Goal: Task Accomplishment & Management: Complete application form

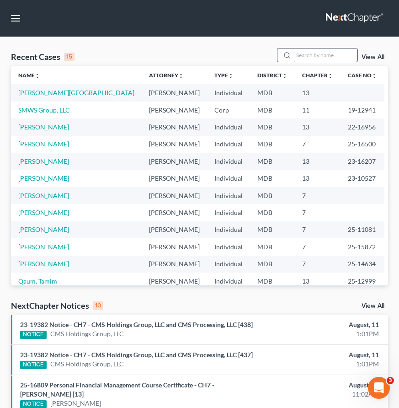
click at [326, 53] on input "search" at bounding box center [325, 54] width 64 height 13
type input "[GEOGRAPHIC_DATA]"
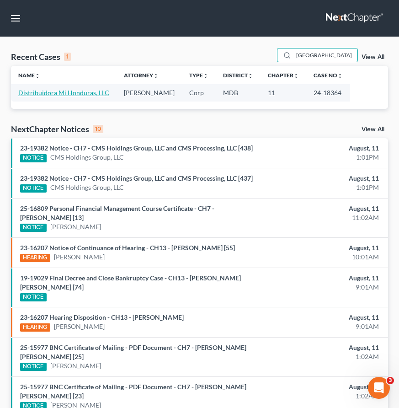
click at [40, 95] on link "Distribuidora Mi Honduras, LLC" at bounding box center [63, 93] width 91 height 8
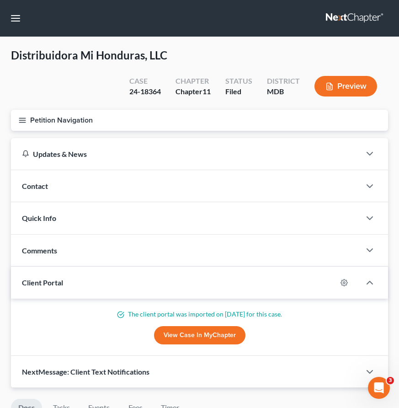
click at [24, 118] on icon "button" at bounding box center [22, 120] width 8 height 8
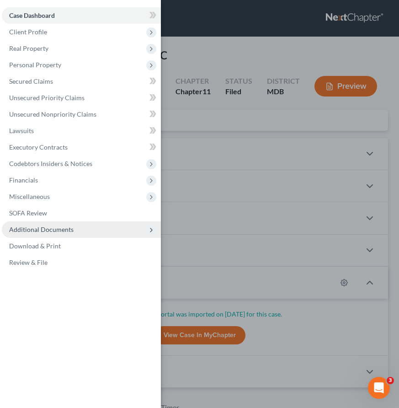
click at [43, 234] on span "Additional Documents" at bounding box center [81, 229] width 159 height 16
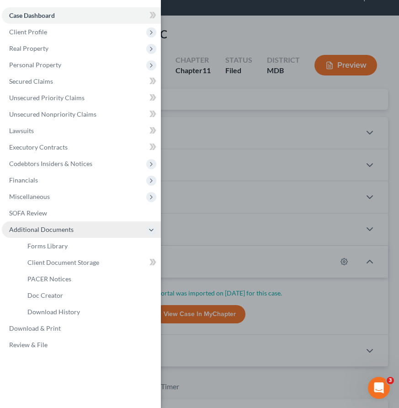
scroll to position [35, 0]
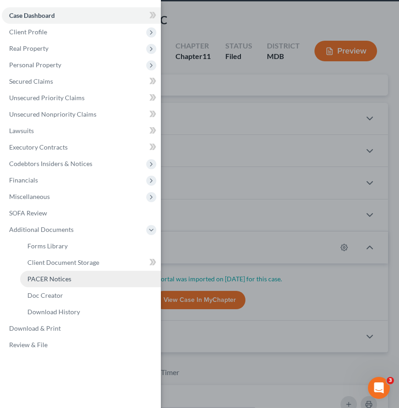
click at [43, 275] on span "PACER Notices" at bounding box center [49, 279] width 44 height 8
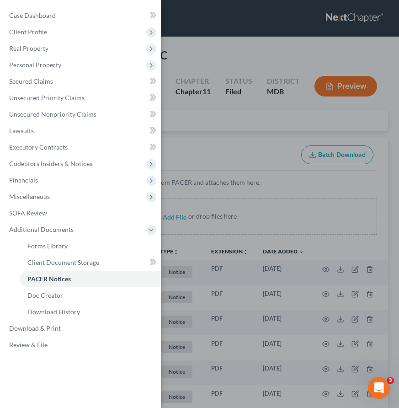
click at [175, 130] on div "Case Dashboard Payments Invoices Payments Payments Credit Report Client Profile" at bounding box center [199, 204] width 399 height 408
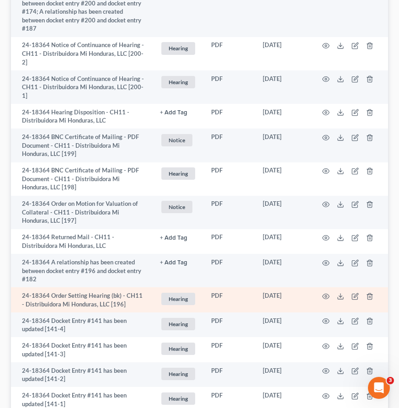
scroll to position [1087, 0]
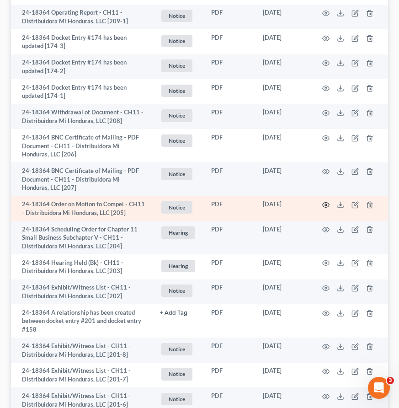
click at [325, 205] on circle "button" at bounding box center [326, 205] width 2 height 2
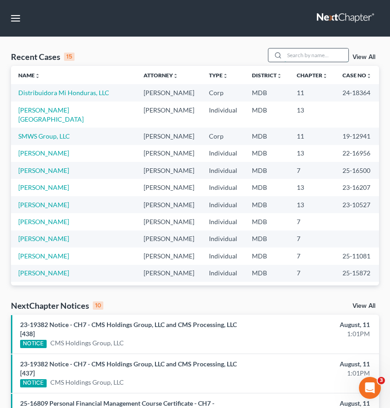
click at [303, 54] on input "search" at bounding box center [316, 54] width 64 height 13
click at [20, 97] on td "Distribuidora Mi Honduras, LLC" at bounding box center [73, 92] width 125 height 17
click at [22, 90] on link "Distribuidora Mi Honduras, LLC" at bounding box center [63, 93] width 91 height 8
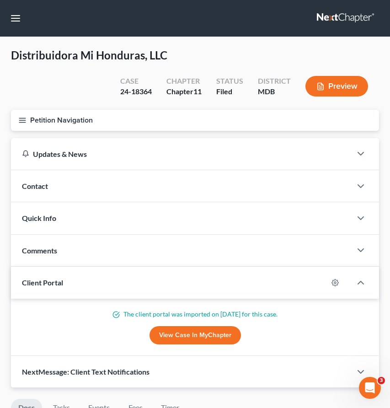
click at [20, 121] on icon "button" at bounding box center [22, 120] width 8 height 8
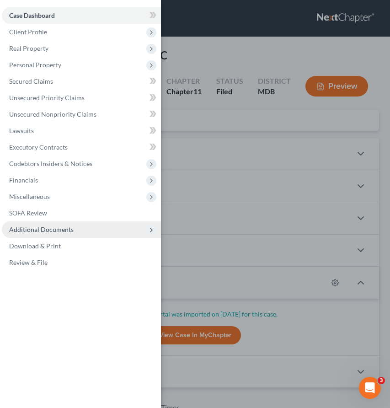
click at [36, 228] on span "Additional Documents" at bounding box center [41, 229] width 64 height 8
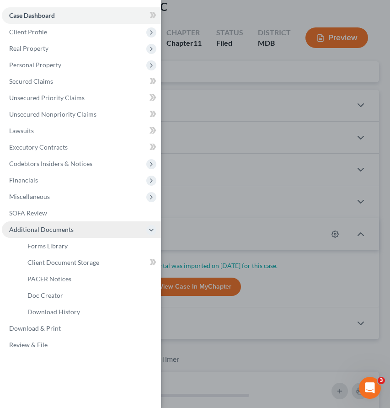
scroll to position [51, 0]
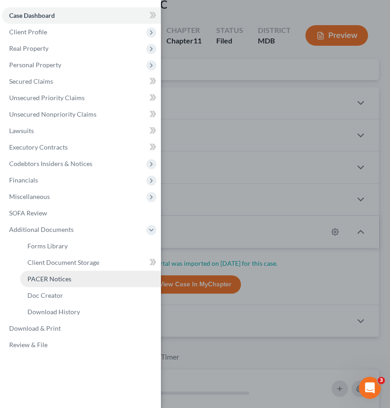
click at [40, 277] on span "PACER Notices" at bounding box center [49, 279] width 44 height 8
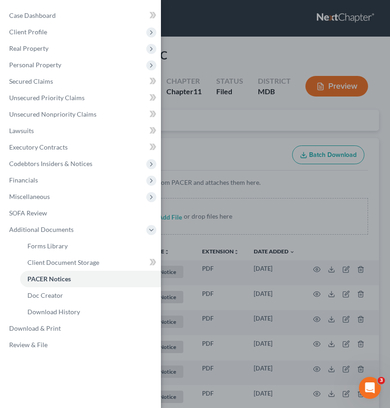
click at [188, 139] on div "Case Dashboard Payments Invoices Payments Payments Credit Report Client Profile" at bounding box center [195, 204] width 390 height 408
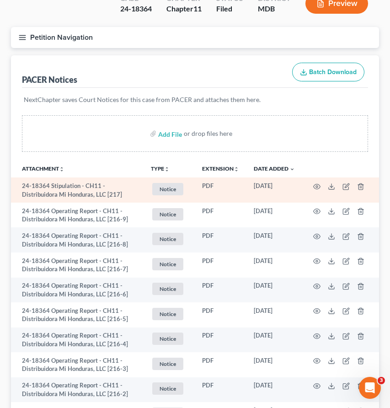
scroll to position [93, 0]
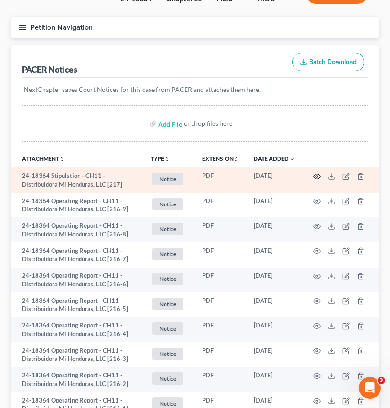
click at [318, 176] on icon "button" at bounding box center [316, 176] width 7 height 7
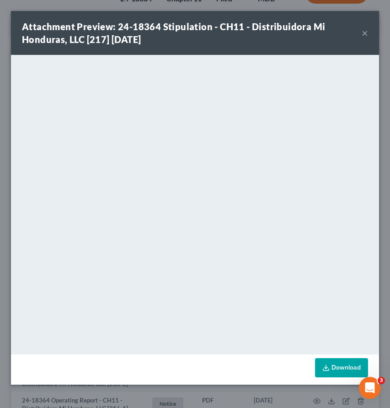
click at [363, 33] on button "×" at bounding box center [365, 32] width 6 height 11
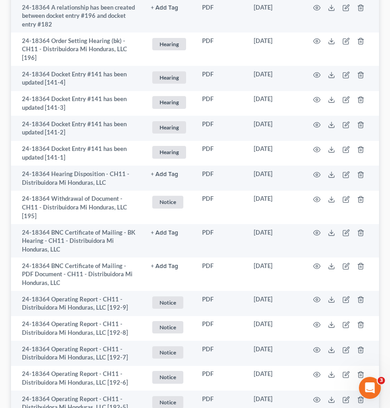
scroll to position [2029, 0]
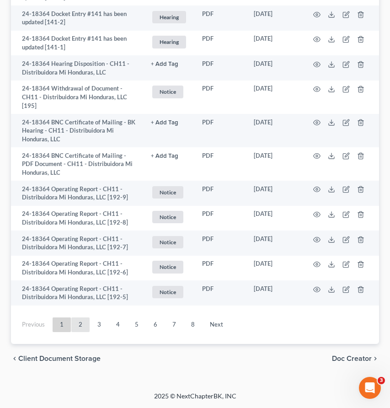
click at [83, 319] on link "2" at bounding box center [80, 324] width 18 height 15
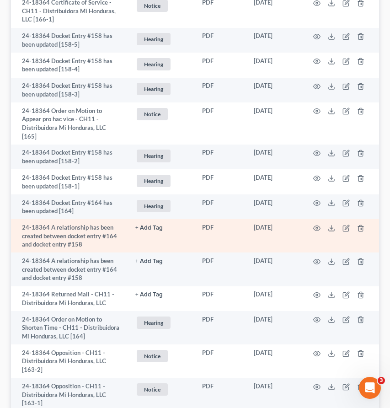
scroll to position [524, 0]
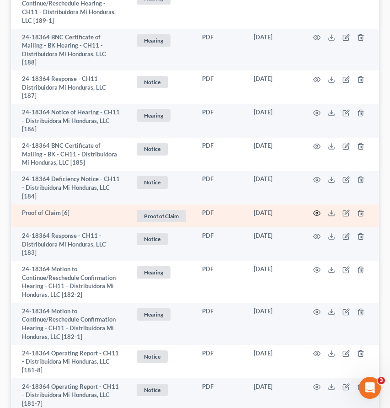
click at [314, 211] on icon "button" at bounding box center [317, 213] width 7 height 5
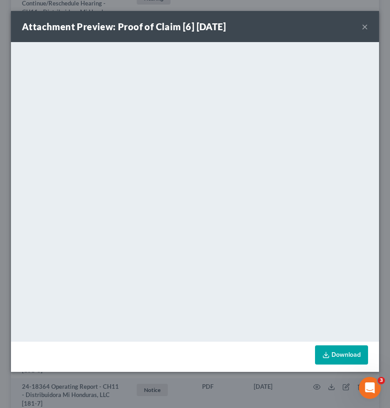
click at [365, 27] on button "×" at bounding box center [365, 26] width 6 height 11
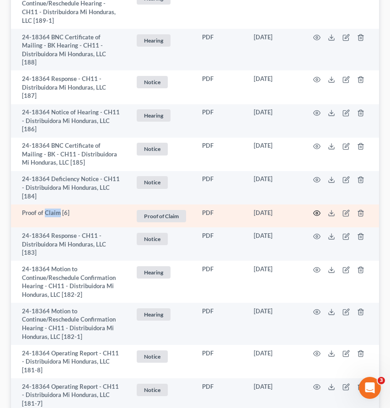
click at [314, 211] on icon "button" at bounding box center [317, 213] width 7 height 5
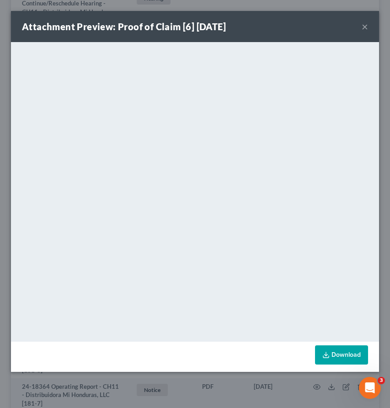
click at [364, 26] on button "×" at bounding box center [365, 26] width 6 height 11
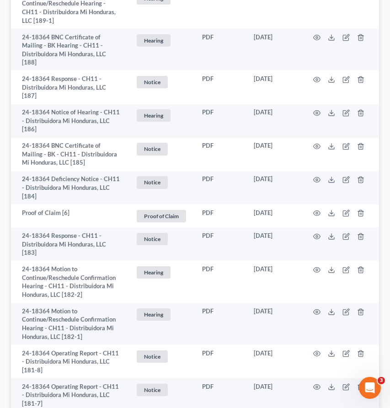
scroll to position [2303, 0]
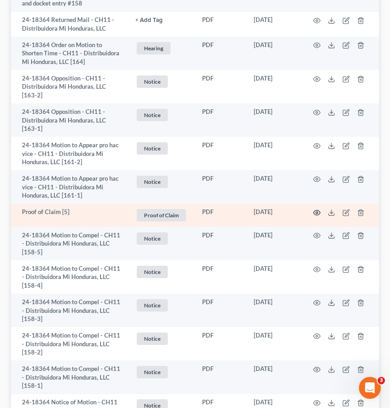
click at [314, 209] on icon "button" at bounding box center [316, 212] width 7 height 7
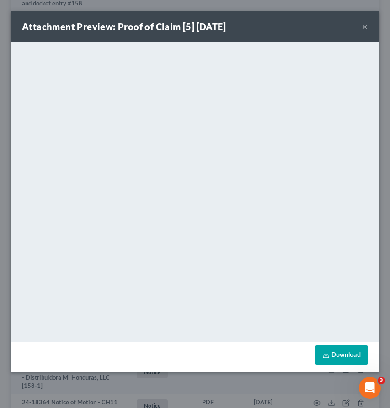
click at [362, 26] on button "×" at bounding box center [365, 26] width 6 height 11
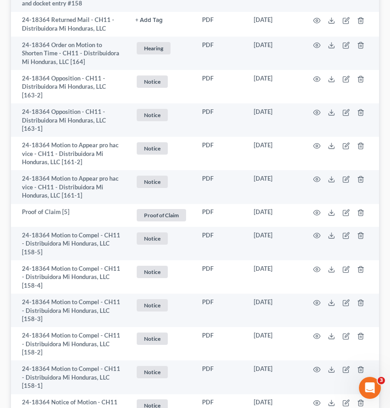
scroll to position [2507, 0]
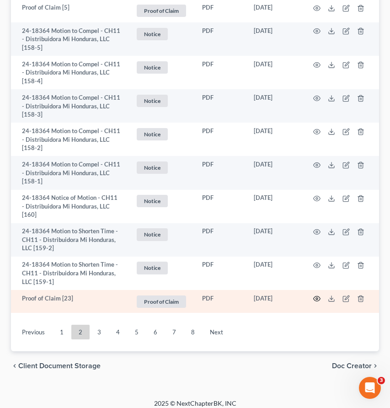
click at [318, 295] on icon "button" at bounding box center [316, 298] width 7 height 7
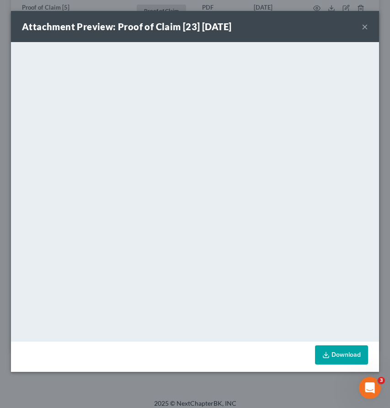
click at [366, 24] on button "×" at bounding box center [365, 26] width 6 height 11
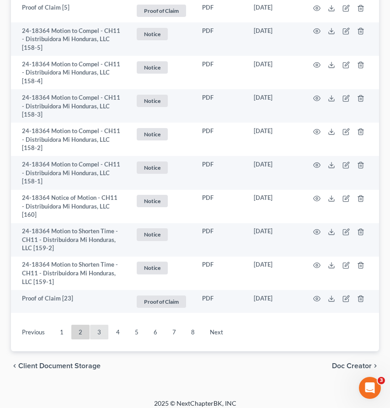
click at [95, 326] on link "3" at bounding box center [99, 332] width 18 height 15
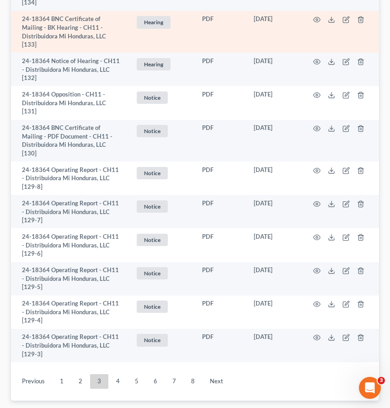
scroll to position [64, 0]
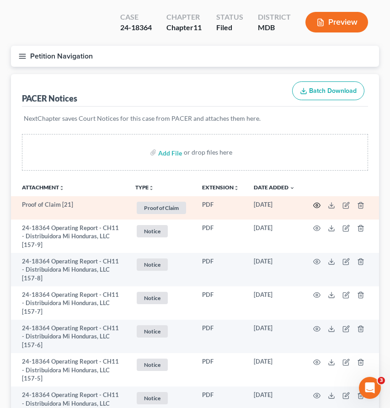
click at [318, 203] on icon "button" at bounding box center [316, 205] width 7 height 7
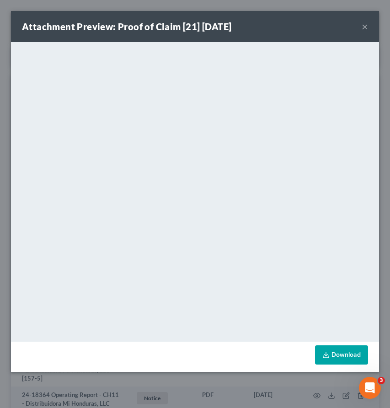
click at [364, 29] on button "×" at bounding box center [365, 26] width 6 height 11
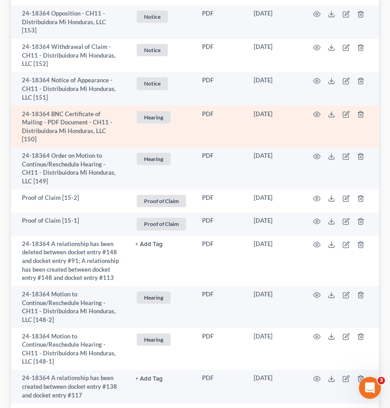
scroll to position [942, 0]
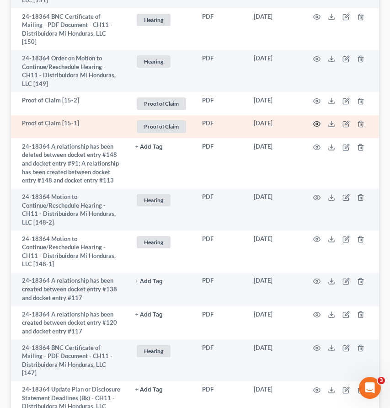
click at [318, 125] on icon "button" at bounding box center [316, 123] width 7 height 7
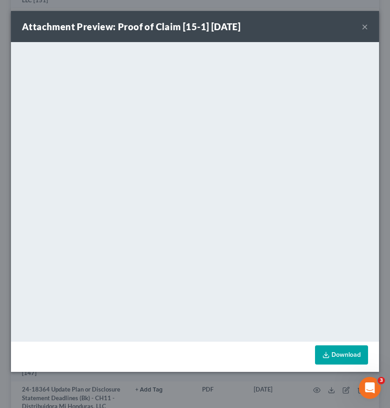
click at [361, 27] on div "Attachment Preview: Proof of Claim [15-1] 03/31/2025 ×" at bounding box center [195, 26] width 368 height 31
click at [365, 27] on button "×" at bounding box center [365, 26] width 6 height 11
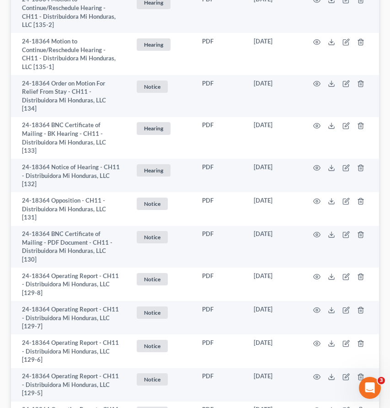
scroll to position [2556, 0]
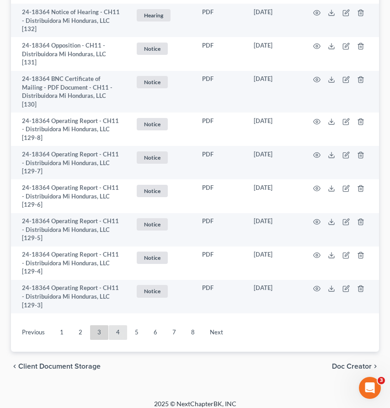
click at [113, 325] on link "4" at bounding box center [118, 332] width 18 height 15
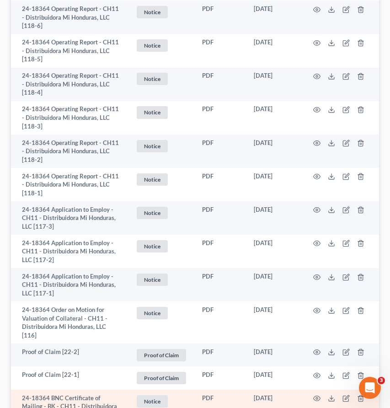
scroll to position [1143, 0]
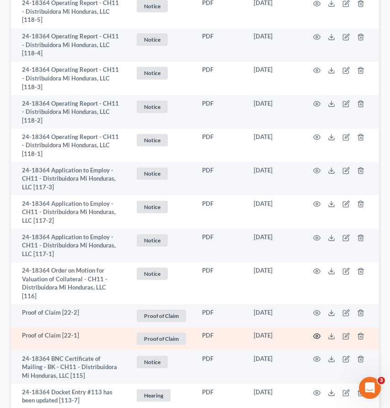
click at [318, 334] on icon "button" at bounding box center [316, 335] width 7 height 7
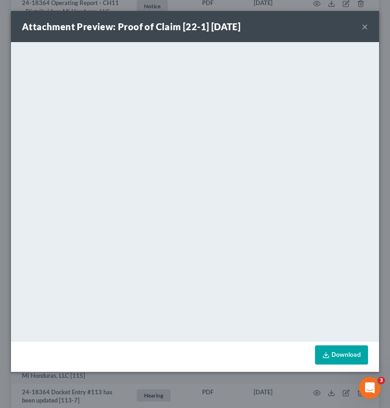
click at [365, 25] on button "×" at bounding box center [365, 26] width 6 height 11
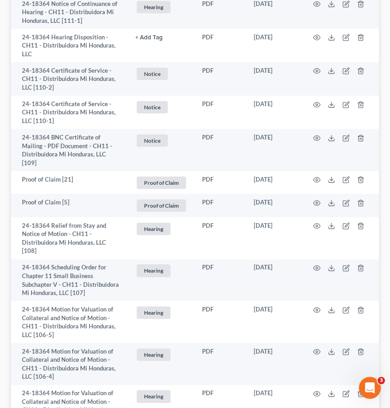
scroll to position [2164, 0]
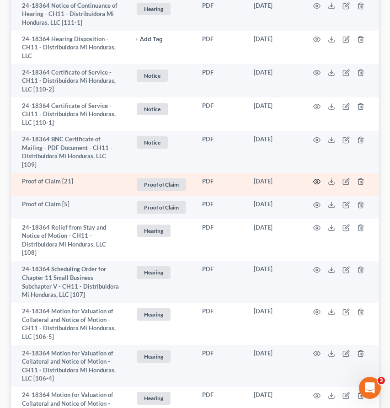
click at [314, 182] on icon "button" at bounding box center [317, 181] width 7 height 5
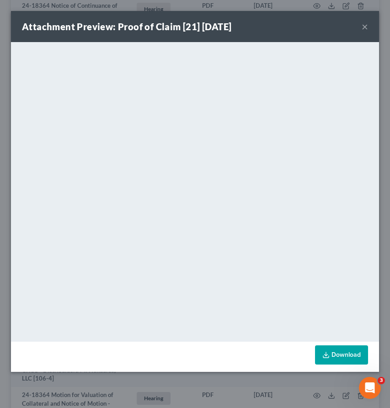
click at [368, 27] on div "Attachment Preview: Proof of Claim [21] 01/09/2025 ×" at bounding box center [195, 26] width 368 height 31
click at [365, 28] on button "×" at bounding box center [365, 26] width 6 height 11
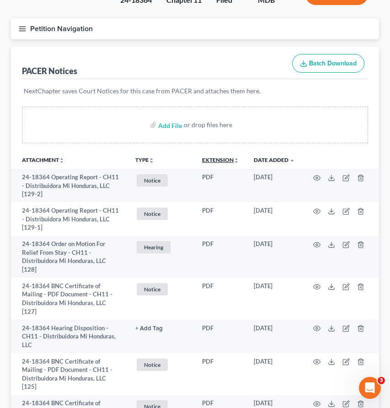
scroll to position [0, 0]
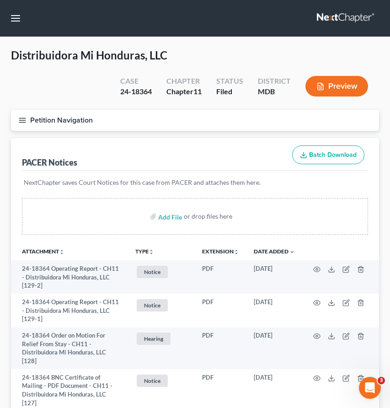
click at [334, 16] on link at bounding box center [346, 18] width 59 height 16
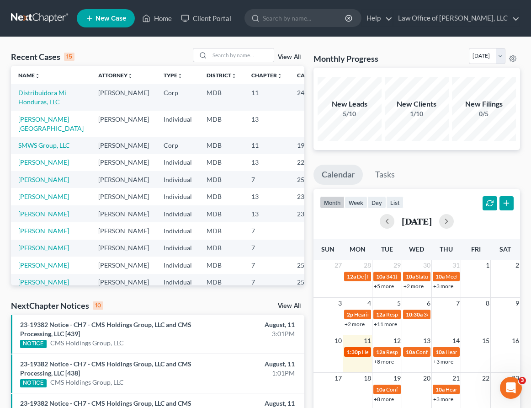
click at [352, 352] on span "1:30p" at bounding box center [354, 351] width 14 height 7
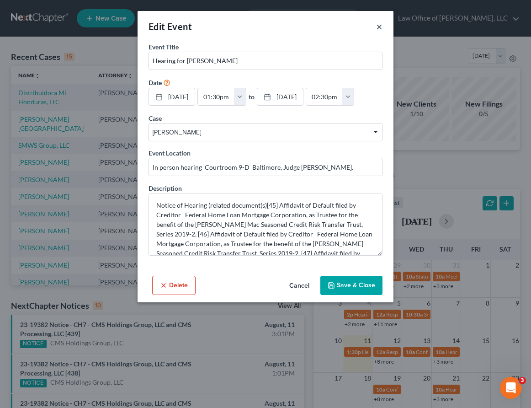
click at [378, 27] on button "×" at bounding box center [379, 26] width 6 height 11
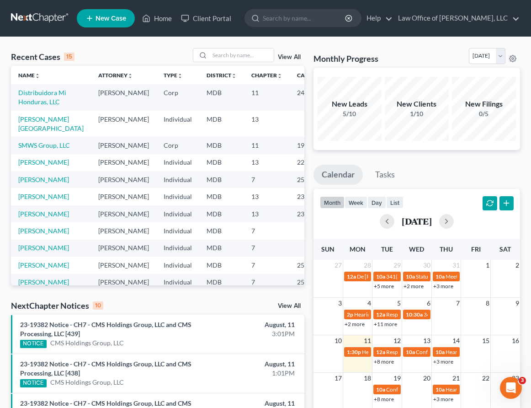
click at [385, 361] on link "+8 more" at bounding box center [384, 361] width 20 height 7
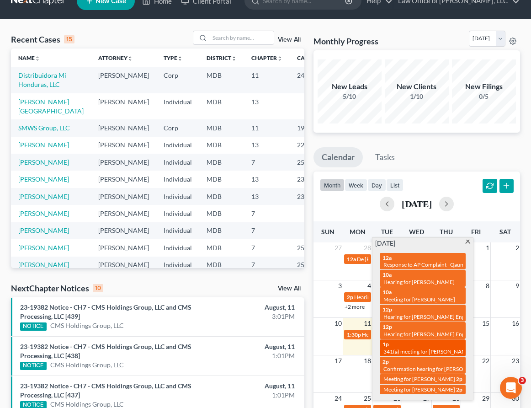
scroll to position [17, 0]
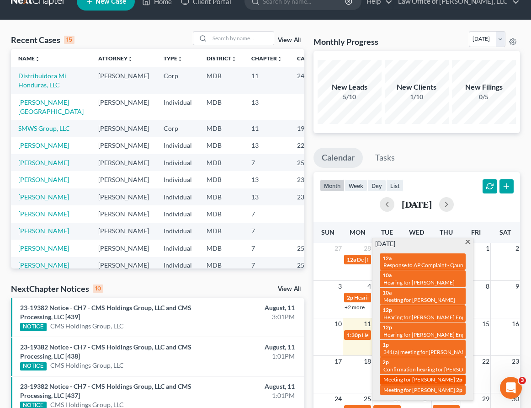
click at [389, 376] on span "Meeting for [PERSON_NAME]" at bounding box center [420, 379] width 72 height 7
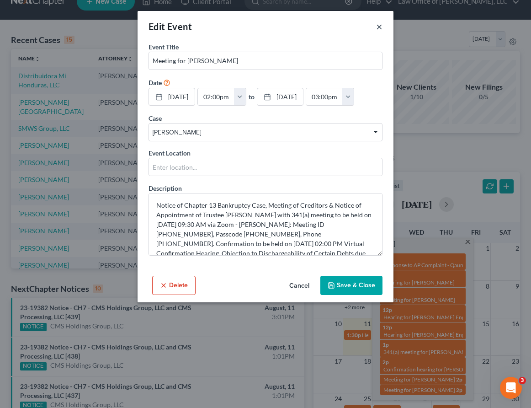
click at [378, 22] on button "×" at bounding box center [379, 26] width 6 height 11
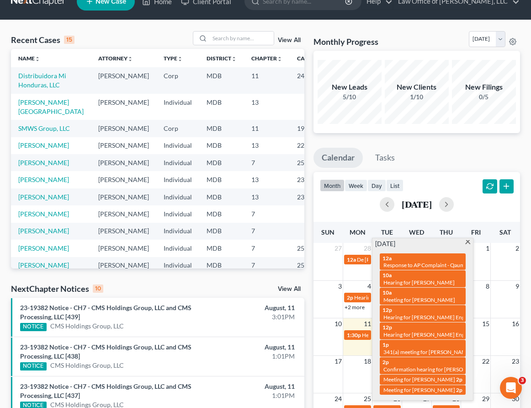
scroll to position [0, 0]
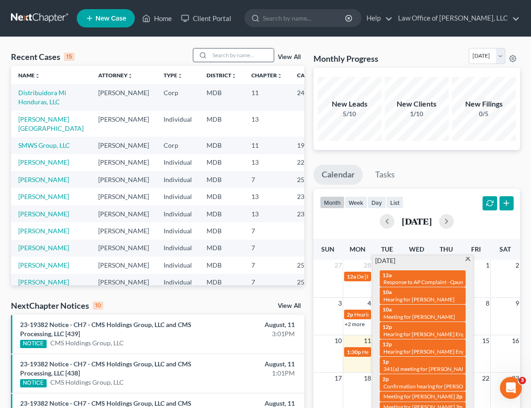
click at [227, 58] on input "search" at bounding box center [242, 54] width 64 height 13
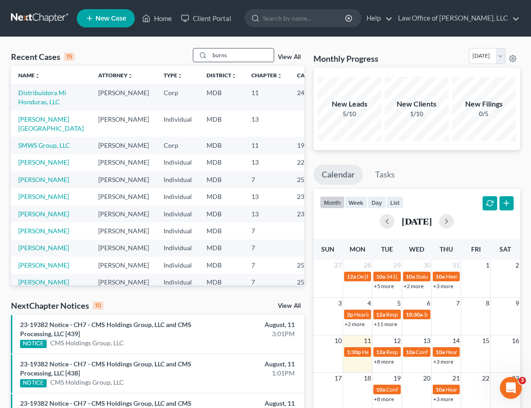
type input "burns"
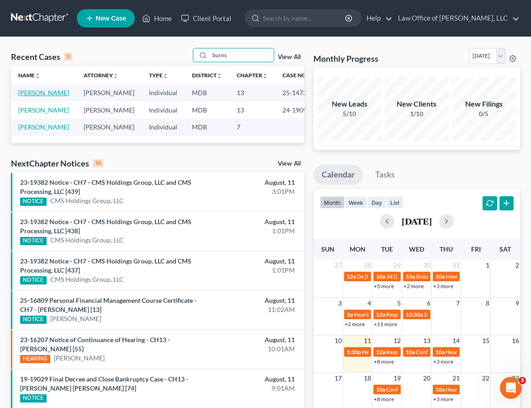
click at [33, 92] on link "Burns, Patrick" at bounding box center [43, 93] width 51 height 8
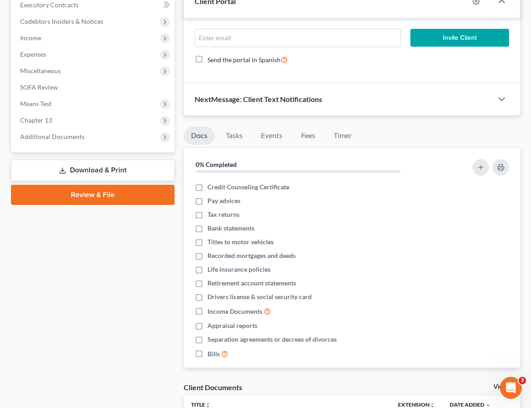
scroll to position [336, 0]
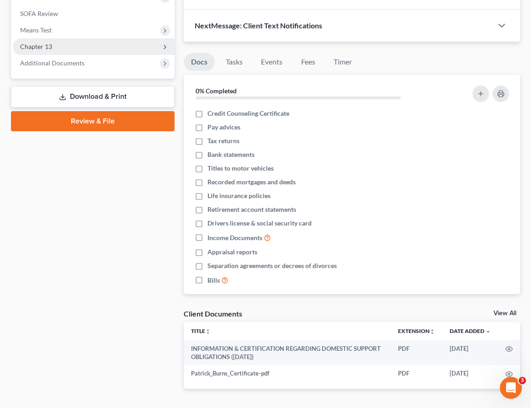
click at [57, 50] on span "Chapter 13" at bounding box center [94, 46] width 162 height 16
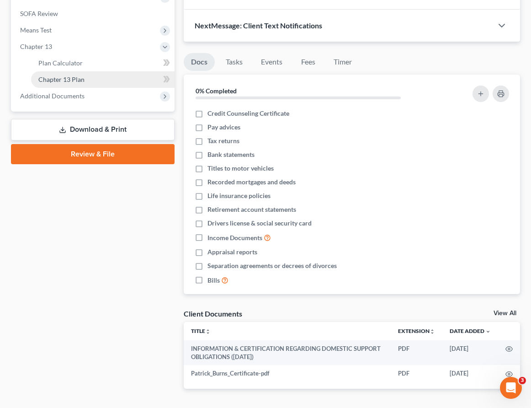
click at [59, 77] on span "Chapter 13 Plan" at bounding box center [61, 79] width 46 height 8
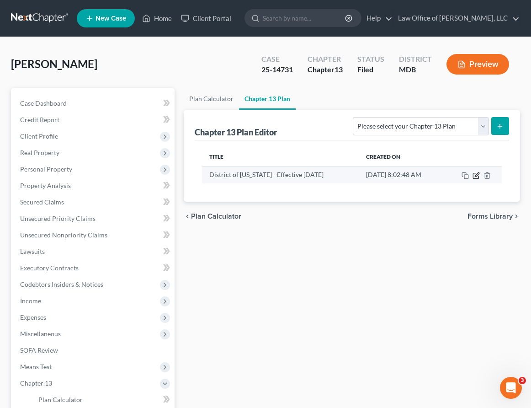
click at [389, 175] on icon "button" at bounding box center [477, 174] width 4 height 4
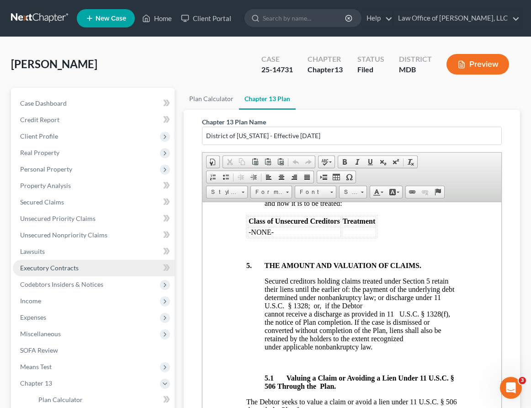
scroll to position [127, 0]
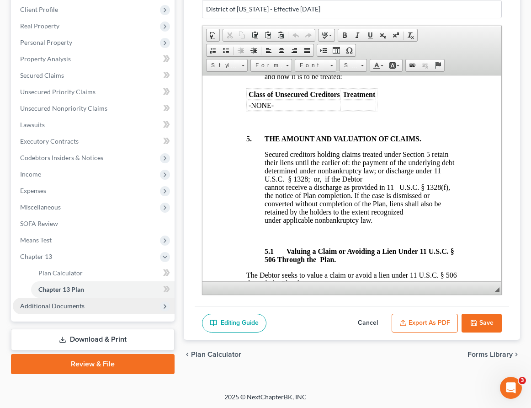
click at [109, 305] on span "Additional Documents" at bounding box center [94, 306] width 162 height 16
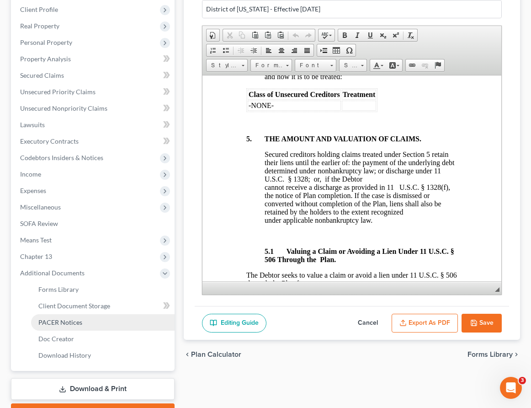
click at [59, 320] on span "PACER Notices" at bounding box center [60, 322] width 44 height 8
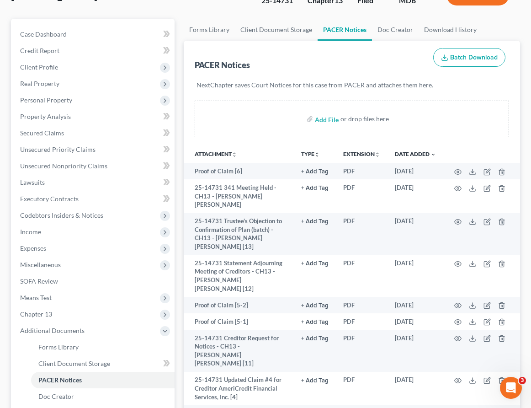
scroll to position [82, 0]
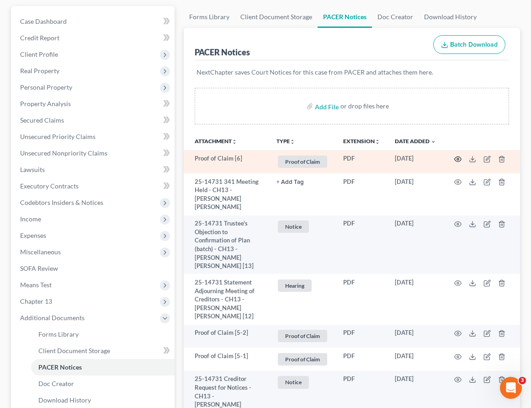
click at [389, 159] on icon "button" at bounding box center [457, 158] width 7 height 7
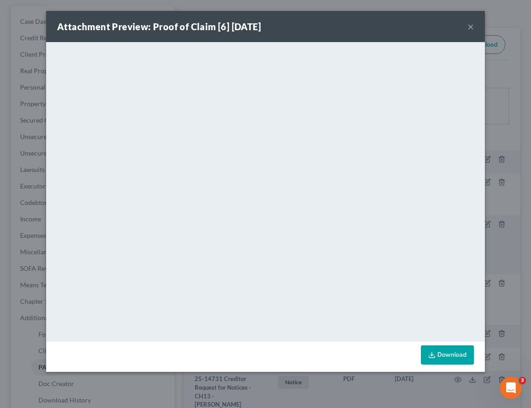
click at [389, 25] on button "×" at bounding box center [471, 26] width 6 height 11
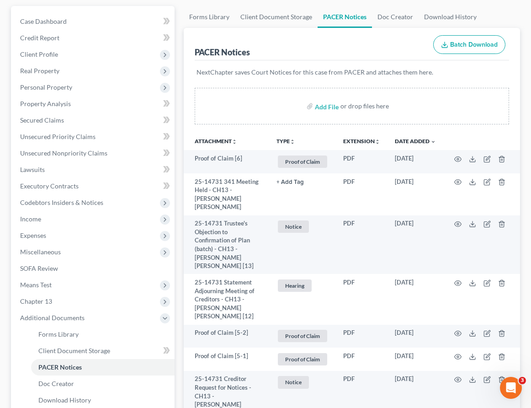
scroll to position [0, 0]
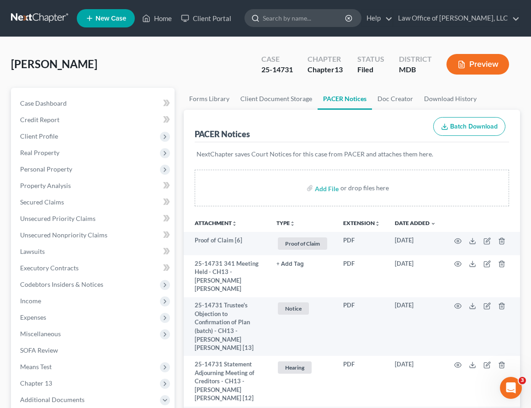
click at [309, 17] on input "search" at bounding box center [305, 18] width 84 height 17
type input "elizabeth"
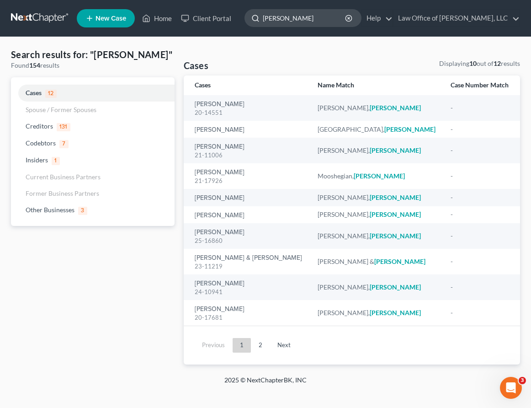
click at [309, 20] on input "elizabeth" at bounding box center [305, 18] width 84 height 17
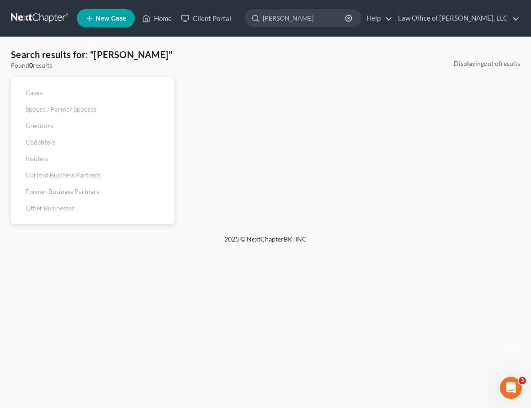
drag, startPoint x: 309, startPoint y: 18, endPoint x: 255, endPoint y: 16, distance: 54.4
click at [255, 16] on ul "New Case Home Client Portal elizabeth - No Result - Creditors Elizabeth Liota T…" at bounding box center [298, 18] width 443 height 24
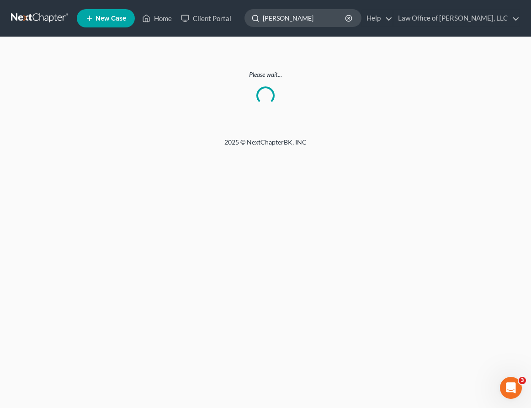
click at [299, 18] on input "kline" at bounding box center [305, 18] width 84 height 17
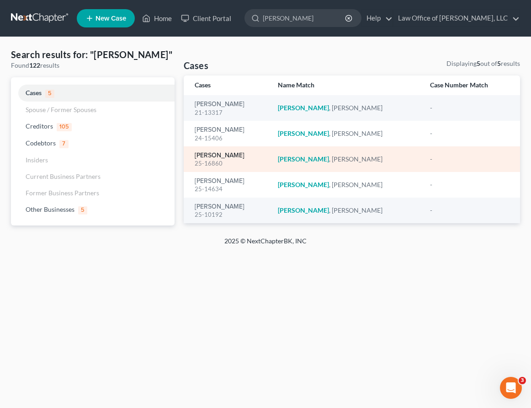
type input "kline"
click at [205, 155] on link "Kline, Elizabeth" at bounding box center [220, 155] width 50 height 6
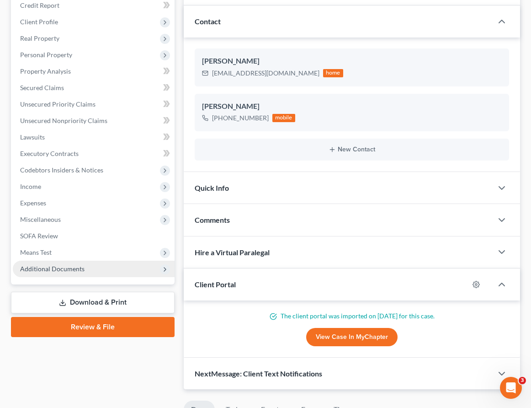
click at [49, 271] on span "Additional Documents" at bounding box center [52, 269] width 64 height 8
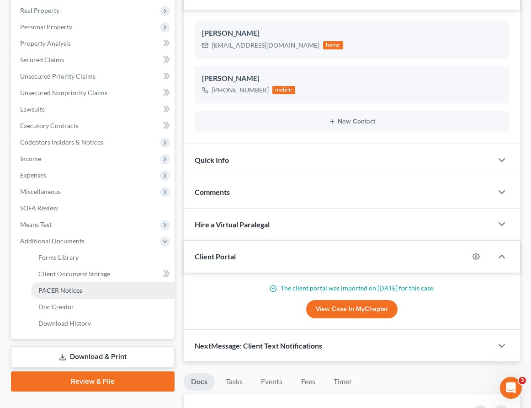
click at [52, 289] on span "PACER Notices" at bounding box center [60, 290] width 44 height 8
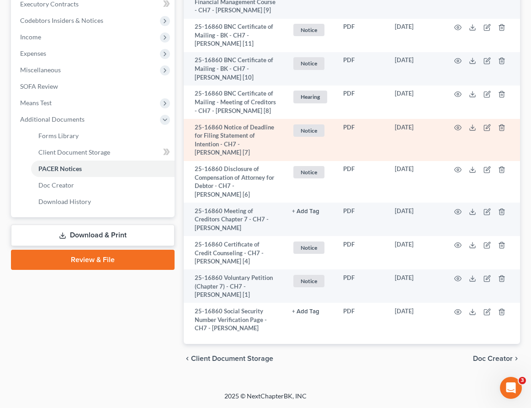
scroll to position [275, 0]
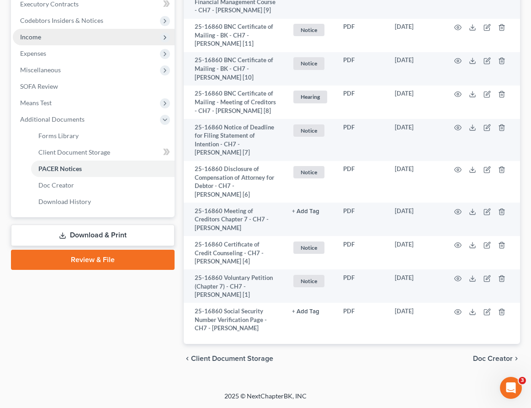
click at [43, 29] on span "Income" at bounding box center [94, 37] width 162 height 16
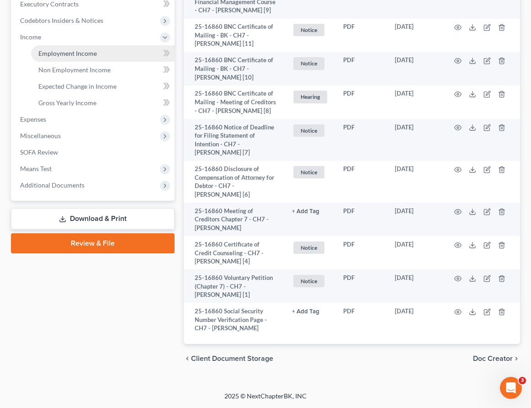
click at [56, 49] on span "Employment Income" at bounding box center [67, 53] width 59 height 8
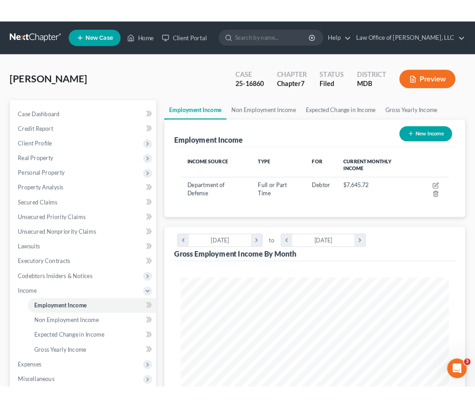
scroll to position [150, 318]
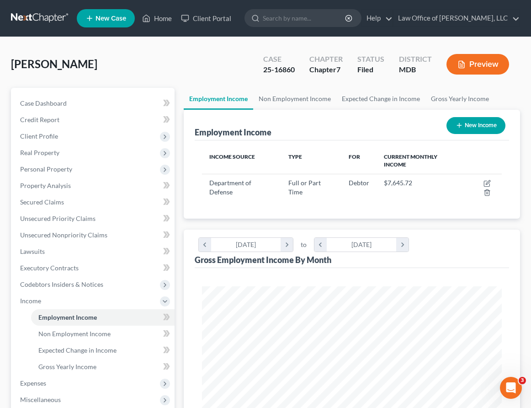
click at [389, 125] on button "New Income" at bounding box center [476, 125] width 59 height 17
select select "0"
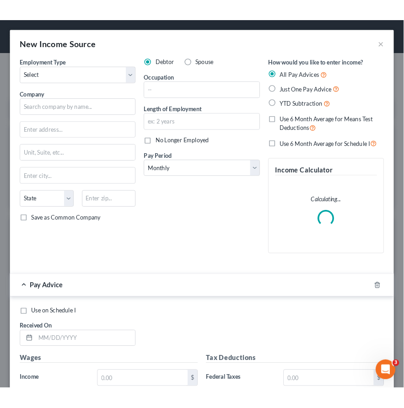
scroll to position [195, 408]
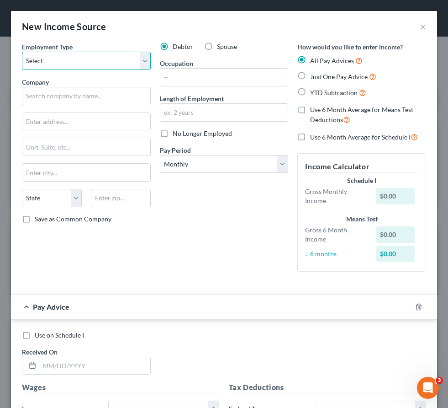
click at [76, 59] on select "Select Full or Part Time Employment Self Employment" at bounding box center [86, 61] width 129 height 18
select select "0"
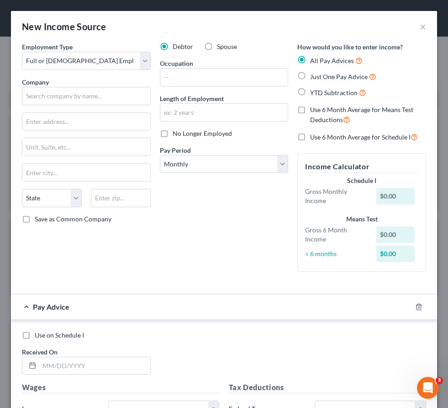
click at [217, 45] on label "Spouse" at bounding box center [227, 46] width 20 height 9
click at [221, 45] on input "Spouse" at bounding box center [224, 45] width 6 height 6
radio input "true"
click at [30, 91] on input "text" at bounding box center [86, 96] width 129 height 18
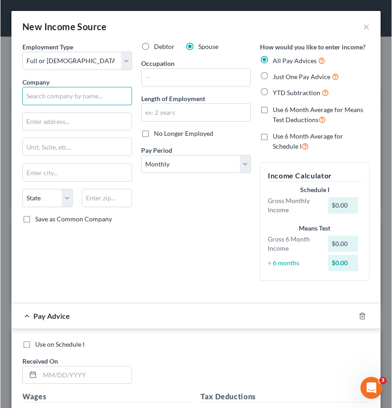
scroll to position [167, 352]
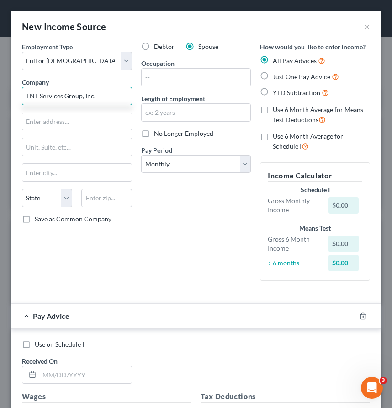
type input "TNT Services Group, Inc."
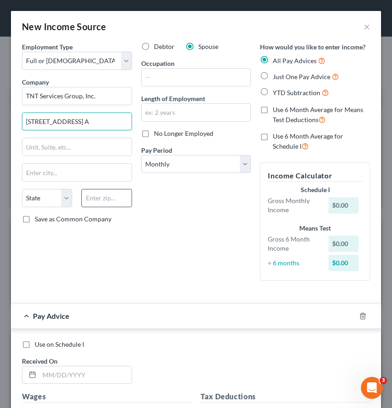
type input "3958 Dartmouth Ct., Ste. A"
click at [111, 202] on input "text" at bounding box center [106, 198] width 50 height 18
type input "21703"
type input "Frederick"
select select "21"
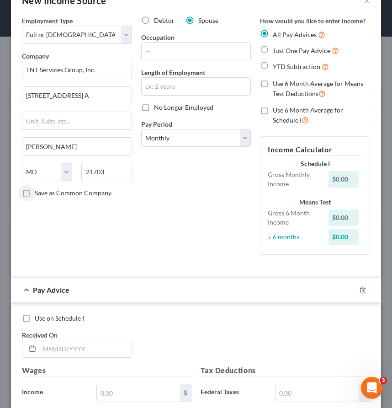
scroll to position [27, 0]
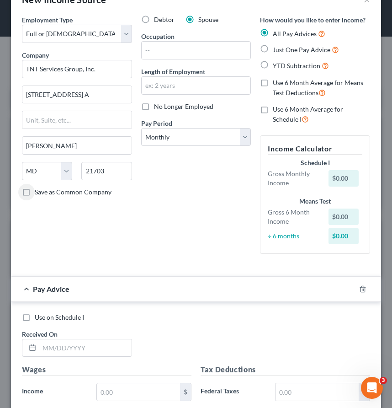
click at [273, 65] on label "YTD Subtraction" at bounding box center [301, 65] width 56 height 11
click at [277, 65] on input "YTD Subtraction" at bounding box center [280, 63] width 6 height 6
radio input "true"
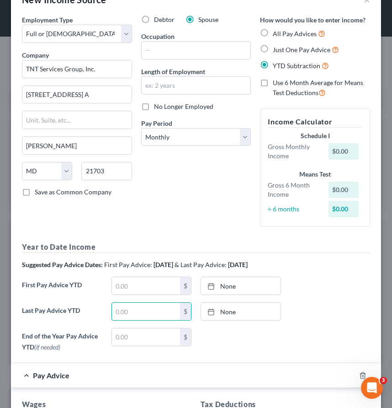
drag, startPoint x: 149, startPoint y: 314, endPoint x: 42, endPoint y: 294, distance: 108.7
click at [42, 294] on div "Year to Date Income Suggested Pay Advice Dates: First Pay Advice: January 2025 …" at bounding box center [196, 298] width 348 height 114
type input "32,917.10"
click at [224, 312] on link "8/11/2025" at bounding box center [241, 311] width 80 height 17
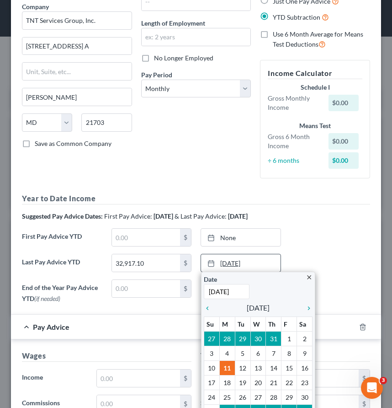
scroll to position [97, 0]
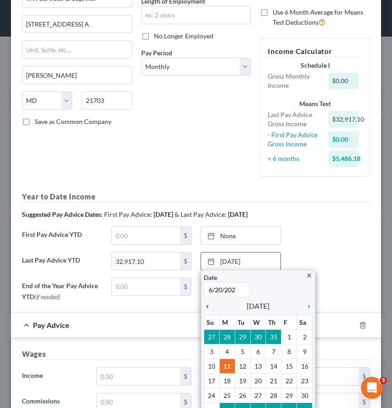
type input "6/20/2025"
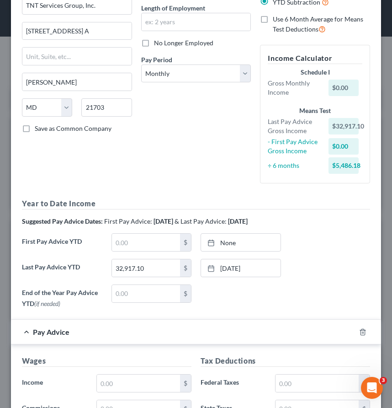
scroll to position [90, 0]
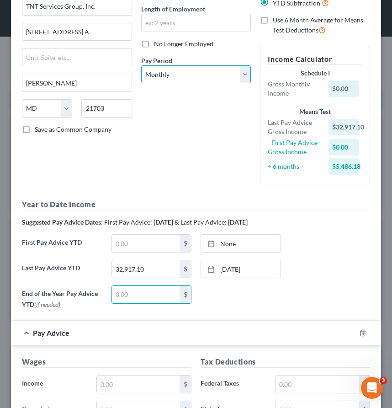
click at [178, 78] on select "Select Monthly Twice Monthly Every Other Week Weekly" at bounding box center [196, 74] width 110 height 18
select select "2"
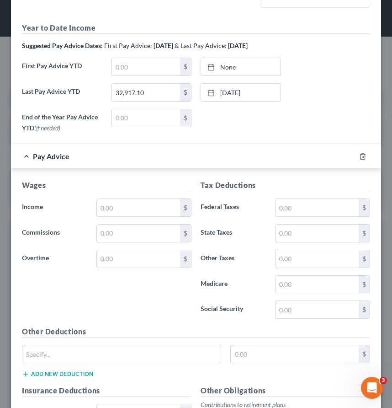
scroll to position [272, 0]
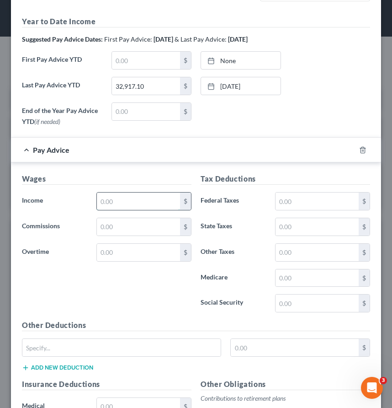
click at [114, 203] on input "text" at bounding box center [138, 200] width 83 height 17
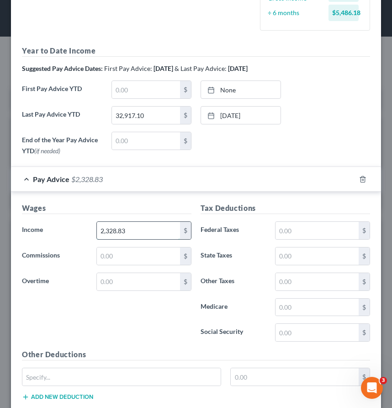
type input "2,328.83"
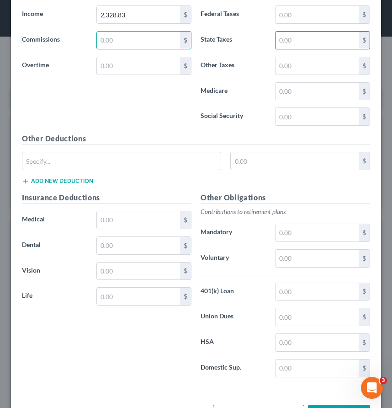
scroll to position [519, 0]
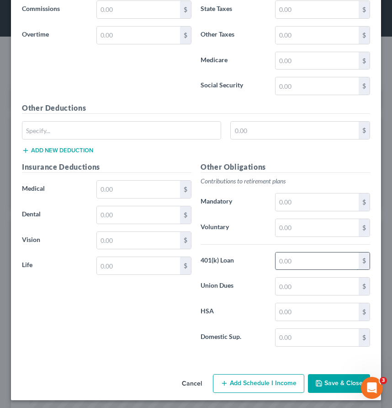
click at [296, 258] on input "text" at bounding box center [317, 260] width 83 height 17
type input "208.47"
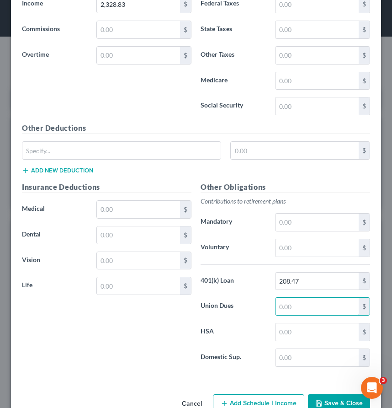
scroll to position [497, 0]
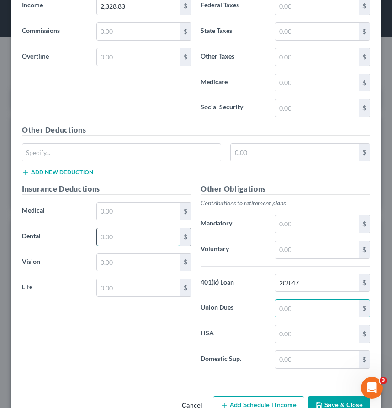
click at [118, 237] on input "text" at bounding box center [138, 236] width 83 height 17
type input "7.77"
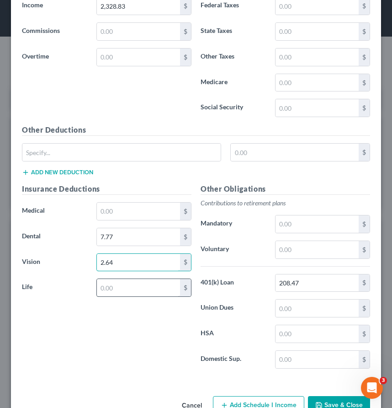
type input "2.64"
click at [132, 284] on input "text" at bounding box center [138, 287] width 83 height 17
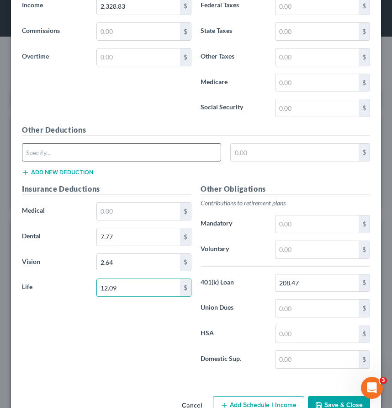
type input "12.09"
click at [68, 161] on div "$" at bounding box center [195, 156] width 357 height 26
click at [65, 153] on input "text" at bounding box center [121, 152] width 198 height 17
type input "Disability Ins."
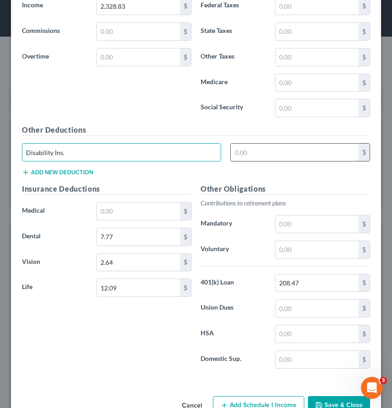
click at [258, 148] on input "text" at bounding box center [295, 152] width 128 height 17
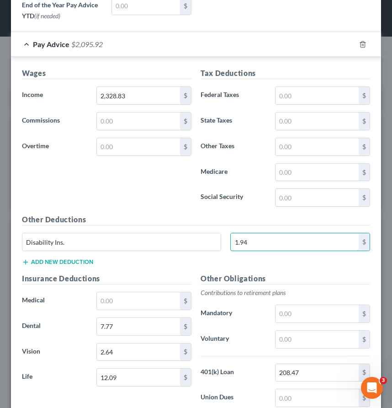
scroll to position [379, 0]
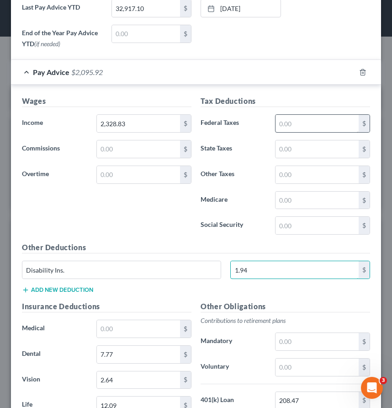
type input "1.94"
click at [290, 125] on input "text" at bounding box center [317, 123] width 83 height 17
type input "177.34"
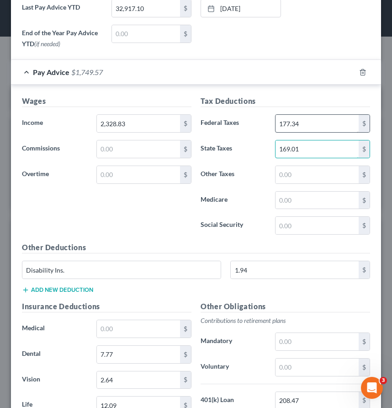
type input "169.01"
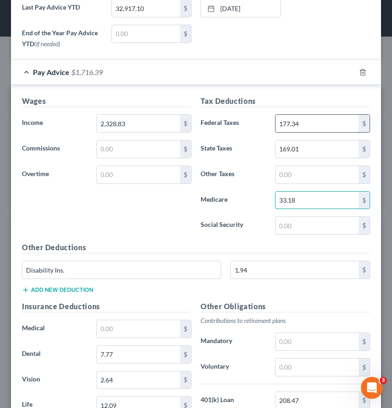
type input "33.18"
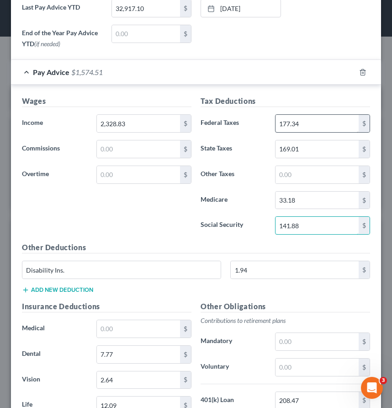
type input "141.88"
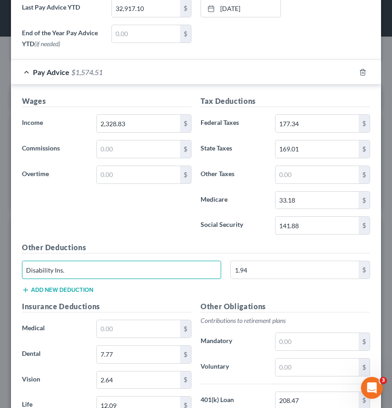
scroll to position [522, 0]
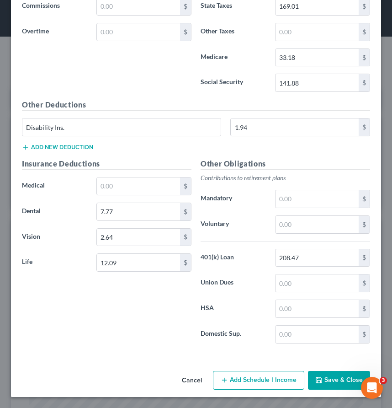
click at [316, 381] on icon "button" at bounding box center [318, 379] width 7 height 7
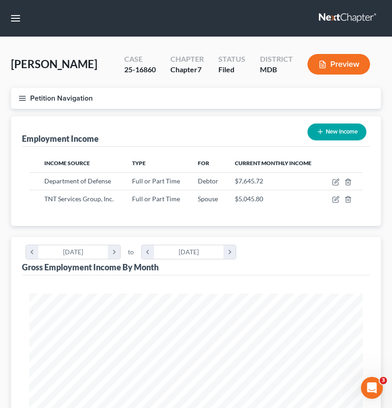
click at [22, 99] on icon "button" at bounding box center [22, 98] width 8 height 8
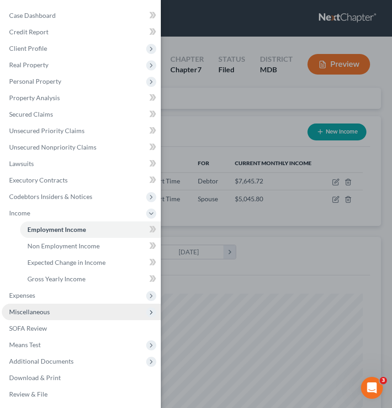
scroll to position [2, 0]
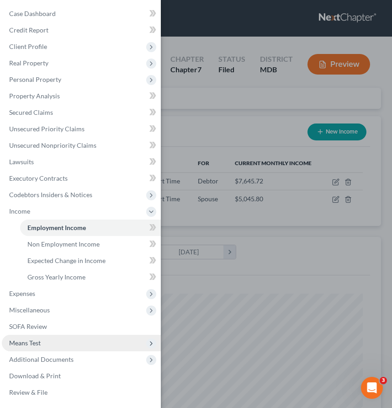
click at [41, 345] on span "Means Test" at bounding box center [25, 343] width 32 height 8
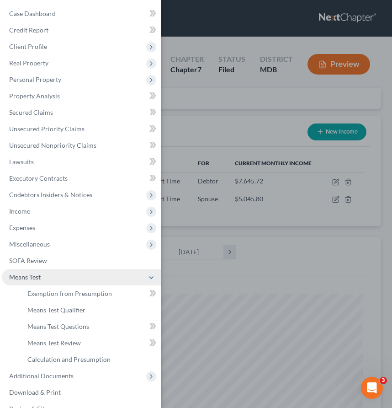
scroll to position [18, 0]
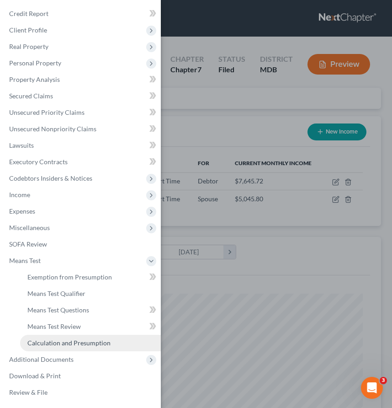
click at [41, 345] on span "Calculation and Presumption" at bounding box center [68, 343] width 83 height 8
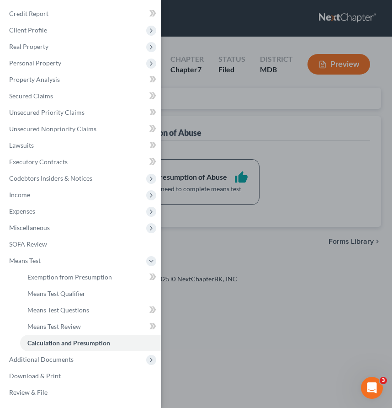
click at [213, 120] on div "Case Dashboard Payments Invoices Payments Payments Credit Report Client Profile" at bounding box center [196, 204] width 392 height 408
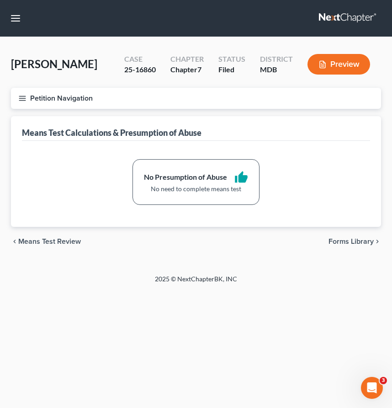
click at [336, 65] on button "Preview" at bounding box center [339, 64] width 63 height 21
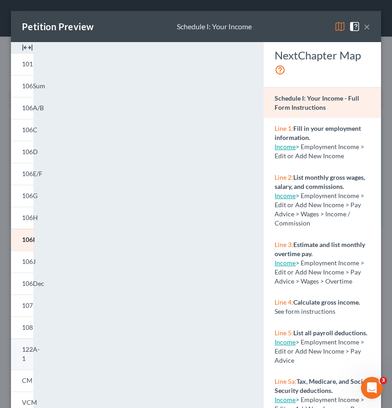
click at [25, 350] on span "122A-1" at bounding box center [31, 353] width 18 height 17
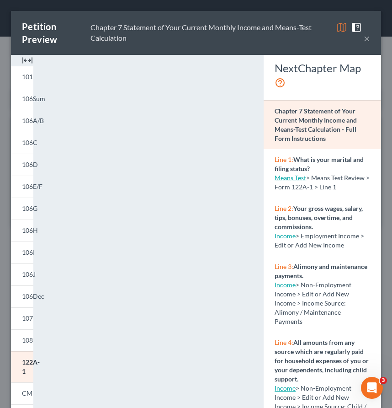
click at [367, 39] on button "×" at bounding box center [367, 38] width 6 height 11
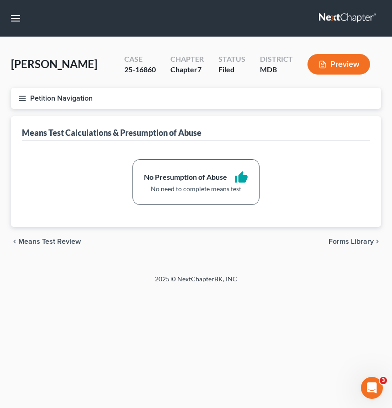
click at [23, 91] on button "Petition Navigation" at bounding box center [196, 98] width 370 height 21
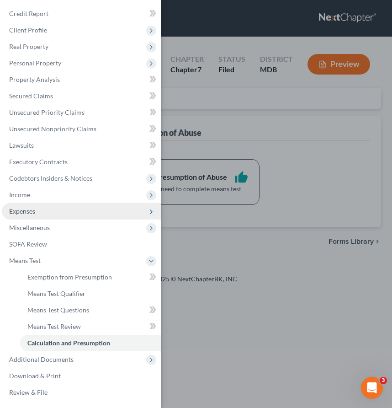
click at [17, 207] on span "Expenses" at bounding box center [22, 211] width 26 height 8
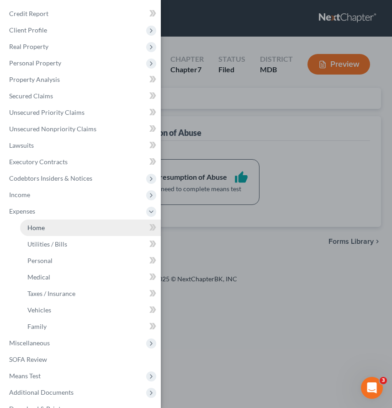
click at [32, 225] on span "Home" at bounding box center [35, 228] width 17 height 8
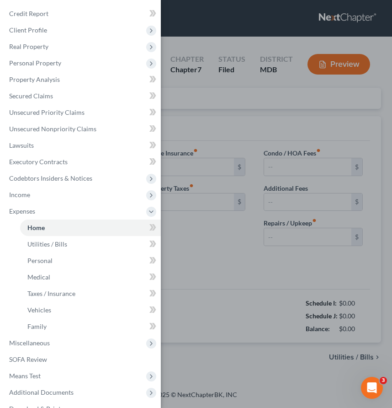
type input "2,000.00"
type input "0.00"
radio input "true"
type input "0.00"
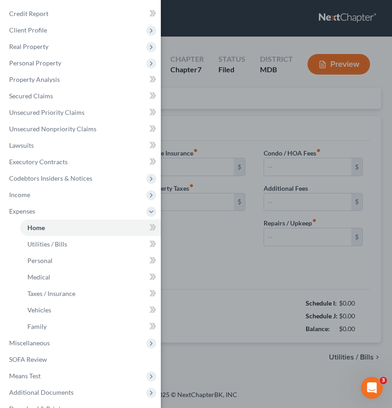
type input "0.00"
click at [256, 119] on div "Case Dashboard Payments Invoices Payments Payments Credit Report Client Profile" at bounding box center [196, 204] width 392 height 408
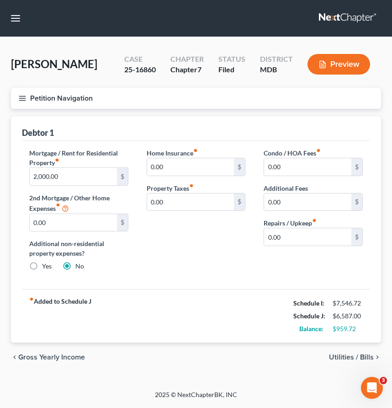
click at [357, 356] on span "Utilities / Bills" at bounding box center [351, 356] width 45 height 7
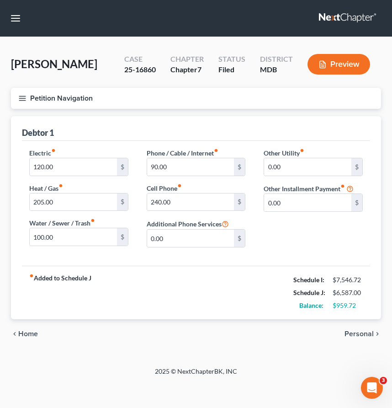
click at [350, 332] on span "Personal" at bounding box center [359, 333] width 29 height 7
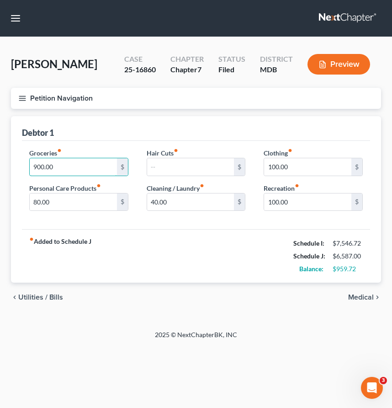
drag, startPoint x: 66, startPoint y: 165, endPoint x: 7, endPoint y: 158, distance: 59.4
click at [7, 158] on div "Home Utilities / Bills Personal Medical Taxes / Insurance Vehicles Family Debto…" at bounding box center [195, 214] width 379 height 196
drag, startPoint x: 36, startPoint y: 166, endPoint x: 23, endPoint y: 165, distance: 13.3
click at [23, 165] on div "Groceries fiber_manual_record 900.00 $ Personal Care Products fiber_manual_reco…" at bounding box center [78, 183] width 117 height 70
click at [49, 169] on input "1,300.00" at bounding box center [73, 166] width 87 height 17
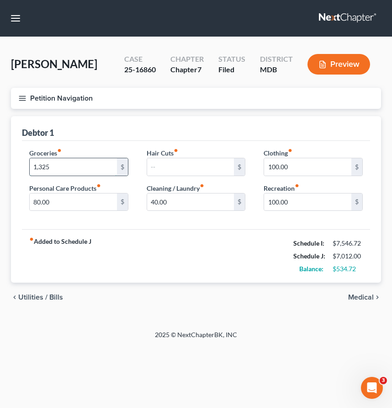
type input "1,325"
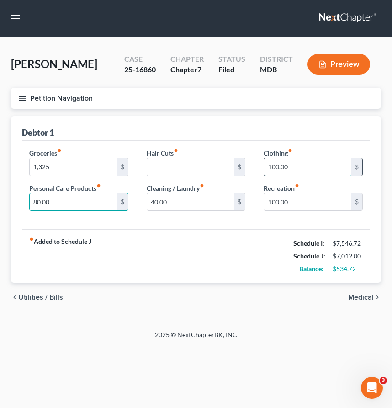
click at [270, 168] on input "100.00" at bounding box center [307, 166] width 87 height 17
click at [272, 165] on input "100.00" at bounding box center [307, 166] width 87 height 17
type input "300.00"
type input "125"
type input "95"
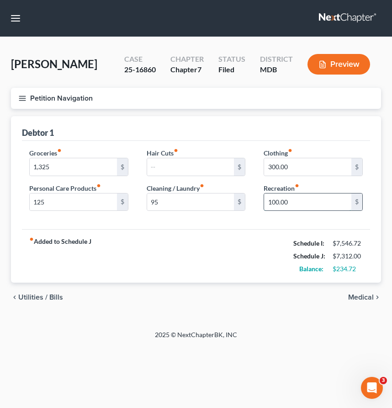
click at [282, 204] on input "100.00" at bounding box center [307, 201] width 87 height 17
click at [275, 202] on input "100.00" at bounding box center [307, 201] width 87 height 17
type input "110.00"
click at [365, 298] on span "Medical" at bounding box center [361, 296] width 26 height 7
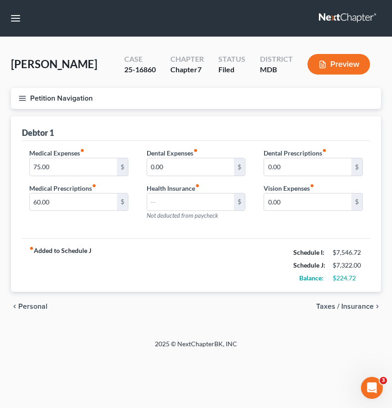
click at [344, 305] on span "Taxes / Insurance" at bounding box center [345, 306] width 58 height 7
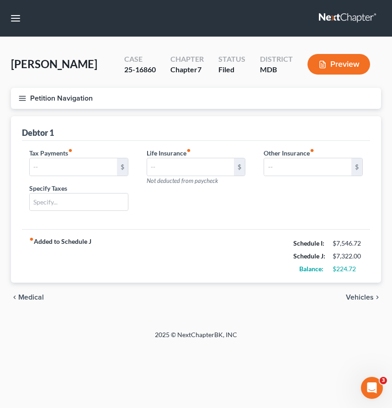
click at [352, 296] on span "Vehicles" at bounding box center [360, 296] width 28 height 7
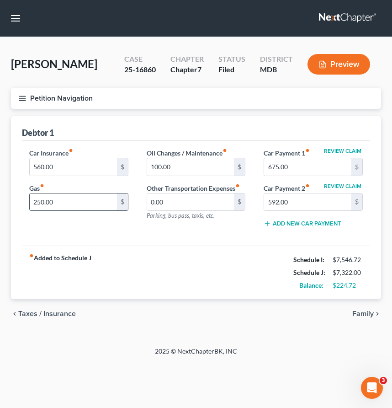
click at [37, 201] on input "250.00" at bounding box center [73, 201] width 87 height 17
type input "350.00"
click at [369, 313] on span "Family" at bounding box center [362, 313] width 21 height 7
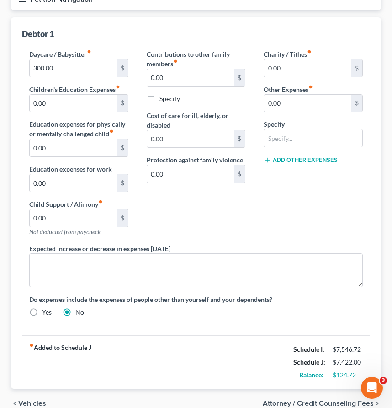
scroll to position [92, 0]
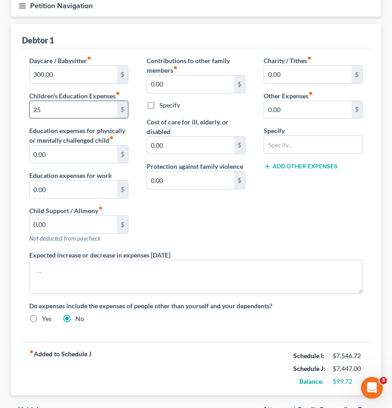
type input "25"
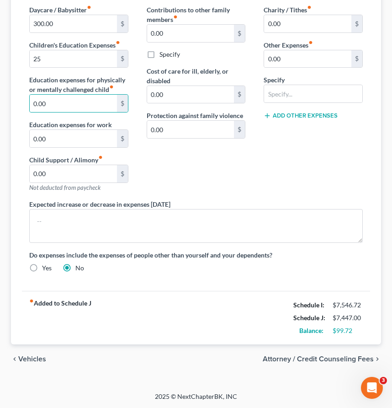
click at [37, 356] on span "Vehicles" at bounding box center [32, 358] width 28 height 7
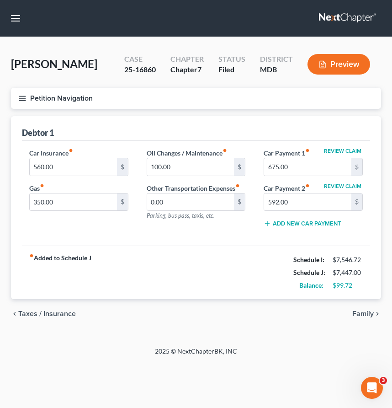
click at [23, 313] on span "Taxes / Insurance" at bounding box center [47, 313] width 58 height 7
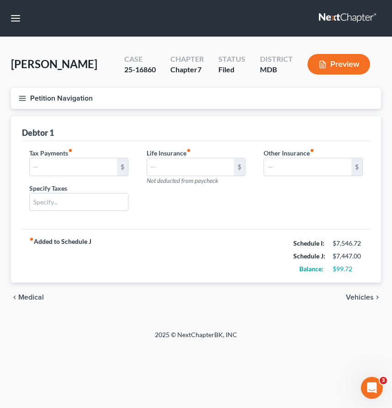
click at [26, 291] on div "chevron_left Medical Vehicles chevron_right" at bounding box center [196, 296] width 370 height 29
click at [26, 299] on span "Medical" at bounding box center [31, 296] width 26 height 7
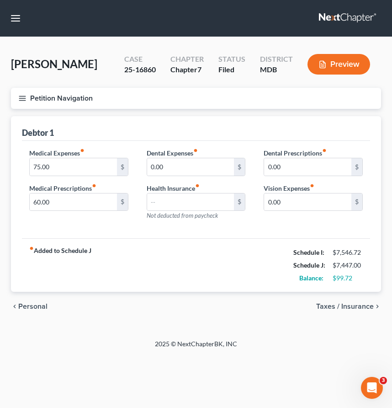
click at [26, 305] on span "Personal" at bounding box center [32, 306] width 29 height 7
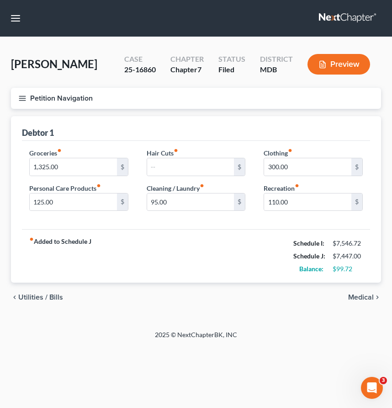
click at [27, 298] on span "Utilities / Bills" at bounding box center [40, 296] width 45 height 7
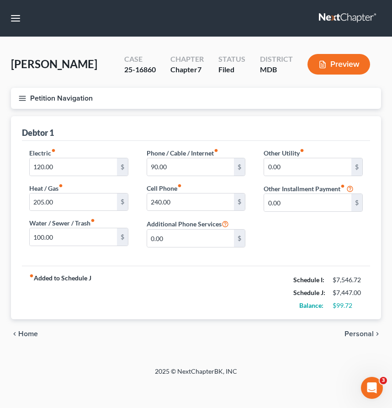
click at [31, 334] on span "Home" at bounding box center [28, 333] width 20 height 7
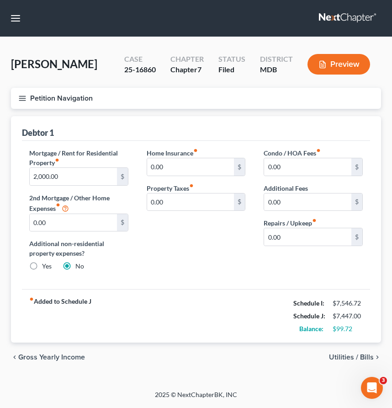
click at [39, 357] on span "Gross Yearly Income" at bounding box center [51, 356] width 67 height 7
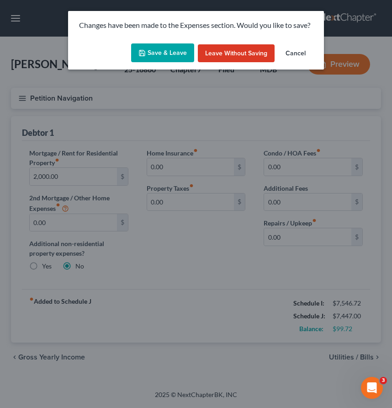
click at [170, 56] on button "Save & Leave" at bounding box center [162, 52] width 63 height 19
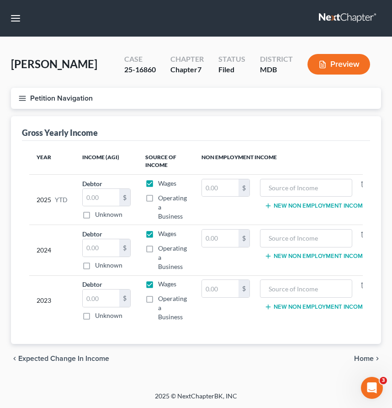
click at [362, 359] on span "Home" at bounding box center [364, 358] width 20 height 7
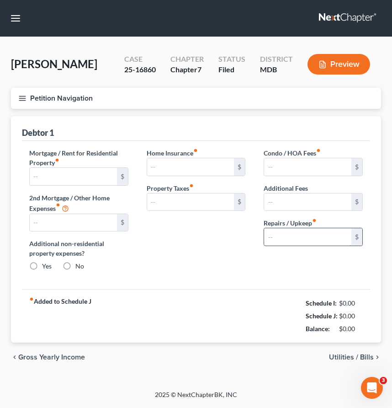
type input "2,000.00"
type input "0.00"
radio input "true"
type input "0.00"
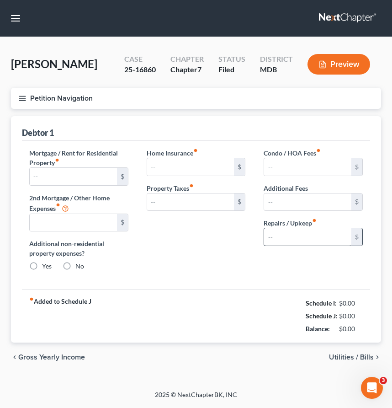
type input "0.00"
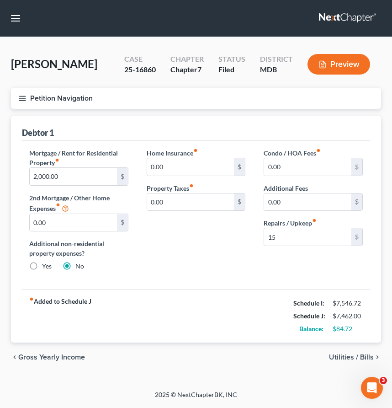
click at [284, 313] on div "fiber_manual_record Added to Schedule J Schedule I: $7,546.72 Schedule J: $7,46…" at bounding box center [196, 315] width 348 height 53
click at [26, 97] on icon "button" at bounding box center [22, 98] width 8 height 8
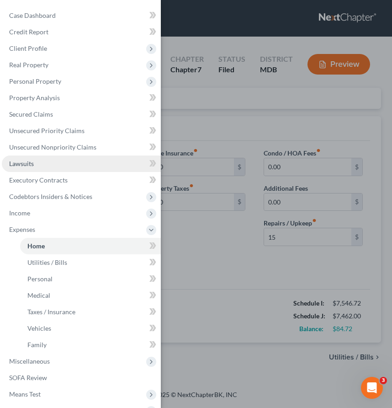
click at [23, 165] on span "Lawsuits" at bounding box center [21, 164] width 25 height 8
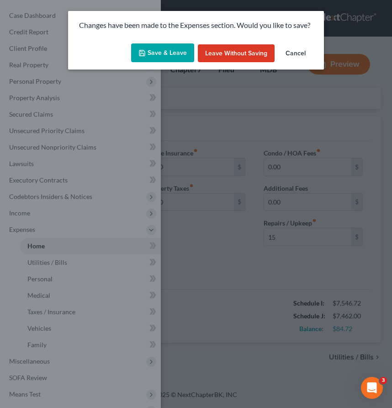
click at [163, 51] on button "Save & Leave" at bounding box center [162, 52] width 63 height 19
type input "15.00"
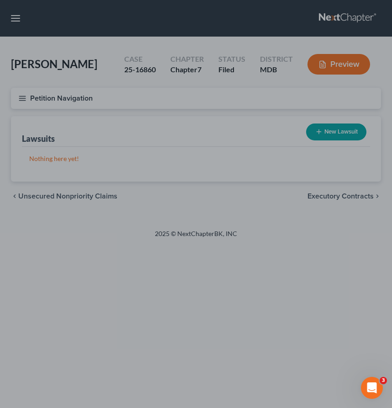
click at [196, 130] on div at bounding box center [196, 204] width 392 height 408
click at [350, 133] on div at bounding box center [196, 204] width 392 height 408
click at [322, 120] on div at bounding box center [196, 204] width 392 height 408
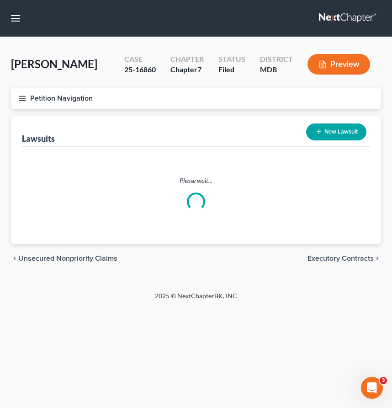
click at [334, 127] on button "New Lawsuit" at bounding box center [336, 131] width 60 height 17
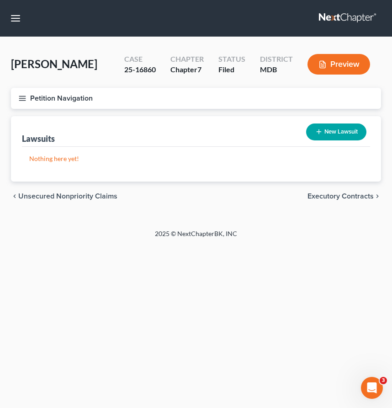
click at [340, 135] on button "New Lawsuit" at bounding box center [336, 131] width 60 height 17
select select "0"
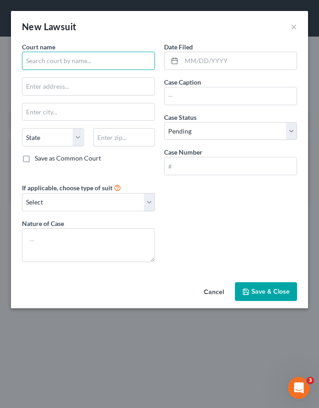
click at [32, 58] on input "text" at bounding box center [88, 61] width 133 height 18
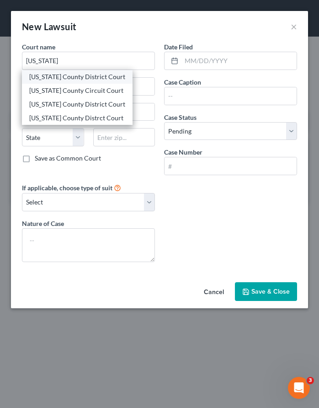
click at [40, 80] on div "Washington County District Court" at bounding box center [77, 76] width 96 height 9
type input "Washington County District Court"
type input "24 Summit Avenue"
type input "Hagerstown"
select select "21"
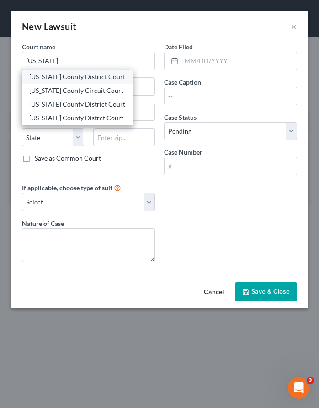
type input "21740"
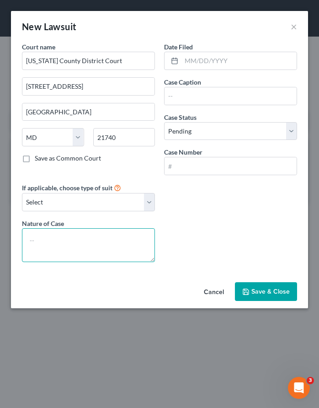
click at [64, 240] on textarea at bounding box center [88, 245] width 133 height 34
type textarea "Contract"
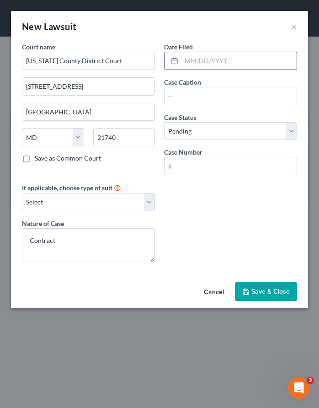
click at [202, 57] on input "text" at bounding box center [238, 60] width 115 height 17
type input "02/11/2025"
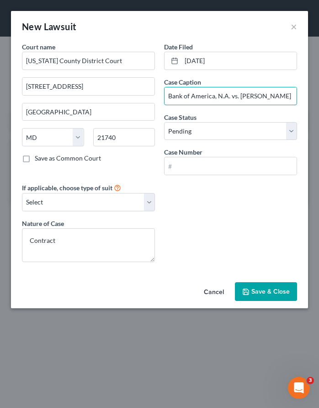
type input "Bank of America, N.A. vs. Elizabeth Kline"
click at [177, 165] on input "text" at bounding box center [231, 165] width 132 height 17
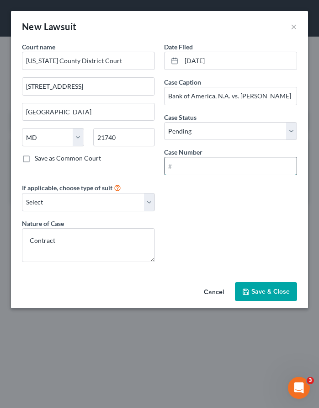
click at [177, 165] on input "text" at bounding box center [231, 165] width 132 height 17
paste input "D112CV25007670"
type input "D112CV25007670"
click at [272, 289] on span "Save & Close" at bounding box center [270, 292] width 38 height 8
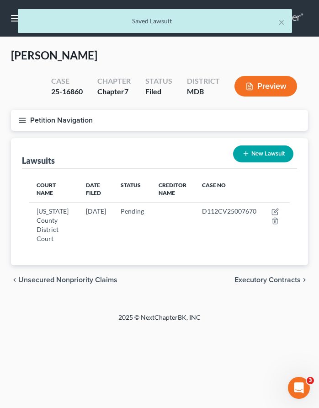
click at [262, 156] on button "New Lawsuit" at bounding box center [263, 153] width 60 height 17
select select "0"
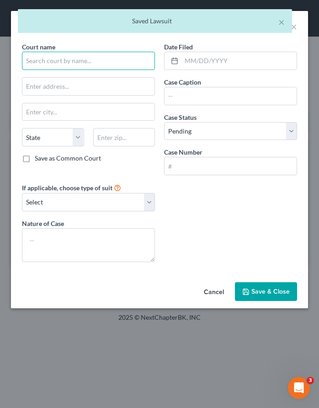
click at [71, 59] on input "text" at bounding box center [88, 61] width 133 height 18
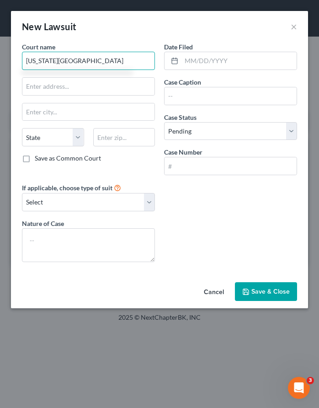
click at [43, 60] on input "Washington County District" at bounding box center [88, 61] width 133 height 18
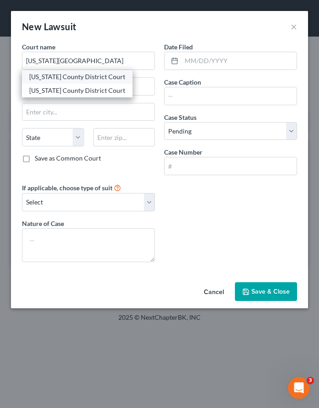
click at [47, 75] on div "Washington County District Court" at bounding box center [77, 76] width 96 height 9
type input "Washington County District Court"
type input "24 Summit Avenue"
type input "Hagerstown"
select select "21"
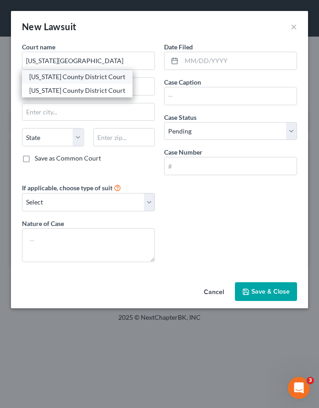
type input "21740"
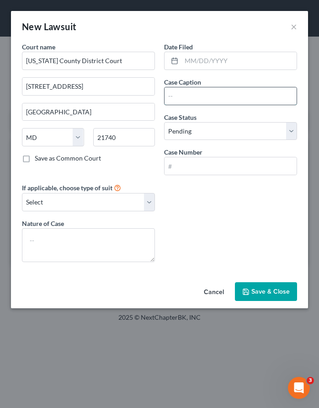
click at [171, 98] on input "text" at bounding box center [231, 95] width 132 height 17
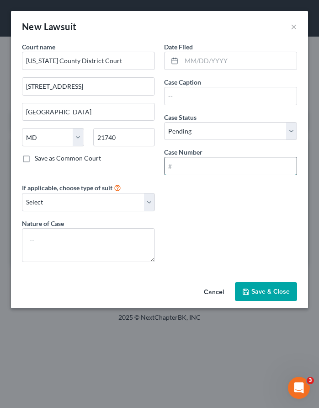
click at [174, 166] on input "text" at bounding box center [231, 165] width 132 height 17
paste input "D112CV25007671"
type input "D112CV25007671"
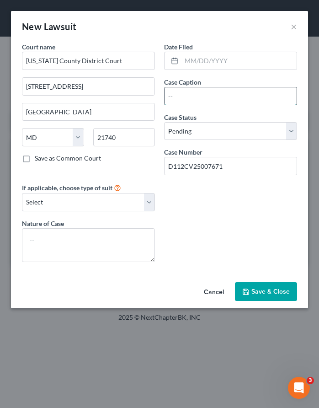
click at [176, 96] on input "text" at bounding box center [231, 95] width 132 height 17
type input "Bank of America, N.A. vs. Elizabeth Kline"
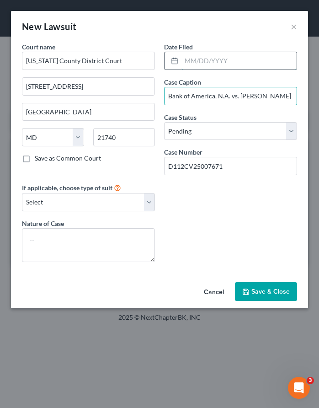
click at [210, 56] on input "text" at bounding box center [238, 60] width 115 height 17
type input "02/11/2025"
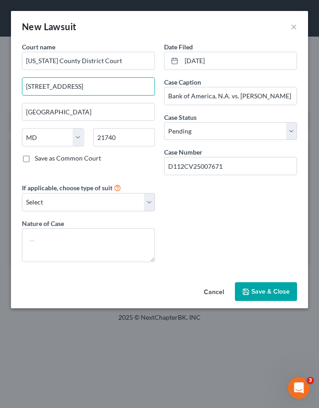
drag, startPoint x: 89, startPoint y: 87, endPoint x: -5, endPoint y: 67, distance: 95.8
click at [0, 67] on html "Home New Case Client Portal Law Office of David Cahn, LLC david@cahnlawoffice.c…" at bounding box center [159, 204] width 319 height 408
drag, startPoint x: 59, startPoint y: 83, endPoint x: -5, endPoint y: 82, distance: 63.5
click at [0, 82] on html "Home New Case Client Portal Law Office of David Cahn, LLC david@cahnlawoffice.c…" at bounding box center [159, 204] width 319 height 408
paste input "W. Antietam Stree"
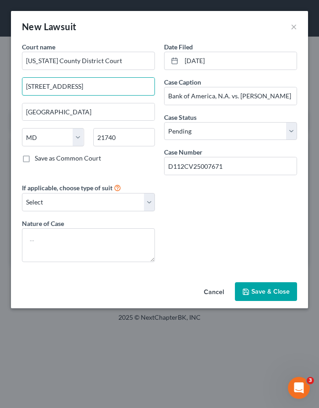
type input "[STREET_ADDRESS]"
click at [266, 291] on span "Save & Close" at bounding box center [270, 292] width 38 height 8
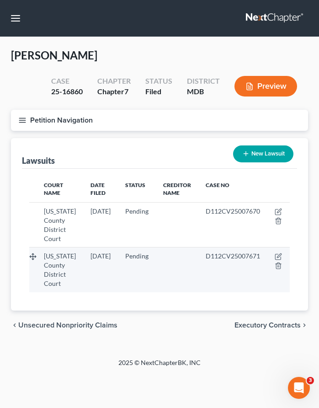
click at [57, 258] on span "Washington County District Court" at bounding box center [60, 269] width 32 height 35
click at [57, 261] on span "Washington County District Court" at bounding box center [60, 269] width 32 height 35
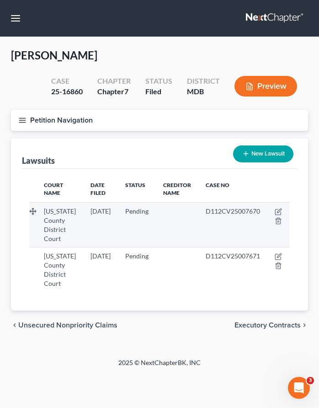
click at [57, 212] on span "Washington County District Court" at bounding box center [60, 224] width 32 height 35
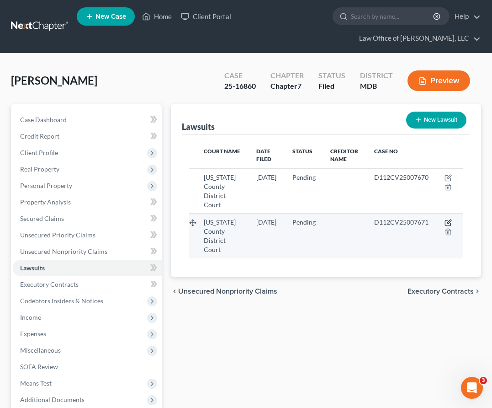
click at [392, 221] on icon "button" at bounding box center [448, 222] width 7 height 7
select select "21"
select select "0"
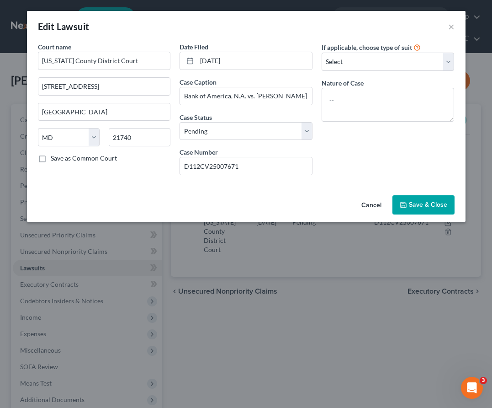
click at [392, 205] on span "Save & Close" at bounding box center [428, 205] width 38 height 8
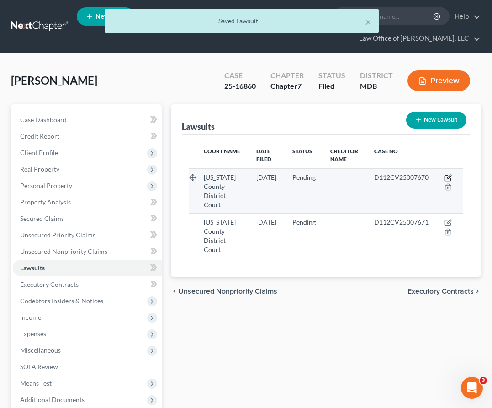
click at [392, 176] on icon "button" at bounding box center [449, 177] width 4 height 4
select select "21"
select select "0"
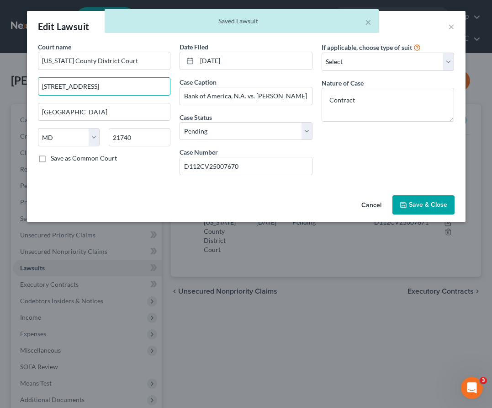
drag, startPoint x: 117, startPoint y: 86, endPoint x: 12, endPoint y: 74, distance: 105.8
click at [12, 74] on div "Edit Lawsuit × Court name * Washington County District Court 24 Summit Avenue H…" at bounding box center [246, 204] width 492 height 408
paste input "[STREET_ADDRESS]"
type input "[STREET_ADDRESS]"
click at [392, 205] on button "Save & Close" at bounding box center [424, 204] width 62 height 19
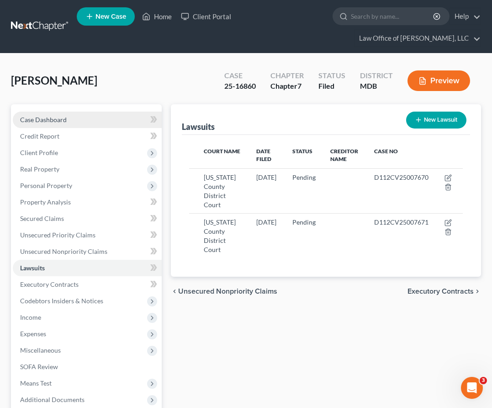
click at [38, 119] on span "Case Dashboard" at bounding box center [43, 120] width 47 height 8
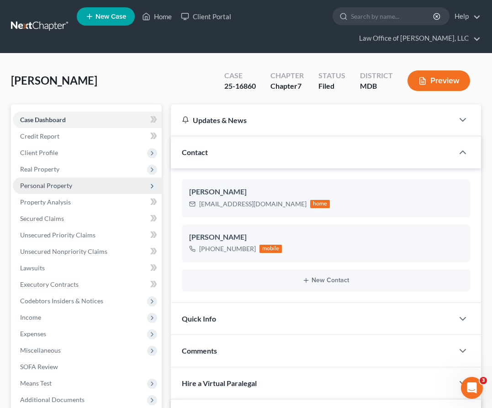
click at [43, 181] on span "Personal Property" at bounding box center [46, 185] width 52 height 8
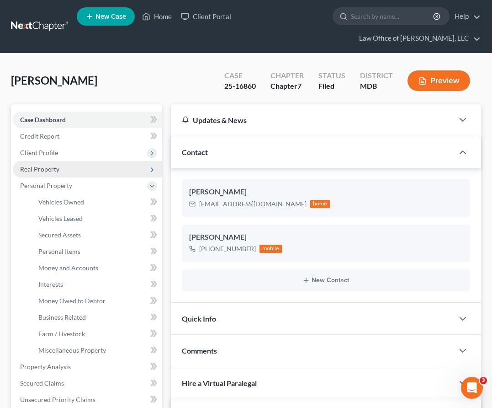
click at [36, 167] on span "Real Property" at bounding box center [39, 169] width 39 height 8
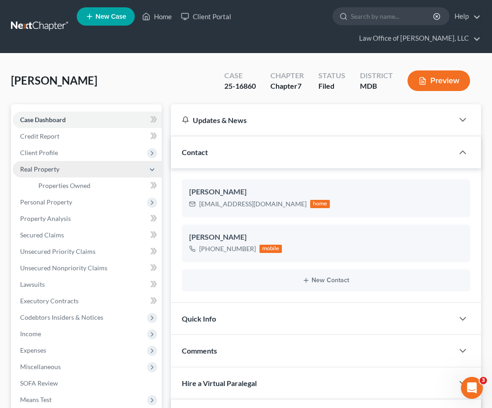
click at [36, 167] on span "Real Property" at bounding box center [39, 169] width 39 height 8
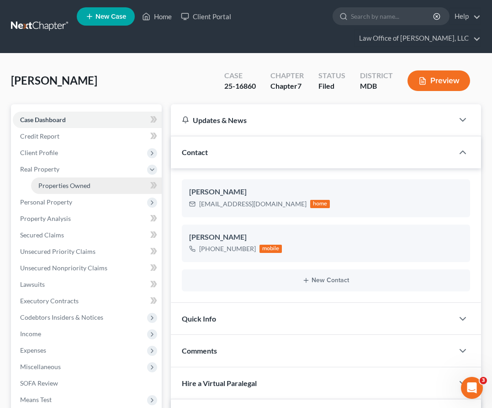
click at [47, 186] on span "Properties Owned" at bounding box center [64, 185] width 52 height 8
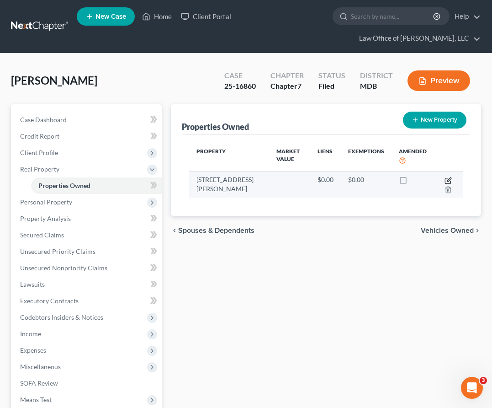
click at [392, 178] on icon "button" at bounding box center [447, 180] width 5 height 5
select select "21"
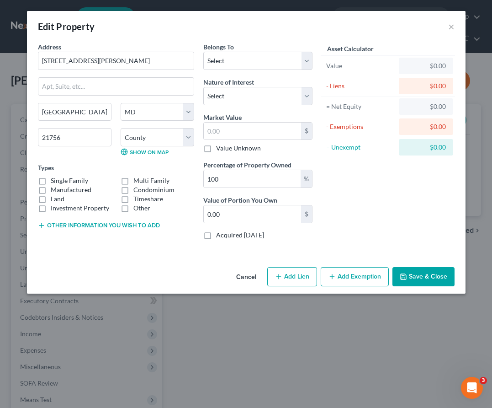
click at [51, 182] on label "Single Family" at bounding box center [69, 180] width 37 height 9
click at [54, 182] on input "Single Family" at bounding box center [57, 179] width 6 height 6
checkbox input "true"
click at [247, 278] on button "Cancel" at bounding box center [246, 277] width 35 height 18
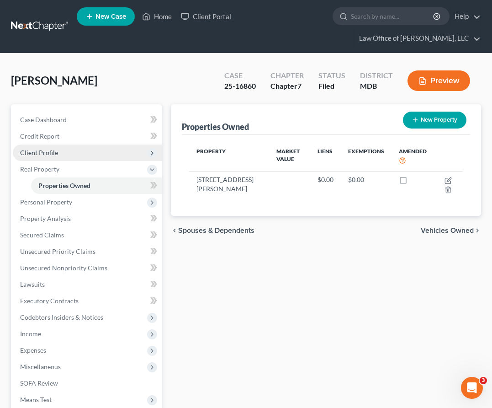
click at [37, 155] on span "Client Profile" at bounding box center [39, 153] width 38 height 8
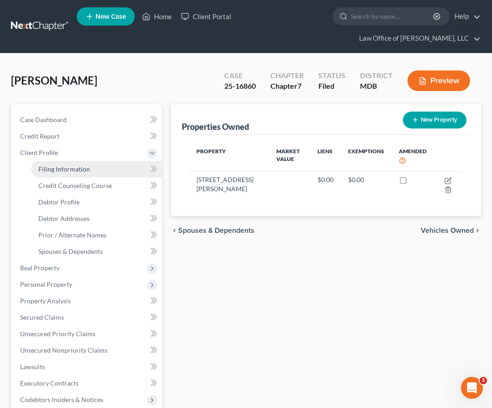
click at [47, 166] on span "Filing Information" at bounding box center [64, 169] width 52 height 8
select select "1"
select select "0"
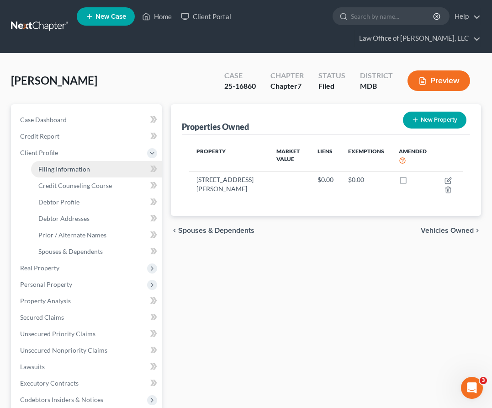
select select "21"
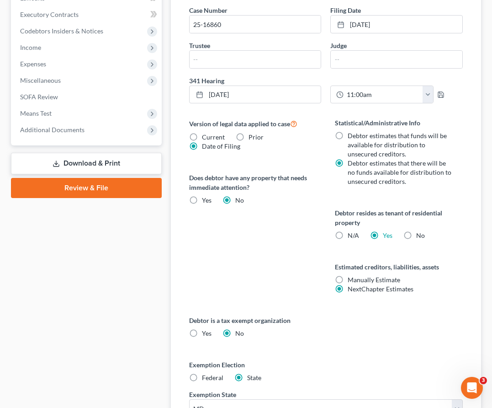
scroll to position [463, 0]
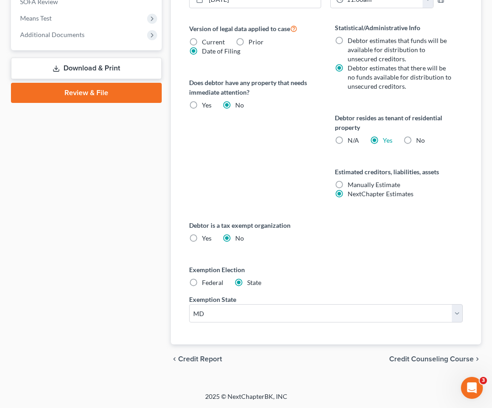
click at [392, 356] on span "Credit Counseling Course" at bounding box center [431, 358] width 85 height 7
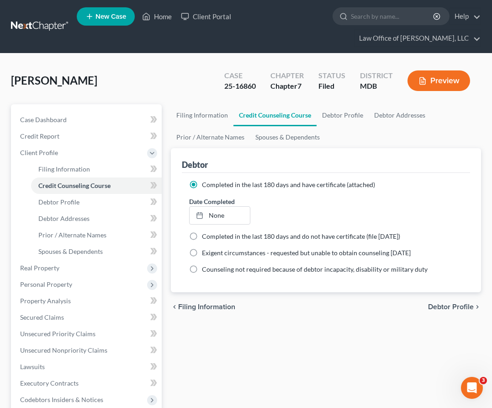
scroll to position [5, 0]
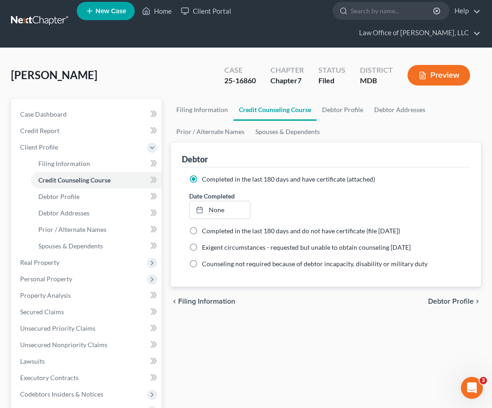
click at [392, 301] on span "Debtor Profile" at bounding box center [451, 301] width 46 height 7
select select "1"
select select "5"
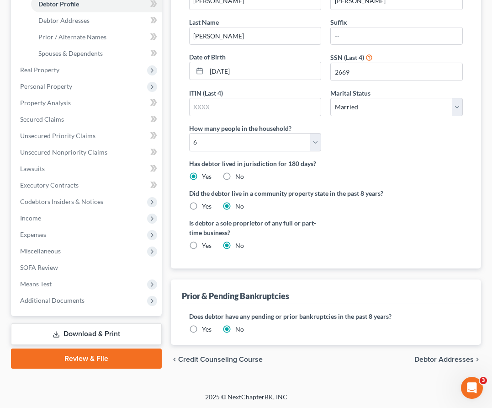
click at [392, 359] on span "Debtor Addresses" at bounding box center [444, 359] width 59 height 7
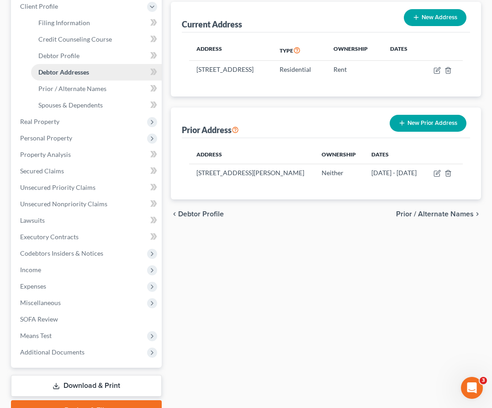
scroll to position [141, 0]
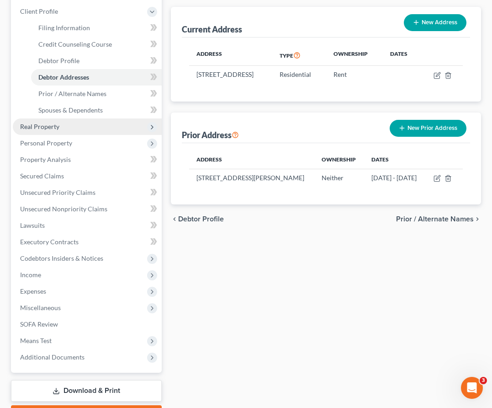
click at [39, 123] on span "Real Property" at bounding box center [39, 127] width 39 height 8
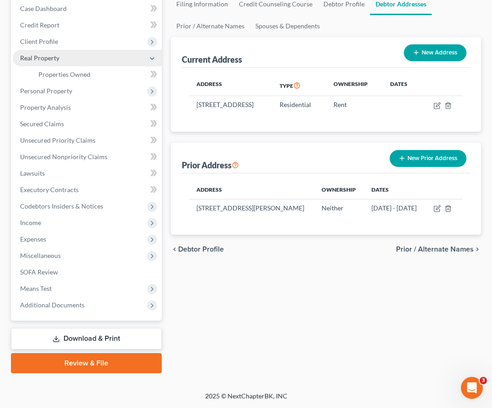
scroll to position [110, 0]
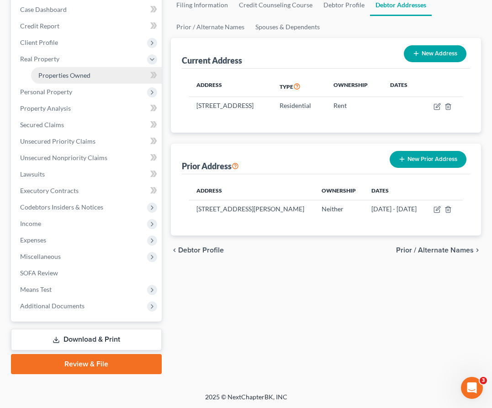
click at [55, 72] on span "Properties Owned" at bounding box center [64, 75] width 52 height 8
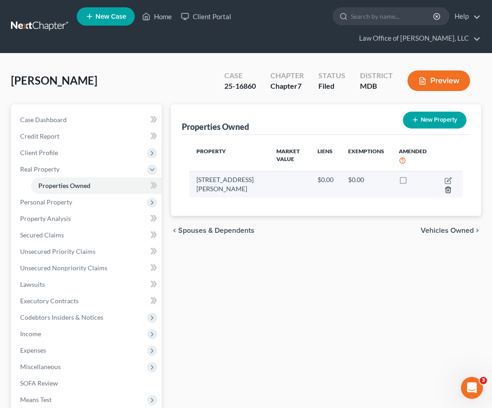
click at [392, 188] on polyline "button" at bounding box center [448, 188] width 5 height 0
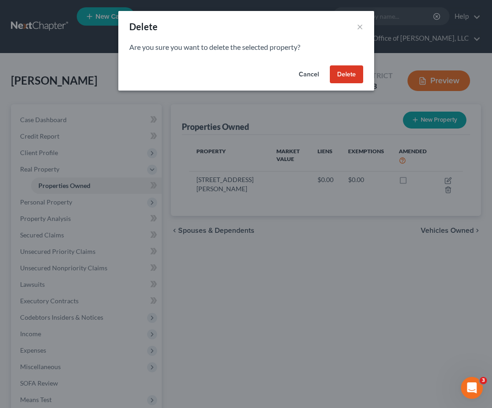
click at [347, 74] on button "Delete" at bounding box center [346, 74] width 33 height 18
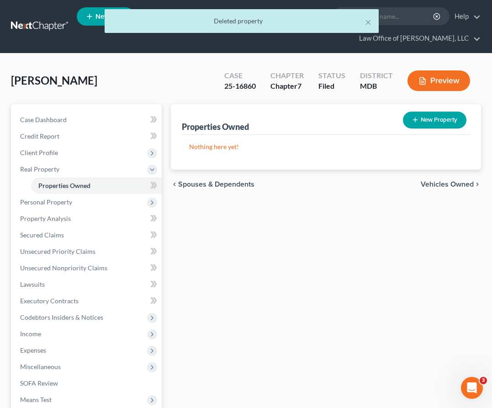
click at [392, 182] on span "Vehicles Owned" at bounding box center [447, 184] width 53 height 7
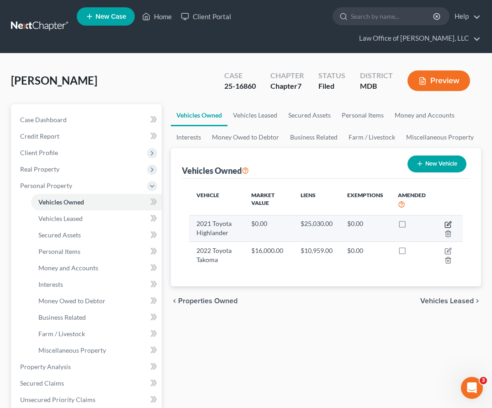
click at [392, 224] on icon "button" at bounding box center [448, 224] width 7 height 7
select select "0"
select select "5"
select select "2"
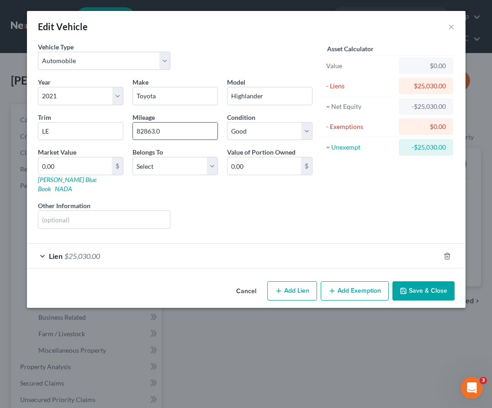
drag, startPoint x: 141, startPoint y: 131, endPoint x: 182, endPoint y: 131, distance: 41.6
click at [182, 131] on input "82863.0" at bounding box center [175, 131] width 85 height 17
type input "83,000"
drag, startPoint x: 78, startPoint y: 131, endPoint x: 0, endPoint y: 130, distance: 77.7
click at [0, 130] on div "Edit Vehicle × Vehicle Type Select Automobile Truck Trailer Watercraft Aircraft…" at bounding box center [246, 204] width 492 height 408
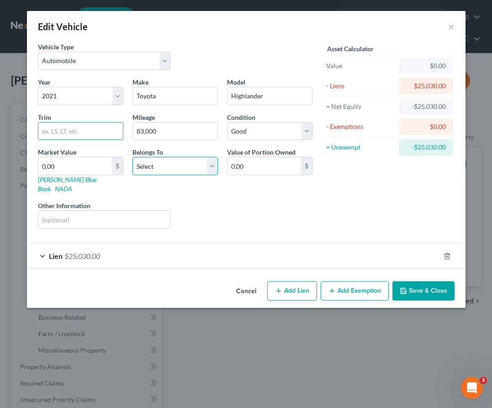
click at [153, 170] on select "Select Debtor 1 Only Debtor 2 Only Debtor 1 And Debtor 2 Only At Least One Of T…" at bounding box center [175, 166] width 85 height 18
select select "0"
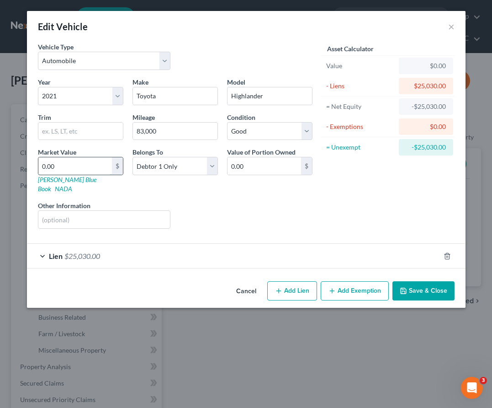
type input "2"
type input "2.00"
type input "22"
type input "22.00"
type input "220"
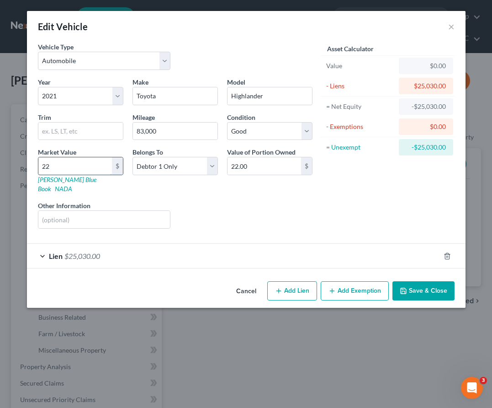
type input "220.00"
type input "2200"
type input "2,200.00"
type input "2,2000"
type input "22,000.00"
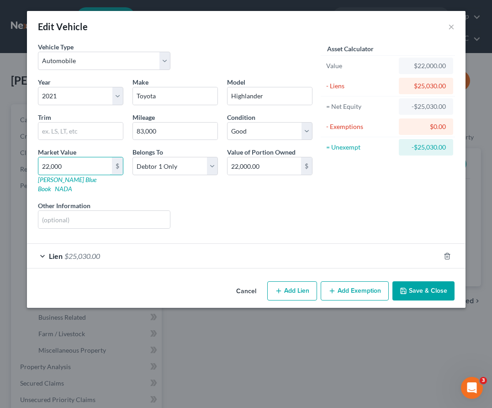
type input "22,000"
click at [392, 281] on button "Save & Close" at bounding box center [424, 290] width 62 height 19
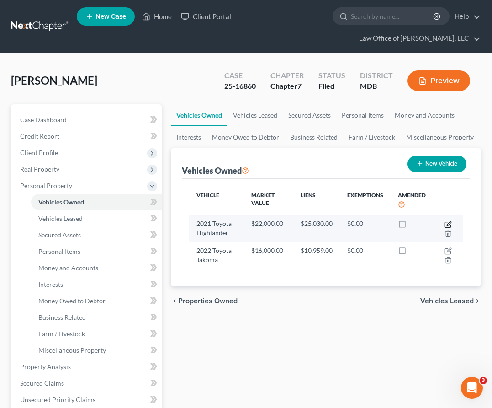
click at [392, 224] on icon "button" at bounding box center [448, 224] width 7 height 7
select select "0"
select select "5"
select select "2"
select select "0"
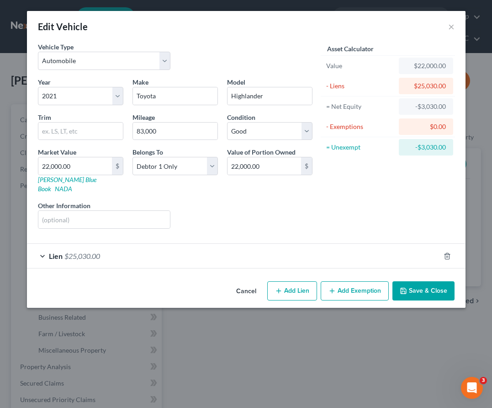
click at [75, 251] on span "$25,030.00" at bounding box center [82, 255] width 36 height 9
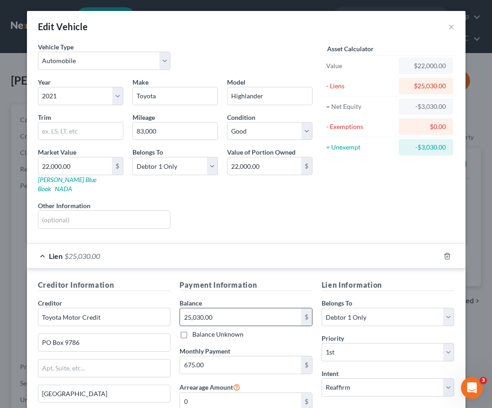
drag, startPoint x: 234, startPoint y: 310, endPoint x: 248, endPoint y: 307, distance: 15.1
click at [248, 308] on input "25,030.00" at bounding box center [240, 316] width 121 height 17
type input "19,500"
type input "1"
type input "1.00"
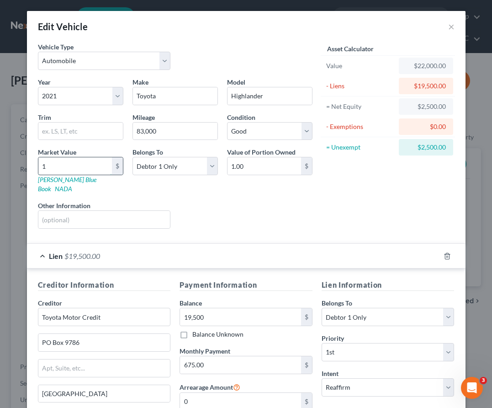
type input "19"
type input "19.00"
type input "195"
type input "195.00"
type input "1950"
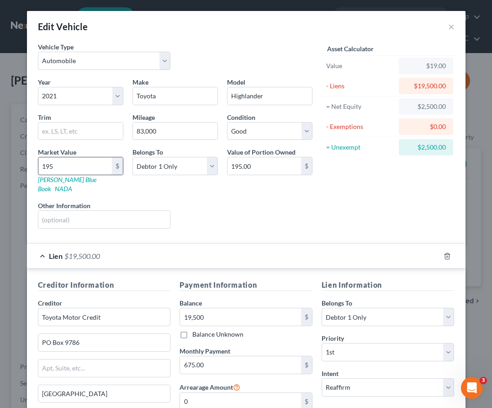
type input "1,950.00"
type input "1,9500"
type input "19,500.00"
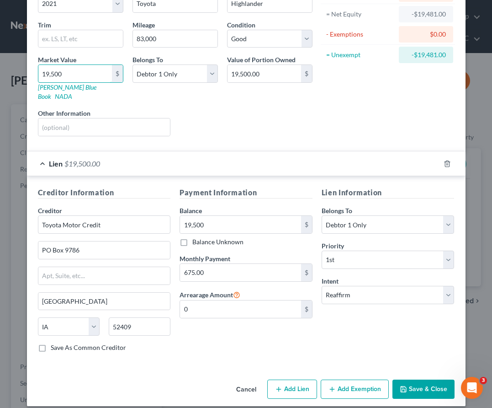
type input "19,500"
click at [392, 379] on button "Save & Close" at bounding box center [424, 388] width 62 height 19
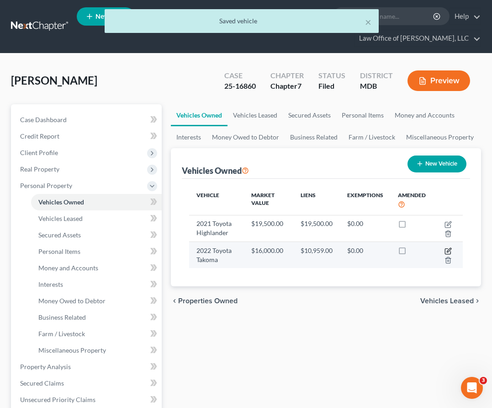
click at [392, 250] on icon "button" at bounding box center [449, 250] width 4 height 4
select select "0"
select select "4"
select select "2"
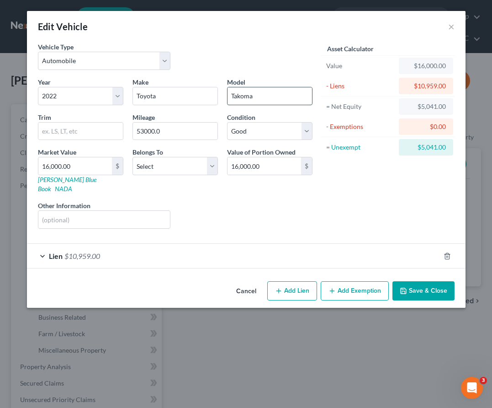
click at [241, 96] on input "Takoma" at bounding box center [270, 95] width 85 height 17
type input "Tacoma"
click at [160, 130] on input "53000.0" at bounding box center [175, 131] width 85 height 17
click at [144, 132] on input "53000" at bounding box center [175, 131] width 85 height 17
type input "53,000"
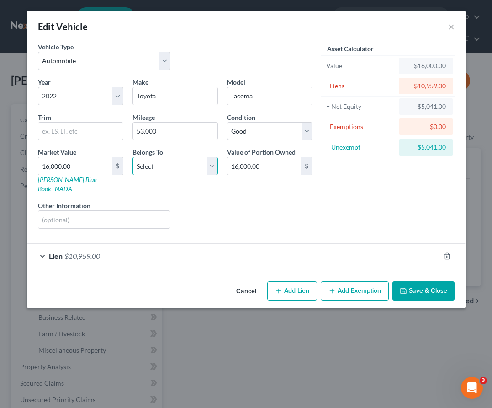
click at [208, 169] on select "Select Debtor 1 Only Debtor 2 Only Debtor 1 And Debtor 2 Only At Least One Of T…" at bounding box center [175, 166] width 85 height 18
select select "3"
click at [72, 251] on span "$10,959.00" at bounding box center [82, 255] width 36 height 9
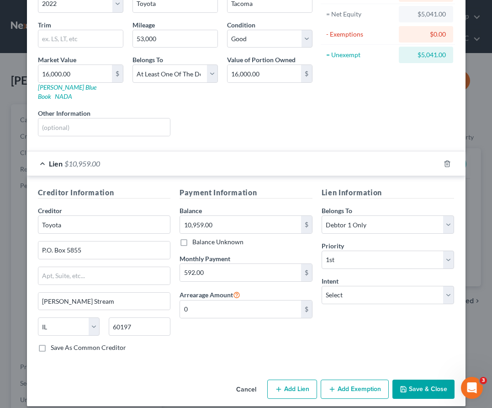
click at [387, 206] on div "Belongs To * Select Debtor 1 Only Debtor 2 Only Debtor 1 And Debtor 2 Only At L…" at bounding box center [388, 220] width 133 height 28
click at [387, 215] on select "Select Debtor 1 Only Debtor 2 Only Debtor 1 And Debtor 2 Only At Least One Of T…" at bounding box center [388, 224] width 133 height 18
select select "3"
click at [378, 286] on select "Select Surrender Redeem Reaffirm Avoid Other" at bounding box center [388, 295] width 133 height 18
select select "2"
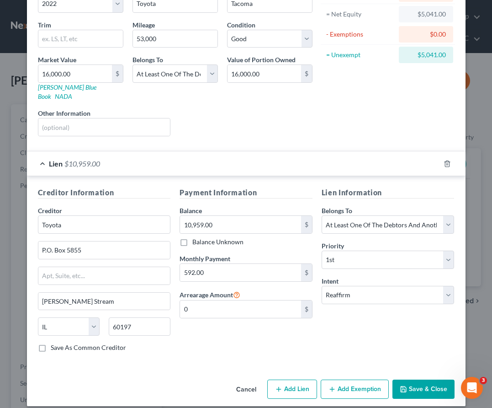
click at [392, 379] on button "Save & Close" at bounding box center [424, 388] width 62 height 19
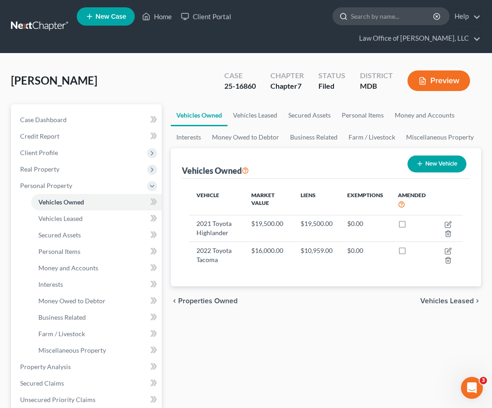
click at [365, 16] on input "search" at bounding box center [393, 16] width 84 height 17
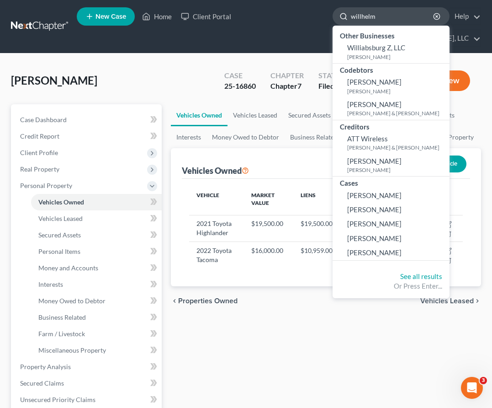
click at [364, 16] on input "willhelm" at bounding box center [393, 16] width 84 height 17
click at [370, 16] on input "wilelm" at bounding box center [393, 16] width 84 height 17
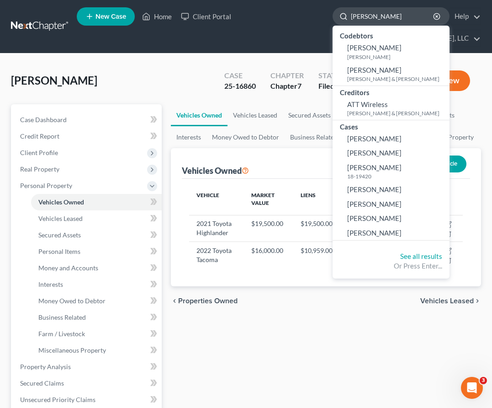
drag, startPoint x: 376, startPoint y: 16, endPoint x: 340, endPoint y: 12, distance: 36.8
click at [340, 12] on div "wilelm" at bounding box center [391, 16] width 117 height 18
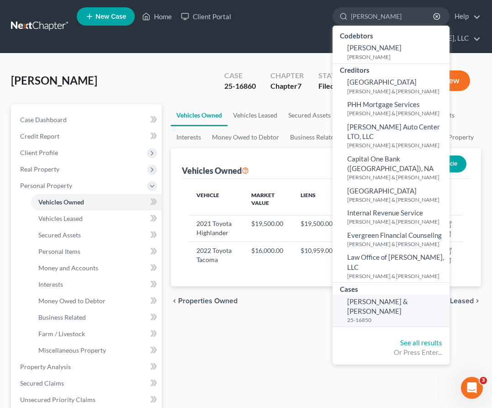
type input "sonia"
click at [363, 297] on span "Wilhelm, Philip & Sonia" at bounding box center [377, 306] width 61 height 18
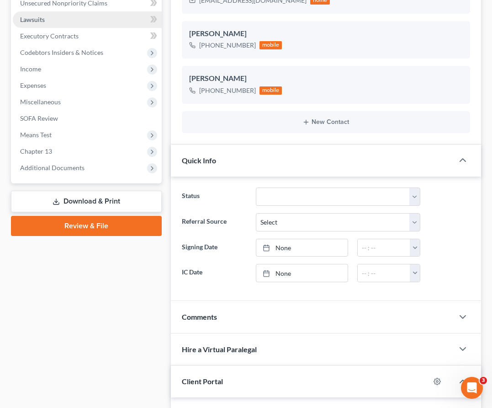
scroll to position [243, 0]
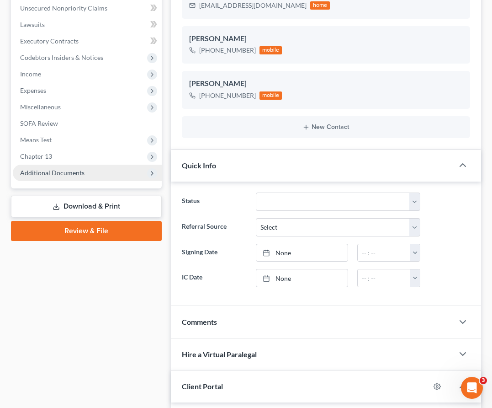
click at [77, 171] on span "Additional Documents" at bounding box center [52, 173] width 64 height 8
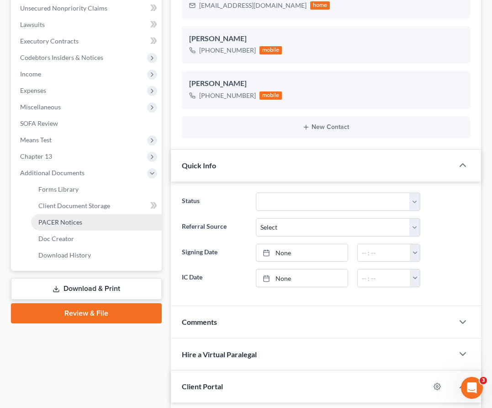
click at [79, 221] on span "PACER Notices" at bounding box center [60, 222] width 44 height 8
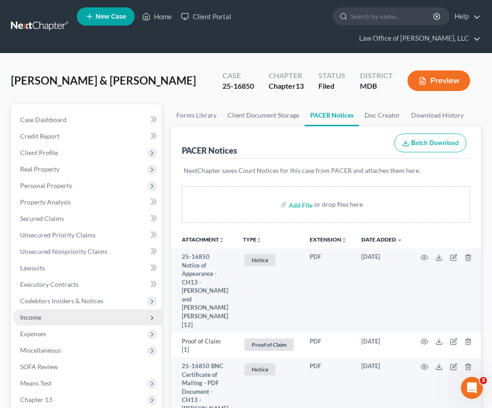
click at [44, 314] on span "Income" at bounding box center [87, 317] width 149 height 16
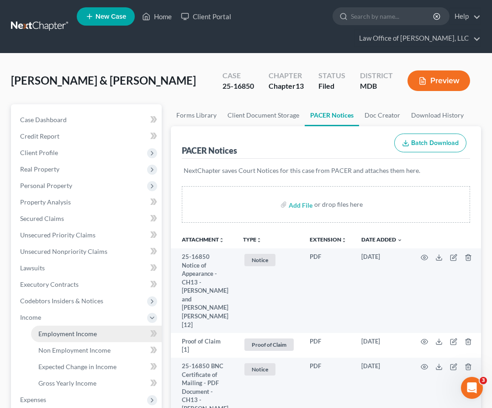
click at [49, 332] on span "Employment Income" at bounding box center [67, 334] width 59 height 8
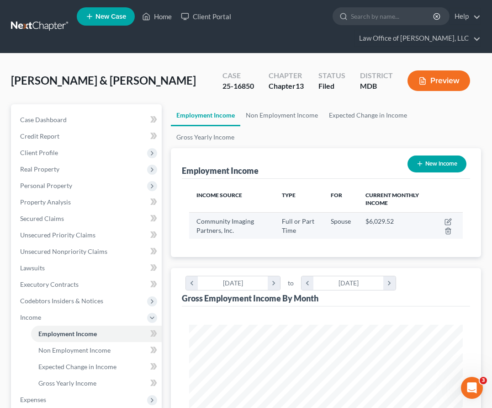
scroll to position [137, 292]
click at [392, 218] on icon "button" at bounding box center [449, 220] width 4 height 4
select select "0"
select select "4"
select select "0"
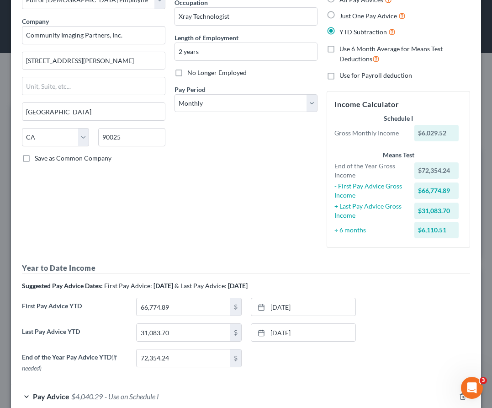
scroll to position [112, 0]
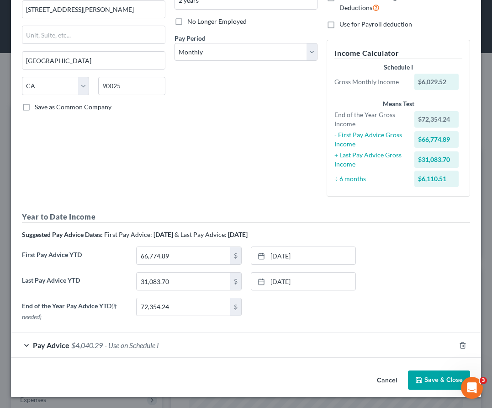
click at [392, 383] on button "Save & Close" at bounding box center [439, 379] width 62 height 19
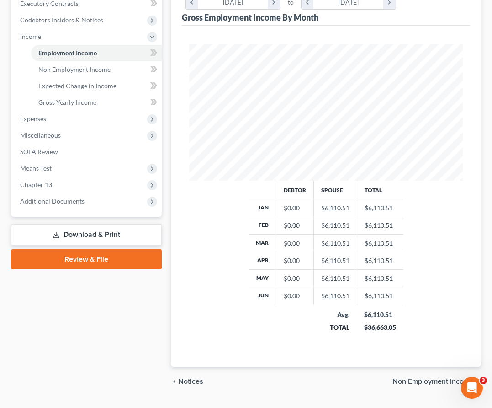
click at [392, 378] on span "Non Employment Income" at bounding box center [433, 381] width 81 height 7
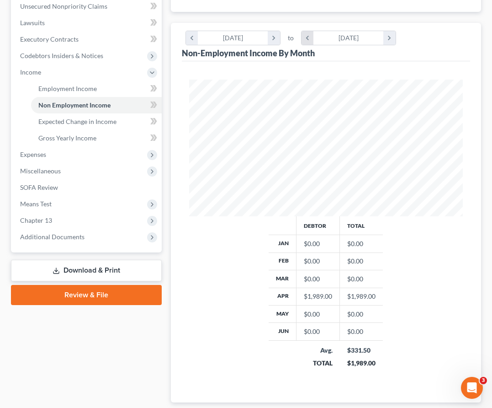
scroll to position [281, 0]
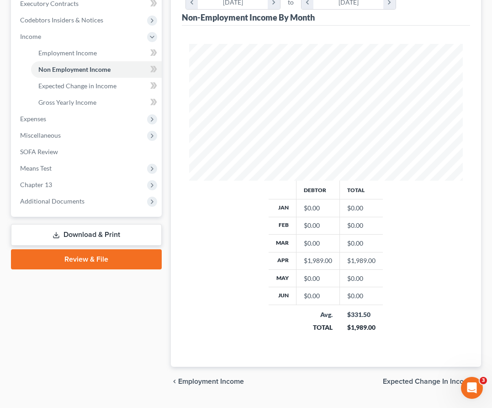
click at [195, 378] on span "Employment Income" at bounding box center [211, 381] width 66 height 7
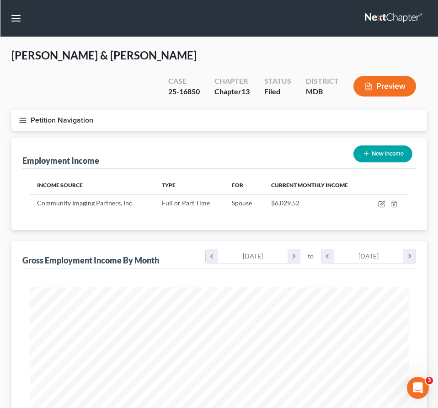
scroll to position [190, 398]
click at [21, 116] on icon "button" at bounding box center [22, 120] width 8 height 8
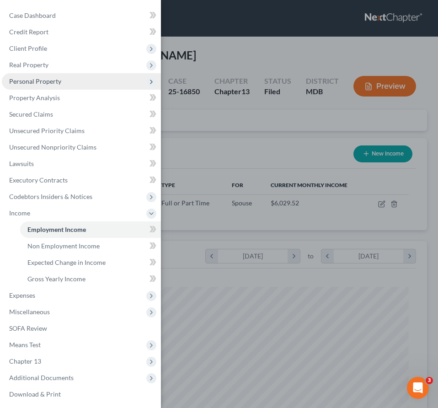
click at [22, 83] on span "Personal Property" at bounding box center [35, 81] width 52 height 8
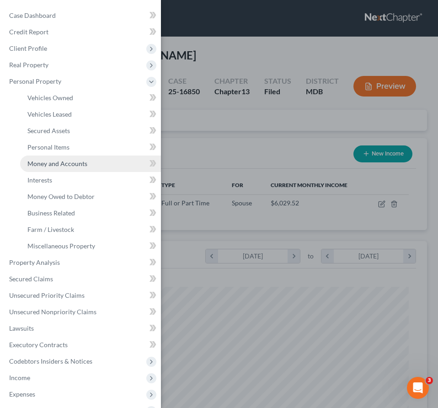
click at [45, 164] on span "Money and Accounts" at bounding box center [57, 164] width 60 height 8
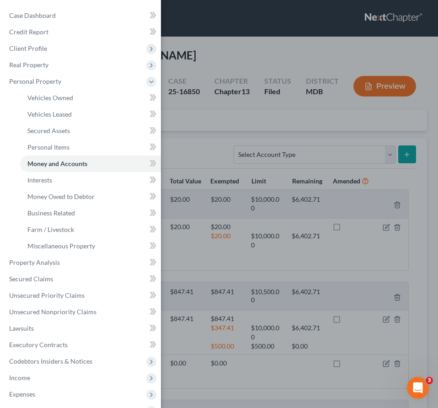
click at [204, 106] on div "Case Dashboard Payments Invoices Payments Payments Credit Report Client Profile" at bounding box center [219, 204] width 438 height 408
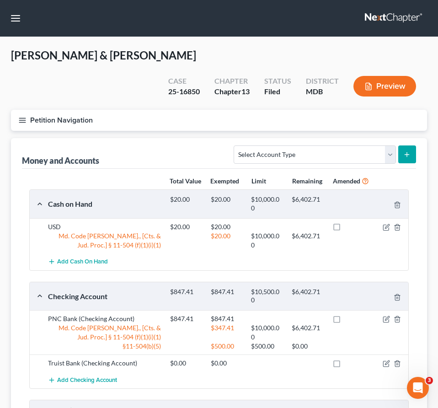
click at [26, 116] on icon "button" at bounding box center [22, 120] width 8 height 8
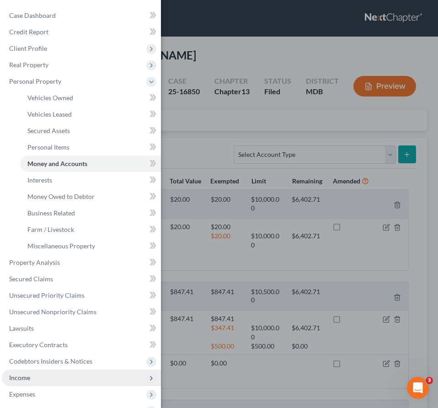
click at [46, 376] on span "Income" at bounding box center [81, 377] width 159 height 16
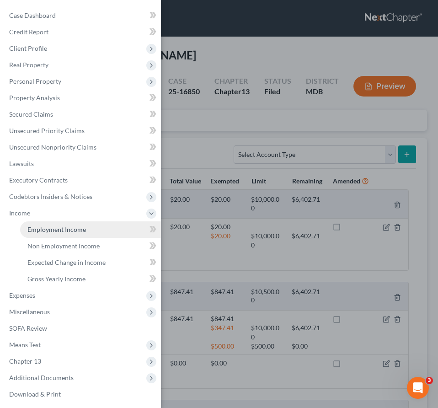
click at [38, 228] on span "Employment Income" at bounding box center [56, 229] width 59 height 8
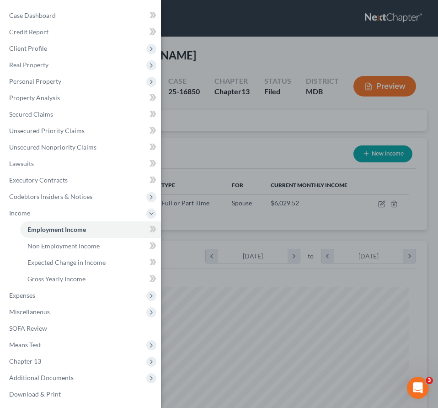
scroll to position [190, 398]
click at [207, 113] on div "Case Dashboard Payments Invoices Payments Payments Credit Report Client Profile" at bounding box center [219, 204] width 438 height 408
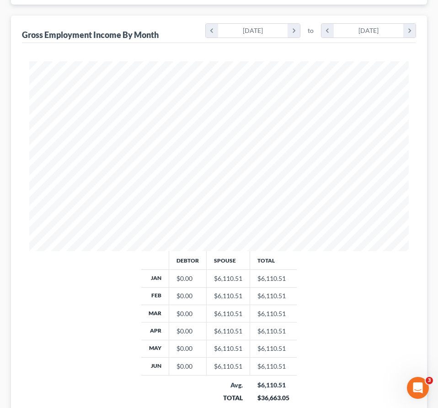
scroll to position [296, 0]
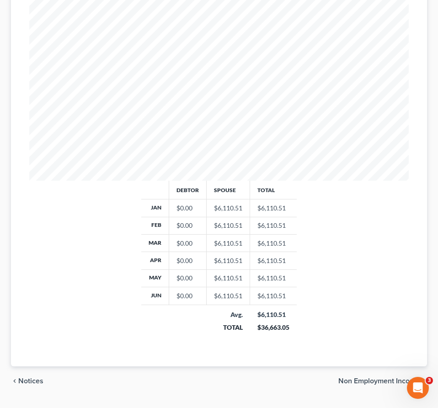
click at [373, 377] on span "Non Employment Income" at bounding box center [378, 380] width 81 height 7
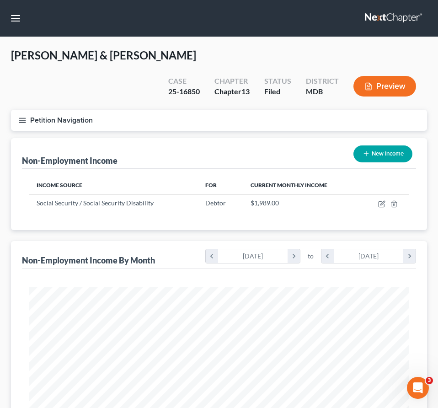
scroll to position [296, 0]
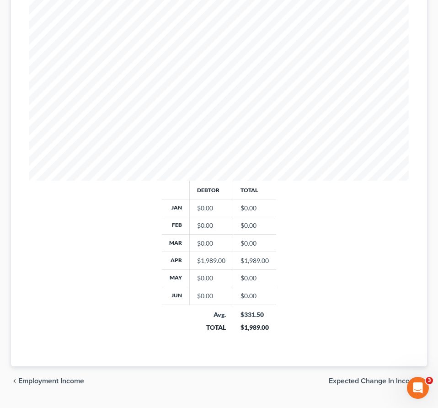
click at [33, 377] on span "Employment Income" at bounding box center [51, 380] width 66 height 7
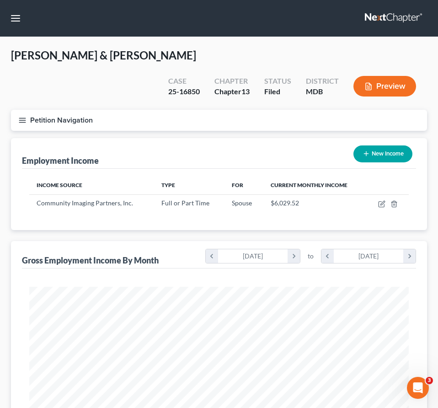
scroll to position [190, 398]
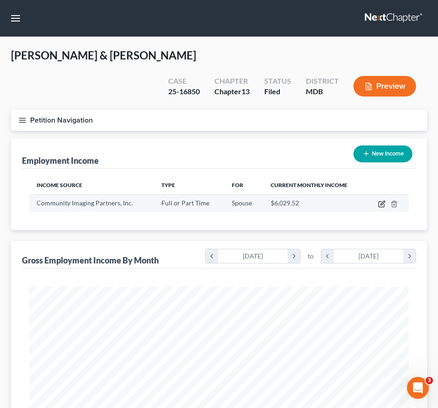
click at [382, 201] on icon "button" at bounding box center [382, 203] width 4 height 4
select select "0"
select select "4"
select select "0"
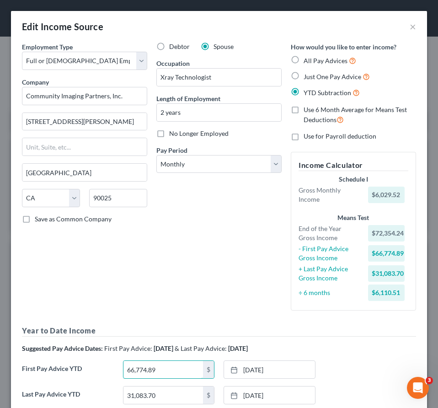
drag, startPoint x: 173, startPoint y: 365, endPoint x: 88, endPoint y: 361, distance: 85.1
click at [88, 361] on div "First Pay Advice YTD 66,774.89 $ 11/22/2024 close Date 11/22/2024 Time 12:00 AM…" at bounding box center [218, 373] width 403 height 26
drag, startPoint x: 173, startPoint y: 371, endPoint x: 114, endPoint y: 365, distance: 59.3
click at [114, 365] on div "First Pay Advice YTD 66,774.89 $ 11/22/2024 close Date 11/22/2024 Time 12:00 AM…" at bounding box center [218, 373] width 403 height 26
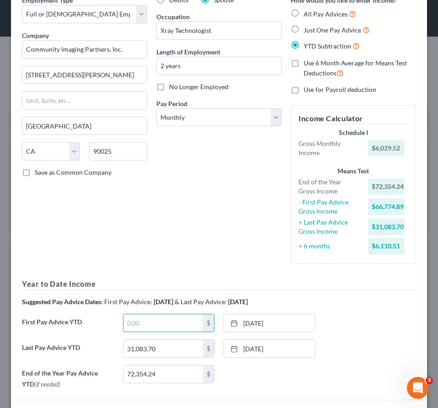
scroll to position [114, 0]
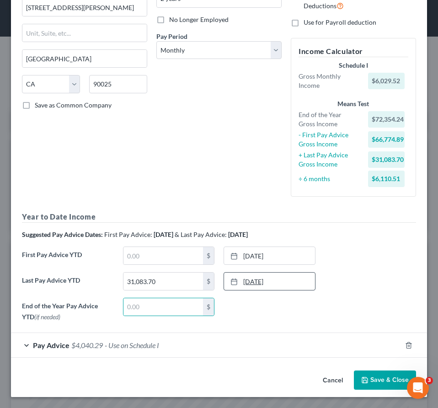
click at [251, 281] on link "5/23/2025" at bounding box center [269, 280] width 91 height 17
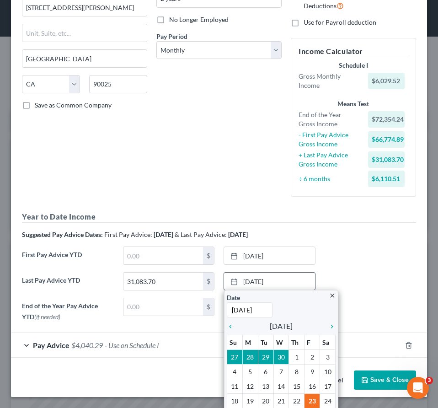
scroll to position [125, 0]
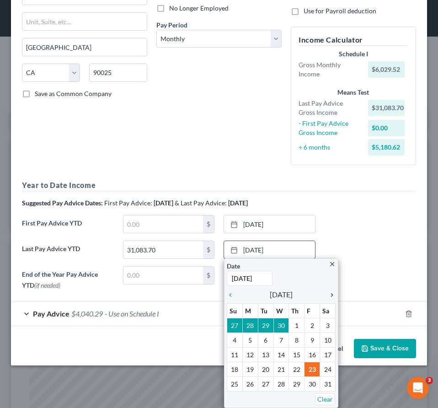
click at [332, 290] on div "chevron_right" at bounding box center [330, 294] width 12 height 9
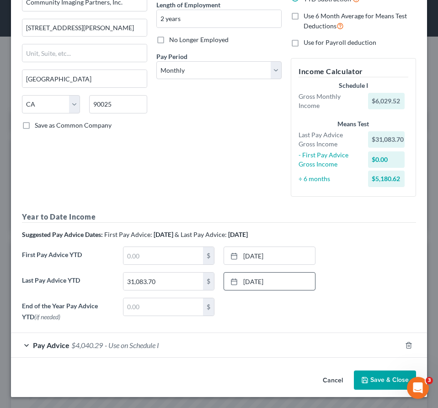
scroll to position [94, 0]
click at [173, 281] on input "31,083.70" at bounding box center [163, 280] width 80 height 17
type input "36,789.88"
click at [136, 348] on span "- Use on Schedule I" at bounding box center [132, 345] width 54 height 9
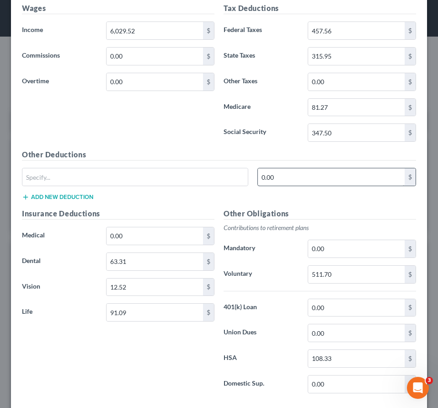
scroll to position [509, 0]
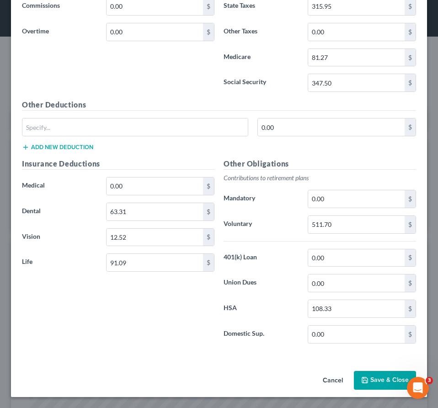
click at [373, 377] on button "Save & Close" at bounding box center [385, 380] width 62 height 19
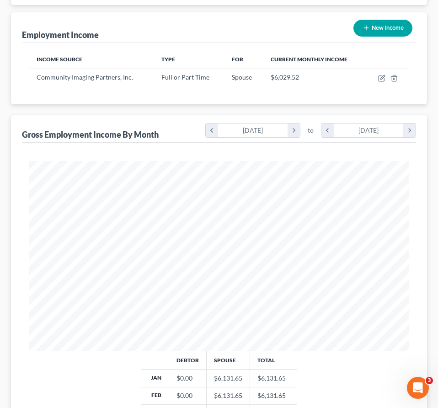
scroll to position [296, 0]
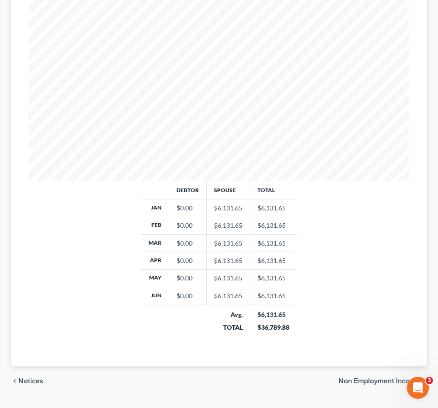
click at [368, 377] on span "Non Employment Income" at bounding box center [378, 380] width 81 height 7
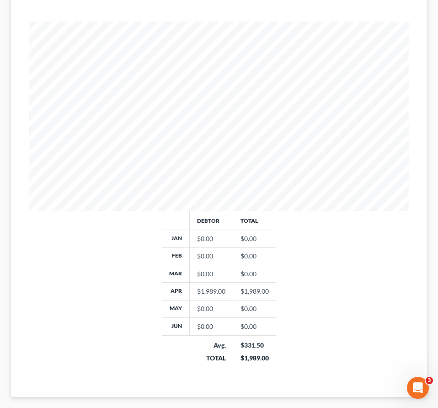
scroll to position [296, 0]
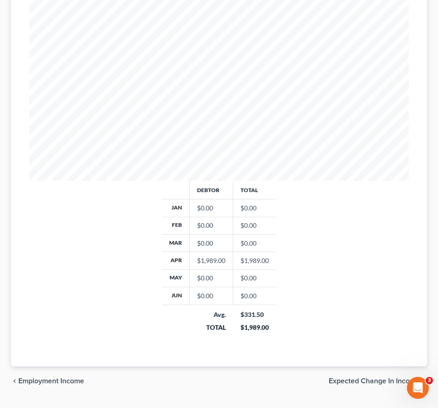
click at [378, 377] on span "Expected Change in Income" at bounding box center [374, 380] width 91 height 7
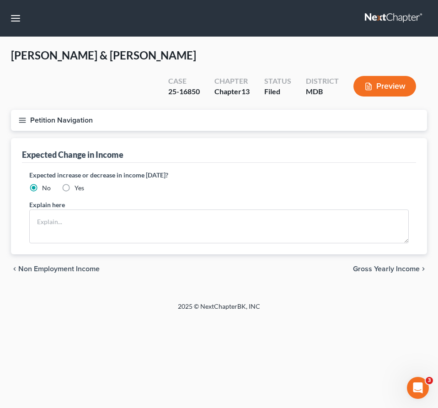
click at [362, 265] on span "Gross Yearly Income" at bounding box center [386, 268] width 67 height 7
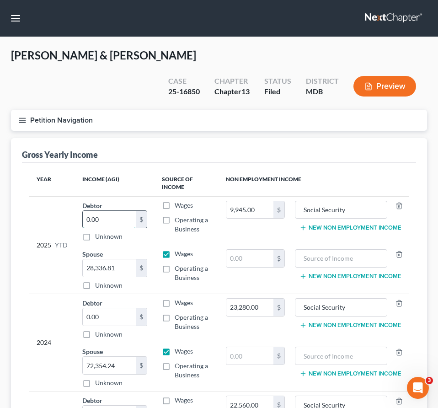
click at [107, 211] on input "0.00" at bounding box center [109, 219] width 53 height 17
type input "42,627.52"
click at [27, 110] on button "Petition Navigation" at bounding box center [219, 120] width 416 height 21
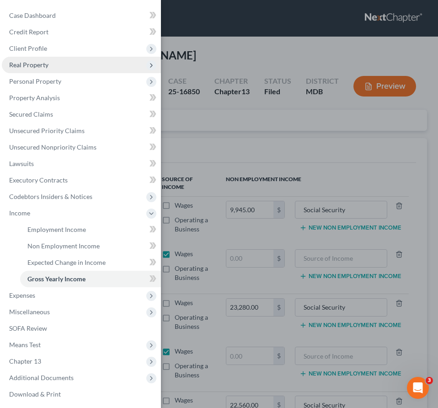
click at [24, 68] on span "Real Property" at bounding box center [28, 65] width 39 height 8
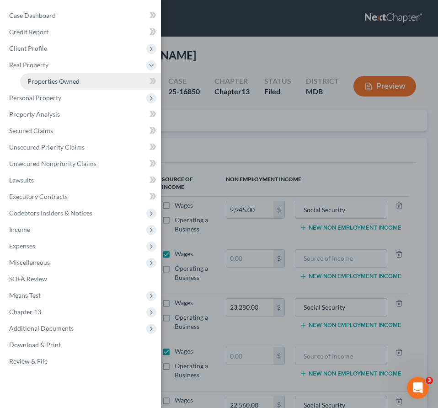
click at [37, 79] on span "Properties Owned" at bounding box center [53, 81] width 52 height 8
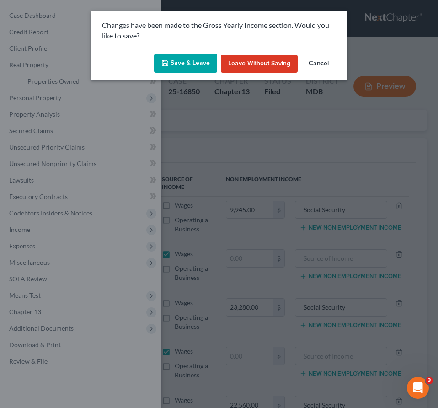
click at [186, 61] on button "Save & Leave" at bounding box center [185, 63] width 63 height 19
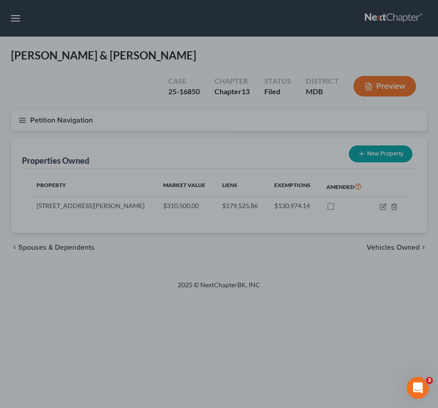
click at [387, 185] on div at bounding box center [219, 204] width 438 height 408
click at [382, 185] on div at bounding box center [219, 204] width 438 height 408
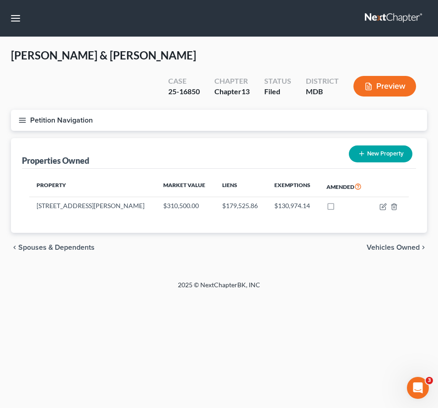
click at [23, 116] on icon "button" at bounding box center [22, 120] width 8 height 8
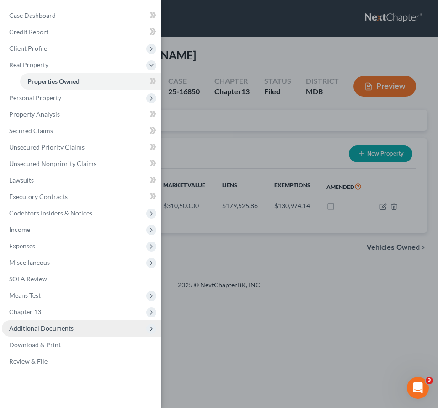
click at [48, 330] on span "Additional Documents" at bounding box center [41, 328] width 64 height 8
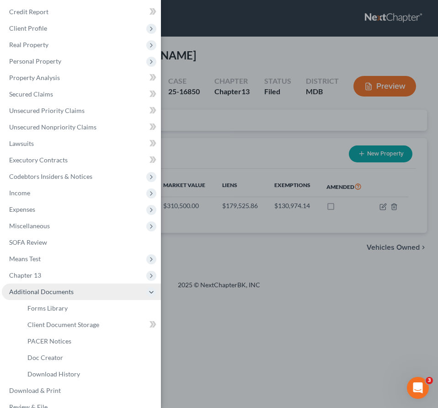
scroll to position [31, 0]
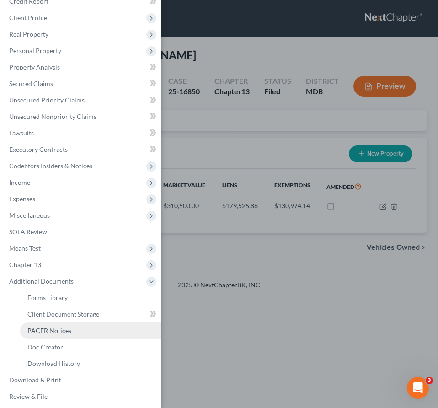
click at [48, 334] on span "PACER Notices" at bounding box center [49, 330] width 44 height 8
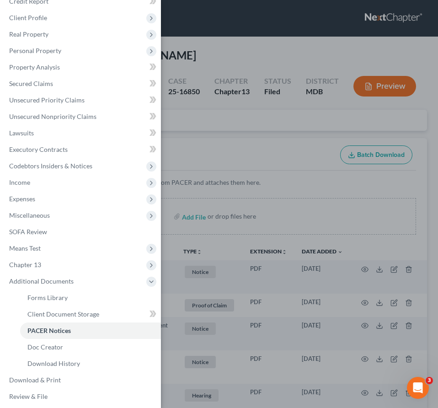
click at [212, 122] on div "Case Dashboard Payments Invoices Payments Payments Credit Report Client Profile" at bounding box center [219, 204] width 438 height 408
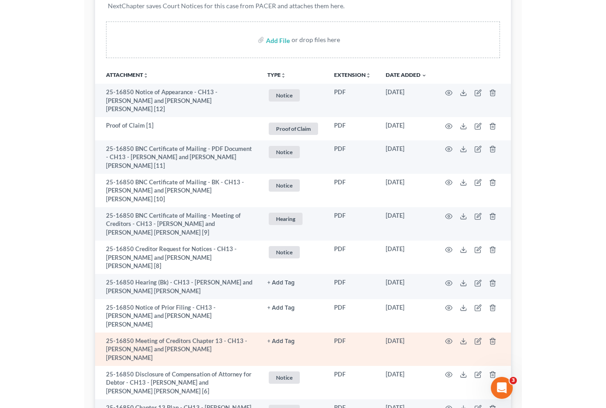
scroll to position [131, 0]
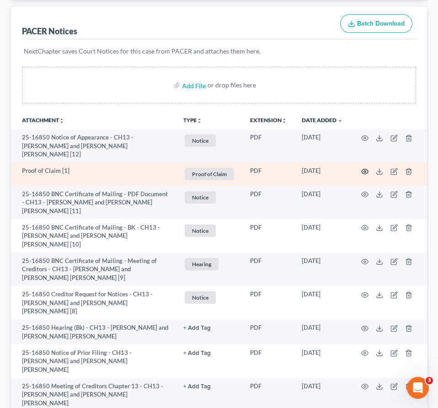
click at [364, 170] on circle "button" at bounding box center [365, 171] width 2 height 2
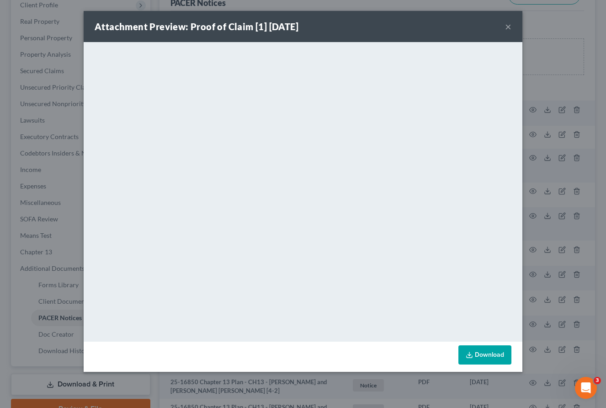
click at [437, 27] on button "×" at bounding box center [508, 26] width 6 height 11
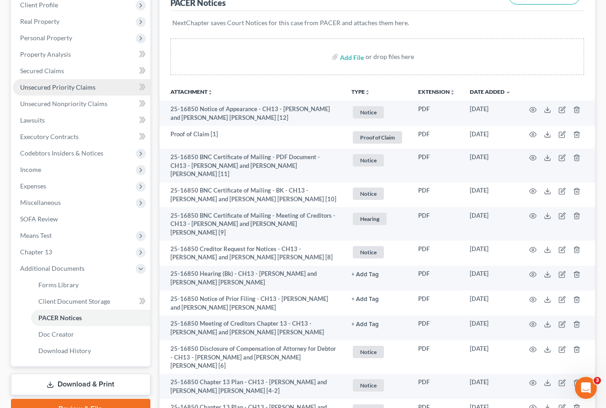
click at [45, 86] on span "Unsecured Priority Claims" at bounding box center [57, 87] width 75 height 8
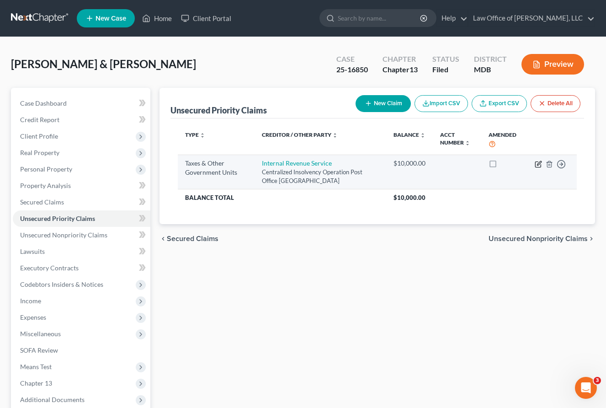
click at [437, 161] on icon "button" at bounding box center [538, 163] width 7 height 7
select select "0"
select select "39"
select select "2"
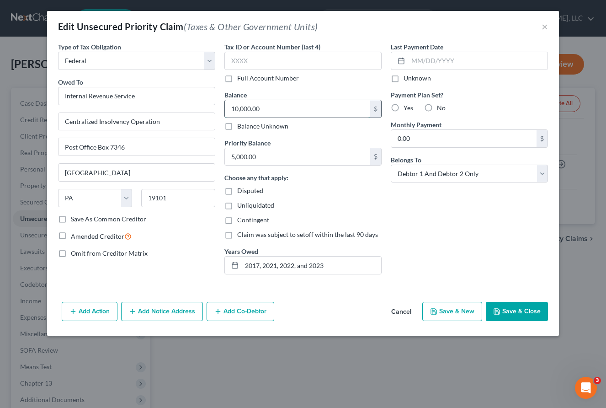
drag, startPoint x: 290, startPoint y: 109, endPoint x: 318, endPoint y: 115, distance: 28.2
click at [318, 115] on input "10,000.00" at bounding box center [297, 108] width 145 height 17
drag, startPoint x: 318, startPoint y: 114, endPoint x: 199, endPoint y: 108, distance: 119.0
click at [198, 109] on div "Type of Tax Obligation * Select Federal City State Franchise Tax Board Other Ow…" at bounding box center [302, 162] width 499 height 240
click at [278, 158] on input "5,000.00" at bounding box center [297, 156] width 145 height 17
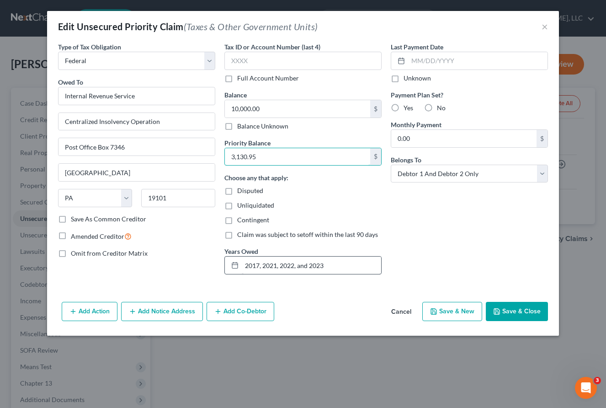
type input "3,130.95"
drag, startPoint x: 336, startPoint y: 267, endPoint x: 92, endPoint y: 234, distance: 246.4
click at [92, 234] on div "Type of Tax Obligation * Select Federal City State Franchise Tax Board Other Ow…" at bounding box center [302, 162] width 499 height 240
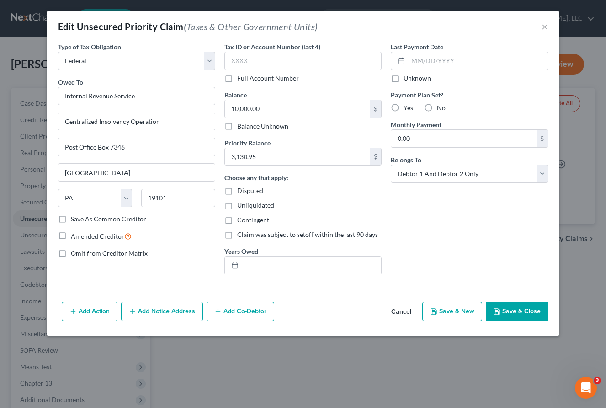
click at [437, 313] on icon "button" at bounding box center [496, 311] width 7 height 7
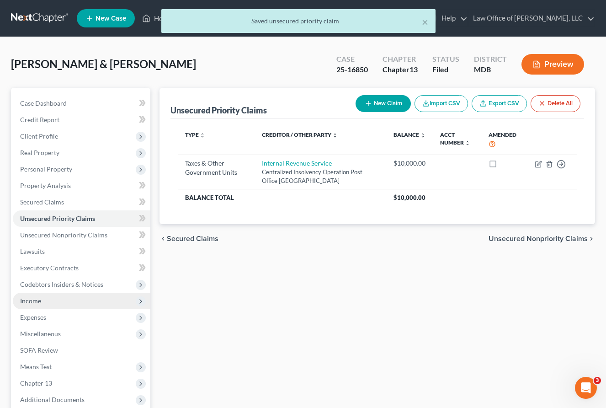
scroll to position [94, 0]
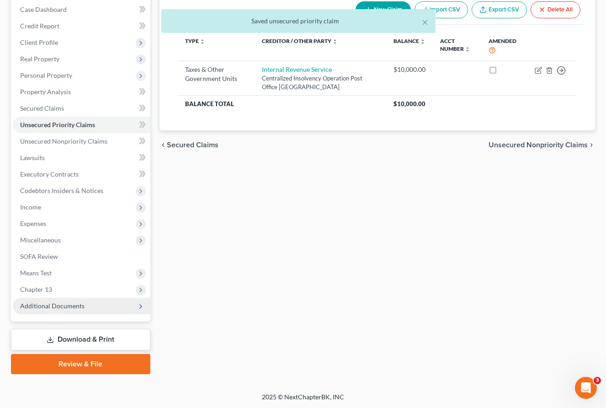
click at [96, 306] on span "Additional Documents" at bounding box center [82, 306] width 138 height 16
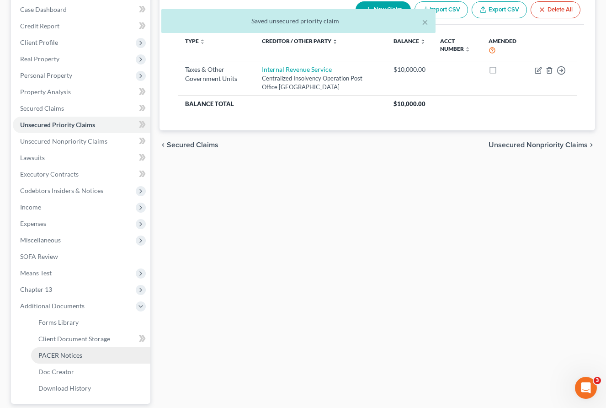
click at [94, 348] on link "PACER Notices" at bounding box center [90, 355] width 119 height 16
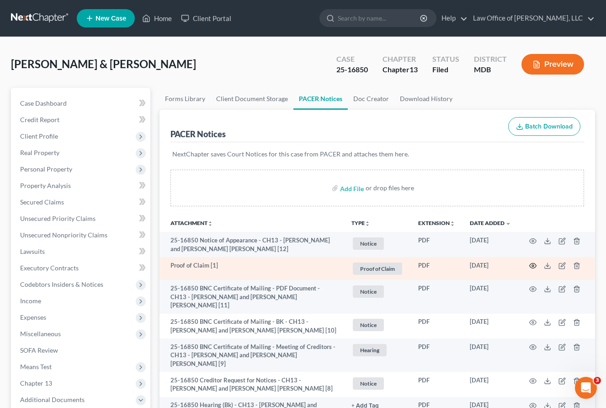
click at [437, 266] on circle "button" at bounding box center [533, 266] width 2 height 2
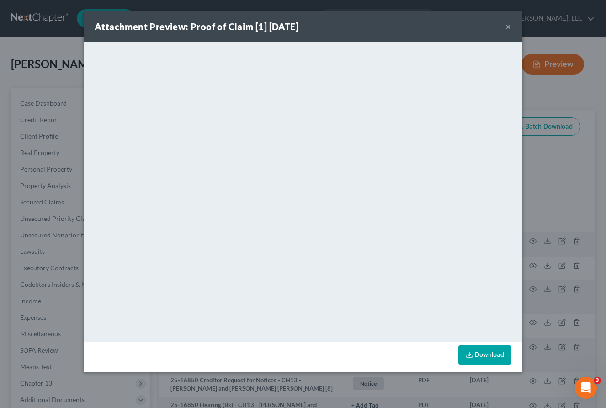
click at [437, 27] on div "Attachment Preview: Proof of Claim [1] [DATE] ×" at bounding box center [303, 26] width 439 height 31
click at [437, 27] on button "×" at bounding box center [508, 26] width 6 height 11
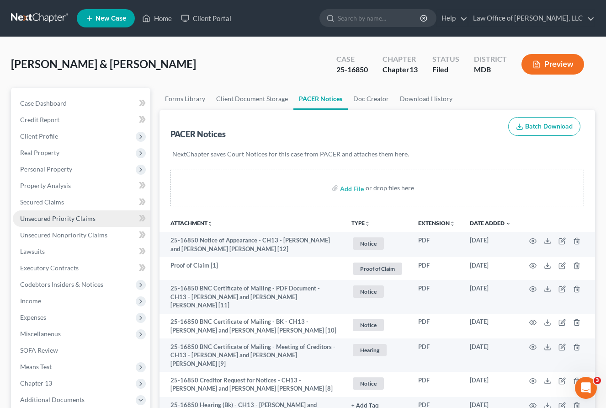
click at [27, 219] on span "Unsecured Priority Claims" at bounding box center [57, 218] width 75 height 8
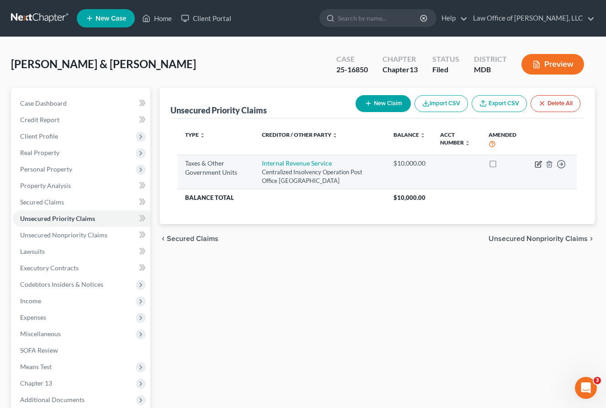
click at [437, 164] on icon "button" at bounding box center [539, 163] width 4 height 4
select select "0"
select select "39"
select select "2"
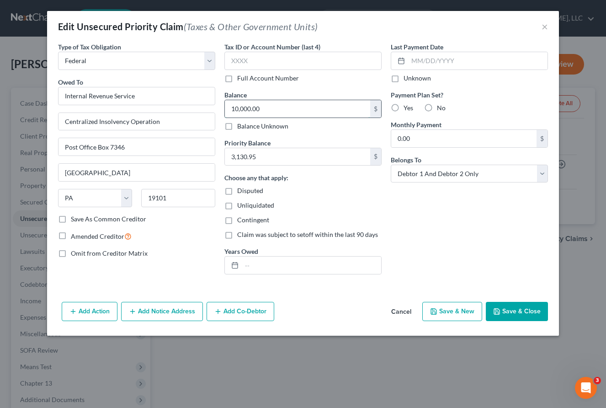
click at [292, 105] on input "10,000.00" at bounding box center [297, 108] width 145 height 17
paste input "[STREET_ADDRESS]"
drag, startPoint x: 293, startPoint y: 109, endPoint x: 152, endPoint y: 101, distance: 141.5
click at [152, 101] on div "Type of Tax Obligation * Select Federal City State Franchise Tax Board Other Ow…" at bounding box center [302, 162] width 499 height 240
type input "9,268.54"
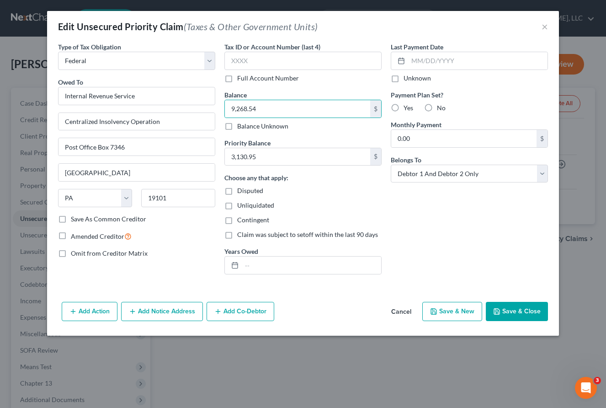
click at [437, 308] on button "Save & Close" at bounding box center [517, 311] width 62 height 19
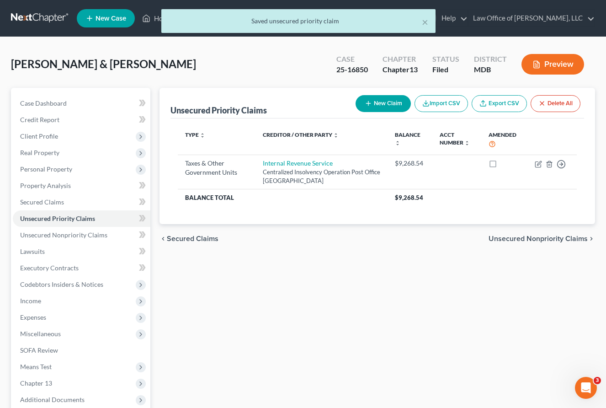
click at [437, 240] on span "Unsecured Nonpriority Claims" at bounding box center [538, 238] width 99 height 7
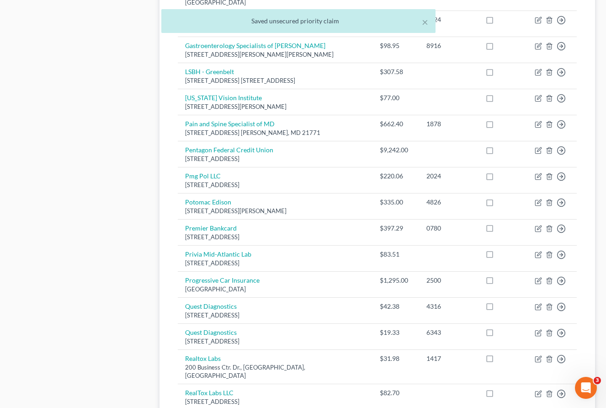
scroll to position [650, 0]
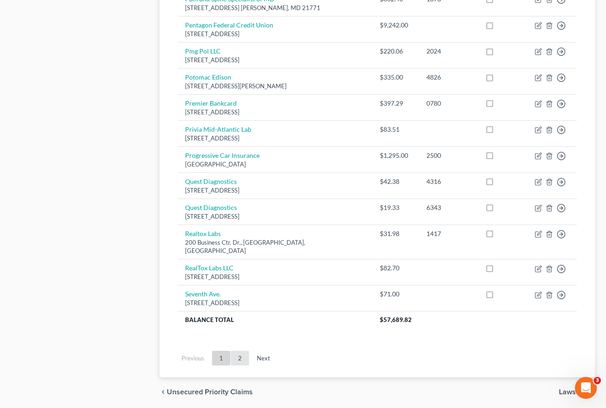
click at [241, 351] on link "2" at bounding box center [240, 358] width 18 height 15
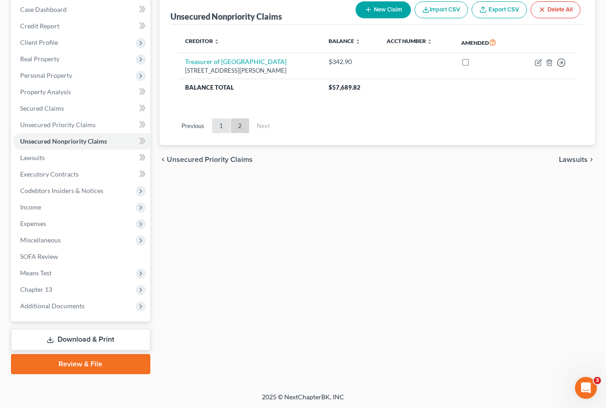
click at [216, 122] on link "1" at bounding box center [221, 125] width 18 height 15
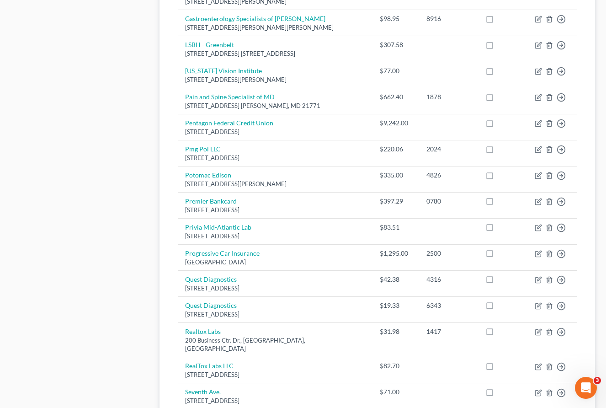
scroll to position [650, 0]
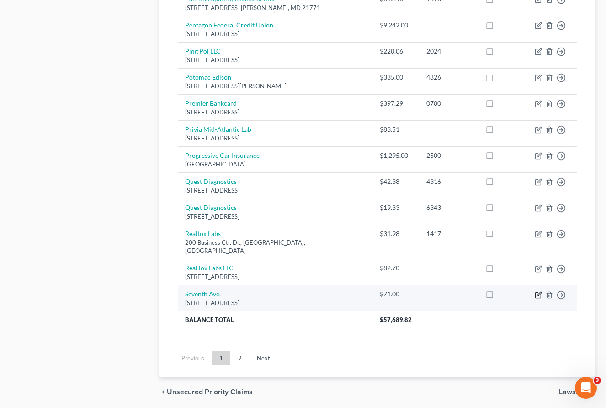
click at [437, 292] on icon "button" at bounding box center [539, 294] width 4 height 4
select select "52"
select select "2"
select select "1"
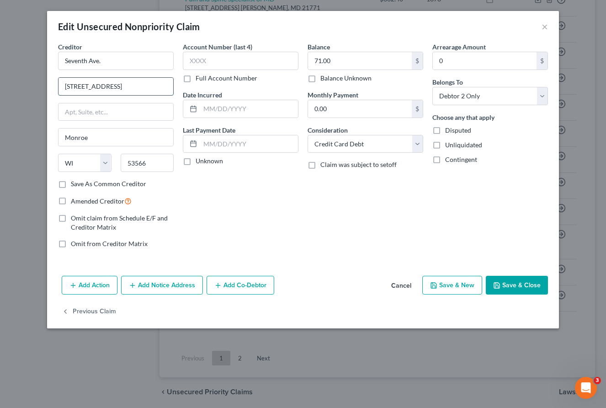
click at [91, 87] on input "[STREET_ADDRESS]" at bounding box center [116, 86] width 115 height 17
click at [90, 86] on input "[STREET_ADDRESS]" at bounding box center [116, 86] width 115 height 17
type input "[STREET_ADDRESS]"
click at [437, 286] on button "Save & Close" at bounding box center [517, 285] width 62 height 19
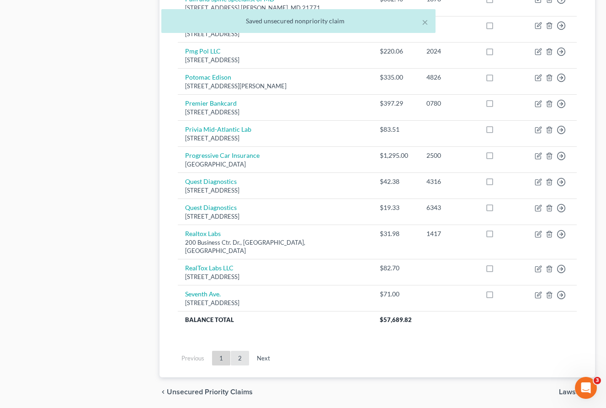
click at [236, 351] on link "2" at bounding box center [240, 358] width 18 height 15
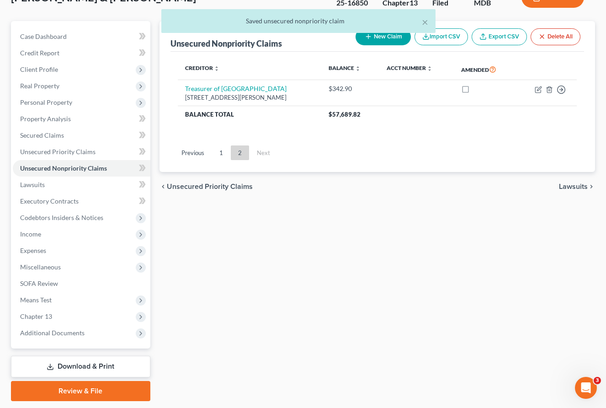
scroll to position [59, 0]
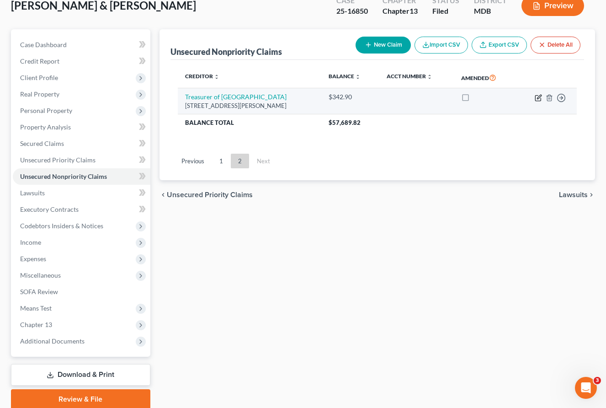
click at [437, 96] on icon "button" at bounding box center [539, 97] width 4 height 4
select select "21"
select select "20"
select select "2"
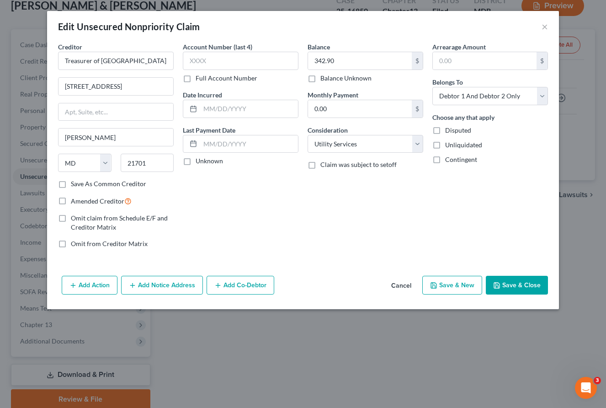
click at [437, 289] on button "Save & Close" at bounding box center [517, 285] width 62 height 19
type input "0"
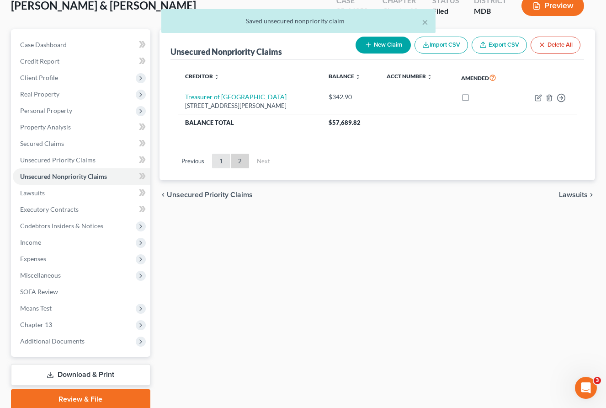
click at [222, 160] on link "1" at bounding box center [221, 161] width 18 height 15
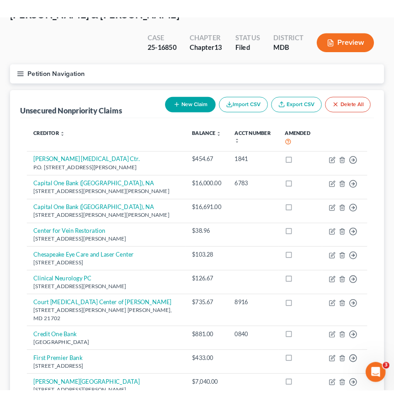
scroll to position [50, 0]
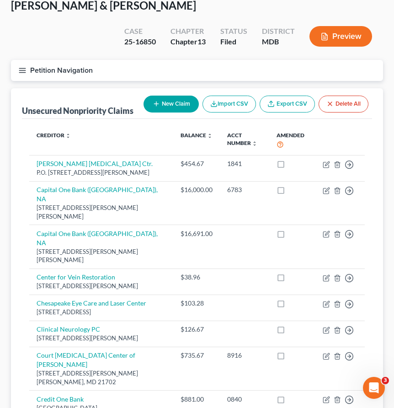
click at [25, 71] on icon "button" at bounding box center [22, 70] width 8 height 8
click at [0, 0] on div "Case Dashboard Payments Invoices Payments Payments Credit Report Client Profile" at bounding box center [0, 0] width 0 height 0
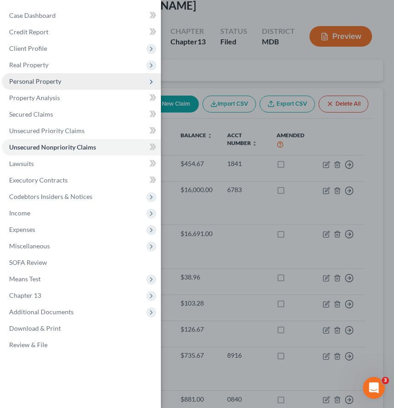
click at [25, 81] on span "Personal Property" at bounding box center [35, 81] width 52 height 8
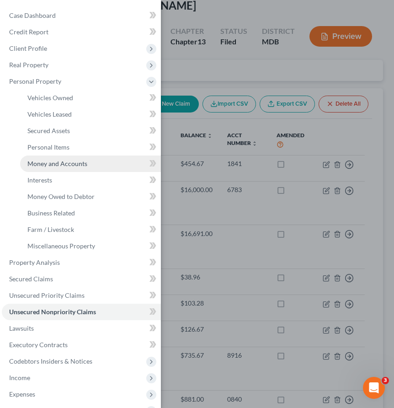
click at [50, 164] on span "Money and Accounts" at bounding box center [57, 164] width 60 height 8
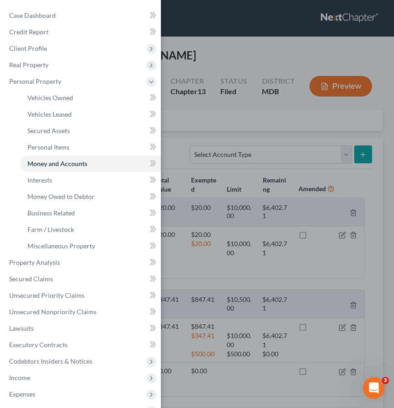
click at [199, 130] on div "Case Dashboard Payments Invoices Payments Payments Credit Report Client Profile" at bounding box center [197, 204] width 394 height 408
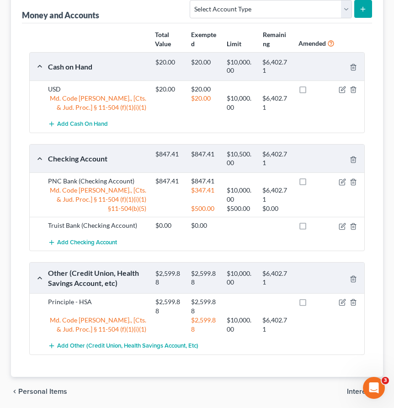
scroll to position [158, 0]
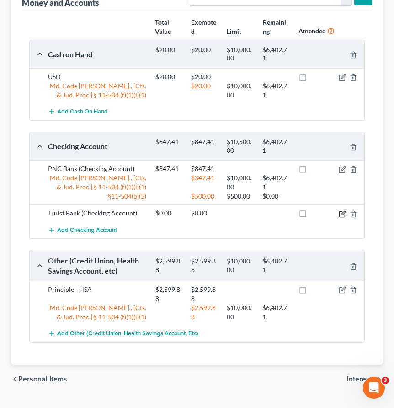
click at [342, 211] on icon "button" at bounding box center [341, 213] width 5 height 5
select select "21"
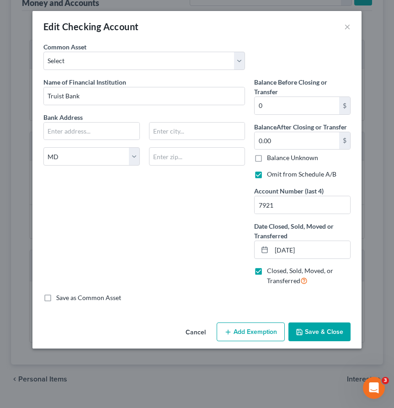
click at [318, 326] on button "Save & Close" at bounding box center [319, 331] width 62 height 19
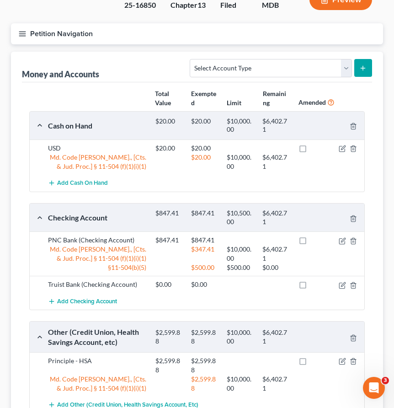
scroll to position [84, 0]
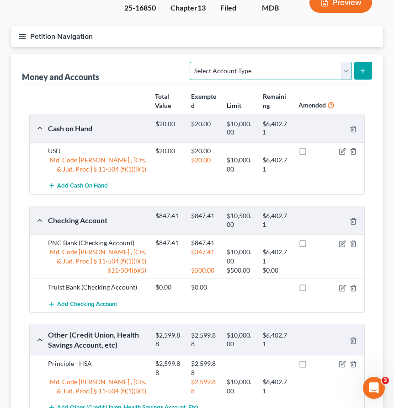
click at [308, 66] on select "Select Account Type Brokerage Cash on Hand Certificates of Deposit Checking Acc…" at bounding box center [271, 71] width 162 height 18
select select "savings"
click at [361, 71] on line "submit" at bounding box center [363, 71] width 4 height 0
click at [364, 67] on icon "submit" at bounding box center [362, 70] width 7 height 7
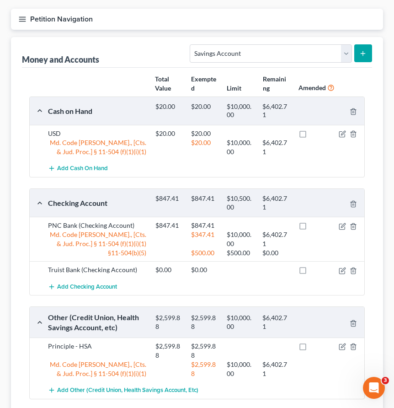
scroll to position [111, 0]
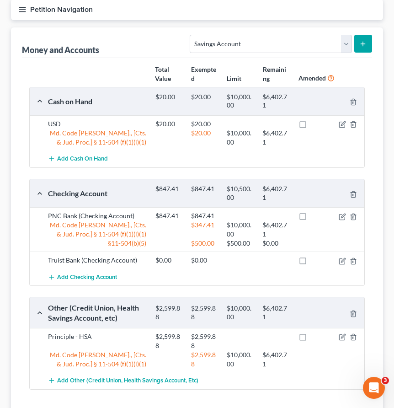
click at [360, 47] on button "submit" at bounding box center [363, 44] width 18 height 18
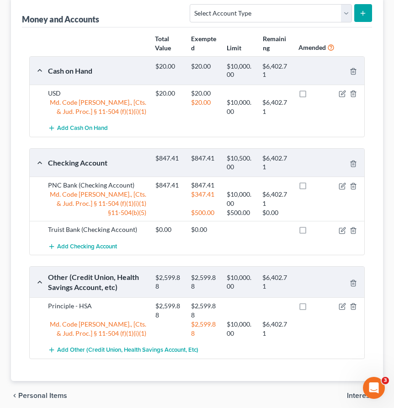
scroll to position [114, 0]
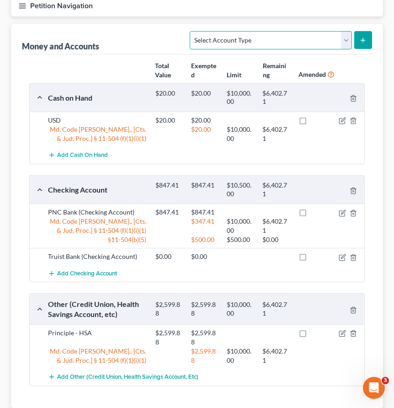
click at [345, 36] on select "Select Account Type Brokerage Cash on Hand Certificates of Deposit Checking Acc…" at bounding box center [271, 40] width 162 height 18
select select "savings"
click at [364, 38] on icon "submit" at bounding box center [362, 40] width 7 height 7
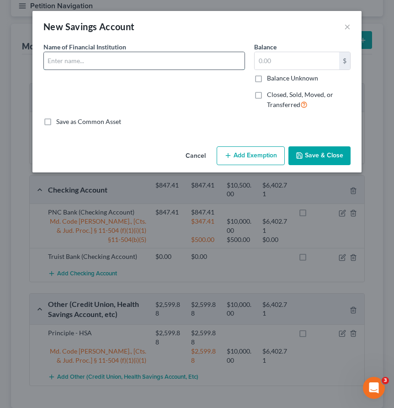
click at [101, 62] on input "text" at bounding box center [144, 60] width 201 height 17
type input "PNC Bank"
click at [325, 149] on button "Save & Close" at bounding box center [319, 155] width 62 height 19
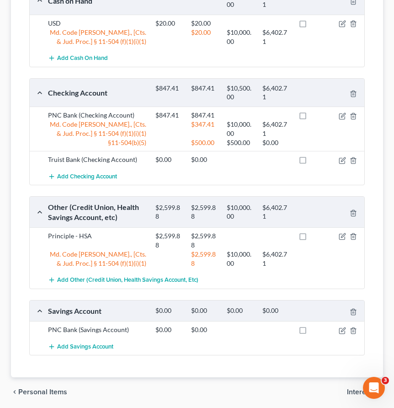
scroll to position [244, 0]
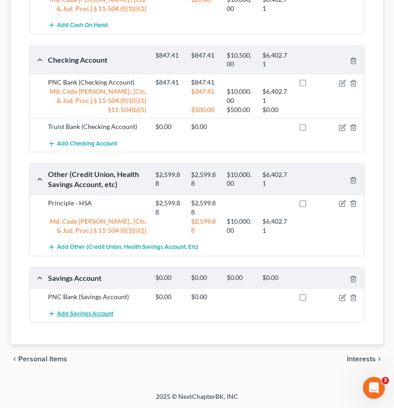
click at [76, 313] on span "Add Savings Account" at bounding box center [85, 313] width 56 height 7
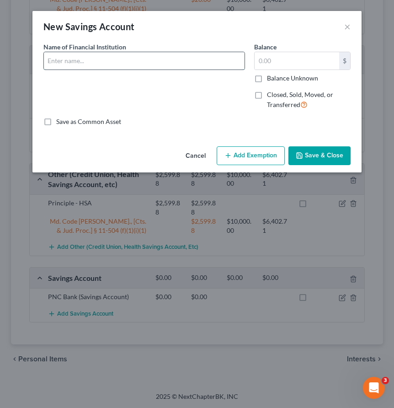
click at [181, 59] on input "text" at bounding box center [144, 60] width 201 height 17
type input "PNC Bank"
click at [300, 154] on polyline "button" at bounding box center [299, 153] width 2 height 1
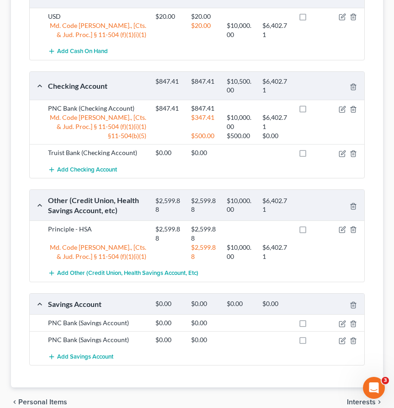
scroll to position [261, 0]
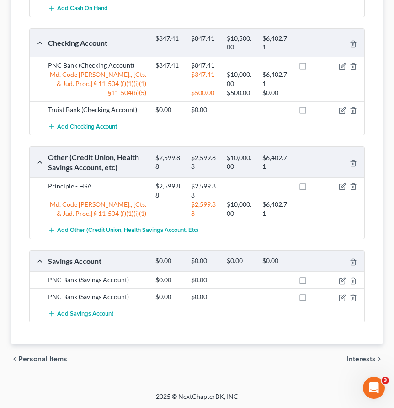
click at [363, 360] on span "Interests" at bounding box center [361, 358] width 29 height 7
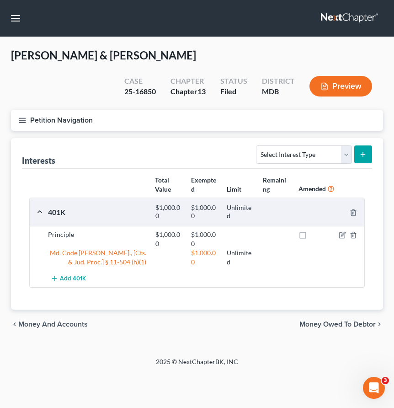
click at [314, 323] on span "Money Owed to Debtor" at bounding box center [337, 323] width 76 height 7
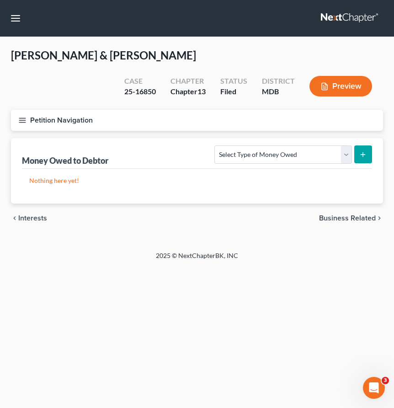
click at [327, 218] on span "Business Related" at bounding box center [347, 217] width 57 height 7
click at [29, 212] on div "chevron_left Money Owed to Debtor Farm / Livestock chevron_right" at bounding box center [197, 217] width 372 height 29
click at [33, 219] on span "Money Owed to Debtor" at bounding box center [56, 217] width 76 height 7
click at [19, 217] on span "Interests" at bounding box center [32, 217] width 29 height 7
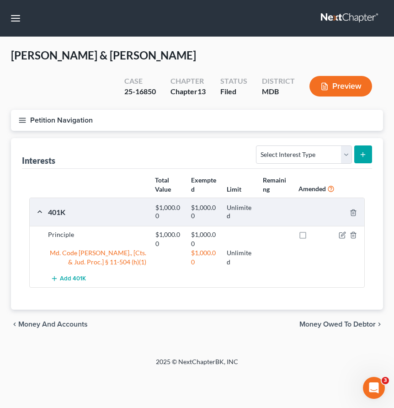
click at [40, 322] on span "Money and Accounts" at bounding box center [52, 323] width 69 height 7
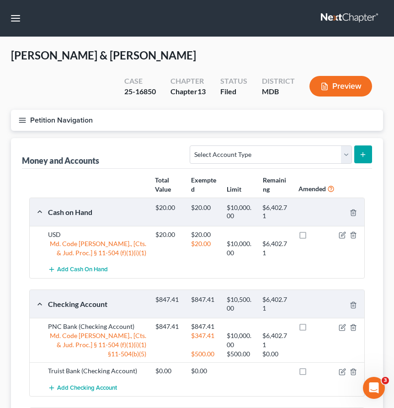
scroll to position [261, 0]
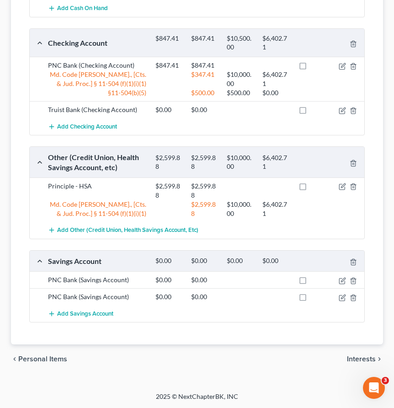
click at [35, 359] on span "Personal Items" at bounding box center [42, 358] width 49 height 7
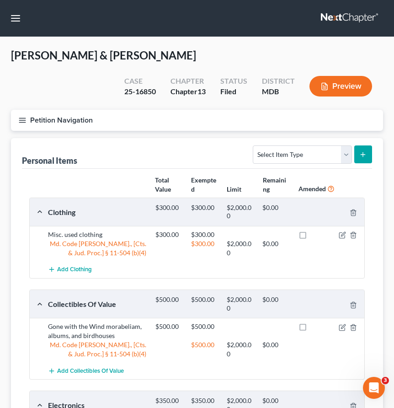
click at [24, 120] on icon "button" at bounding box center [22, 120] width 8 height 8
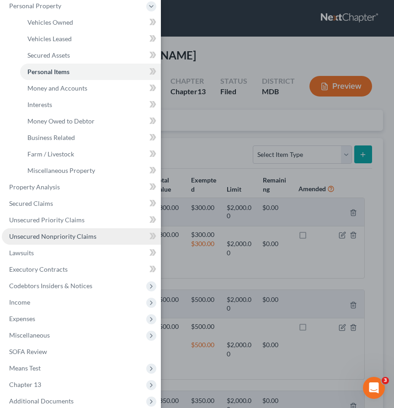
scroll to position [117, 0]
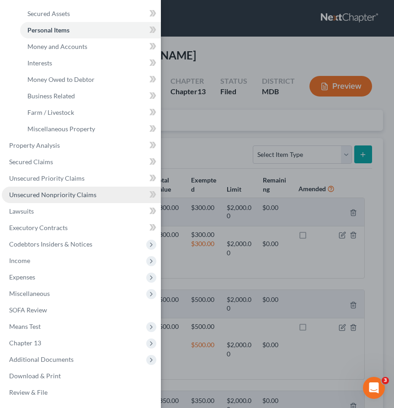
click at [35, 192] on span "Unsecured Nonpriority Claims" at bounding box center [52, 195] width 87 height 8
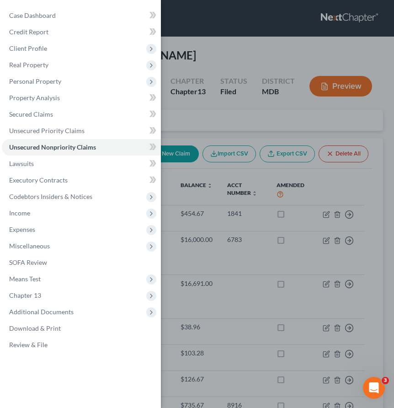
click at [250, 133] on div "Case Dashboard Payments Invoices Payments Payments Credit Report Client Profile" at bounding box center [197, 204] width 394 height 408
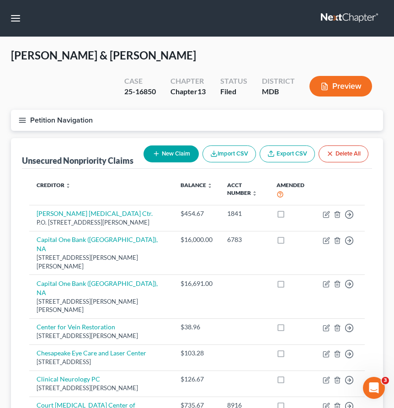
click at [22, 118] on icon "button" at bounding box center [22, 120] width 8 height 8
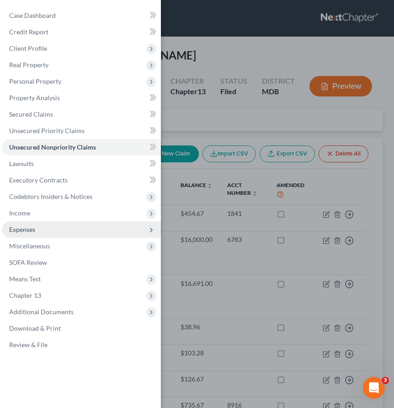
click at [23, 224] on span "Expenses" at bounding box center [81, 229] width 159 height 16
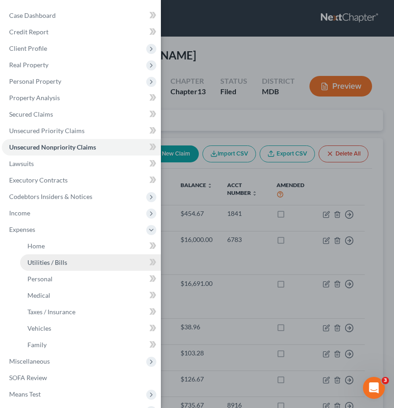
click at [40, 267] on link "Utilities / Bills" at bounding box center [90, 262] width 141 height 16
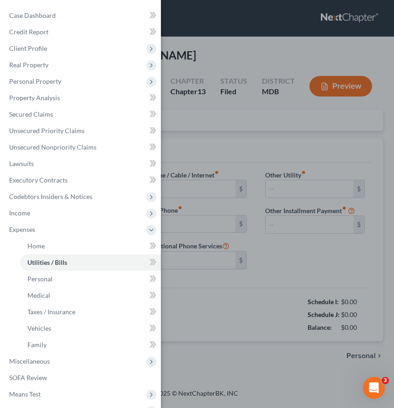
type input "202.00"
type input "0.00"
type input "100.00"
type input "200.00"
type input "100.00"
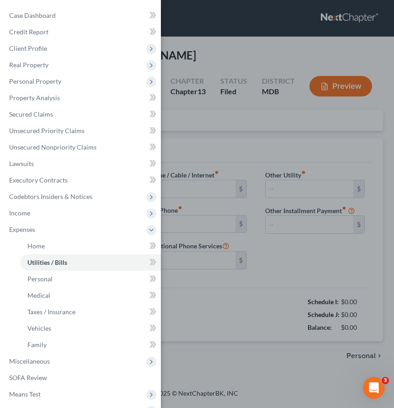
type input "0.00"
click at [227, 118] on div "Case Dashboard Payments Invoices Payments Payments Credit Report Client Profile" at bounding box center [197, 204] width 394 height 408
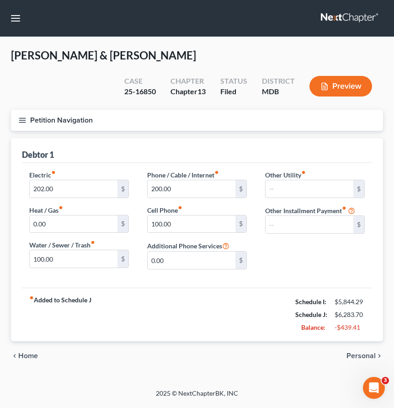
click at [355, 355] on span "Personal" at bounding box center [360, 355] width 29 height 7
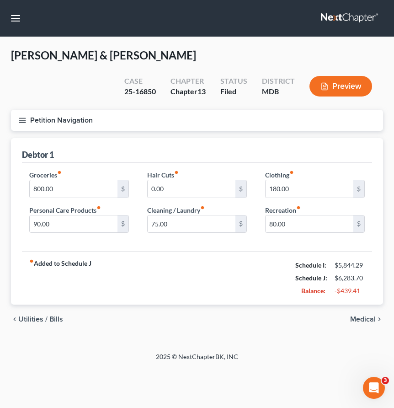
click at [363, 319] on span "Medical" at bounding box center [363, 318] width 26 height 7
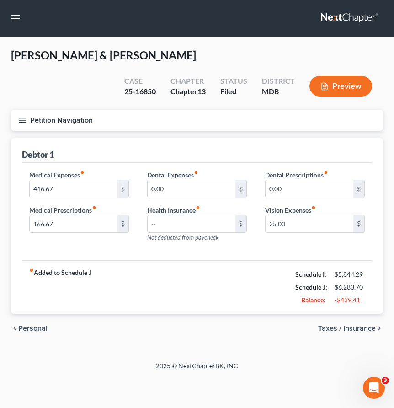
click at [360, 329] on span "Taxes / Insurance" at bounding box center [347, 328] width 58 height 7
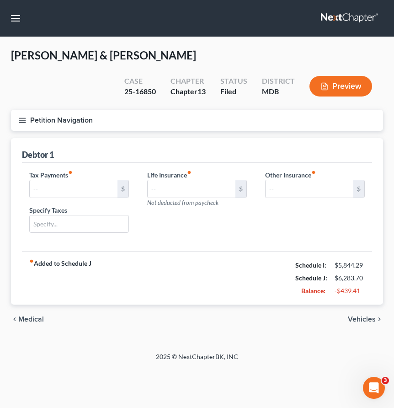
click at [359, 320] on span "Vehicles" at bounding box center [362, 318] width 28 height 7
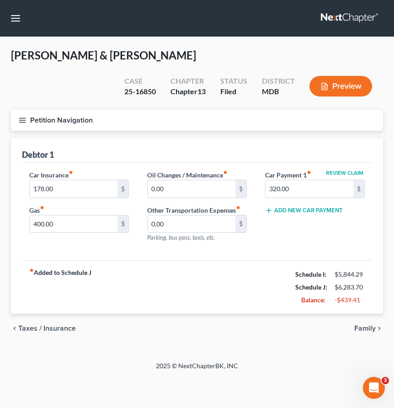
click at [21, 120] on line "button" at bounding box center [22, 120] width 6 height 0
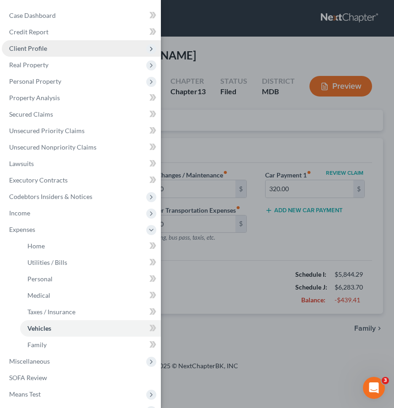
click at [22, 53] on span "Client Profile" at bounding box center [81, 48] width 159 height 16
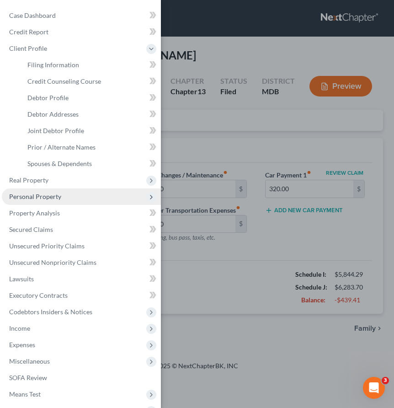
click at [32, 198] on span "Personal Property" at bounding box center [35, 196] width 52 height 8
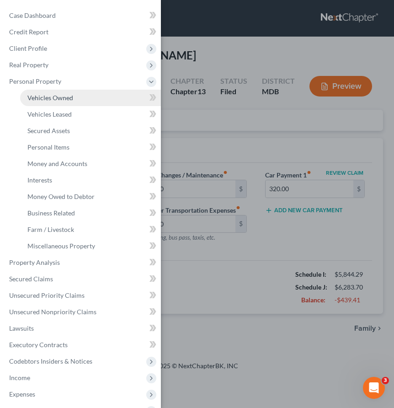
click at [37, 99] on span "Vehicles Owned" at bounding box center [50, 98] width 46 height 8
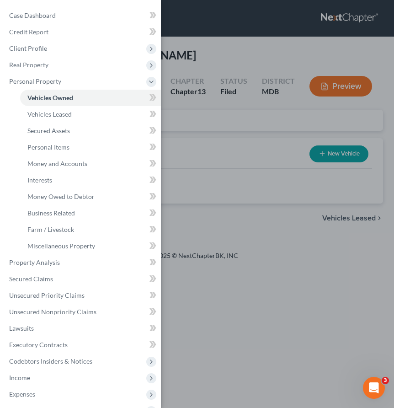
click at [230, 126] on div "Case Dashboard Payments Invoices Payments Payments Credit Report Client Profile" at bounding box center [197, 204] width 394 height 408
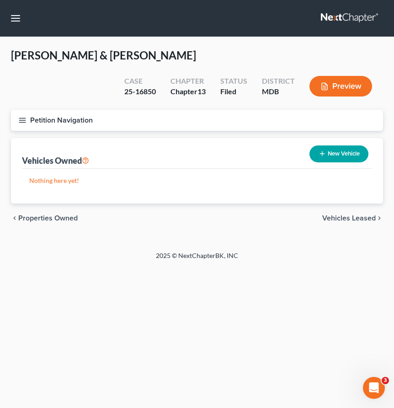
click at [334, 220] on span "Vehicles Leased" at bounding box center [348, 217] width 53 height 7
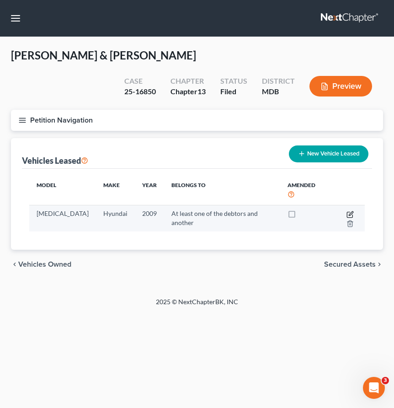
click at [346, 211] on icon "button" at bounding box center [349, 214] width 7 height 7
select select "0"
select select "17"
select select "3"
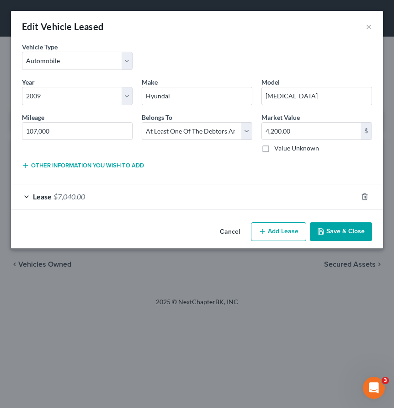
click at [357, 238] on button "Save & Close" at bounding box center [341, 231] width 62 height 19
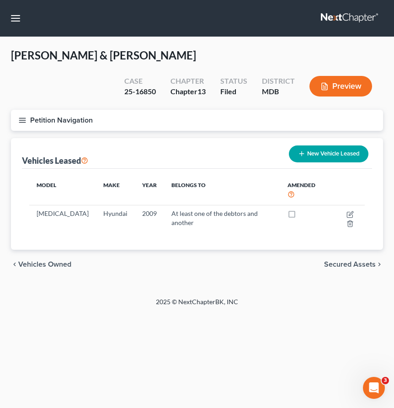
click at [336, 15] on link at bounding box center [350, 18] width 59 height 16
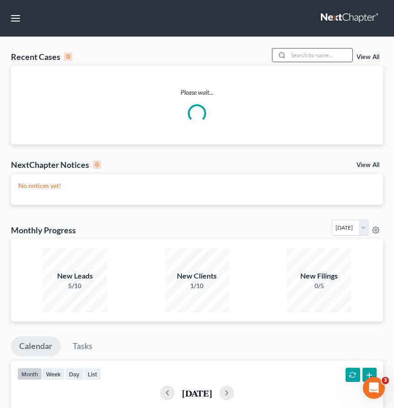
click at [316, 52] on input "search" at bounding box center [320, 54] width 64 height 13
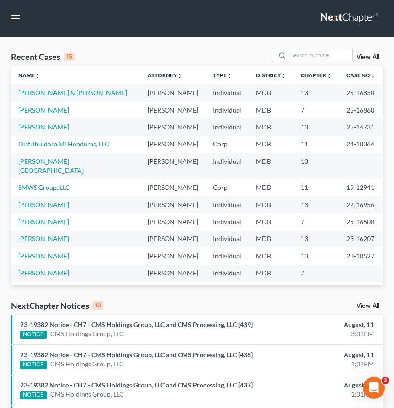
click at [50, 108] on link "[PERSON_NAME]" at bounding box center [43, 110] width 51 height 8
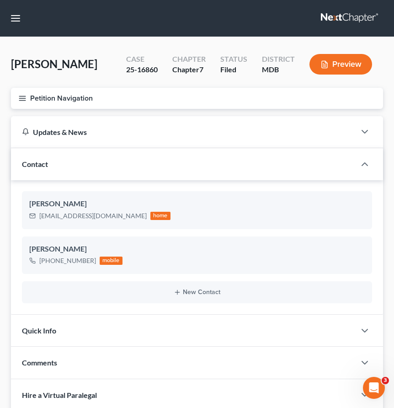
click at [21, 96] on icon "button" at bounding box center [22, 98] width 8 height 8
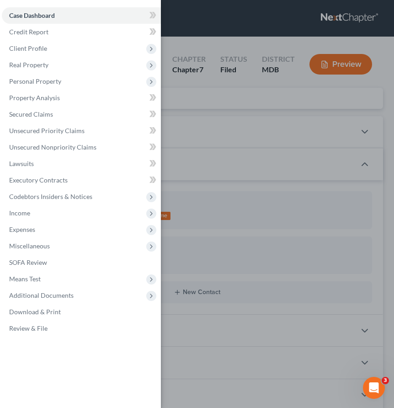
click at [341, 20] on div "Case Dashboard Payments Invoices Payments Payments Credit Report Client Profile" at bounding box center [197, 204] width 394 height 408
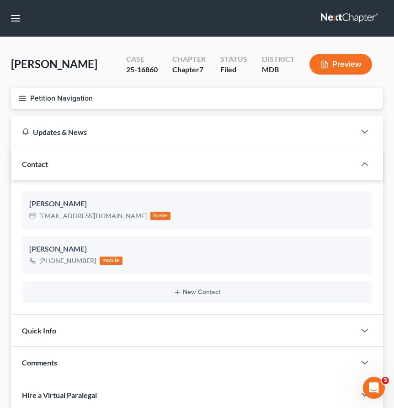
click at [341, 20] on link at bounding box center [350, 18] width 59 height 16
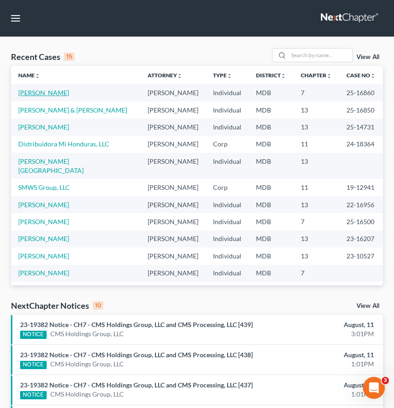
click at [41, 91] on link "[PERSON_NAME]" at bounding box center [43, 93] width 51 height 8
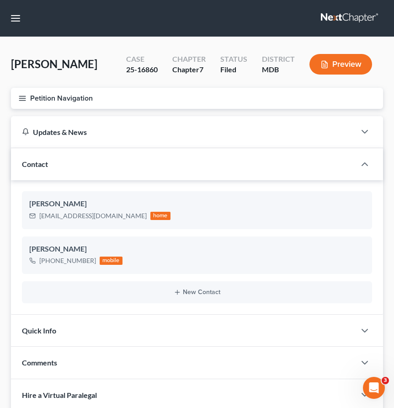
click at [24, 103] on button "Petition Navigation" at bounding box center [197, 98] width 372 height 21
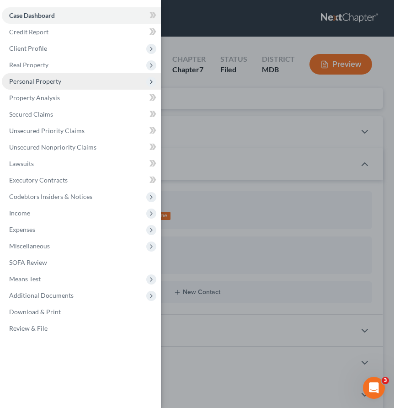
click at [43, 84] on span "Personal Property" at bounding box center [35, 81] width 52 height 8
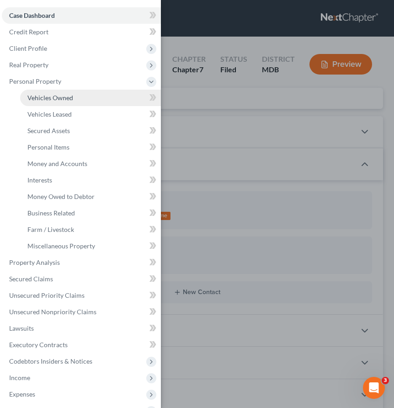
click at [49, 98] on span "Vehicles Owned" at bounding box center [50, 98] width 46 height 8
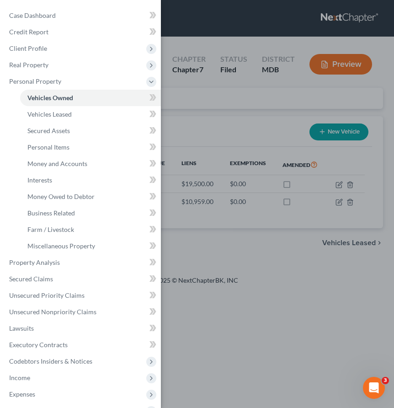
click at [240, 105] on div "Case Dashboard Payments Invoices Payments Payments Credit Report Client Profile" at bounding box center [197, 204] width 394 height 408
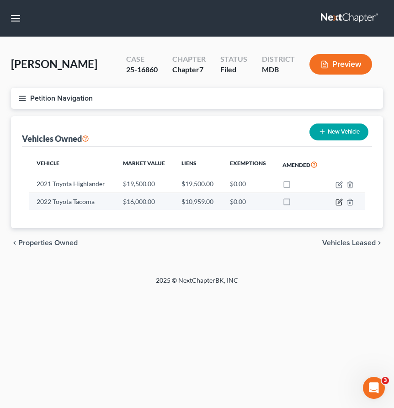
click at [336, 200] on icon "button" at bounding box center [339, 201] width 7 height 7
select select "0"
select select "4"
select select "2"
select select "3"
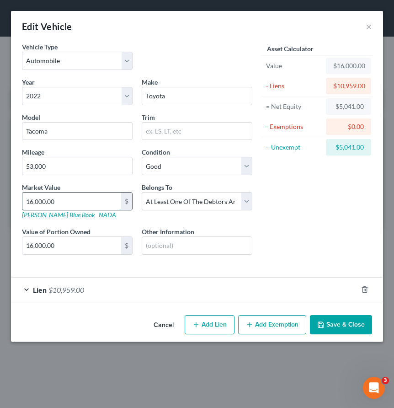
click at [67, 204] on input "16,000.00" at bounding box center [71, 200] width 99 height 17
type input "2"
type input "2.00"
type input "24"
type input "24.00"
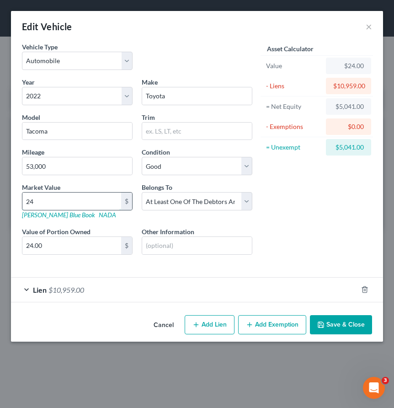
type input "247"
type input "247.00"
type input "2477"
type input "2,477.00"
type input "2,4775"
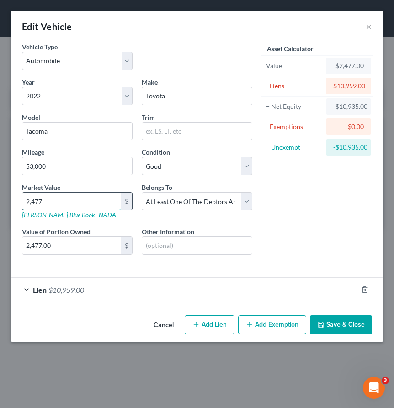
type input "24,775.00"
type input "24,775"
click at [335, 325] on button "Save & Close" at bounding box center [341, 324] width 62 height 19
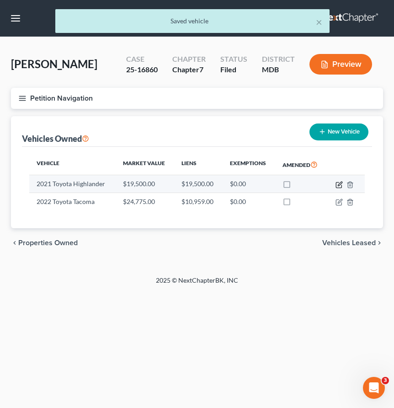
click at [337, 186] on icon "button" at bounding box center [339, 184] width 7 height 7
select select "0"
select select "5"
select select "2"
select select "0"
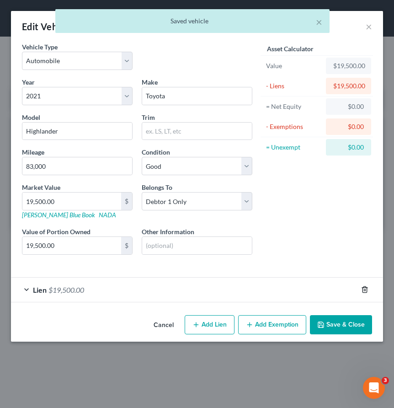
click at [363, 291] on icon "button" at bounding box center [364, 289] width 7 height 7
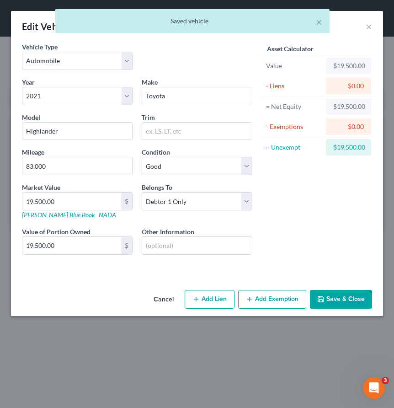
click at [354, 300] on button "Save & Close" at bounding box center [341, 299] width 62 height 19
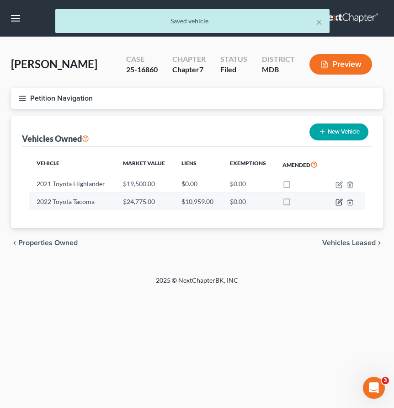
click at [336, 202] on icon "button" at bounding box center [338, 202] width 5 height 5
select select "0"
select select "4"
select select "2"
select select "3"
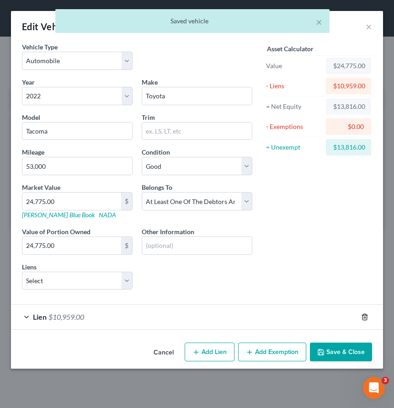
click at [363, 314] on icon "button" at bounding box center [364, 317] width 4 height 6
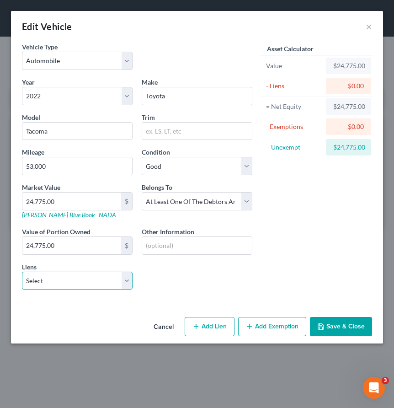
click at [127, 283] on select "Select Toyota Motor Credit - $19,500.00" at bounding box center [77, 281] width 111 height 18
click at [328, 327] on button "Save & Close" at bounding box center [341, 326] width 62 height 19
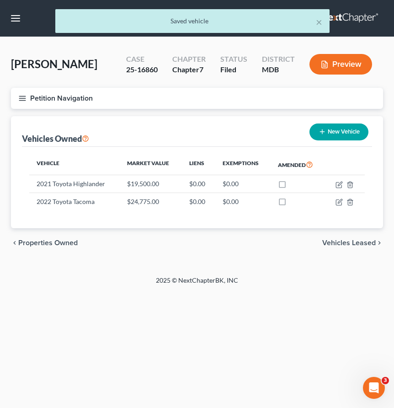
click at [336, 244] on span "Vehicles Leased" at bounding box center [348, 242] width 53 height 7
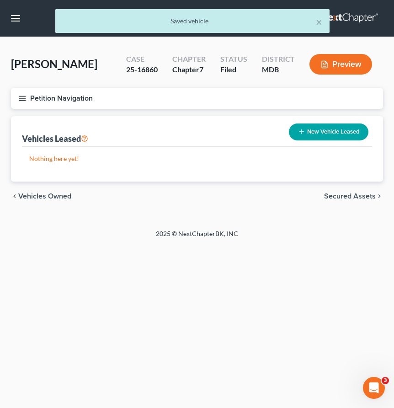
click at [335, 197] on span "Secured Assets" at bounding box center [350, 195] width 52 height 7
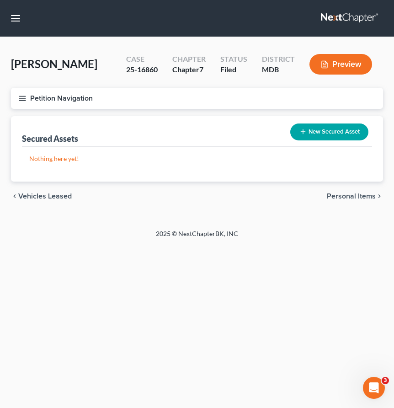
click at [336, 193] on span "Personal Items" at bounding box center [351, 195] width 49 height 7
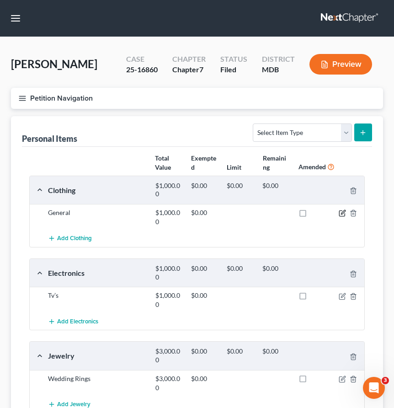
click at [342, 214] on icon "button" at bounding box center [342, 212] width 7 height 7
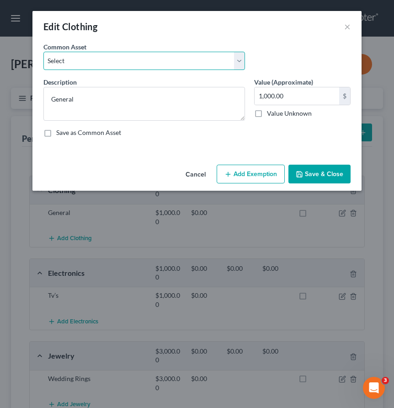
click at [233, 59] on select "Select Misc. used clothing" at bounding box center [144, 61] width 202 height 18
select select "0"
type textarea "Misc. used clothing"
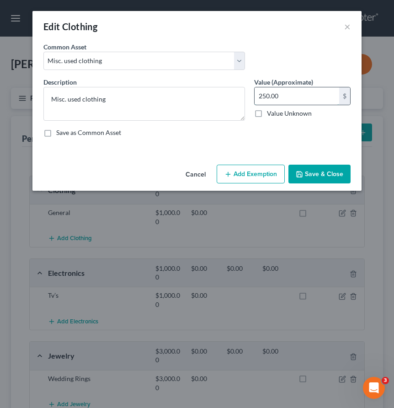
click at [265, 94] on input "250.00" at bounding box center [297, 95] width 85 height 17
type input "200.00"
click at [303, 181] on button "Save & Close" at bounding box center [319, 174] width 62 height 19
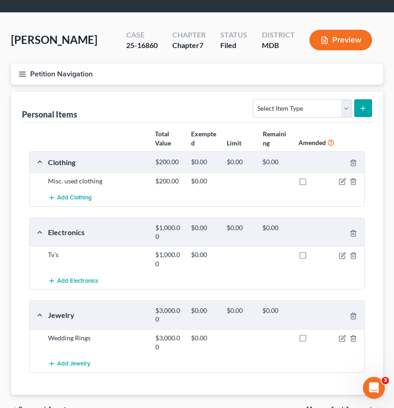
scroll to position [31, 0]
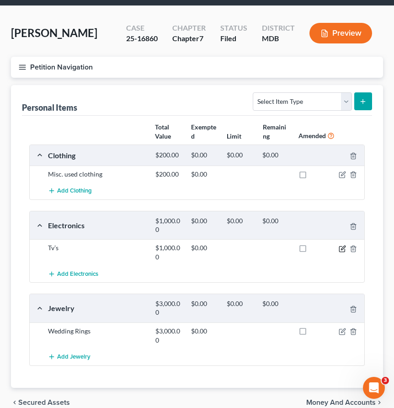
click at [342, 248] on icon "button" at bounding box center [342, 248] width 7 height 7
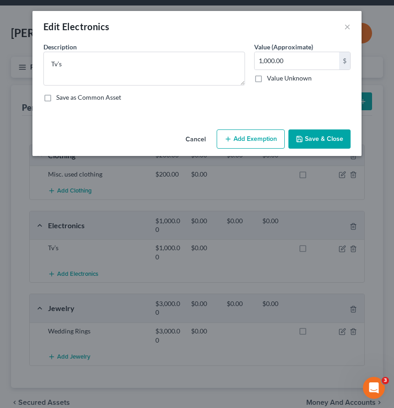
click at [189, 139] on button "Cancel" at bounding box center [195, 139] width 35 height 18
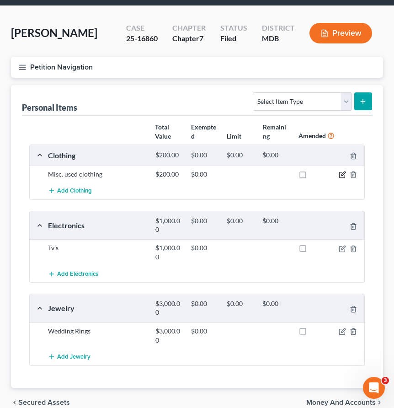
click at [343, 172] on icon "button" at bounding box center [342, 174] width 7 height 7
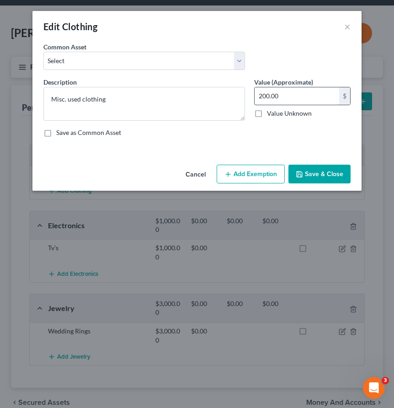
click at [261, 96] on input "200.00" at bounding box center [297, 95] width 85 height 17
type input "100.00"
click at [321, 168] on button "Save & Close" at bounding box center [319, 174] width 62 height 19
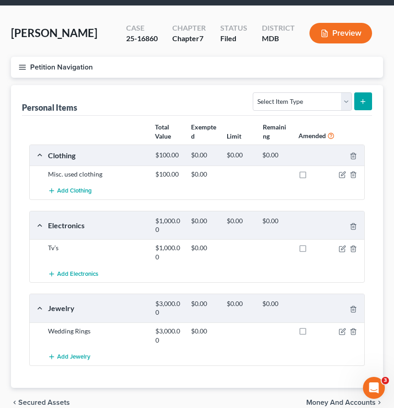
click at [338, 248] on div at bounding box center [348, 252] width 36 height 18
click at [341, 248] on icon "button" at bounding box center [342, 248] width 7 height 7
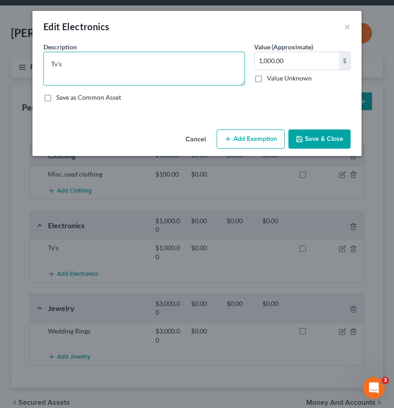
click at [57, 63] on textarea "Tv’s" at bounding box center [144, 69] width 202 height 34
click at [70, 63] on textarea "TV’s" at bounding box center [144, 69] width 202 height 34
click at [97, 64] on textarea "TV’s, cell phone, tablet" at bounding box center [144, 69] width 202 height 34
click at [127, 66] on textarea "TV’s, cell phone, and tablet" at bounding box center [144, 69] width 202 height 34
click at [124, 64] on textarea "TV’s, cell phone, and tablet. Joint w/ spouse" at bounding box center [144, 69] width 202 height 34
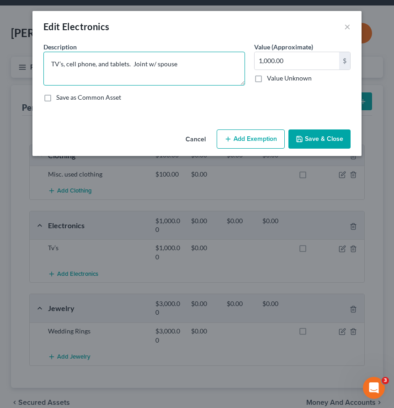
click at [177, 65] on textarea "TV’s, cell phone, and tablets. Joint w/ spouse" at bounding box center [144, 69] width 202 height 34
type textarea "TV’s, cell phone, and tablets. Joint w/ spouse; total value $500.00 - Debtor's …"
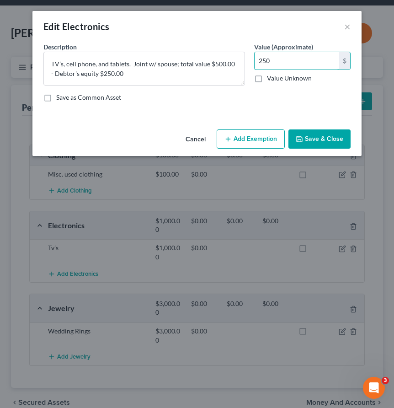
type input "250"
click at [329, 136] on button "Save & Close" at bounding box center [319, 138] width 62 height 19
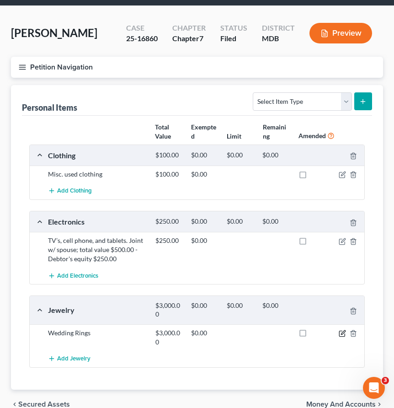
click at [343, 335] on icon "button" at bounding box center [342, 333] width 7 height 7
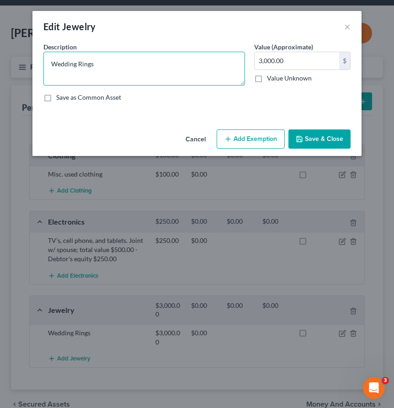
click at [78, 65] on textarea "Wedding Rings" at bounding box center [144, 69] width 202 height 34
drag, startPoint x: 78, startPoint y: 65, endPoint x: 34, endPoint y: 60, distance: 43.7
click at [34, 60] on div "An exemption set must first be selected from the Filing Information section. Co…" at bounding box center [196, 84] width 329 height 84
click at [69, 64] on textarea "Rings" at bounding box center [144, 69] width 202 height 34
type textarea "Rings and misc. costume jewelry."
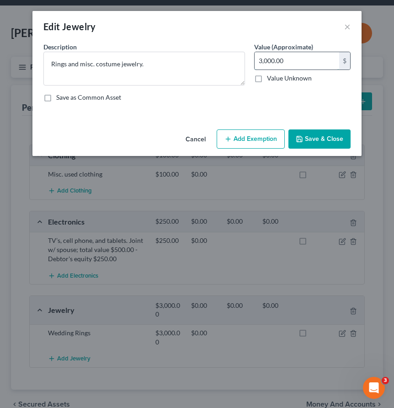
click at [303, 58] on input "3,000.00" at bounding box center [297, 60] width 85 height 17
type input "1,000"
click at [314, 136] on button "Save & Close" at bounding box center [319, 138] width 62 height 19
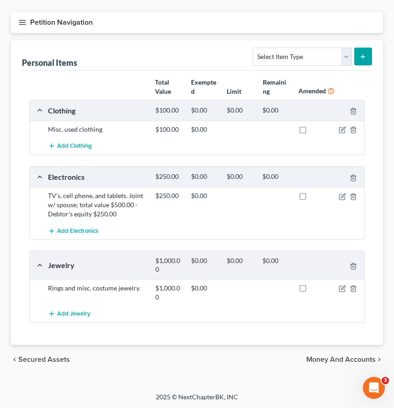
scroll to position [68, 0]
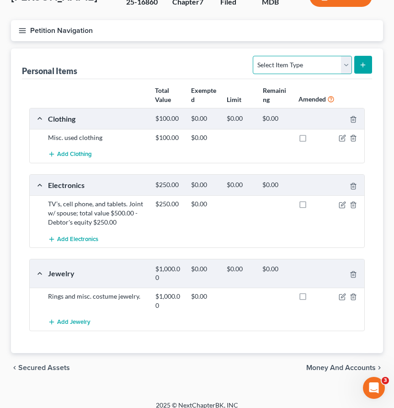
click at [270, 62] on select "Select Item Type Clothing Collectibles Of Value Electronics Firearms Household …" at bounding box center [302, 65] width 99 height 18
click at [339, 295] on icon "button" at bounding box center [341, 296] width 5 height 5
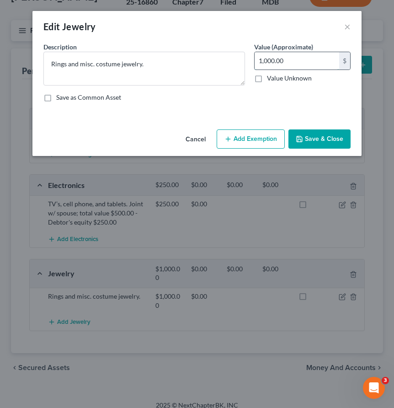
click at [267, 62] on input "1,000.00" at bounding box center [297, 60] width 85 height 17
click at [292, 62] on input "1,000.00" at bounding box center [297, 60] width 85 height 17
drag, startPoint x: 292, startPoint y: 62, endPoint x: 246, endPoint y: 59, distance: 45.9
click at [246, 59] on div "Description * Rings and misc. costume jewelry. Value (Approximate) 1,000.00 $ V…" at bounding box center [197, 75] width 316 height 67
type input "0"
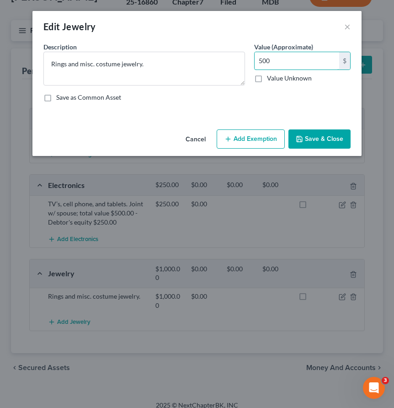
type input "500"
click at [323, 139] on button "Save & Close" at bounding box center [319, 138] width 62 height 19
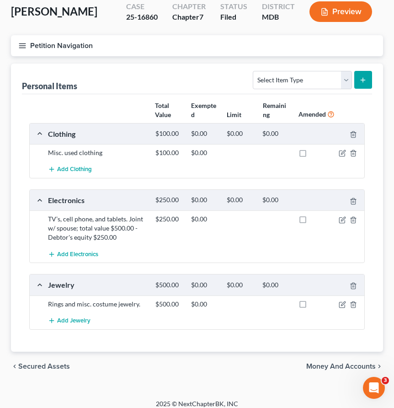
scroll to position [59, 0]
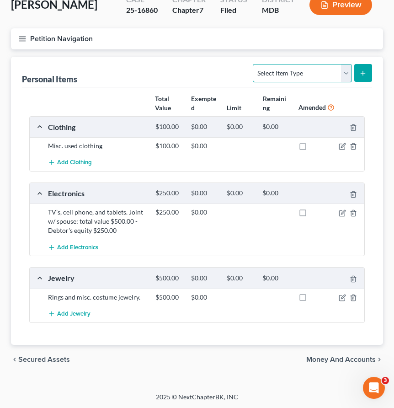
click at [307, 72] on select "Select Item Type Clothing Collectibles Of Value Electronics Firearms Household …" at bounding box center [302, 73] width 99 height 18
select select "household_goods"
click at [360, 67] on button "submit" at bounding box center [363, 73] width 18 height 18
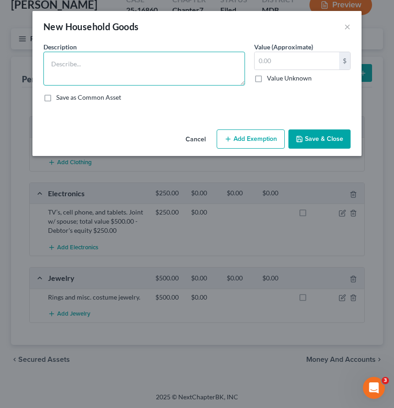
click at [89, 56] on textarea at bounding box center [144, 69] width 202 height 34
click at [68, 65] on textarea "Couch, chairs," at bounding box center [144, 69] width 202 height 34
click at [102, 64] on textarea "Couches, chairs," at bounding box center [144, 69] width 202 height 34
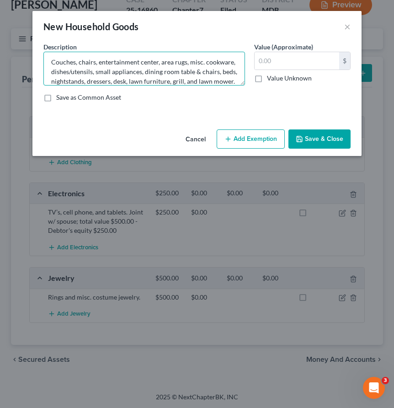
scroll to position [11, 0]
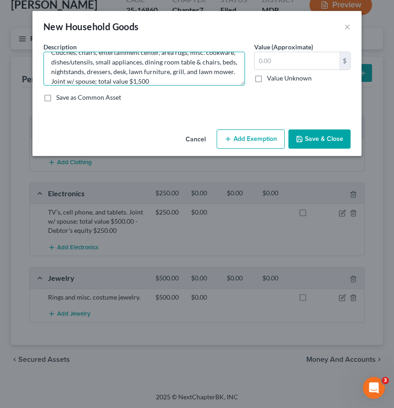
drag, startPoint x: 182, startPoint y: 73, endPoint x: 229, endPoint y: 74, distance: 47.5
click at [229, 74] on textarea "Couches, chairs, entertainment center, area rugs, misc. cookware, dishes/utensi…" at bounding box center [144, 69] width 202 height 34
click at [171, 72] on textarea "Couches, chairs, entertainment center, area rugs, misc. cookware, dishes/utensi…" at bounding box center [144, 69] width 202 height 34
click at [126, 80] on textarea "Couches, chairs, entertainment center, area rugs, misc. cookware, dishes/utensi…" at bounding box center [144, 69] width 202 height 34
type textarea "Couches, chairs, entertainment center, area rugs, misc. cookware, dishes/utensi…"
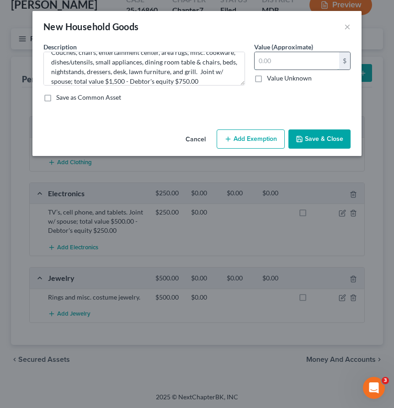
click at [261, 66] on input "text" at bounding box center [297, 60] width 85 height 17
type input "750.00"
click at [326, 137] on button "Save & Close" at bounding box center [319, 138] width 62 height 19
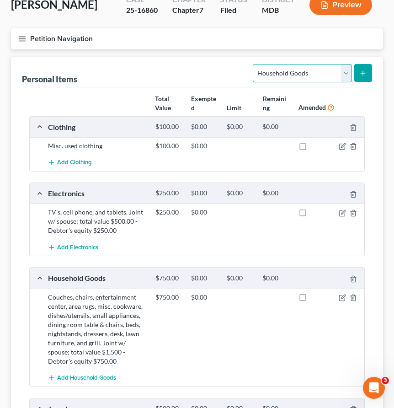
click at [301, 67] on select "Select Item Type Clothing Collectibles Of Value Electronics Firearms Household …" at bounding box center [302, 73] width 99 height 18
select select "pets"
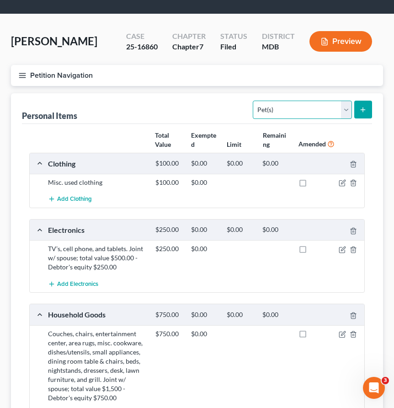
scroll to position [0, 0]
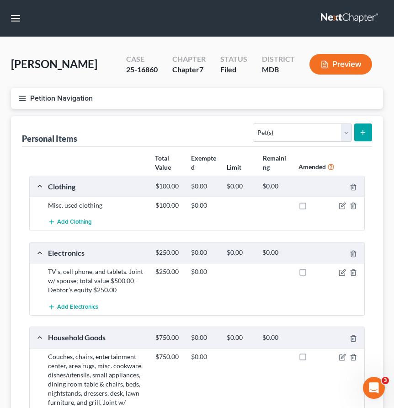
click at [364, 130] on icon "submit" at bounding box center [362, 132] width 7 height 7
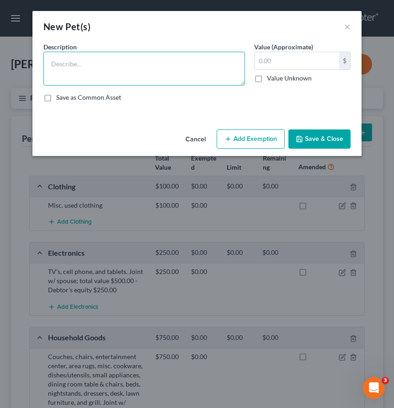
click at [63, 70] on textarea at bounding box center [144, 69] width 202 height 34
type textarea "Dog and cats. Joint w/ spouse."
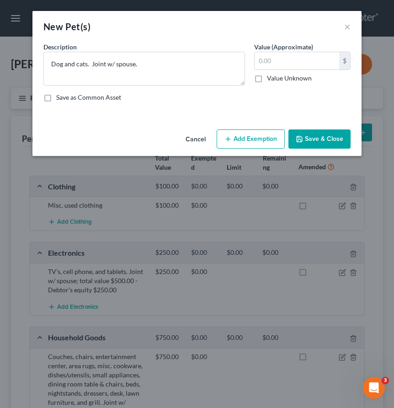
click at [314, 136] on button "Save & Close" at bounding box center [319, 138] width 62 height 19
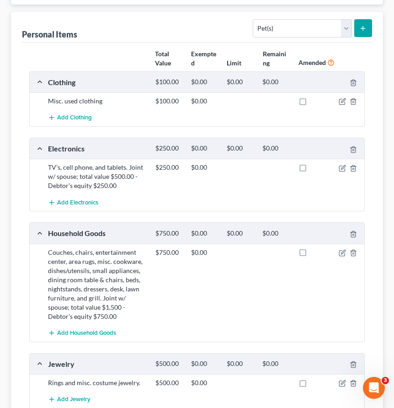
scroll to position [69, 0]
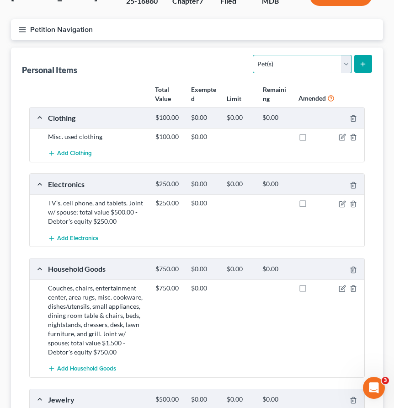
click at [343, 58] on select "Select Item Type Clothing Collectibles Of Value Electronics Firearms Household …" at bounding box center [302, 64] width 99 height 18
select select "sports_and_hobby_equipment"
click at [364, 64] on icon "submit" at bounding box center [362, 63] width 7 height 7
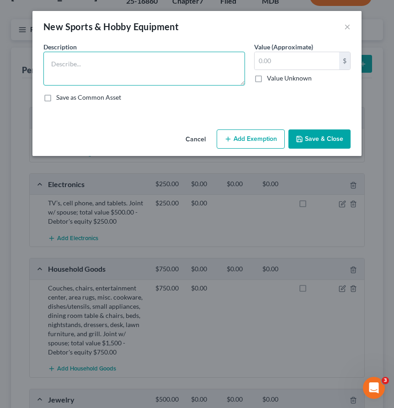
click at [61, 59] on textarea at bounding box center [144, 69] width 202 height 34
type textarea "Softball glove and bat."
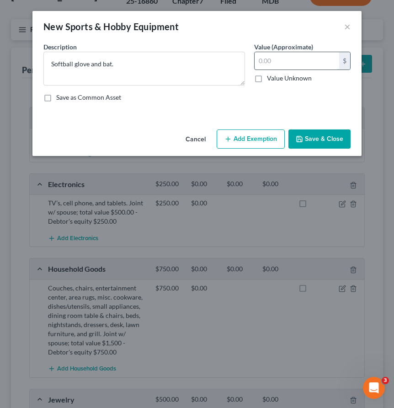
click at [278, 60] on input "text" at bounding box center [297, 60] width 85 height 17
type input "5"
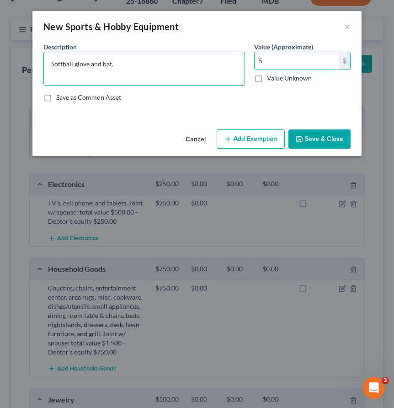
click at [124, 63] on textarea "Softball glove and bat." at bounding box center [144, 69] width 202 height 34
click at [110, 65] on textarea "Softball glove and bat. Joint w/ spouse; total value" at bounding box center [144, 69] width 202 height 34
click at [103, 65] on textarea "Softball glove and bat. Joint w/ spouse; total value" at bounding box center [144, 69] width 202 height 34
click at [100, 64] on textarea "Softball glove, bat. Joint w/ spouse; total value" at bounding box center [144, 69] width 202 height 34
click at [212, 66] on textarea "Softball glove, bat, and net. Joint w/ spouse; total value" at bounding box center [144, 69] width 202 height 34
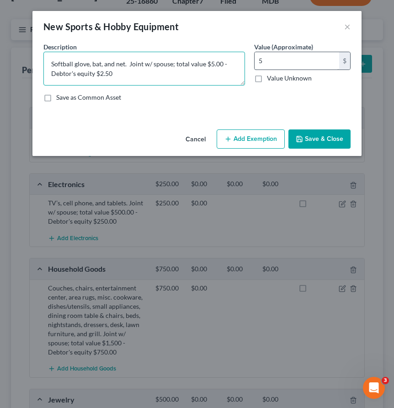
type textarea "Softball glove, bat, and net. Joint w/ spouse; total value $5.00 - Debtor's equ…"
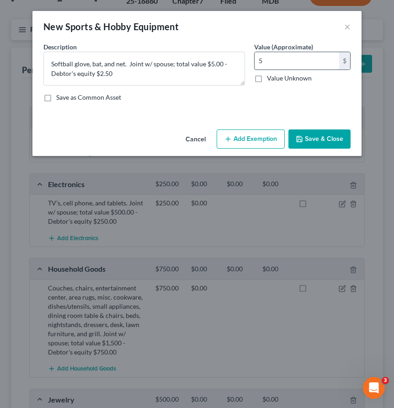
click at [288, 56] on input "5" at bounding box center [297, 60] width 85 height 17
type input "2.50"
click at [322, 129] on button "Save & Close" at bounding box center [319, 138] width 62 height 19
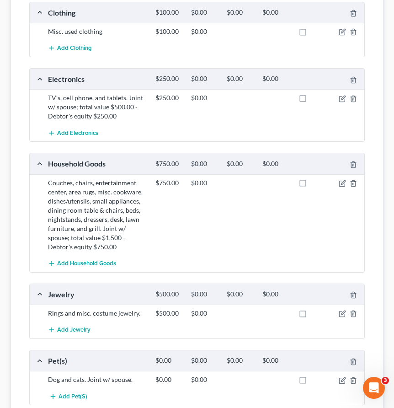
scroll to position [341, 0]
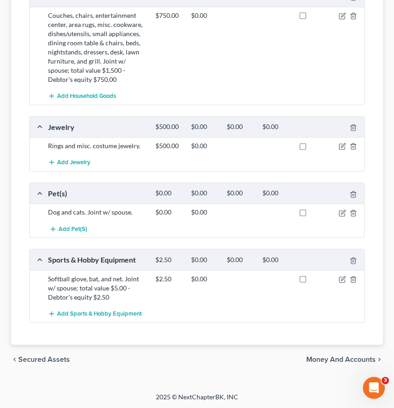
click at [336, 359] on span "Money and Accounts" at bounding box center [340, 359] width 69 height 7
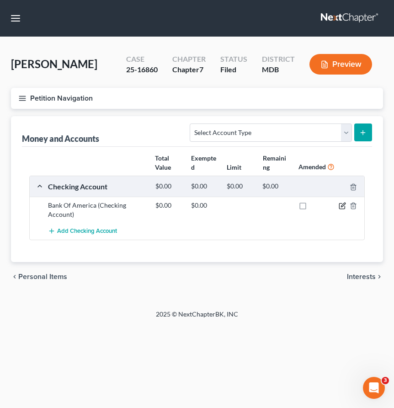
click at [344, 205] on icon "button" at bounding box center [342, 205] width 7 height 7
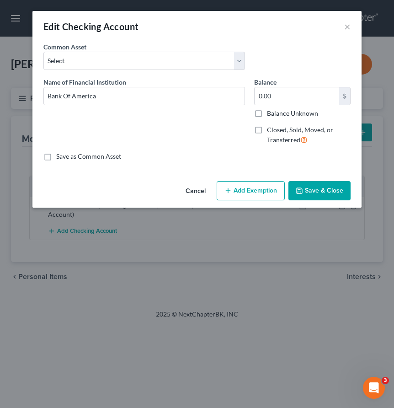
click at [309, 188] on button "Save & Close" at bounding box center [319, 190] width 62 height 19
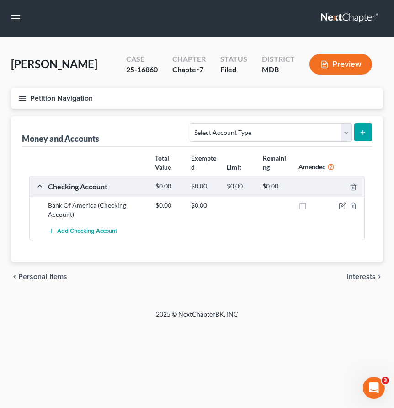
click at [352, 277] on span "Interests" at bounding box center [361, 276] width 29 height 7
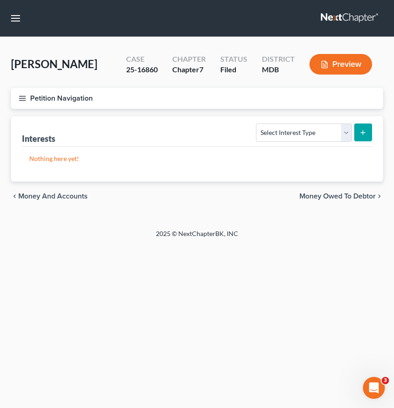
click at [315, 193] on span "Money Owed to Debtor" at bounding box center [337, 195] width 76 height 7
click at [33, 195] on span "Interests" at bounding box center [32, 195] width 29 height 7
click at [341, 133] on select "Select Interest Type 401K Annuity Bond Education IRA Government Bond Government…" at bounding box center [304, 132] width 96 height 18
select select "other_retirement_plan"
click at [358, 133] on button "submit" at bounding box center [363, 132] width 18 height 18
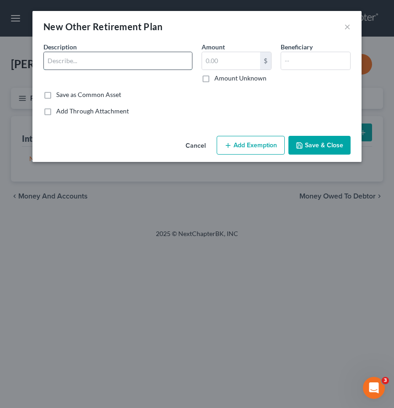
click at [80, 59] on input "text" at bounding box center [118, 60] width 148 height 17
type input "TPS"
click at [217, 63] on input "text" at bounding box center [231, 60] width 58 height 17
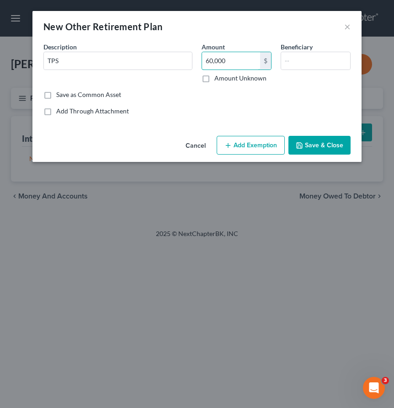
type input "60,000"
click at [253, 150] on button "Add Exemption" at bounding box center [251, 145] width 68 height 19
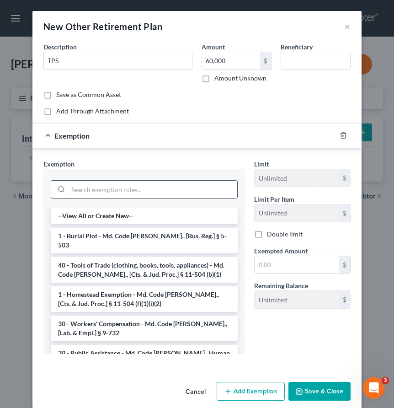
click at [165, 190] on input "search" at bounding box center [152, 189] width 169 height 17
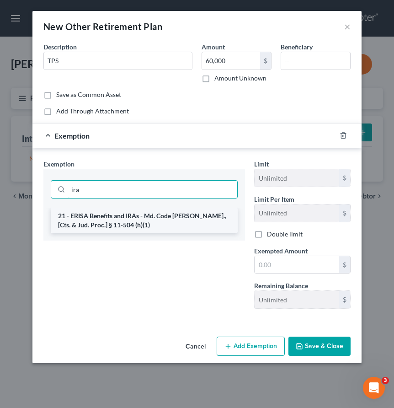
type input "ira"
click at [126, 224] on li "21 - ERISA Benefits and IRAs - Md. Code [PERSON_NAME]., [Cts. & Jud. Proc.] § 1…" at bounding box center [144, 221] width 187 height 26
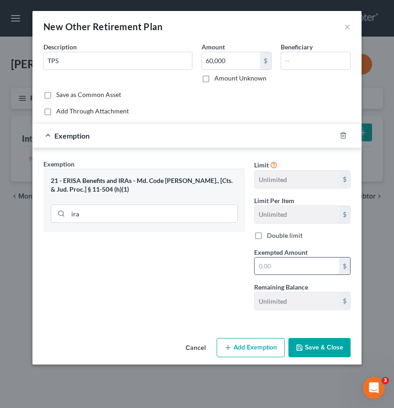
click at [275, 262] on input "text" at bounding box center [297, 265] width 85 height 17
type input "60,000"
click at [311, 348] on button "Save & Close" at bounding box center [319, 347] width 62 height 19
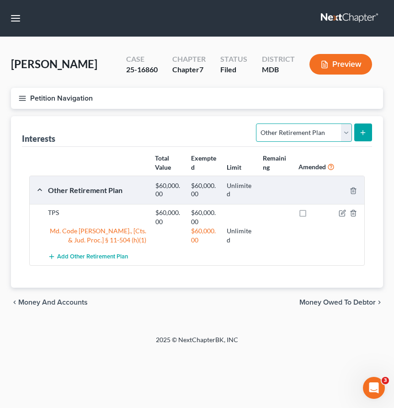
click at [315, 135] on select "Select Interest Type 401K Annuity Bond Education IRA Government Bond Government…" at bounding box center [304, 132] width 96 height 18
click at [340, 301] on span "Money Owed to Debtor" at bounding box center [337, 301] width 76 height 7
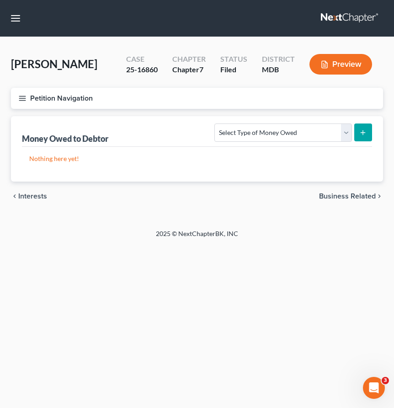
click at [358, 197] on span "Business Related" at bounding box center [347, 195] width 57 height 7
click at [343, 192] on span "Farm / Livestock" at bounding box center [348, 195] width 53 height 7
click at [342, 196] on span "Miscellaneous Property" at bounding box center [336, 195] width 77 height 7
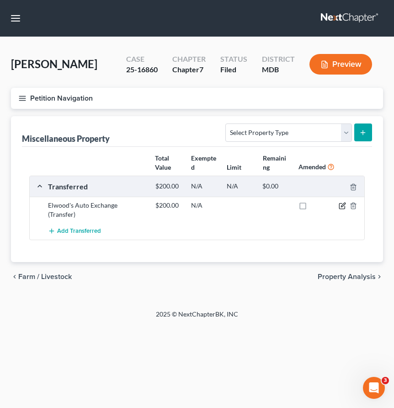
click at [343, 205] on icon "button" at bounding box center [343, 205] width 4 height 4
select select "Ordinary (within 2 years)"
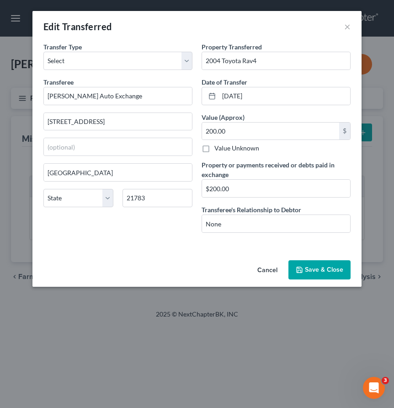
click at [319, 267] on button "Save & Close" at bounding box center [319, 269] width 62 height 19
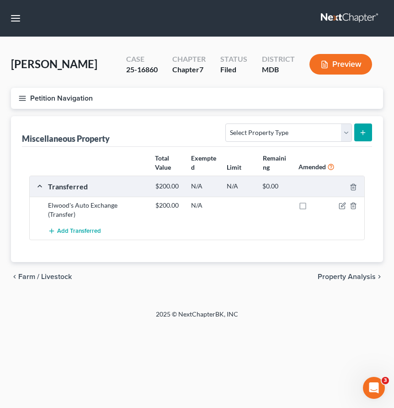
click at [341, 273] on span "Property Analysis" at bounding box center [347, 276] width 58 height 7
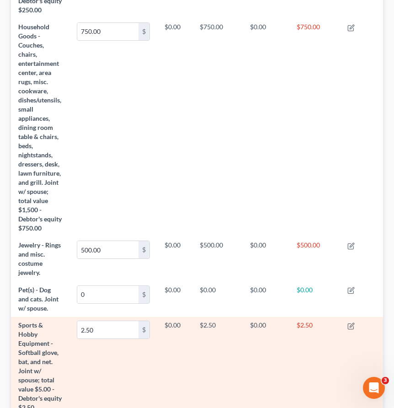
scroll to position [604, 0]
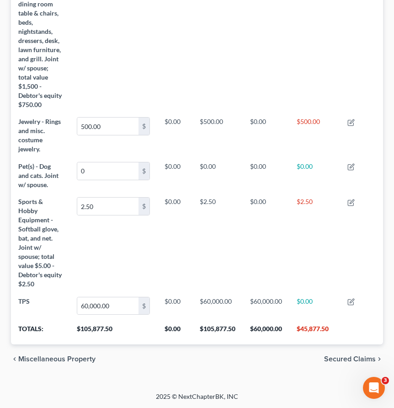
click at [333, 360] on span "Secured Claims" at bounding box center [350, 358] width 52 height 7
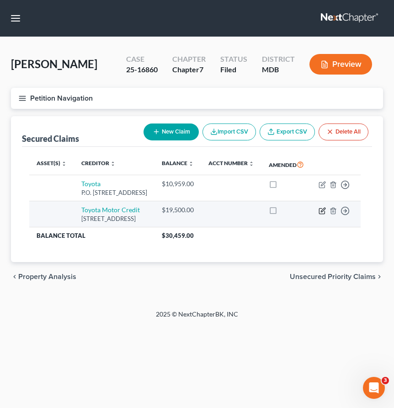
click at [326, 214] on icon "button" at bounding box center [322, 210] width 7 height 7
select select "16"
select select "2"
select select "0"
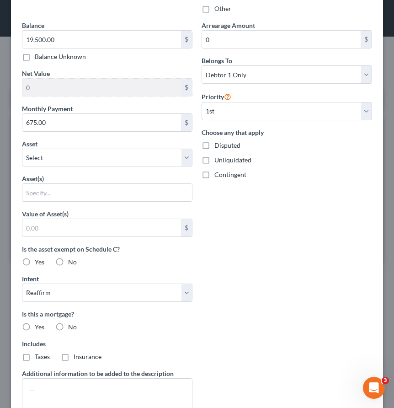
scroll to position [245, 0]
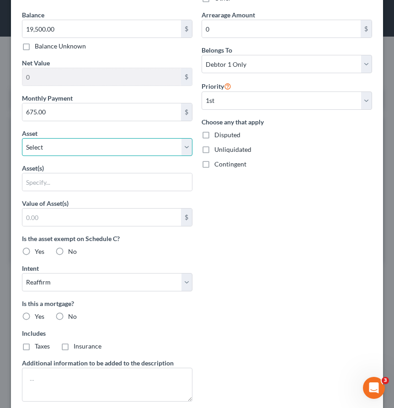
click at [104, 152] on select "Select Other Multiple Assets 2021 Toyota Highlander - $19500.0 Bank Of America …" at bounding box center [107, 147] width 170 height 18
select select "2"
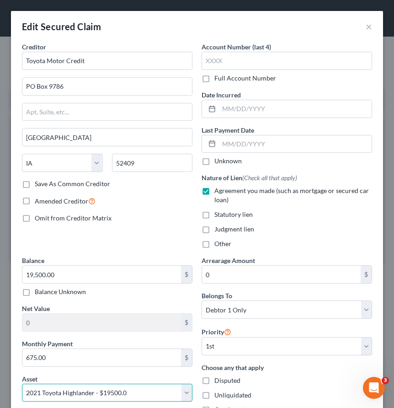
scroll to position [230, 0]
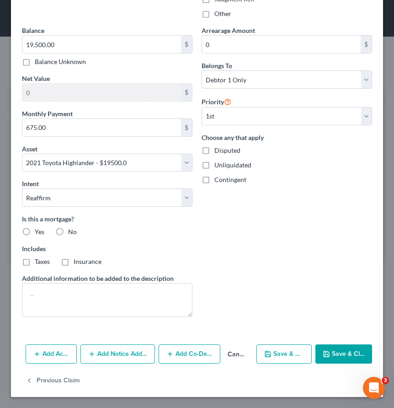
click at [330, 352] on icon "button" at bounding box center [326, 353] width 7 height 7
select select
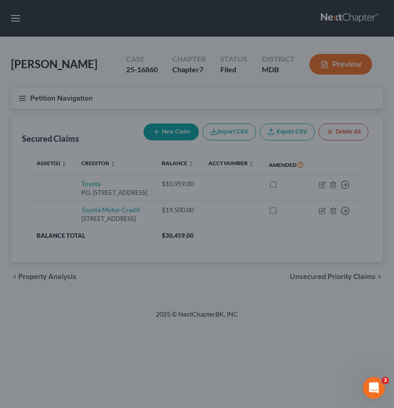
type input "0.00"
select select "2"
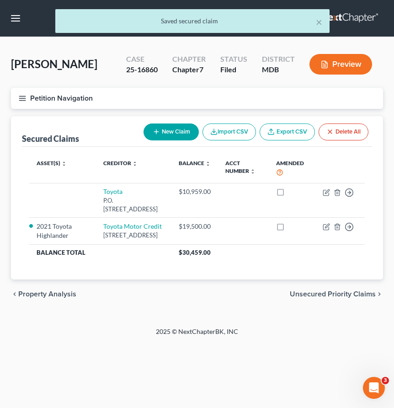
click at [345, 298] on span "Unsecured Priority Claims" at bounding box center [333, 293] width 86 height 7
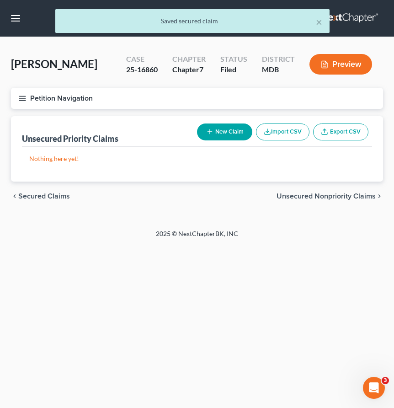
click at [311, 193] on span "Unsecured Nonpriority Claims" at bounding box center [326, 195] width 99 height 7
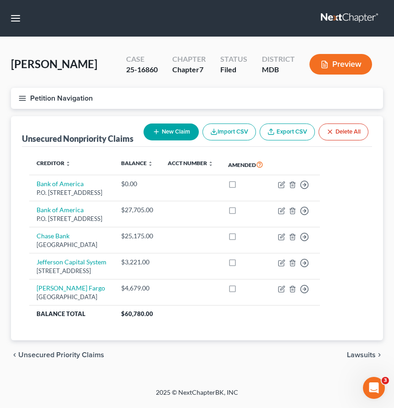
click at [43, 355] on span "Unsecured Priority Claims" at bounding box center [61, 354] width 86 height 7
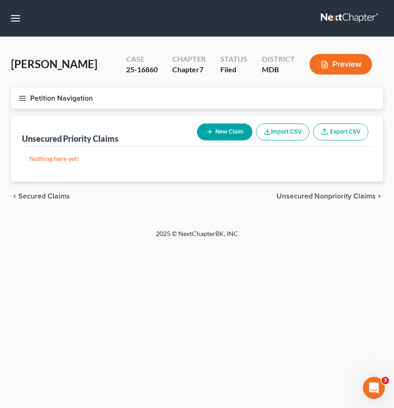
click at [39, 193] on span "Secured Claims" at bounding box center [44, 195] width 52 height 7
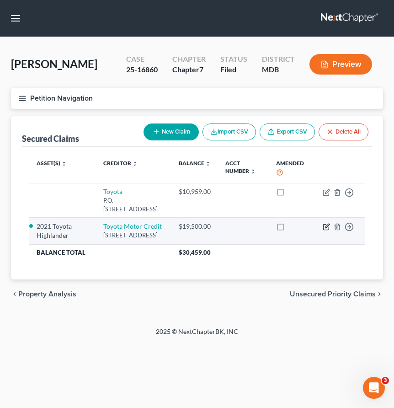
click at [325, 228] on icon "button" at bounding box center [326, 226] width 7 height 7
select select "16"
select select "2"
select select "0"
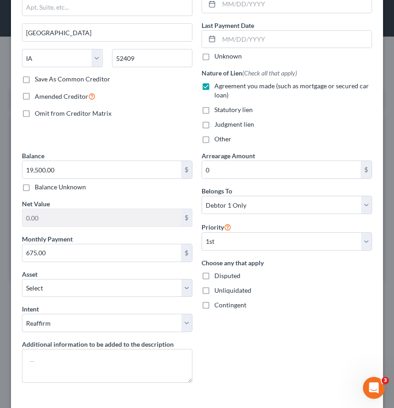
scroll to position [169, 0]
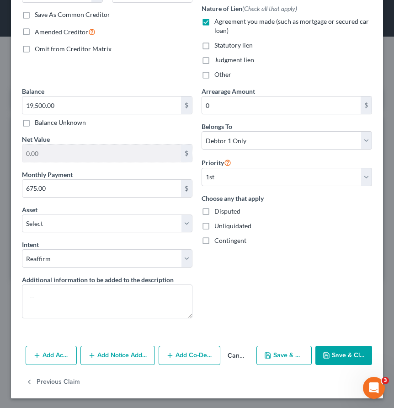
click at [343, 351] on button "Save & Close" at bounding box center [343, 355] width 57 height 19
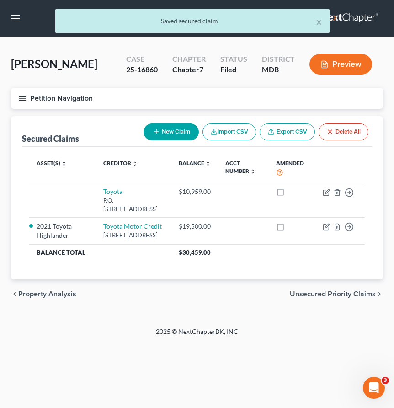
click at [350, 298] on span "Unsecured Priority Claims" at bounding box center [333, 293] width 86 height 7
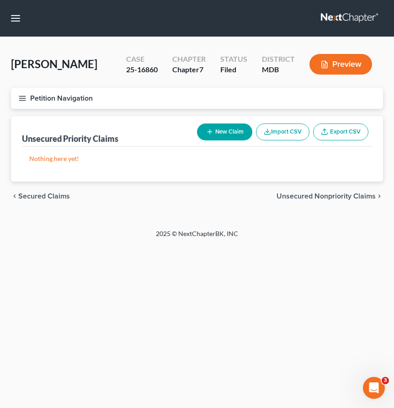
click at [39, 195] on span "Secured Claims" at bounding box center [44, 195] width 52 height 7
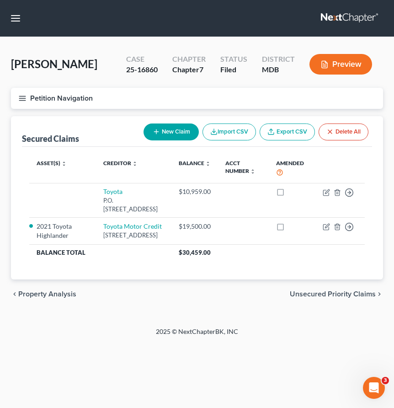
click at [21, 97] on icon "button" at bounding box center [22, 98] width 8 height 8
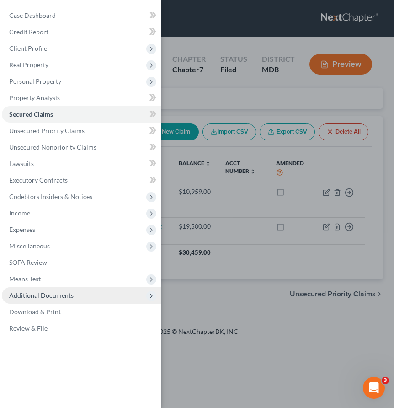
click at [64, 300] on span "Additional Documents" at bounding box center [81, 295] width 159 height 16
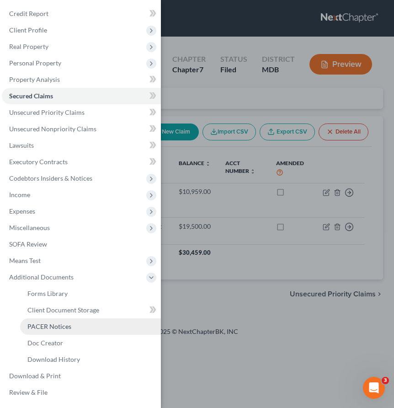
click at [66, 328] on span "PACER Notices" at bounding box center [49, 326] width 44 height 8
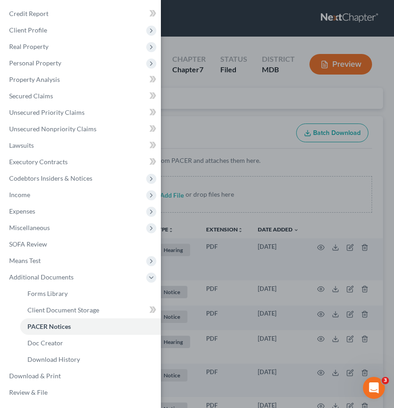
click at [244, 128] on div "Case Dashboard Payments Invoices Payments Payments Credit Report Client Profile" at bounding box center [197, 204] width 394 height 408
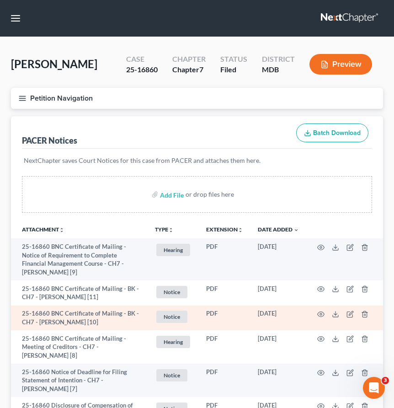
scroll to position [202, 0]
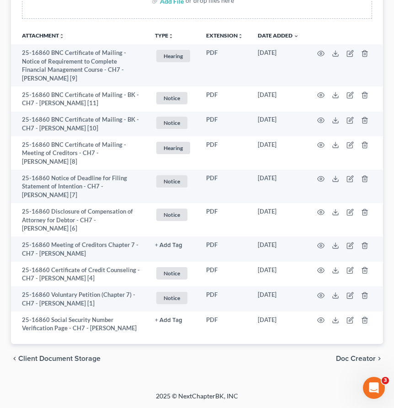
click at [31, 361] on span "Client Document Storage" at bounding box center [59, 358] width 82 height 7
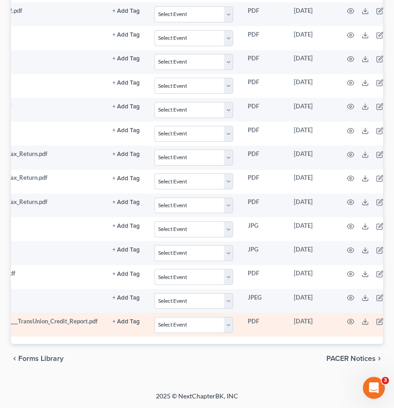
scroll to position [0, 63]
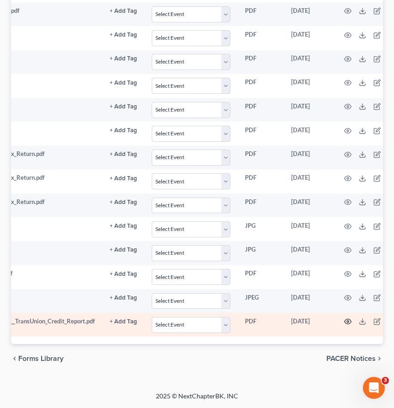
click at [346, 322] on icon "button" at bounding box center [347, 321] width 7 height 7
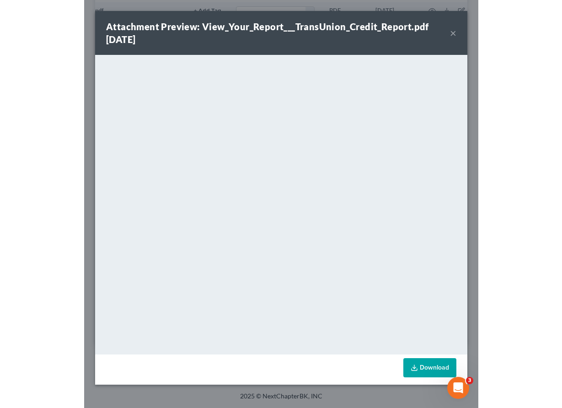
scroll to position [241, 0]
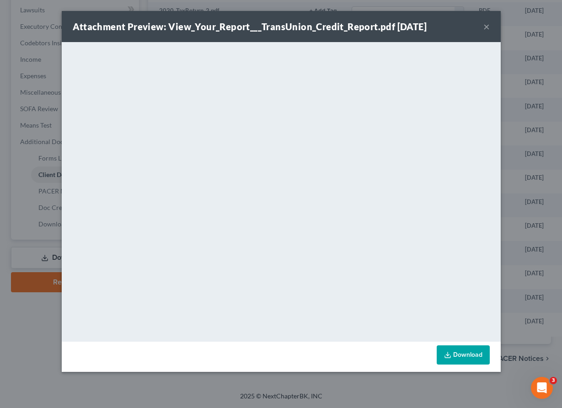
click at [394, 22] on button "×" at bounding box center [486, 26] width 6 height 11
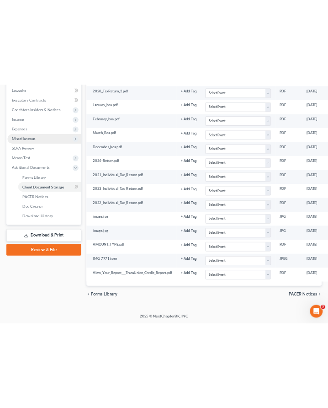
scroll to position [0, 0]
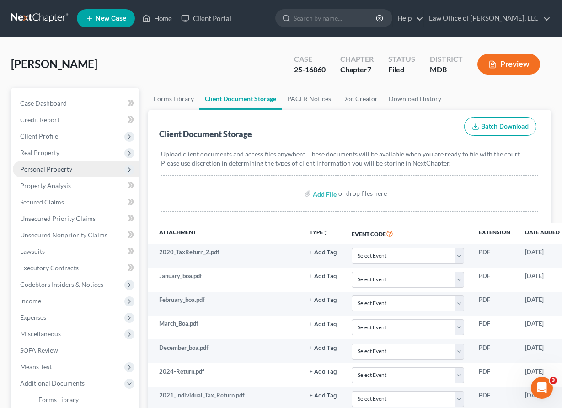
click at [47, 172] on span "Personal Property" at bounding box center [76, 169] width 126 height 16
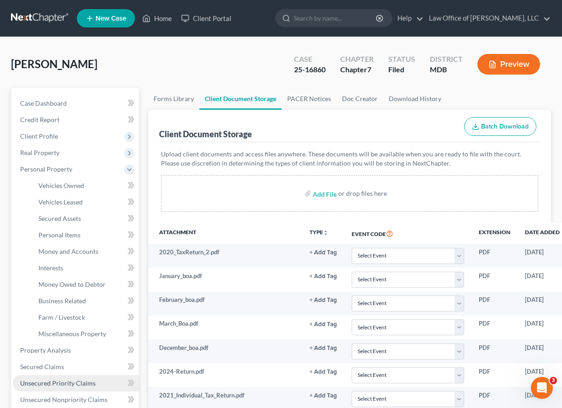
click at [64, 383] on span "Unsecured Priority Claims" at bounding box center [57, 383] width 75 height 8
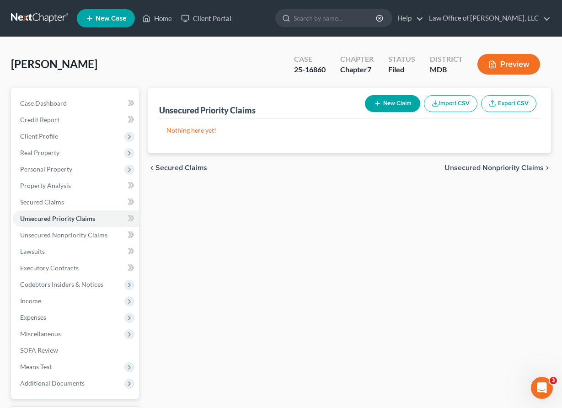
click at [172, 167] on span "Secured Claims" at bounding box center [181, 167] width 52 height 7
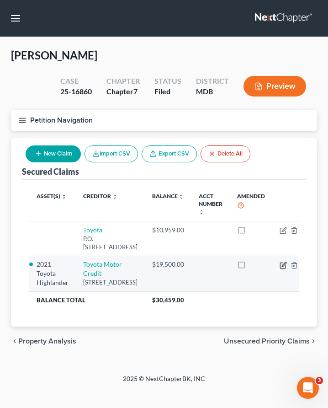
click at [280, 269] on icon "button" at bounding box center [283, 264] width 7 height 7
select select "16"
select select "2"
select select "0"
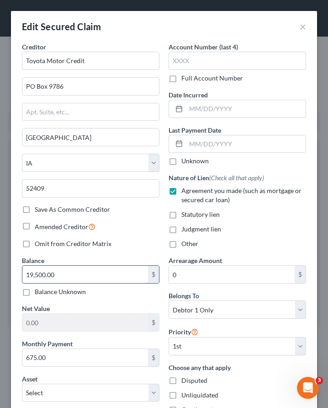
click at [78, 276] on input "19,500.00" at bounding box center [85, 274] width 126 height 17
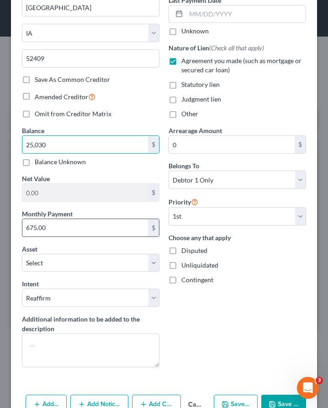
scroll to position [137, 0]
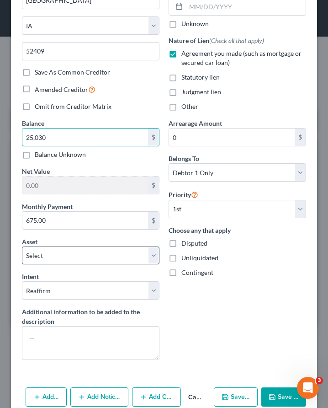
type input "25,030"
click at [85, 256] on select "Select Other Multiple Assets 2021 Toyota Highlander - $19500.0 Bank Of America …" at bounding box center [91, 255] width 138 height 18
select select "6"
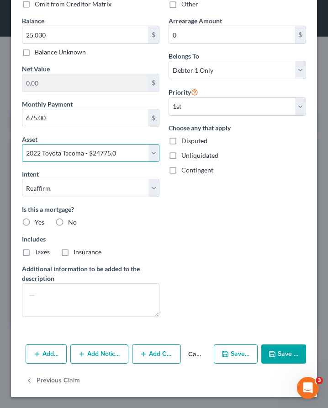
scroll to position [239, 0]
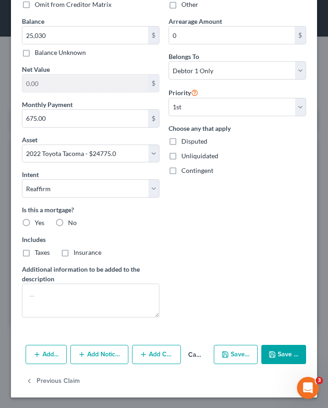
click at [68, 221] on label "No" at bounding box center [72, 222] width 9 height 9
click at [72, 221] on input "No" at bounding box center [75, 221] width 6 height 6
radio input "true"
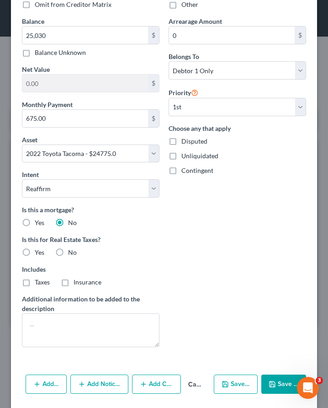
click at [68, 253] on label "No" at bounding box center [72, 252] width 9 height 9
click at [72, 253] on input "No" at bounding box center [75, 251] width 6 height 6
radio input "true"
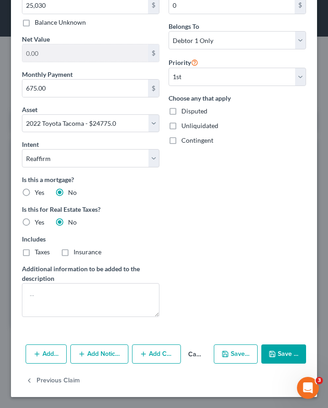
click at [281, 352] on button "Save & Close" at bounding box center [283, 353] width 45 height 19
select select
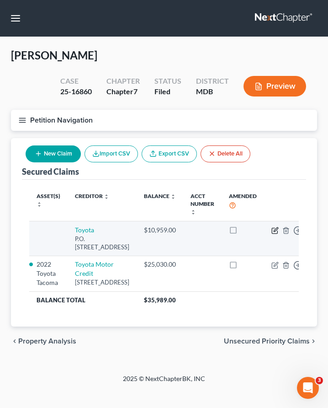
click at [272, 229] on icon "button" at bounding box center [275, 230] width 7 height 7
select select "14"
select select "2"
select select "3"
select select "0"
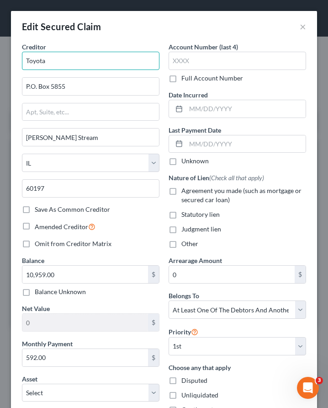
click at [76, 66] on input "Toyota" at bounding box center [91, 61] width 138 height 18
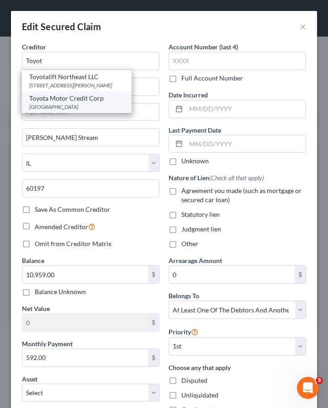
click at [72, 99] on div "Toyota Motor Credit Corp" at bounding box center [76, 98] width 95 height 9
type input "Toyota Motor Credit Corp"
type input "PO Box 22171"
type input "Tempe"
select select "3"
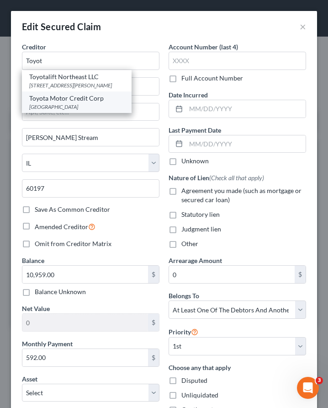
type input "85285"
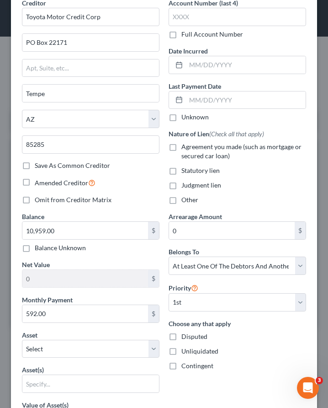
scroll to position [53, 0]
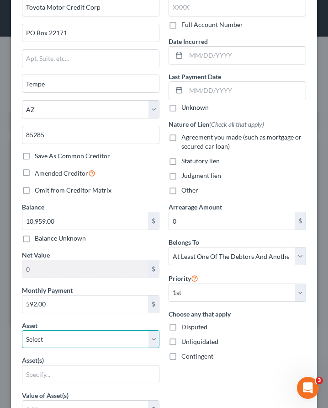
click at [67, 340] on select "Select Other Multiple Assets 2021 Toyota Highlander - $19500.0 Bank Of America …" at bounding box center [91, 339] width 138 height 18
select select "2"
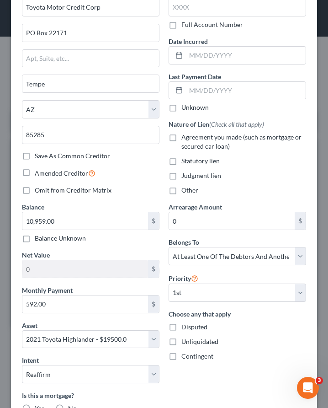
click at [246, 354] on div "Contingent" at bounding box center [238, 356] width 138 height 9
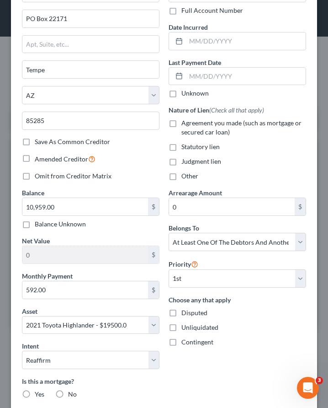
scroll to position [48, 0]
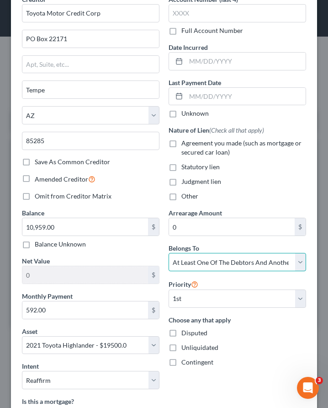
click at [241, 262] on select "Select Debtor 1 Only Debtor 2 Only Debtor 1 And Debtor 2 Only At Least One Of T…" at bounding box center [238, 262] width 138 height 18
select select "0"
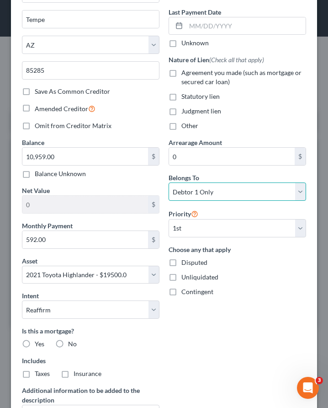
scroll to position [240, 0]
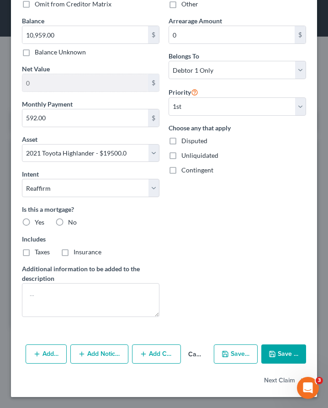
click at [281, 353] on button "Save & Close" at bounding box center [283, 353] width 45 height 19
select select
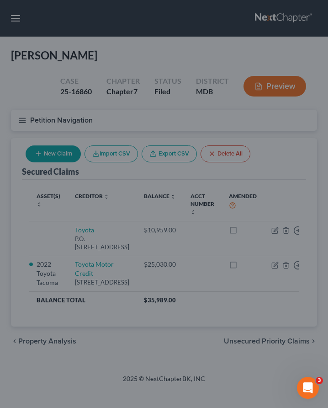
type input "8,541.00"
select select "2"
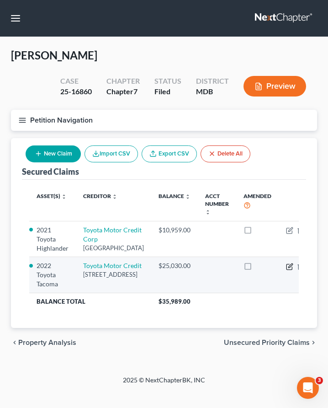
click at [288, 267] on icon "button" at bounding box center [290, 265] width 4 height 4
select select "16"
select select "6"
select select "2"
select select "0"
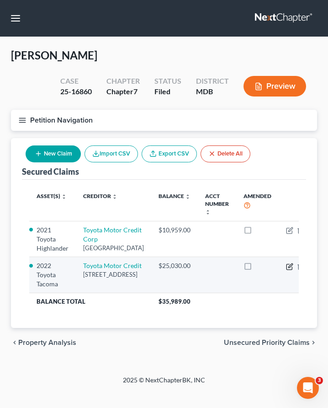
select select "0"
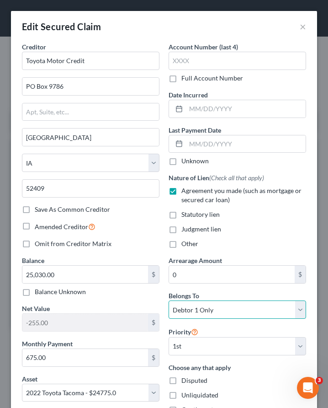
click at [188, 309] on select "Select Debtor 1 Only Debtor 2 Only Debtor 1 And Debtor 2 Only At Least One Of T…" at bounding box center [238, 309] width 138 height 18
select select "3"
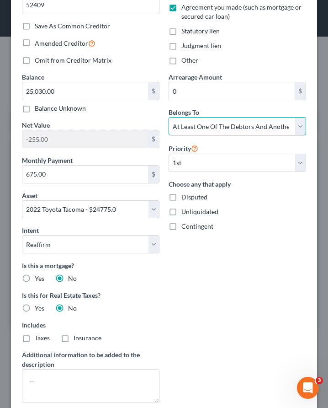
scroll to position [269, 0]
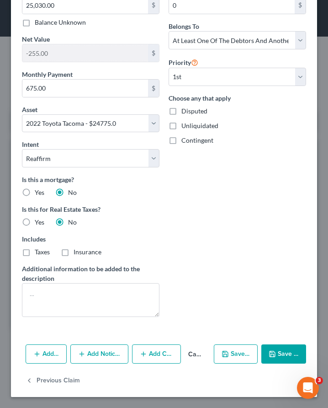
click at [144, 355] on icon "button" at bounding box center [143, 353] width 7 height 7
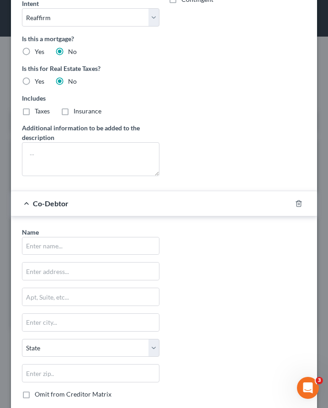
scroll to position [508, 0]
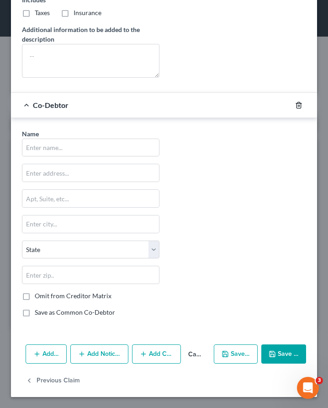
click at [298, 105] on line "button" at bounding box center [298, 106] width 0 height 2
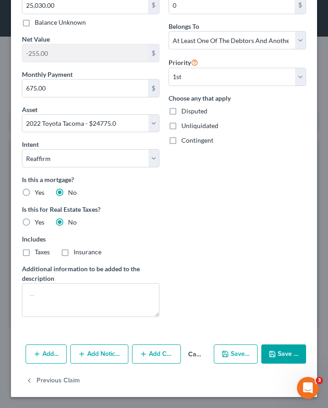
click at [258, 215] on div "Arrearage Amount 0 $ Belongs To * Select Debtor 1 Only Debtor 2 Only Debtor 1 A…" at bounding box center [237, 155] width 147 height 338
click at [282, 357] on button "Save & Close" at bounding box center [283, 353] width 45 height 19
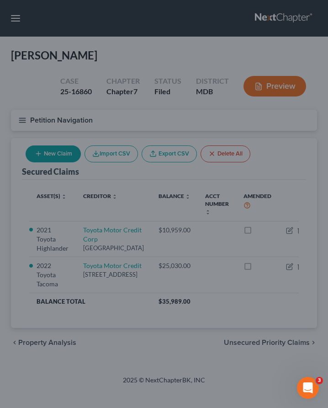
select select "6"
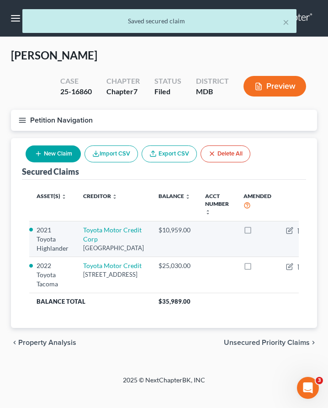
scroll to position [69, 0]
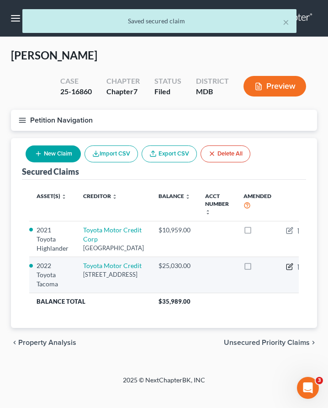
click at [287, 264] on icon "button" at bounding box center [289, 266] width 5 height 5
select select "16"
select select "2"
select select "3"
select select "0"
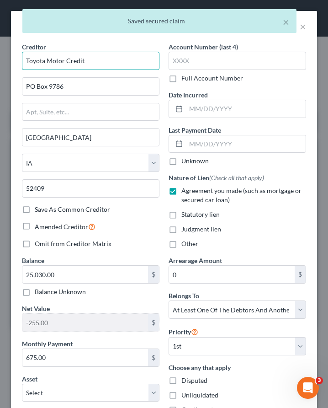
click at [89, 61] on input "Toyota Motor Credit" at bounding box center [91, 61] width 138 height 18
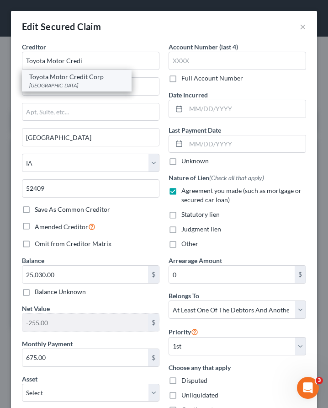
click at [53, 80] on div "Toyota Motor Credit Corp" at bounding box center [76, 76] width 95 height 9
type input "Toyota Motor Credit Corp"
type input "PO Box 22171"
type input "Tempe"
select select "3"
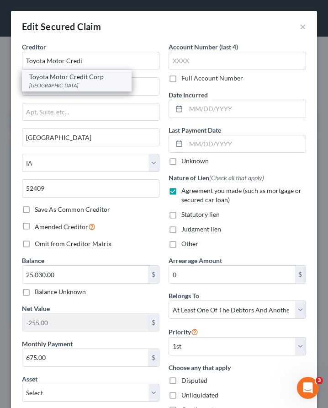
type input "85285"
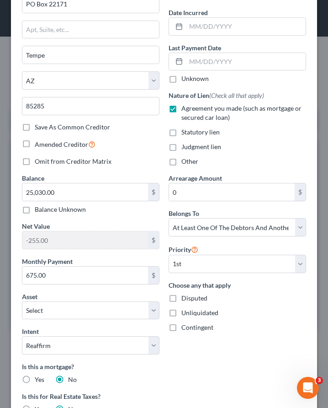
scroll to position [269, 0]
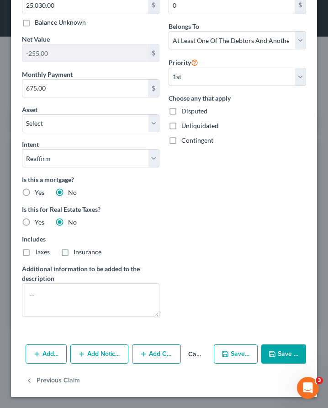
click at [272, 354] on polyline "button" at bounding box center [272, 355] width 3 height 2
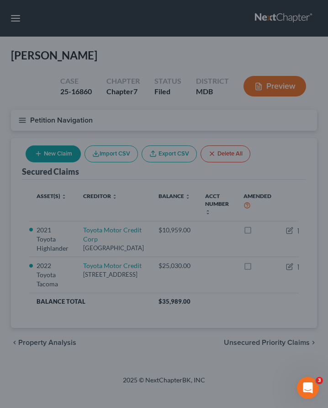
select select "6"
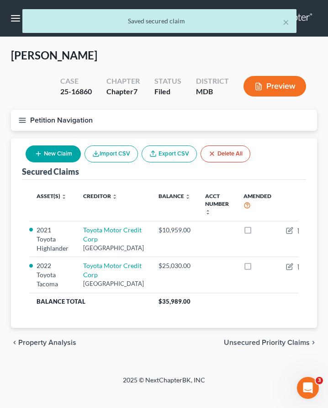
click at [267, 346] on span "Unsecured Priority Claims" at bounding box center [267, 342] width 86 height 7
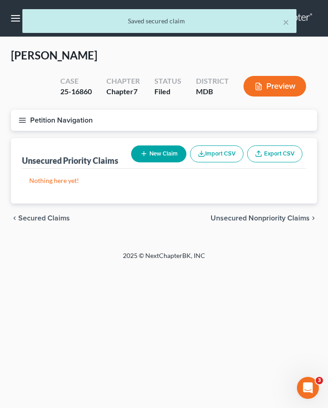
click at [255, 217] on span "Unsecured Nonpriority Claims" at bounding box center [260, 217] width 99 height 7
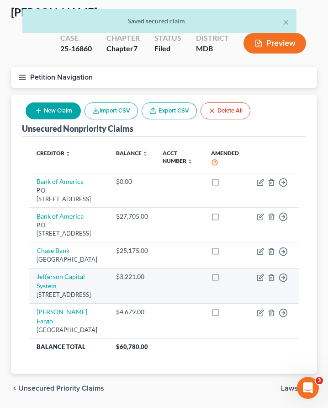
scroll to position [88, 0]
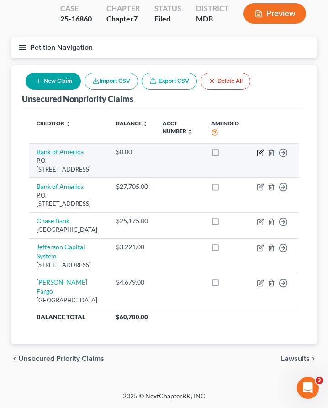
click at [260, 149] on icon "button" at bounding box center [260, 152] width 7 height 7
select select "7"
select select "0"
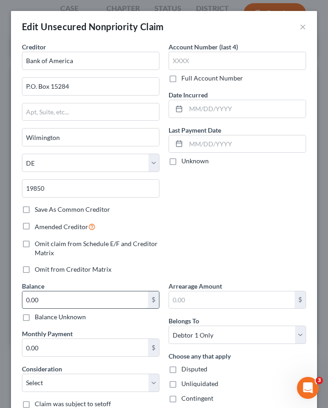
click at [86, 302] on input "0.00" at bounding box center [85, 299] width 126 height 17
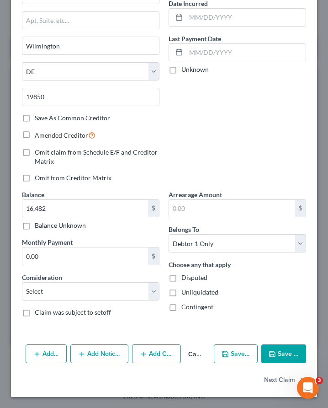
click at [280, 356] on button "Save & Close" at bounding box center [283, 353] width 45 height 19
type input "16,482.00"
type input "0"
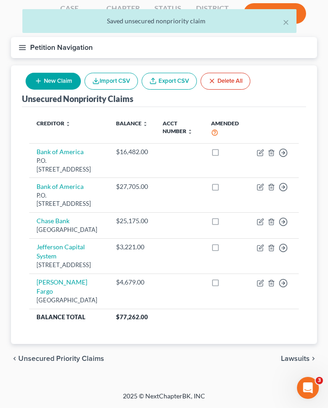
scroll to position [0, 0]
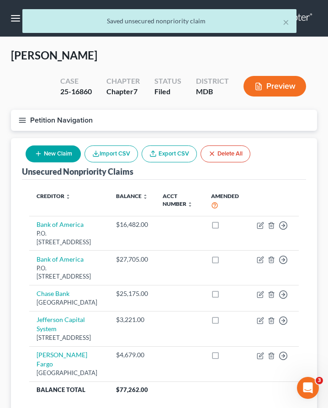
click at [21, 120] on line "button" at bounding box center [22, 120] width 6 height 0
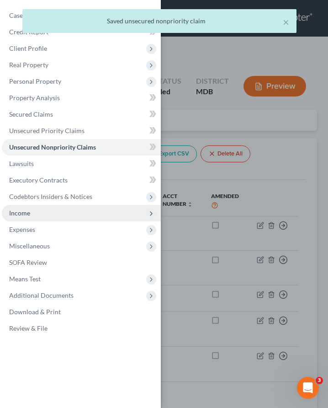
click at [19, 216] on span "Income" at bounding box center [19, 213] width 21 height 8
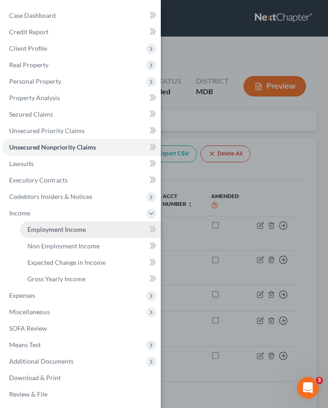
click at [40, 229] on span "Employment Income" at bounding box center [56, 229] width 59 height 8
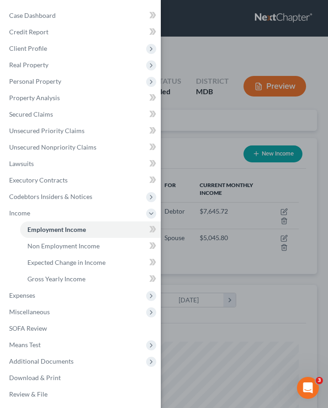
scroll to position [135, 288]
click at [225, 128] on div "Case Dashboard Payments Invoices Payments Payments Credit Report Client Profile" at bounding box center [164, 204] width 328 height 408
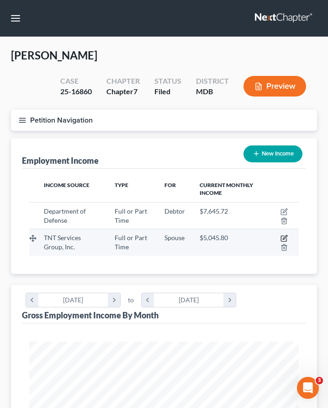
click at [282, 237] on icon "button" at bounding box center [284, 237] width 7 height 7
select select "0"
select select "21"
select select "2"
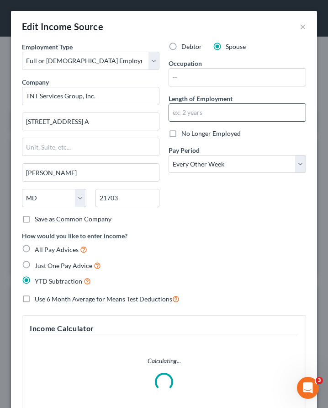
click at [203, 116] on input "text" at bounding box center [237, 112] width 137 height 17
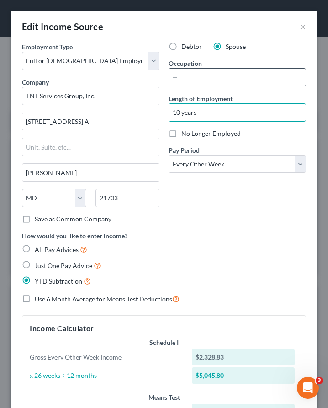
type input "10 years"
click at [214, 74] on input "text" at bounding box center [237, 77] width 137 height 17
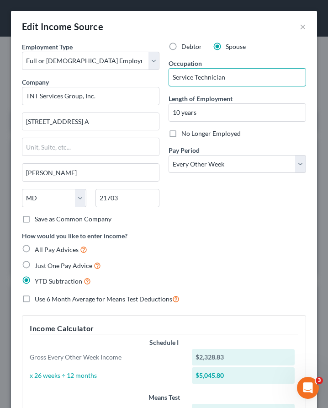
scroll to position [269, 0]
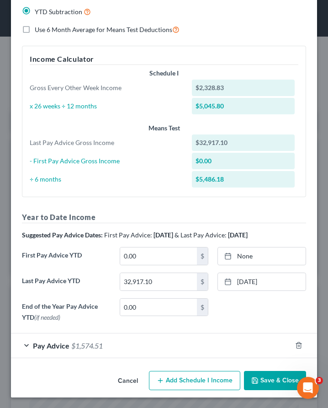
type input "Service Technician"
click at [260, 383] on button "Save & Close" at bounding box center [275, 380] width 62 height 19
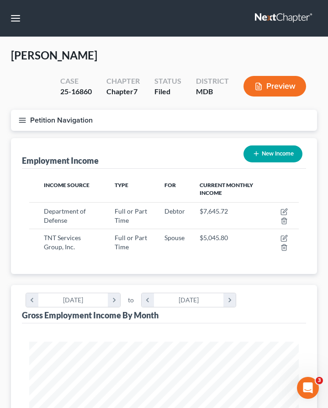
click at [26, 119] on icon "button" at bounding box center [22, 120] width 8 height 8
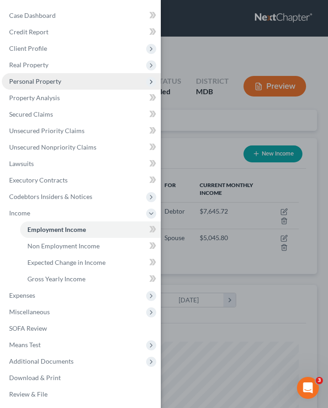
click at [29, 82] on span "Personal Property" at bounding box center [35, 81] width 52 height 8
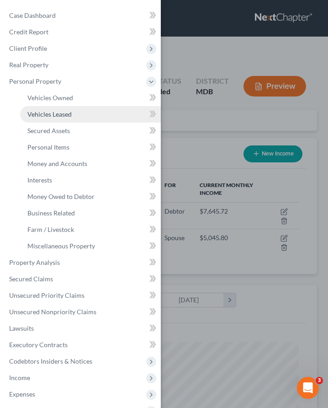
click at [38, 113] on span "Vehicles Leased" at bounding box center [49, 114] width 44 height 8
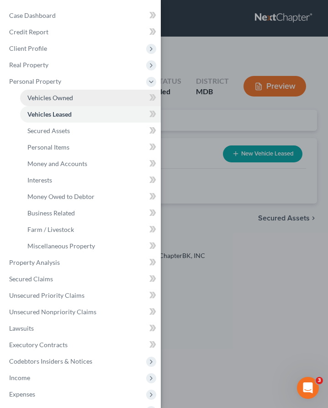
click at [44, 98] on span "Vehicles Owned" at bounding box center [50, 98] width 46 height 8
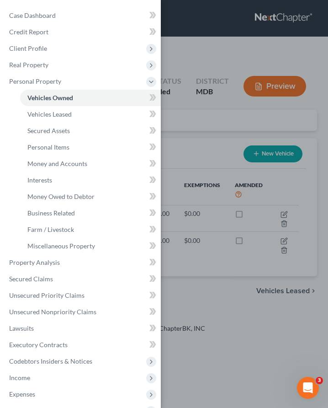
click at [192, 108] on div "Case Dashboard Payments Invoices Payments Payments Credit Report Client Profile" at bounding box center [164, 204] width 328 height 408
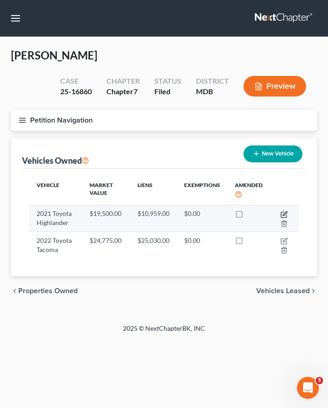
click at [282, 214] on icon "button" at bounding box center [284, 214] width 7 height 7
select select "0"
select select "5"
select select "2"
select select "0"
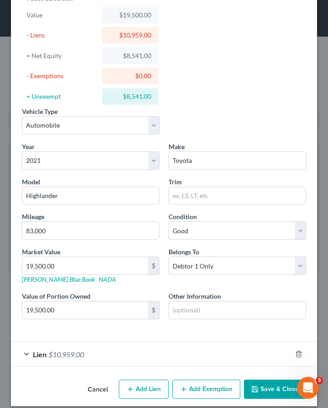
scroll to position [59, 0]
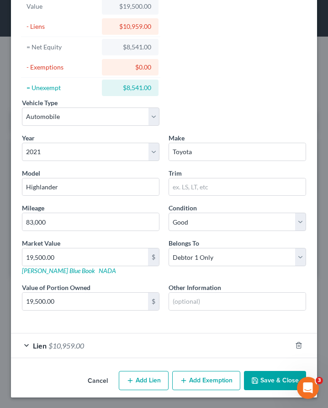
click at [197, 374] on button "Add Exemption" at bounding box center [206, 380] width 68 height 19
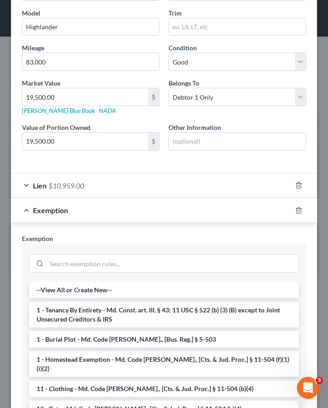
scroll to position [268, 0]
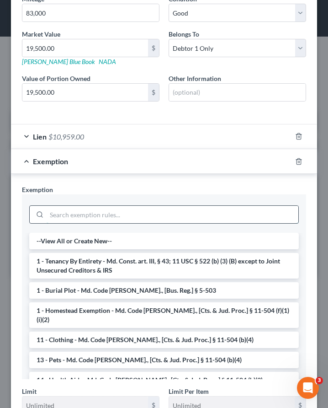
click at [67, 214] on input "search" at bounding box center [173, 214] width 252 height 17
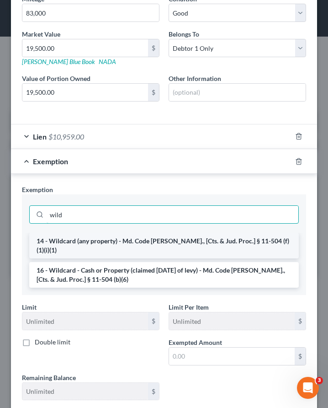
type input "wild"
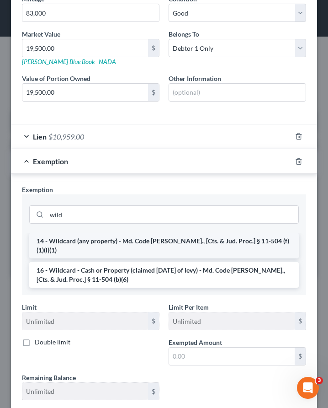
click at [72, 239] on li "14 - Wildcard (any property) - Md. Code [PERSON_NAME]., [Cts. & Jud. Proc.] § 1…" at bounding box center [164, 246] width 270 height 26
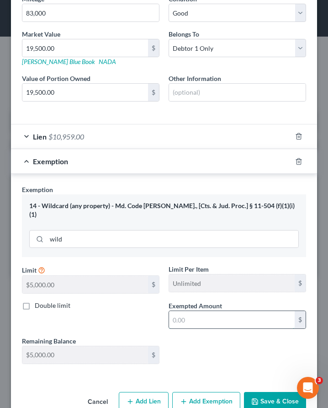
click at [193, 311] on input "text" at bounding box center [232, 319] width 126 height 17
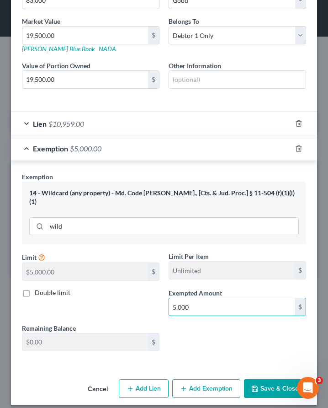
type input "5,000"
click at [209, 379] on button "Add Exemption" at bounding box center [206, 388] width 68 height 19
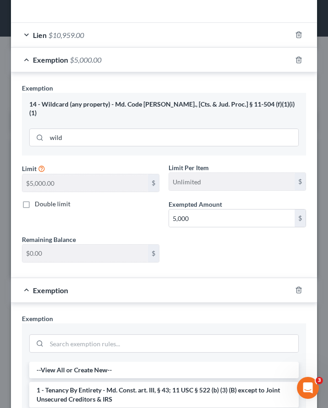
scroll to position [392, 0]
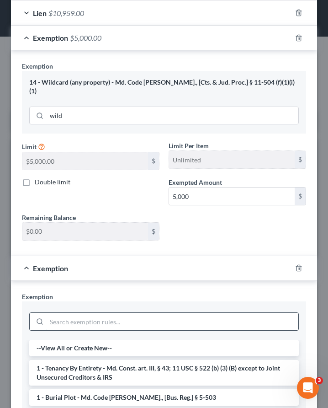
click at [90, 313] on input "search" at bounding box center [173, 321] width 252 height 17
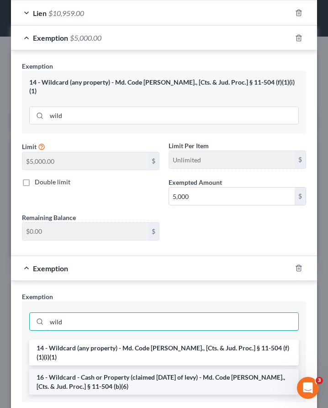
type input "wild"
click at [80, 369] on li "16 - Wildcard - Cash or Property (claimed [DATE] of levy) - Md. Code [PERSON_NA…" at bounding box center [164, 382] width 270 height 26
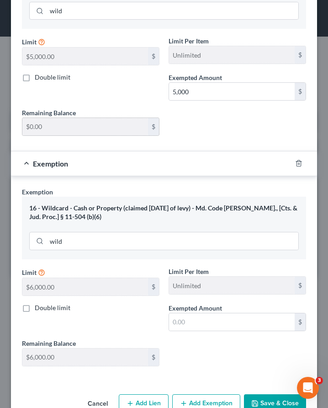
scroll to position [511, 0]
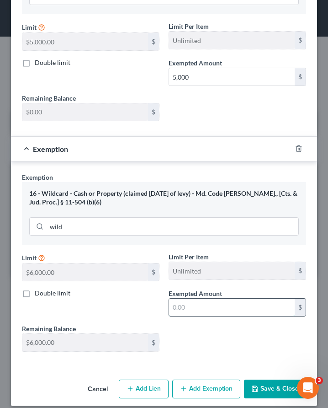
click at [197, 298] on input "text" at bounding box center [232, 306] width 126 height 17
type input "3,541"
click at [259, 385] on icon "button" at bounding box center [254, 388] width 7 height 7
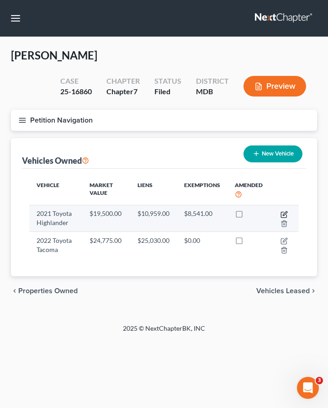
click at [283, 212] on icon "button" at bounding box center [284, 214] width 7 height 7
select select "0"
select select "5"
select select "2"
select select "0"
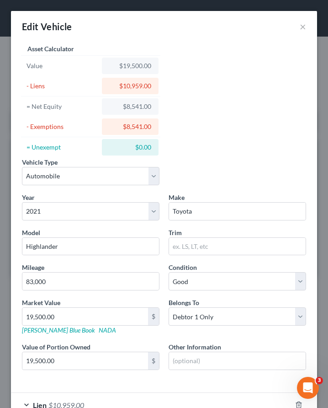
scroll to position [109, 0]
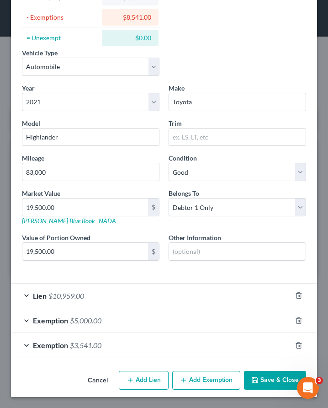
click at [267, 381] on button "Save & Close" at bounding box center [275, 380] width 62 height 19
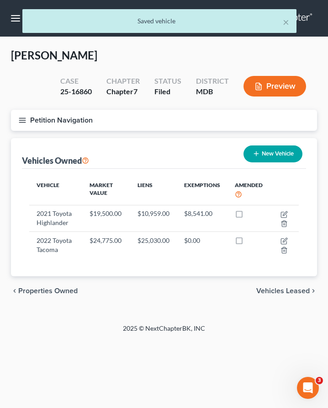
click at [27, 290] on span "Properties Owned" at bounding box center [47, 290] width 59 height 7
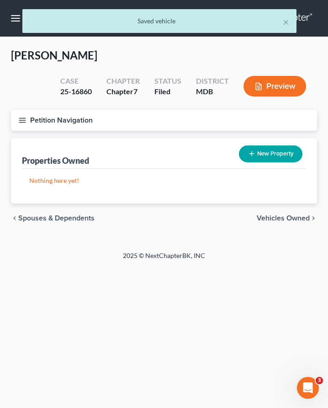
click at [38, 221] on span "Spouses & Dependents" at bounding box center [56, 217] width 76 height 7
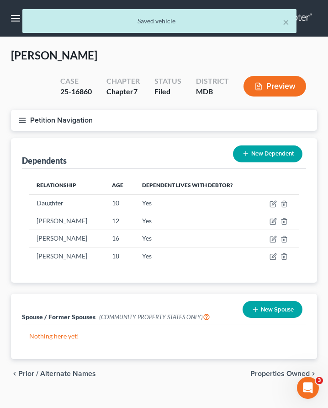
scroll to position [15, 0]
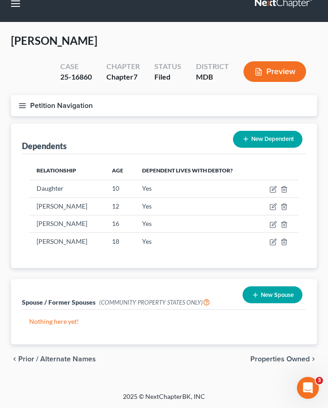
click at [256, 359] on span "Properties Owned" at bounding box center [279, 358] width 59 height 7
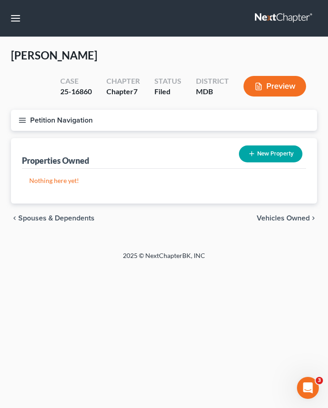
click at [271, 219] on span "Vehicles Owned" at bounding box center [283, 217] width 53 height 7
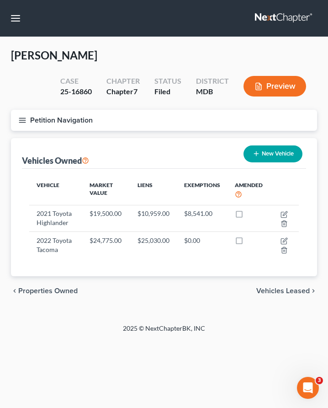
click at [278, 290] on span "Vehicles Leased" at bounding box center [282, 290] width 53 height 7
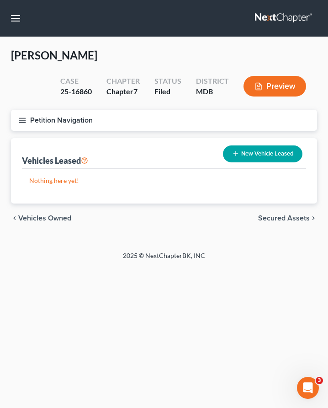
click at [286, 221] on span "Secured Assets" at bounding box center [284, 217] width 52 height 7
click at [286, 217] on span "Personal Items" at bounding box center [285, 217] width 49 height 7
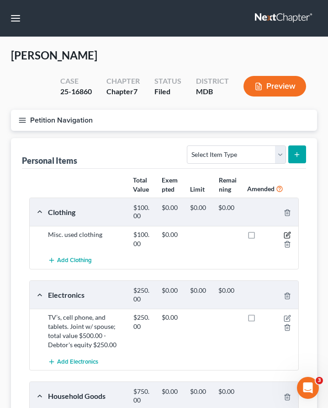
click at [288, 235] on icon "button" at bounding box center [288, 234] width 4 height 4
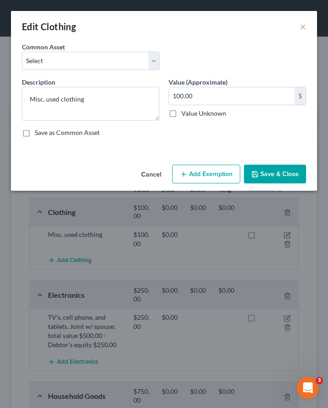
click at [198, 172] on button "Add Exemption" at bounding box center [206, 174] width 68 height 19
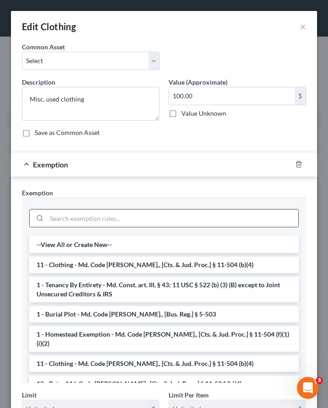
click at [111, 216] on input "search" at bounding box center [173, 217] width 252 height 17
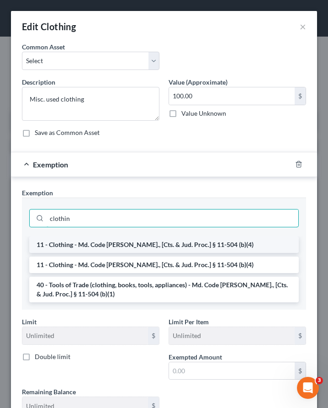
type input "clothin"
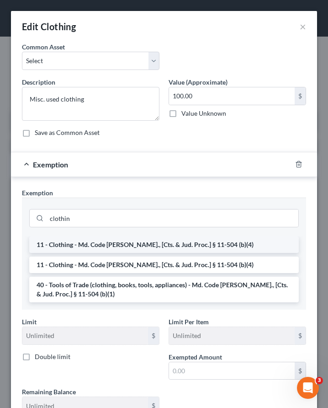
click at [132, 241] on li "11 - Clothing - Md. Code [PERSON_NAME]., [Cts. & Jud. Proc.] § 11-504 (b)(4)" at bounding box center [164, 244] width 270 height 16
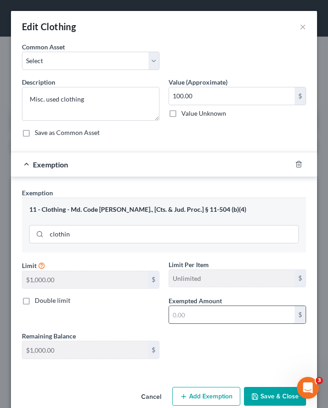
click at [181, 308] on input "text" at bounding box center [232, 314] width 126 height 17
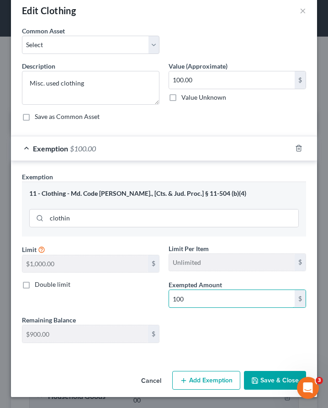
type input "100"
click at [254, 379] on icon "button" at bounding box center [254, 380] width 7 height 7
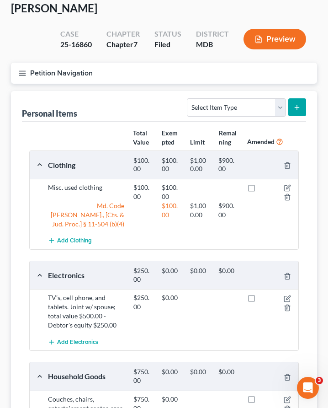
scroll to position [59, 0]
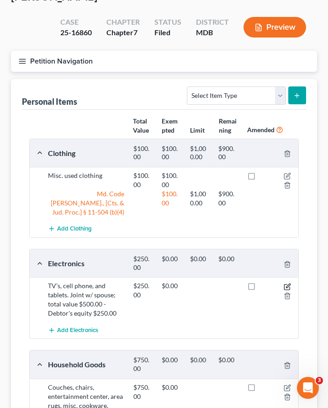
click at [290, 283] on icon "button" at bounding box center [287, 286] width 7 height 7
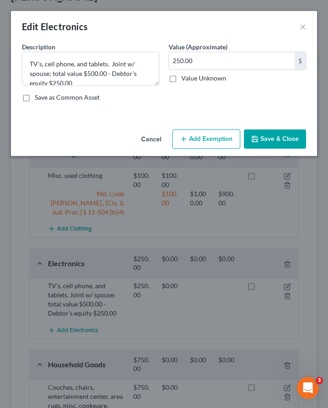
click at [199, 134] on button "Add Exemption" at bounding box center [206, 138] width 68 height 19
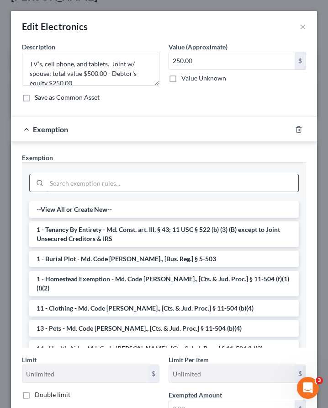
click at [154, 181] on input "search" at bounding box center [173, 182] width 252 height 17
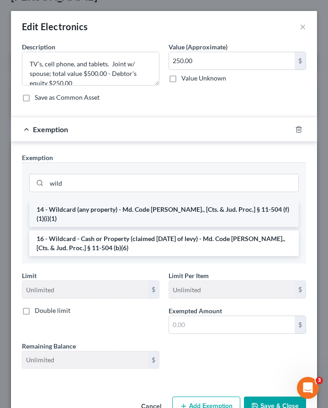
click at [151, 210] on li "14 - Wildcard (any property) - Md. Code [PERSON_NAME]., [Cts. & Jud. Proc.] § 1…" at bounding box center [164, 214] width 270 height 26
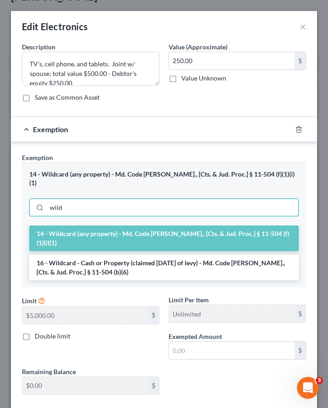
drag, startPoint x: 90, startPoint y: 199, endPoint x: 22, endPoint y: 193, distance: 67.9
click at [22, 193] on div "14 - Wildcard (any property) - Md. Code Ann., [Cts. & Jud. Proc.] § 11-504 (f)(…" at bounding box center [164, 193] width 284 height 63
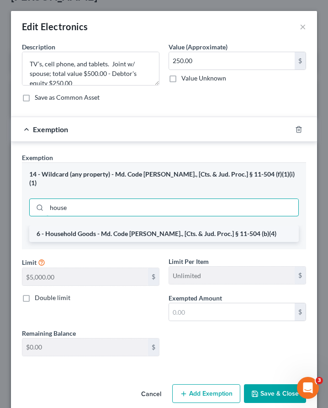
type input "house"
click at [60, 227] on li "6 - Household Goods - Md. Code [PERSON_NAME]., [Cts. & Jud. Proc.] § 11-504 (b)…" at bounding box center [164, 233] width 270 height 16
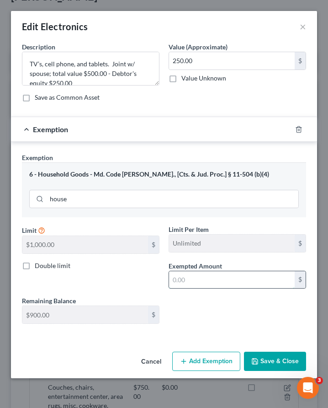
click at [224, 275] on input "text" at bounding box center [232, 279] width 126 height 17
type input "250"
click at [292, 358] on button "Save & Close" at bounding box center [275, 361] width 62 height 19
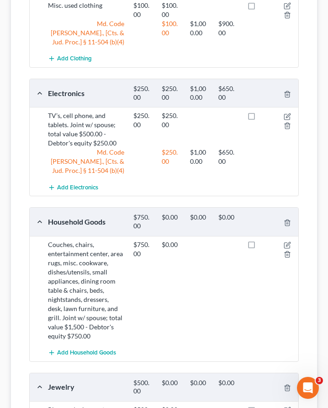
scroll to position [238, 0]
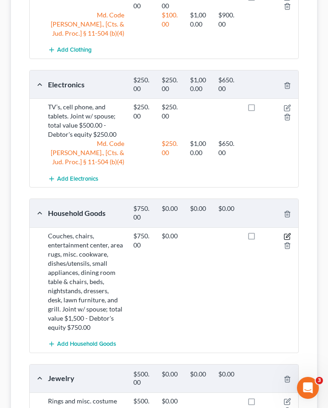
click at [287, 233] on icon "button" at bounding box center [287, 236] width 7 height 7
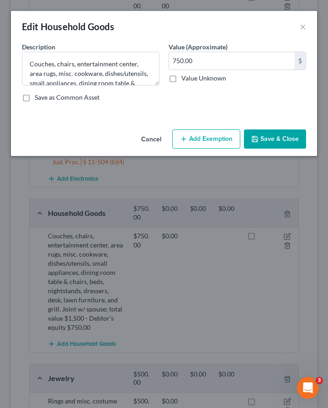
click at [195, 141] on button "Add Exemption" at bounding box center [206, 138] width 68 height 19
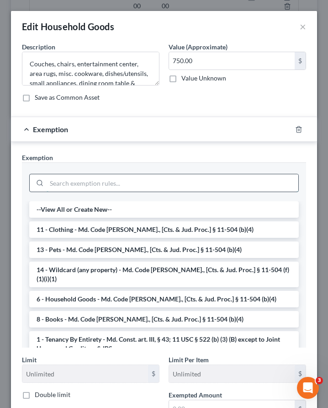
click at [142, 187] on input "search" at bounding box center [173, 182] width 252 height 17
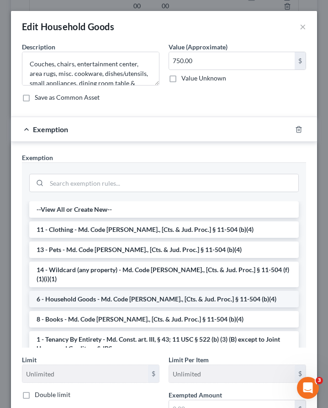
click at [146, 291] on li "6 - Household Goods - Md. Code [PERSON_NAME]., [Cts. & Jud. Proc.] § 11-504 (b)…" at bounding box center [164, 299] width 270 height 16
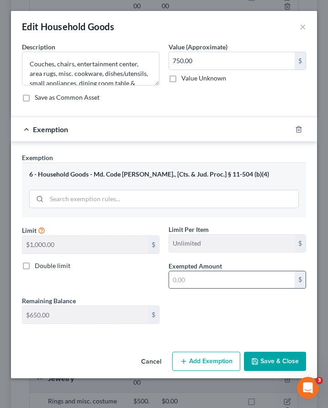
click at [181, 281] on input "text" at bounding box center [232, 279] width 126 height 17
type input "650"
click at [236, 361] on button "Add Exemption" at bounding box center [206, 361] width 68 height 19
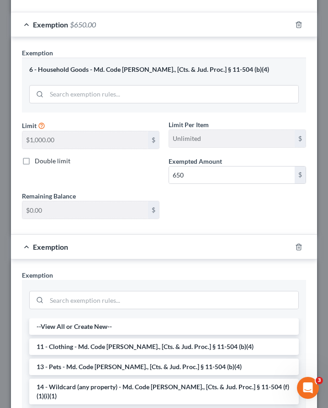
scroll to position [115, 0]
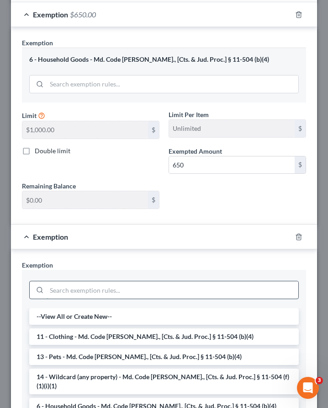
click at [84, 288] on input "search" at bounding box center [173, 289] width 252 height 17
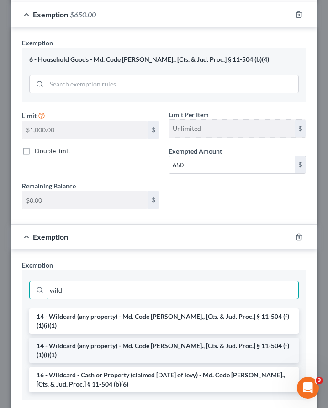
type input "wild"
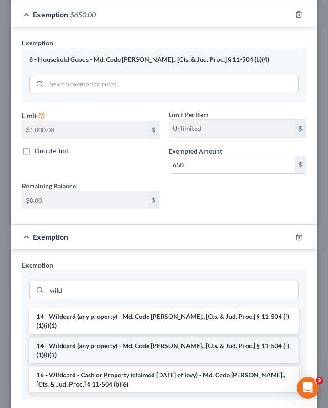
click at [90, 337] on li "14 - Wildcard (any property) - Md. Code [PERSON_NAME]., [Cts. & Jud. Proc.] § 1…" at bounding box center [164, 350] width 270 height 26
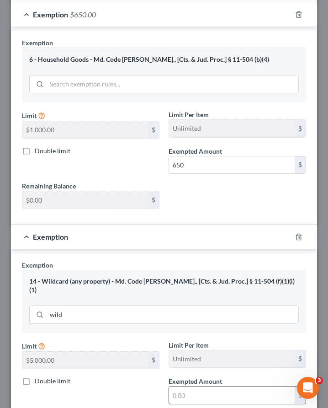
scroll to position [203, 0]
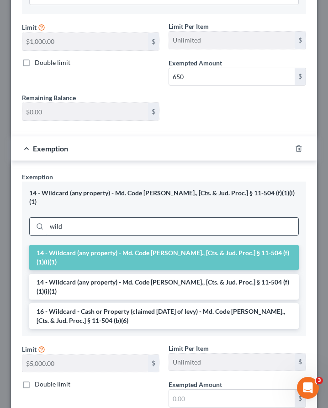
click at [67, 218] on input "wild" at bounding box center [173, 226] width 252 height 17
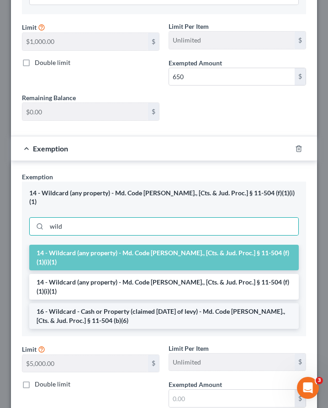
click at [90, 303] on li "16 - Wildcard - Cash or Property (claimed [DATE] of levy) - Md. Code [PERSON_NA…" at bounding box center [164, 316] width 270 height 26
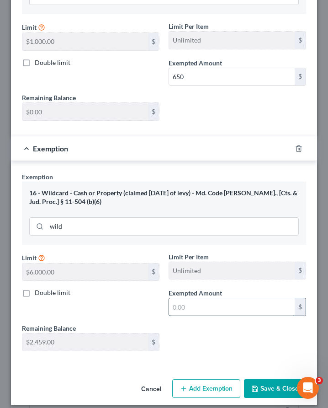
click at [176, 305] on input "text" at bounding box center [232, 306] width 126 height 17
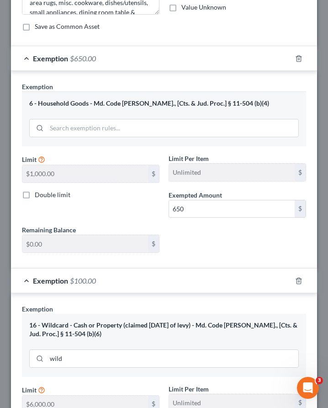
scroll to position [211, 0]
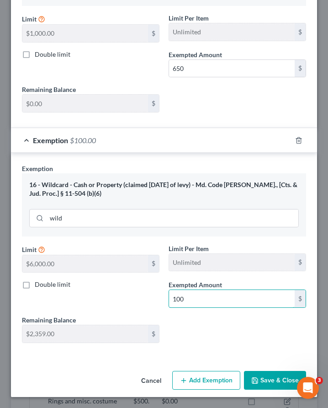
type input "100"
click at [199, 336] on div "Limit $5,000.00 $ Limit Per Item Unlimited $ Double limit Exempted Amount * 100…" at bounding box center [163, 297] width 293 height 107
click at [269, 379] on button "Save & Close" at bounding box center [275, 380] width 62 height 19
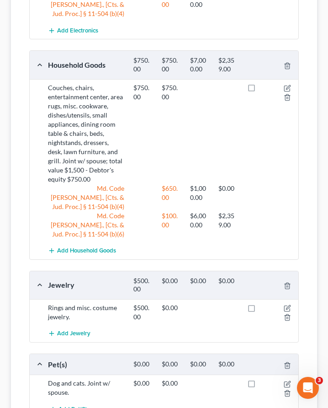
scroll to position [393, 0]
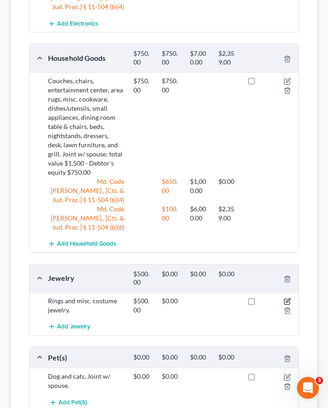
click at [285, 298] on icon "button" at bounding box center [287, 301] width 7 height 7
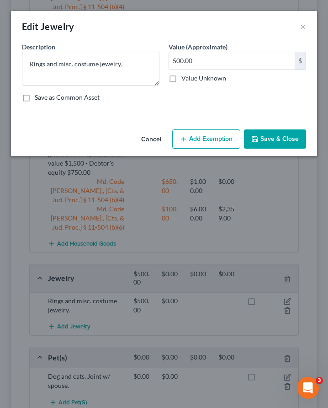
click at [211, 137] on button "Add Exemption" at bounding box center [206, 138] width 68 height 19
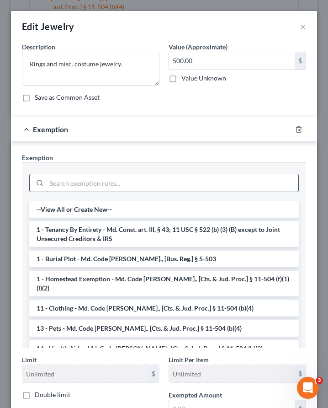
click at [158, 178] on input "search" at bounding box center [173, 182] width 252 height 17
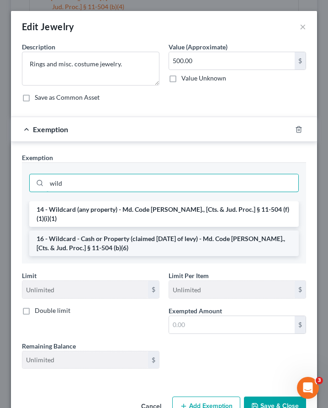
type input "wild"
click at [154, 235] on li "16 - Wildcard - Cash or Property (claimed [DATE] of levy) - Md. Code [PERSON_NA…" at bounding box center [164, 243] width 270 height 26
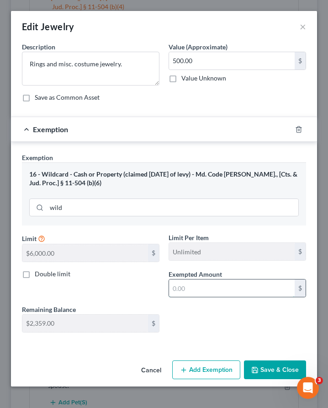
click at [202, 292] on input "text" at bounding box center [232, 287] width 126 height 17
type input "500"
click at [207, 332] on div "Limit $6,000.00 $ Limit Per Item Unlimited $ Double limit Exempted Amount * 500…" at bounding box center [163, 286] width 293 height 107
click at [269, 362] on button "Save & Close" at bounding box center [275, 369] width 62 height 19
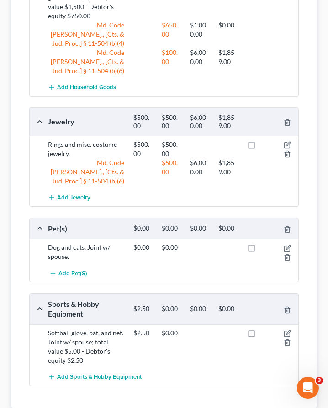
scroll to position [567, 0]
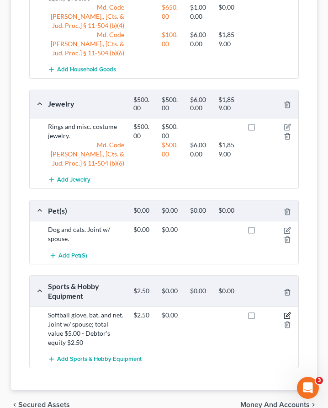
click at [288, 312] on icon "button" at bounding box center [287, 315] width 7 height 7
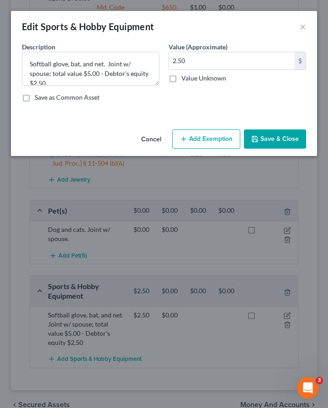
click at [197, 140] on button "Add Exemption" at bounding box center [206, 138] width 68 height 19
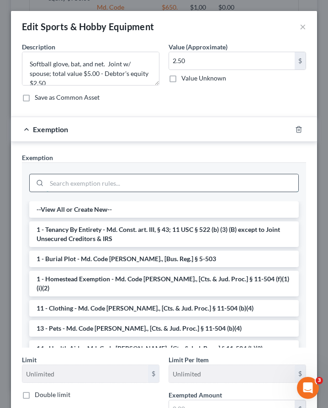
click at [164, 178] on input "search" at bounding box center [173, 182] width 252 height 17
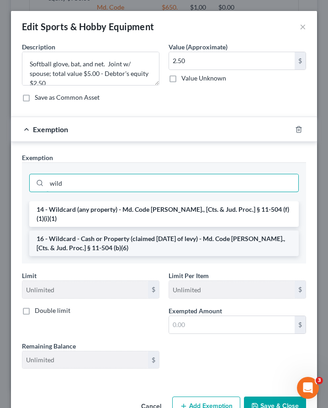
type input "wild"
click at [131, 234] on li "16 - Wildcard - Cash or Property (claimed [DATE] of levy) - Md. Code [PERSON_NA…" at bounding box center [164, 243] width 270 height 26
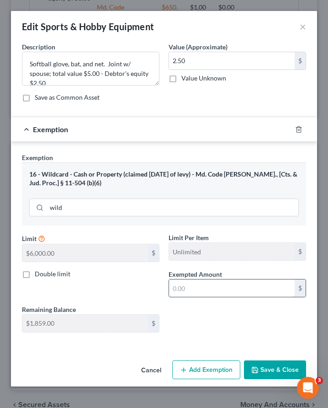
click at [189, 292] on input "text" at bounding box center [232, 287] width 126 height 17
type input "2.50"
click at [268, 366] on button "Save & Close" at bounding box center [275, 369] width 62 height 19
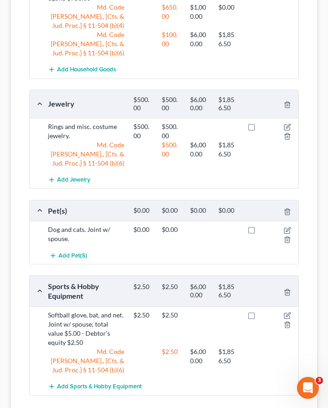
scroll to position [585, 0]
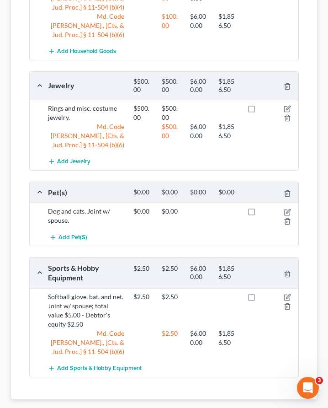
click at [269, 407] on span "Money and Accounts" at bounding box center [274, 413] width 69 height 7
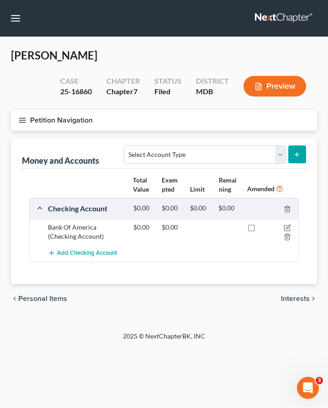
click at [297, 298] on span "Interests" at bounding box center [295, 298] width 29 height 7
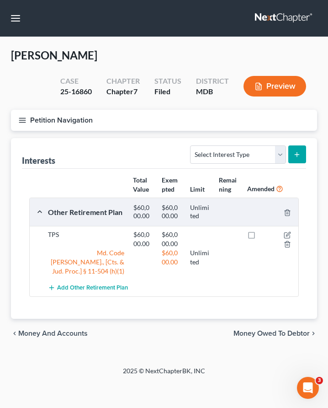
click at [296, 330] on span "Money Owed to Debtor" at bounding box center [272, 333] width 76 height 7
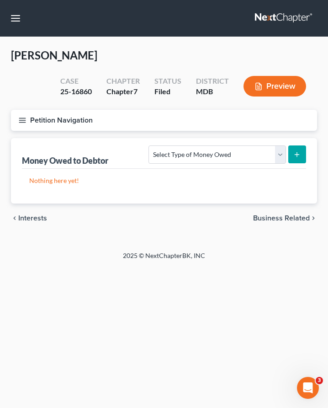
click at [273, 220] on span "Business Related" at bounding box center [281, 217] width 57 height 7
click at [27, 218] on span "Money Owed to Debtor" at bounding box center [56, 217] width 76 height 7
click at [21, 217] on span "Interests" at bounding box center [32, 217] width 29 height 7
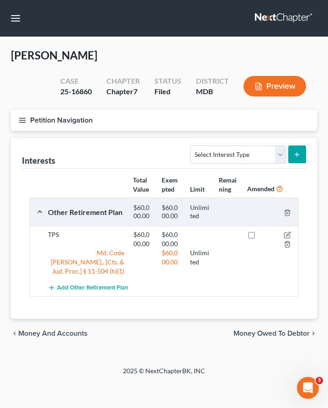
click at [29, 330] on span "Money and Accounts" at bounding box center [52, 333] width 69 height 7
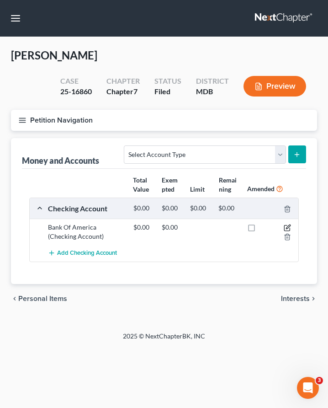
click at [287, 227] on icon "button" at bounding box center [288, 227] width 4 height 4
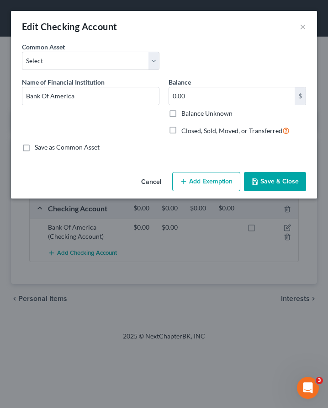
click at [264, 186] on button "Save & Close" at bounding box center [275, 181] width 62 height 19
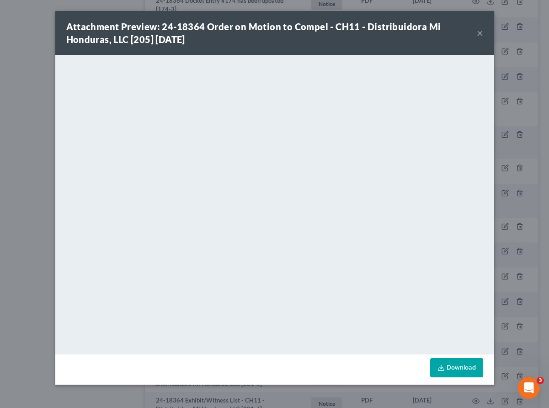
click at [479, 33] on button "×" at bounding box center [480, 32] width 6 height 11
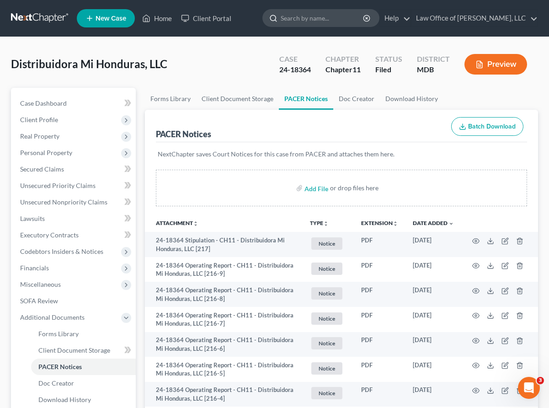
click at [350, 11] on input "search" at bounding box center [323, 18] width 84 height 17
type input "[PERSON_NAME]"
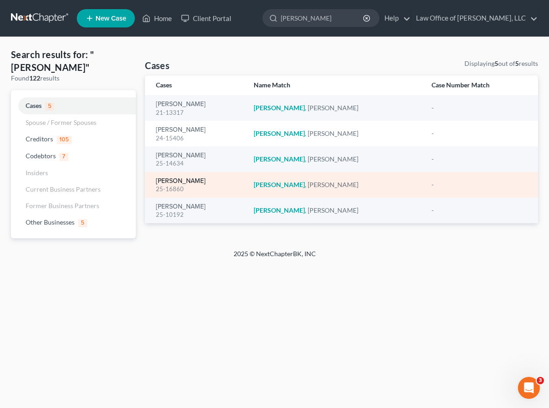
click at [165, 181] on link "[PERSON_NAME]" at bounding box center [181, 181] width 50 height 6
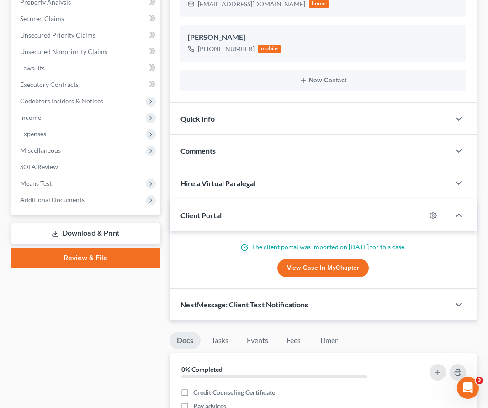
scroll to position [230, 0]
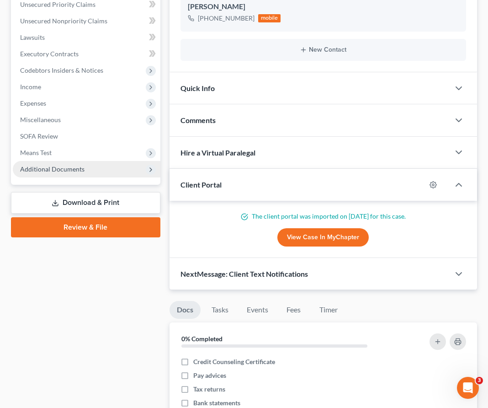
click at [43, 170] on span "Additional Documents" at bounding box center [52, 169] width 64 height 8
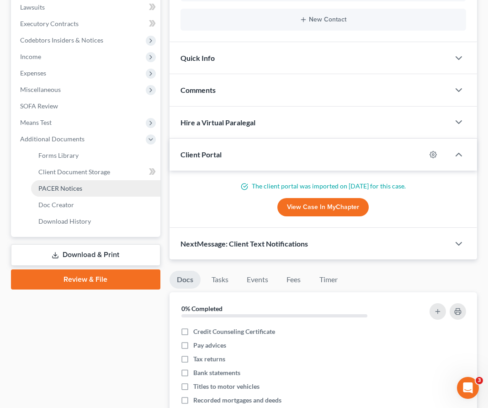
click at [43, 192] on link "PACER Notices" at bounding box center [95, 188] width 129 height 16
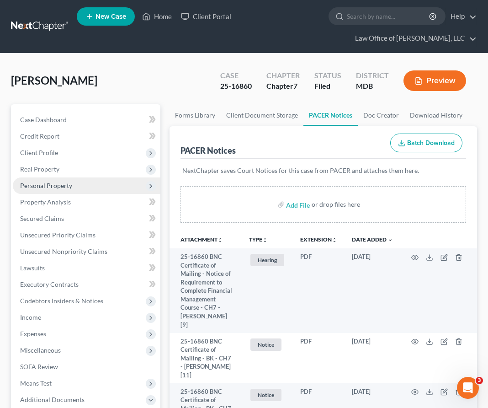
click at [43, 190] on span "Personal Property" at bounding box center [87, 185] width 148 height 16
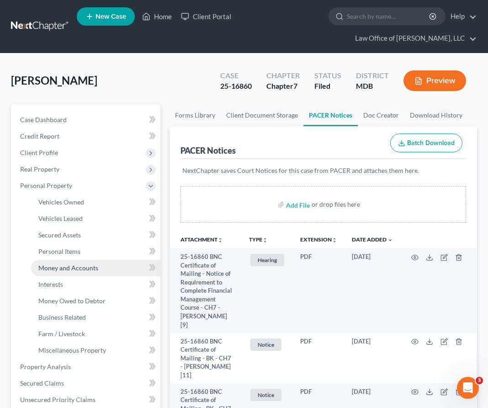
click at [61, 269] on span "Money and Accounts" at bounding box center [68, 268] width 60 height 8
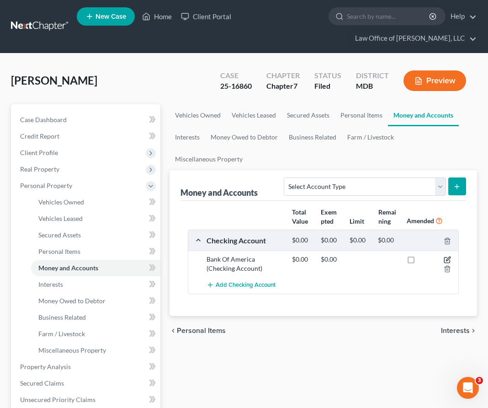
click at [448, 256] on icon "button" at bounding box center [447, 259] width 7 height 7
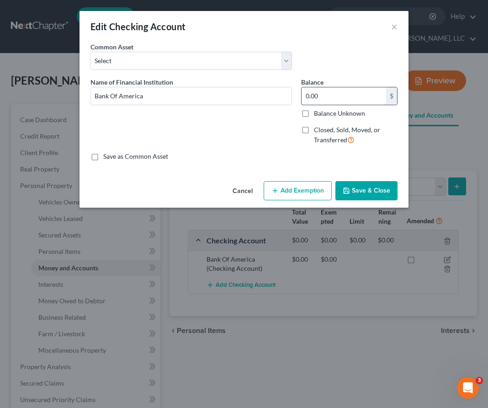
click at [308, 96] on input "0.00" at bounding box center [344, 95] width 85 height 17
type input "1,736.48"
click at [304, 192] on button "Add Exemption" at bounding box center [298, 190] width 68 height 19
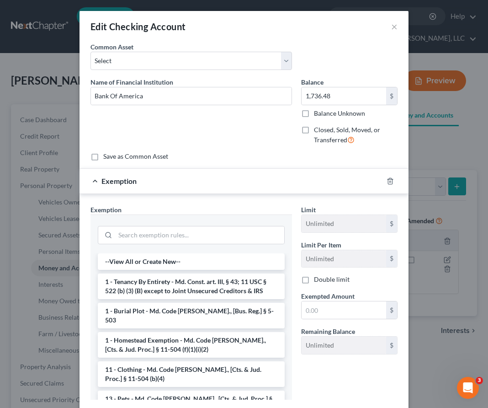
scroll to position [1, 0]
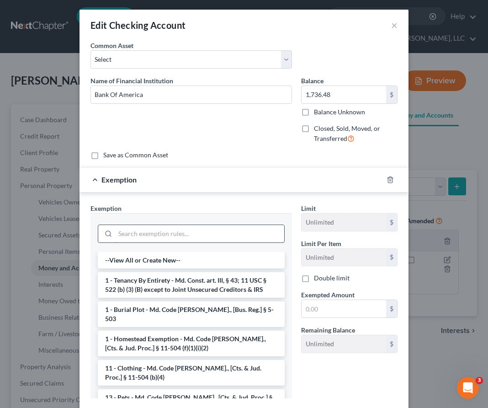
click at [176, 233] on input "search" at bounding box center [199, 233] width 169 height 17
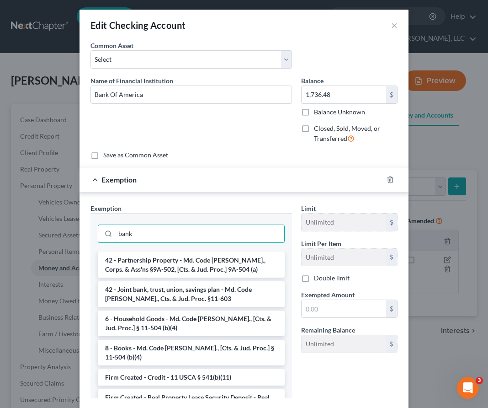
scroll to position [57, 0]
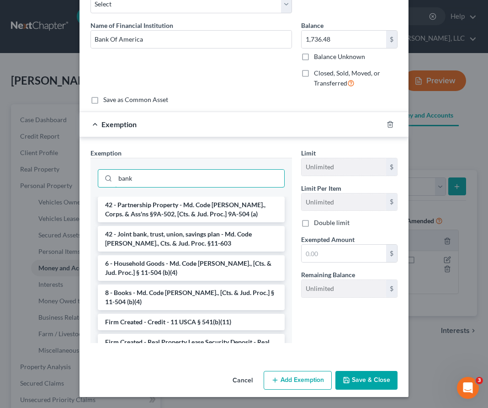
type input "bank"
click at [168, 383] on li "Firm Created - Bank Account - §11-504(b)(5)" at bounding box center [191, 391] width 187 height 16
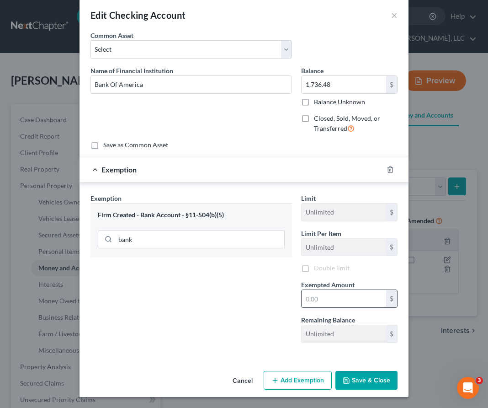
scroll to position [13, 0]
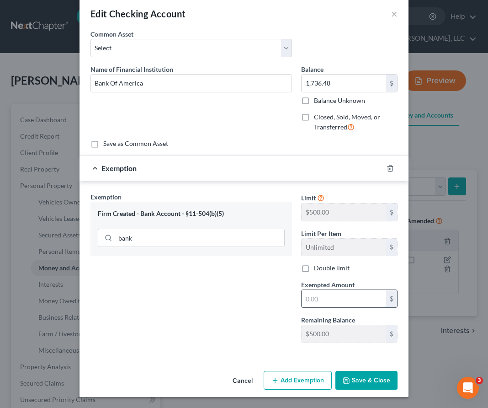
click at [325, 298] on input "text" at bounding box center [344, 298] width 85 height 17
type input "500"
click at [238, 310] on div "Exemption Set must be selected for CA. Exemption * Firm Created - Bank Account …" at bounding box center [191, 271] width 211 height 158
click at [287, 376] on button "Add Exemption" at bounding box center [298, 380] width 68 height 19
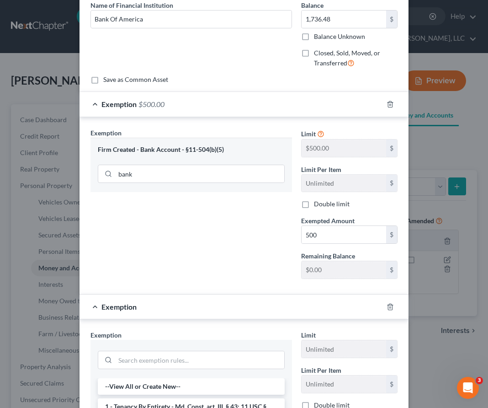
scroll to position [82, 0]
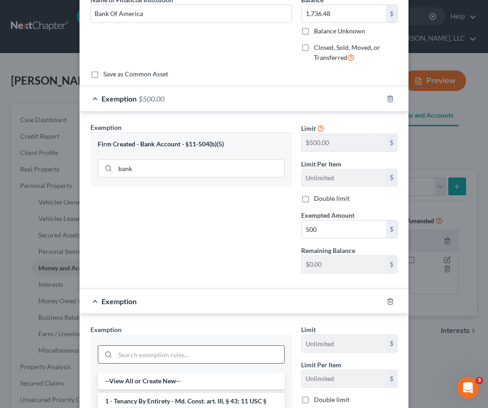
click at [173, 354] on input "search" at bounding box center [199, 354] width 169 height 17
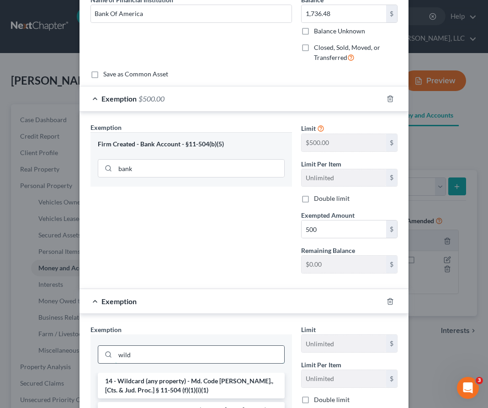
scroll to position [134, 0]
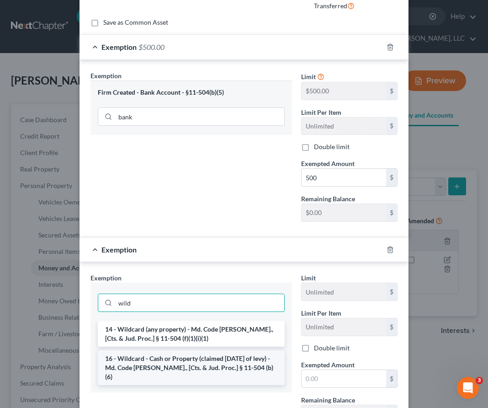
type input "wild"
click at [173, 363] on li "16 - Wildcard - Cash or Property (claimed [DATE] of levy) - Md. Code [PERSON_NA…" at bounding box center [191, 367] width 187 height 35
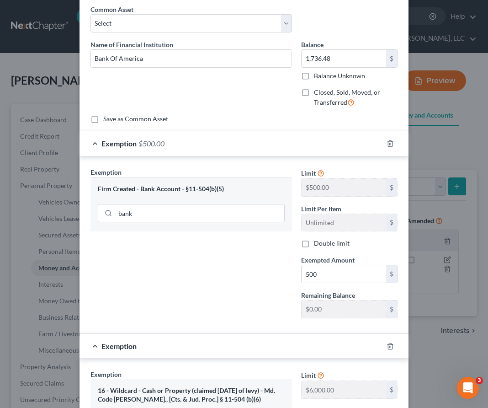
scroll to position [215, 0]
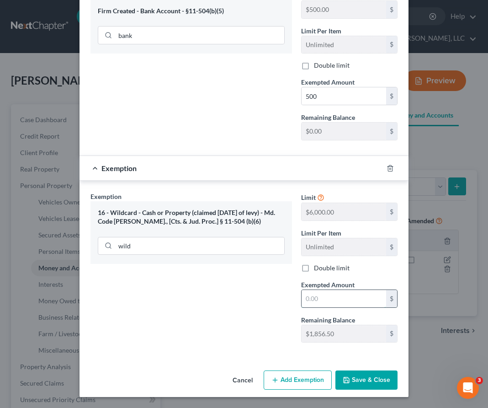
click at [321, 293] on input "text" at bounding box center [344, 298] width 85 height 17
type input "1,236.48"
click at [347, 383] on icon "button" at bounding box center [346, 379] width 7 height 7
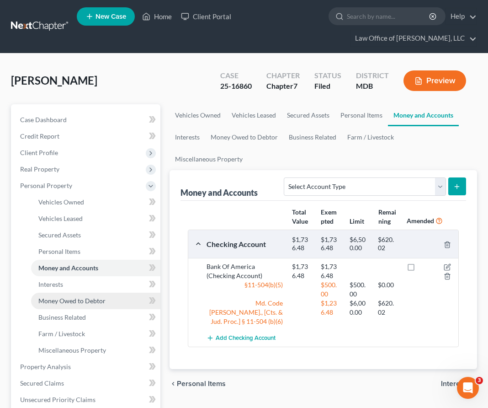
scroll to position [258, 0]
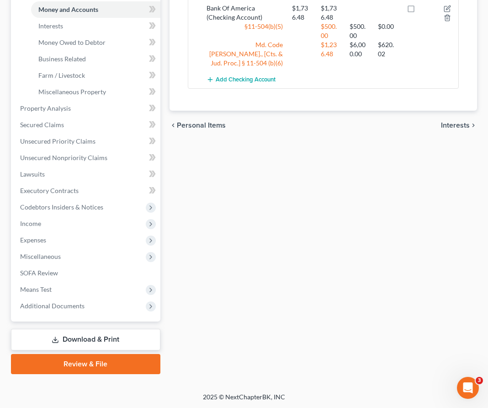
click at [73, 338] on link "Download & Print" at bounding box center [85, 339] width 149 height 21
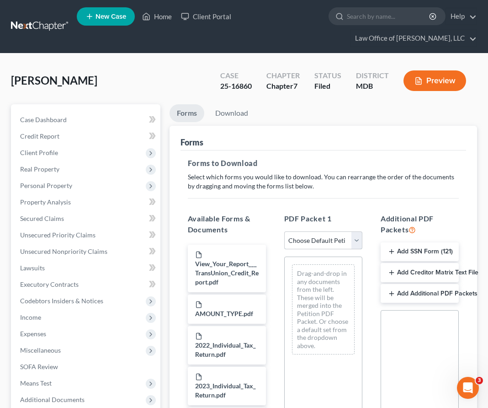
click at [356, 237] on select "Choose Default Petition PDF Packet Complete Bankruptcy Petition (all forms and …" at bounding box center [323, 240] width 78 height 18
select select "0"
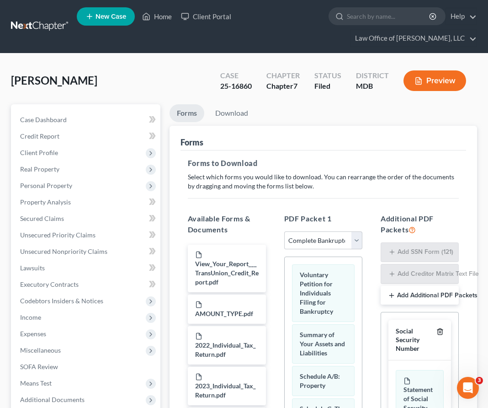
click at [441, 330] on polyline "button" at bounding box center [439, 330] width 5 height 0
click at [441, 329] on icon "button" at bounding box center [440, 330] width 7 height 7
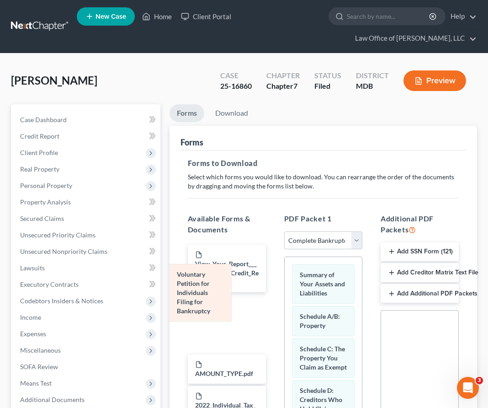
drag, startPoint x: 346, startPoint y: 277, endPoint x: 224, endPoint y: 277, distance: 123.0
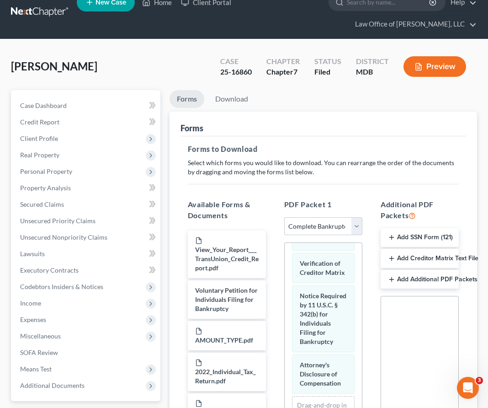
scroll to position [192, 0]
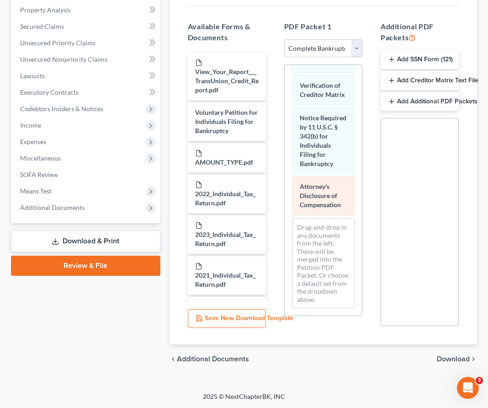
drag, startPoint x: 320, startPoint y: 201, endPoint x: 181, endPoint y: 230, distance: 142.0
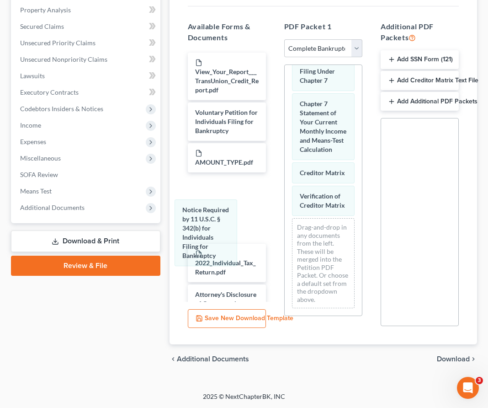
drag, startPoint x: 241, startPoint y: 205, endPoint x: 214, endPoint y: 218, distance: 30.5
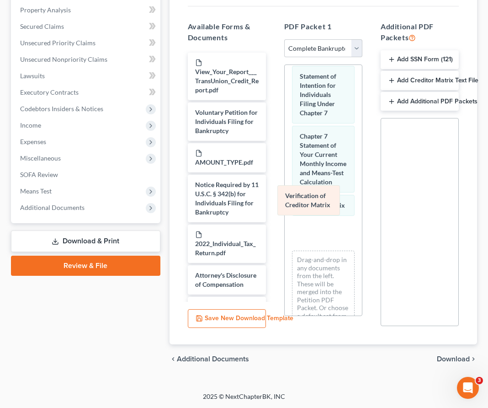
drag, startPoint x: 317, startPoint y: 206, endPoint x: 199, endPoint y: 218, distance: 118.5
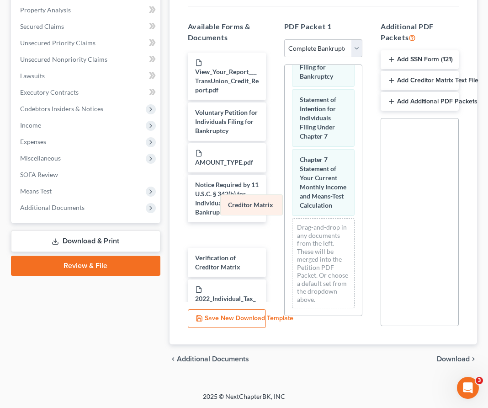
scroll to position [495, 0]
drag, startPoint x: 317, startPoint y: 206, endPoint x: 244, endPoint y: 206, distance: 73.1
click at [454, 359] on span "Download" at bounding box center [453, 358] width 33 height 7
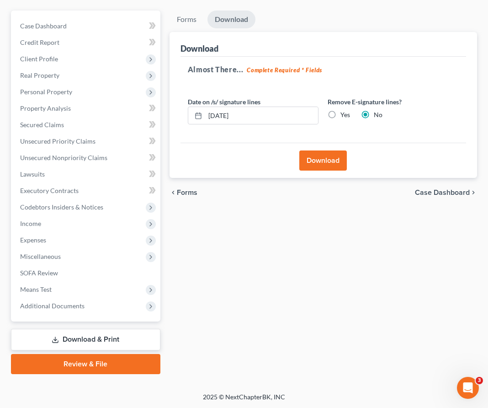
click at [317, 149] on div "Download" at bounding box center [324, 160] width 286 height 35
click at [317, 161] on button "Download" at bounding box center [323, 160] width 48 height 20
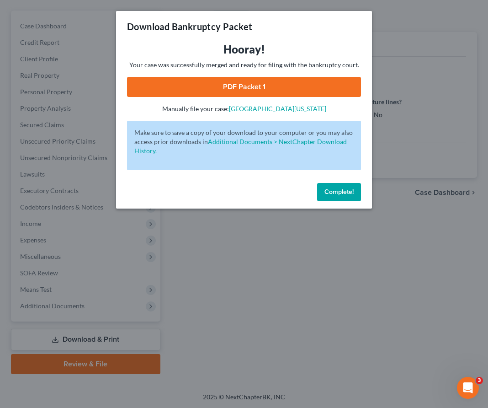
click at [152, 200] on div "Complete!" at bounding box center [244, 193] width 256 height 29
click at [164, 86] on link "PDF Packet 1" at bounding box center [244, 87] width 234 height 20
click at [339, 192] on span "Complete!" at bounding box center [339, 192] width 29 height 8
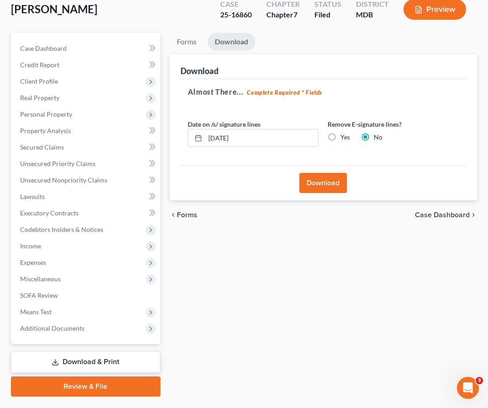
scroll to position [67, 0]
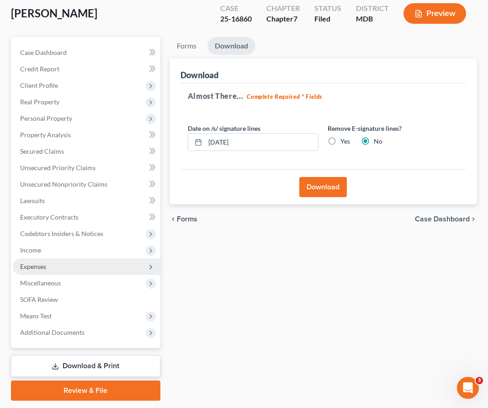
click at [51, 261] on span "Expenses" at bounding box center [87, 266] width 148 height 16
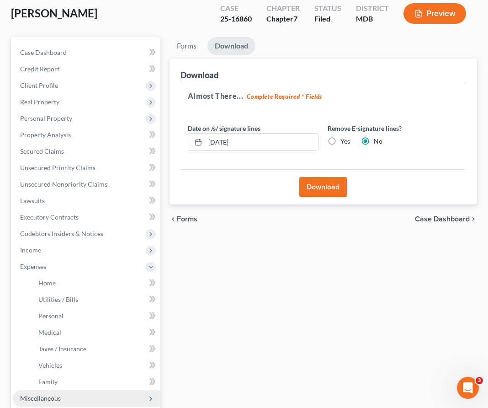
click at [63, 393] on span "Miscellaneous" at bounding box center [87, 398] width 148 height 16
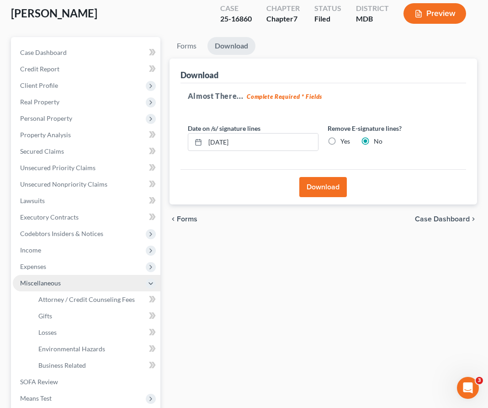
click at [38, 284] on span "Miscellaneous" at bounding box center [40, 283] width 41 height 8
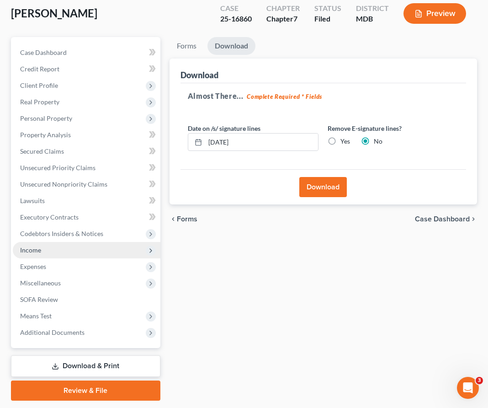
click at [29, 256] on span "Income" at bounding box center [87, 250] width 148 height 16
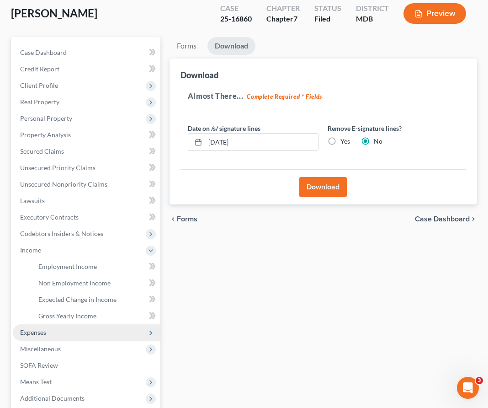
click at [45, 334] on span "Expenses" at bounding box center [33, 332] width 26 height 8
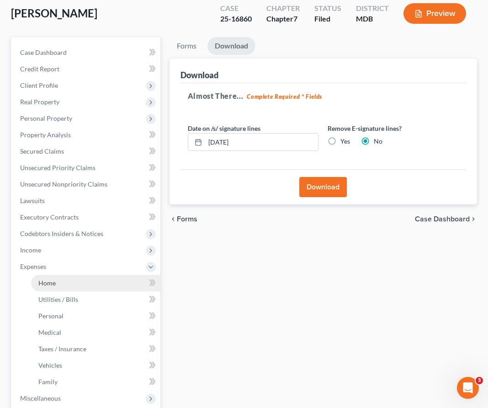
click at [45, 277] on link "Home" at bounding box center [95, 283] width 129 height 16
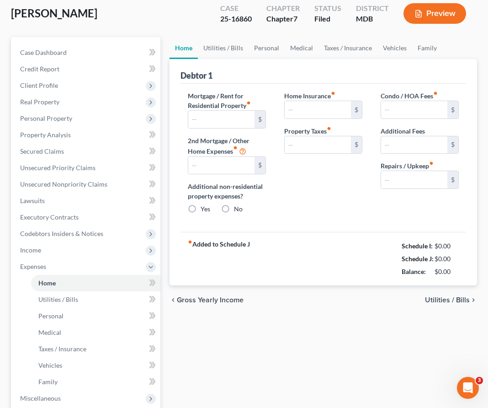
type input "2,000.00"
type input "0.00"
radio input "true"
type input "0.00"
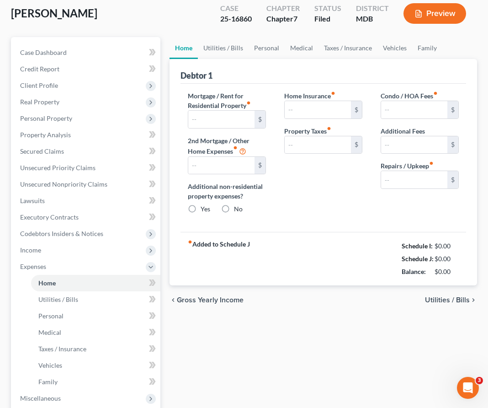
type input "0.00"
type input "15.00"
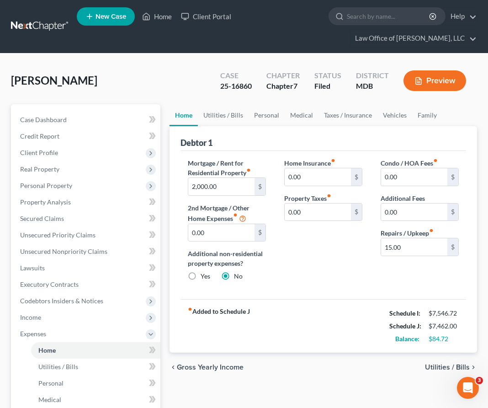
click at [440, 366] on span "Utilities / Bills" at bounding box center [447, 366] width 45 height 7
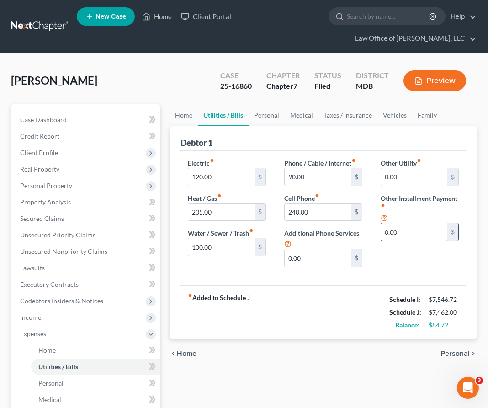
click at [402, 229] on input "0.00" at bounding box center [414, 231] width 66 height 17
type input "75"
click at [399, 256] on input "text" at bounding box center [419, 257] width 77 height 17
type input "Pet food/care/supplies"
click at [449, 350] on span "Personal" at bounding box center [455, 353] width 29 height 7
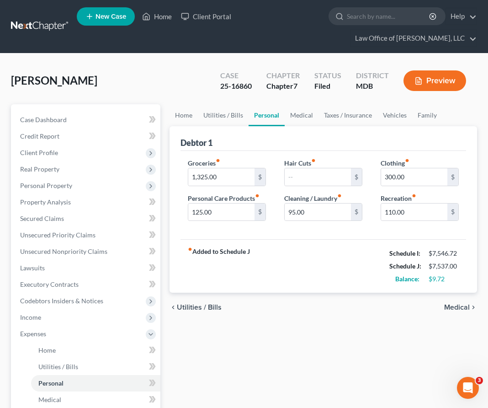
click at [446, 309] on span "Medical" at bounding box center [457, 307] width 26 height 7
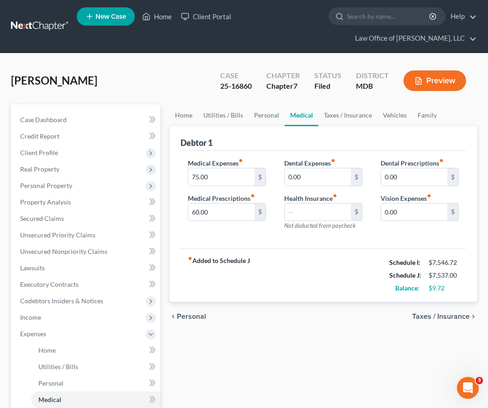
click at [443, 318] on span "Taxes / Insurance" at bounding box center [441, 316] width 58 height 7
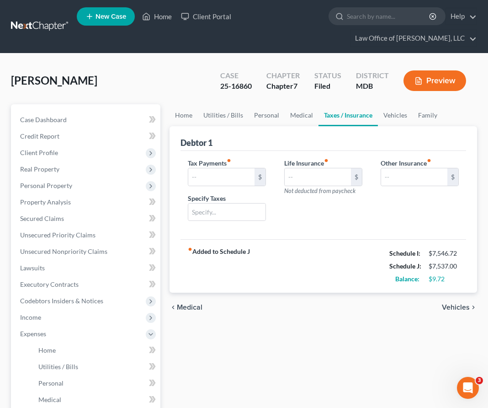
click at [448, 306] on span "Vehicles" at bounding box center [456, 307] width 28 height 7
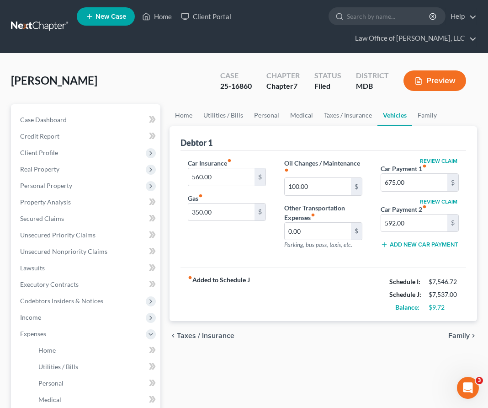
click at [455, 334] on span "Family" at bounding box center [458, 335] width 21 height 7
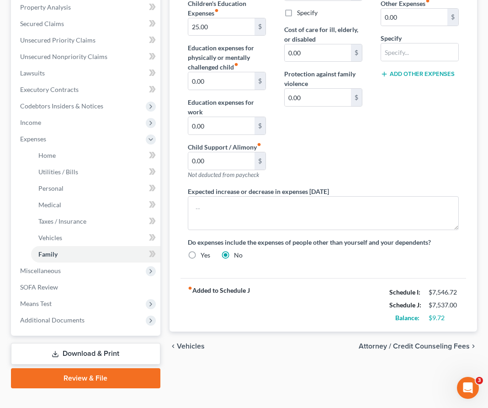
scroll to position [197, 0]
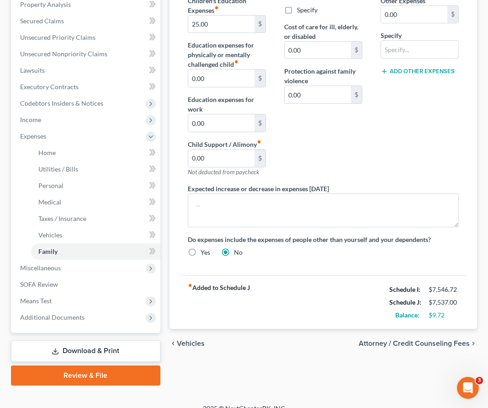
click at [406, 345] on span "Attorney / Credit Counseling Fees" at bounding box center [414, 343] width 111 height 7
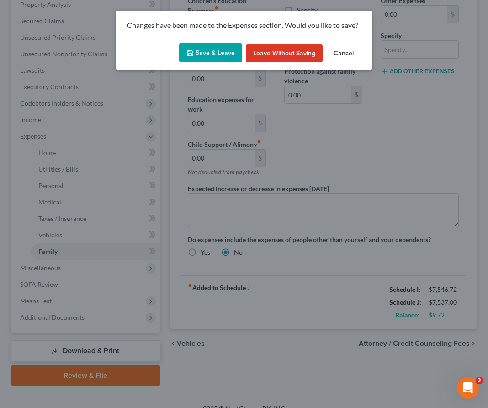
click at [213, 53] on button "Save & Leave" at bounding box center [210, 52] width 63 height 19
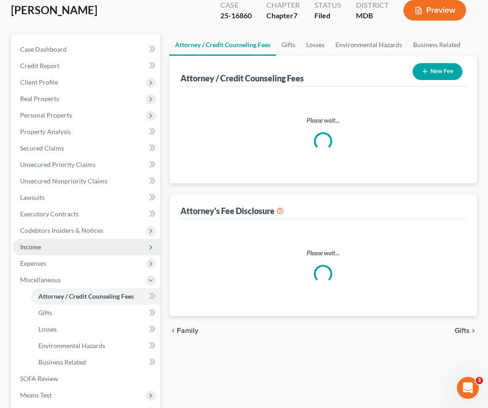
select select "4"
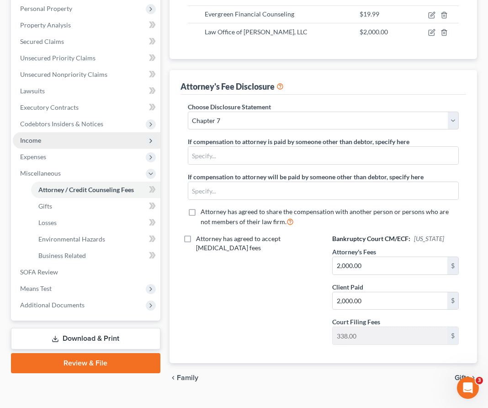
scroll to position [196, 0]
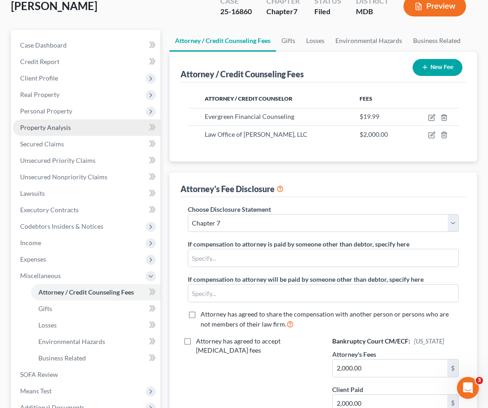
click at [39, 124] on span "Property Analysis" at bounding box center [45, 127] width 51 height 8
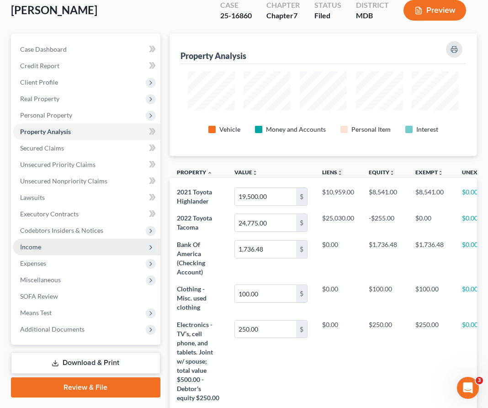
click at [33, 248] on span "Income" at bounding box center [30, 247] width 21 height 8
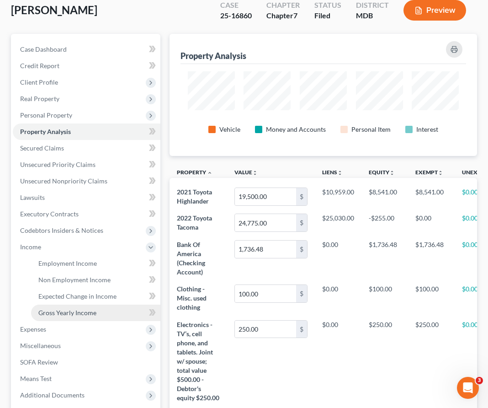
click at [48, 309] on span "Gross Yearly Income" at bounding box center [67, 313] width 58 height 8
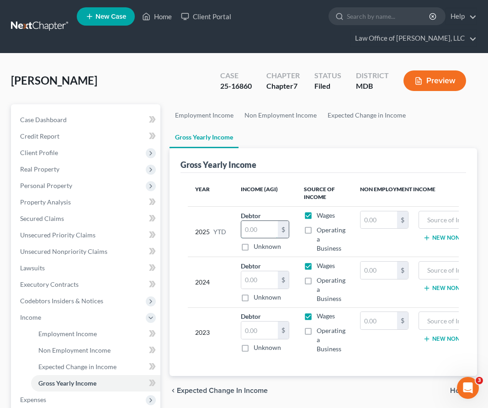
click at [258, 221] on input "text" at bounding box center [259, 229] width 37 height 17
type input "52,854.16"
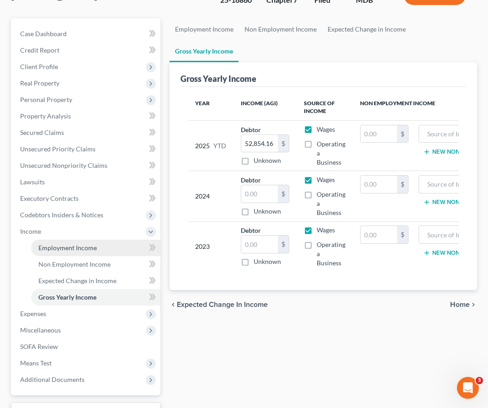
scroll to position [160, 0]
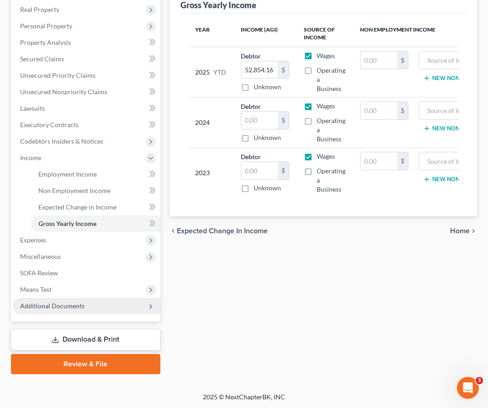
click at [47, 302] on span "Additional Documents" at bounding box center [52, 306] width 64 height 8
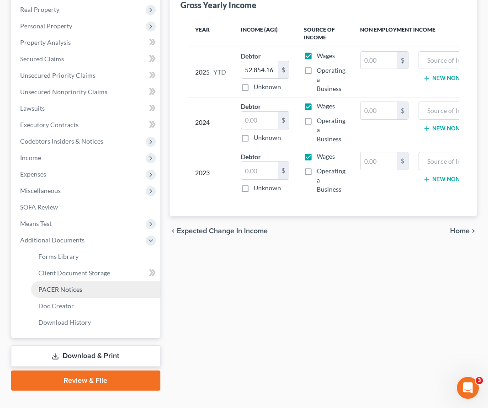
click at [48, 289] on span "PACER Notices" at bounding box center [60, 289] width 44 height 8
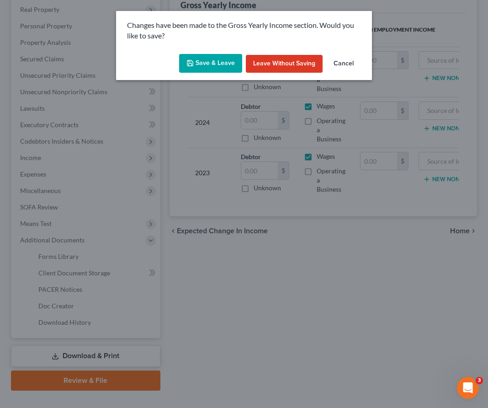
click at [220, 61] on button "Save & Leave" at bounding box center [210, 63] width 63 height 19
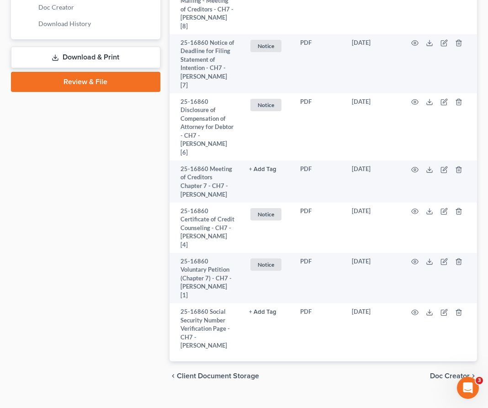
scroll to position [475, 0]
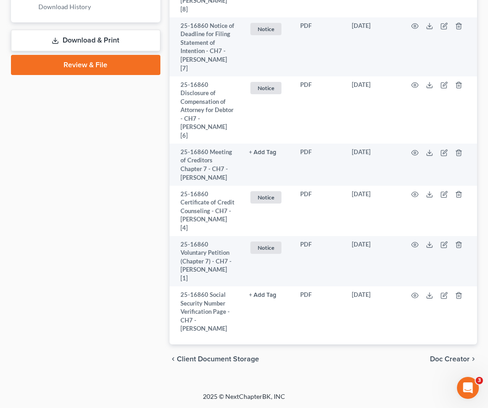
click at [197, 361] on span "Client Document Storage" at bounding box center [218, 358] width 82 height 7
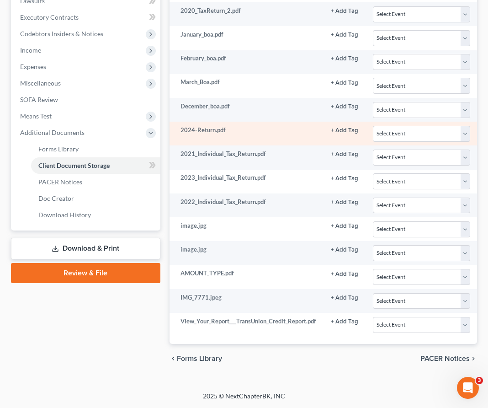
scroll to position [0, 172]
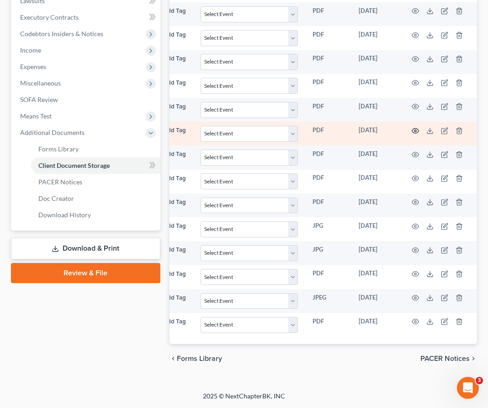
click at [416, 130] on circle "button" at bounding box center [416, 131] width 2 height 2
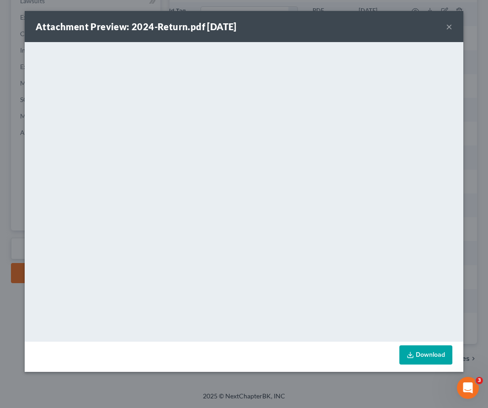
click at [447, 21] on button "×" at bounding box center [449, 26] width 6 height 11
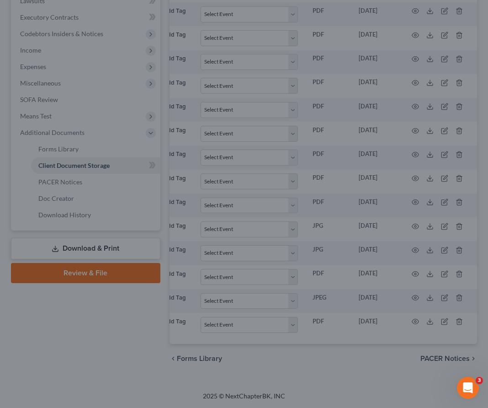
click at [447, 21] on div "Attachment Preview: 2024-Return.pdf [DATE] × <object ng-attr-data='[URL][DOMAIN…" at bounding box center [244, 204] width 488 height 408
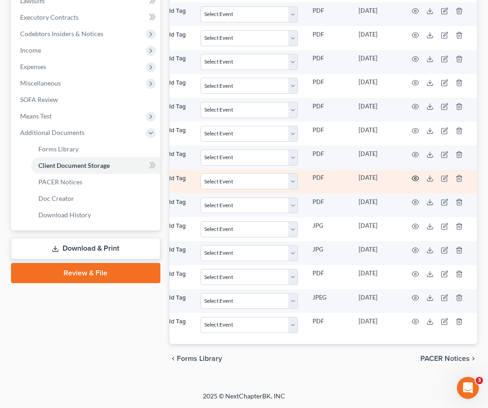
click at [416, 176] on icon "button" at bounding box center [415, 178] width 7 height 5
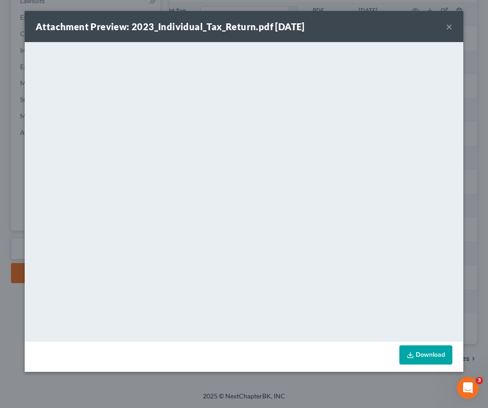
click at [450, 27] on button "×" at bounding box center [449, 26] width 6 height 11
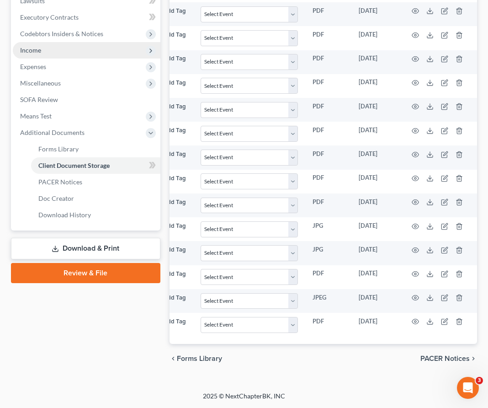
click at [71, 52] on span "Income" at bounding box center [87, 50] width 148 height 16
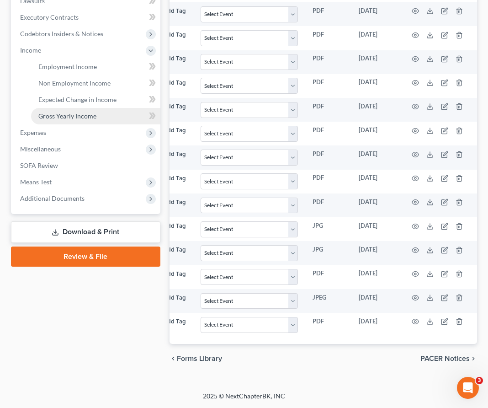
click at [73, 117] on span "Gross Yearly Income" at bounding box center [67, 116] width 58 height 8
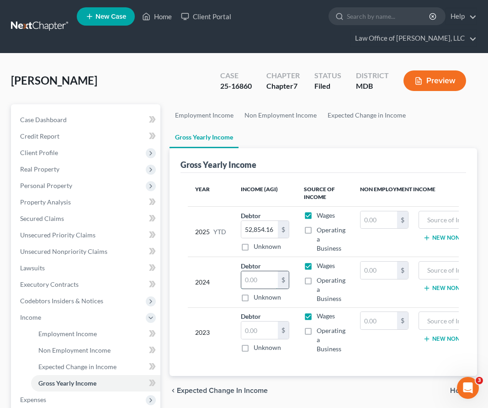
click at [268, 271] on input "text" at bounding box center [259, 279] width 37 height 17
click at [264, 321] on input "text" at bounding box center [259, 329] width 37 height 17
type input "81,084"
click at [243, 271] on input "text" at bounding box center [259, 279] width 37 height 17
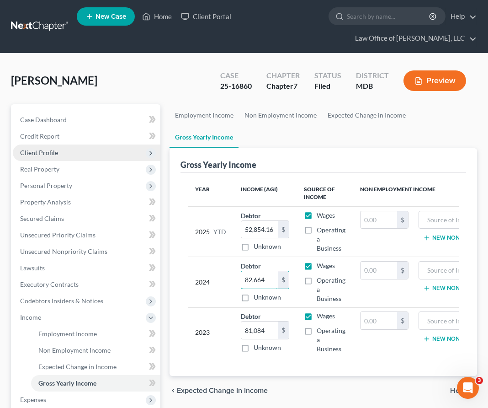
type input "82,664"
click at [47, 149] on span "Client Profile" at bounding box center [39, 153] width 38 height 8
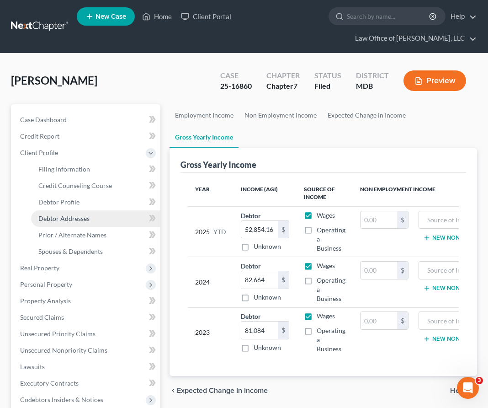
click at [61, 212] on link "Debtor Addresses" at bounding box center [95, 218] width 129 height 16
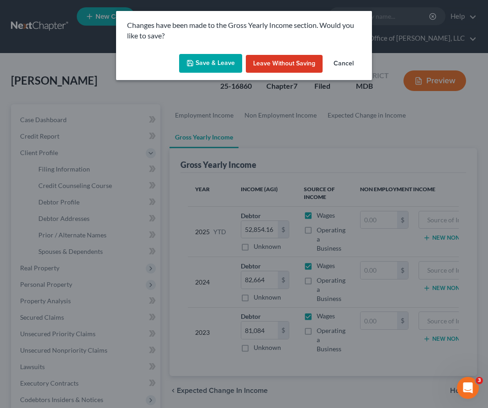
click at [205, 71] on button "Save & Leave" at bounding box center [210, 63] width 63 height 19
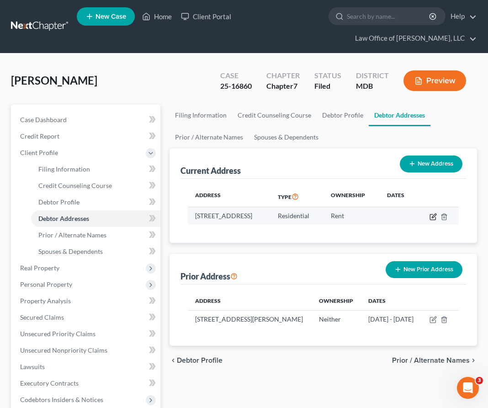
click at [436, 217] on icon "button" at bounding box center [434, 215] width 4 height 4
select select "21"
select select "0"
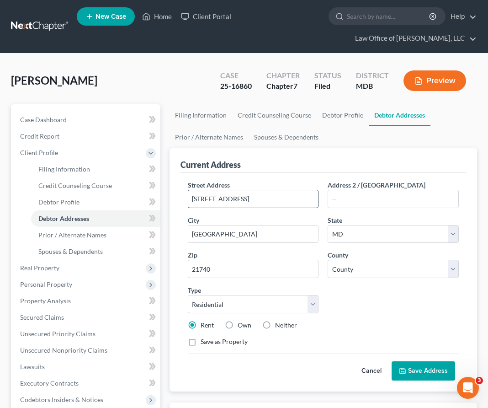
click at [258, 195] on input "[STREET_ADDRESS]" at bounding box center [253, 198] width 130 height 17
type input "[STREET_ADDRESS]"
click at [414, 371] on button "Save Address" at bounding box center [424, 370] width 64 height 19
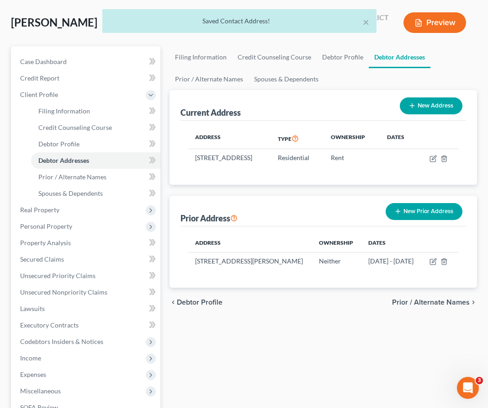
scroll to position [64, 0]
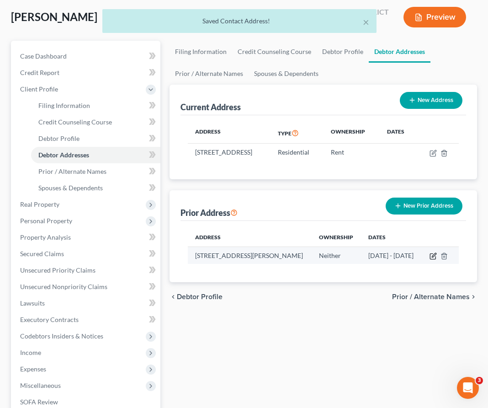
click at [437, 260] on icon "button" at bounding box center [433, 255] width 7 height 7
select select "21"
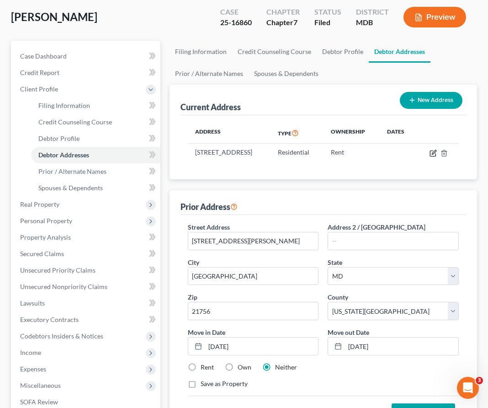
drag, startPoint x: 444, startPoint y: 153, endPoint x: 274, endPoint y: 117, distance: 174.2
click at [274, 117] on div "Address Type Ownership Dates [STREET_ADDRESS] Residential Rent" at bounding box center [324, 147] width 286 height 64
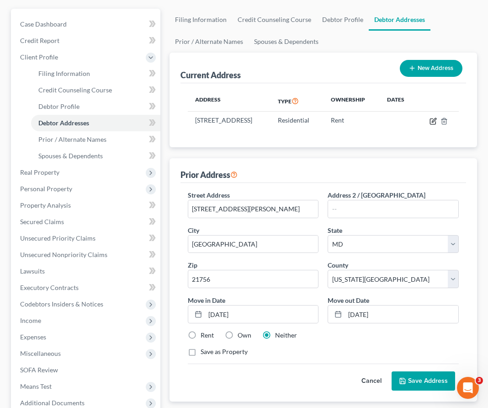
scroll to position [124, 0]
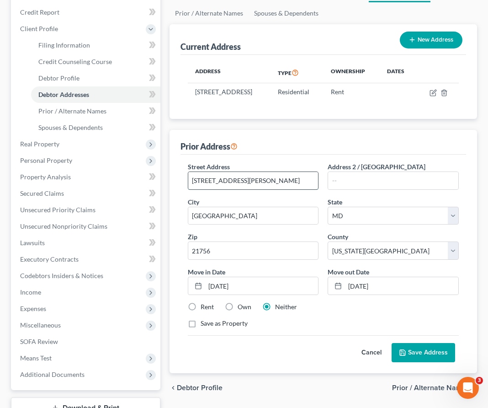
click at [234, 188] on input "[STREET_ADDRESS][PERSON_NAME]" at bounding box center [253, 180] width 130 height 17
type input "[STREET_ADDRESS][PERSON_NAME]"
click at [225, 294] on input "[DATE]" at bounding box center [261, 285] width 113 height 17
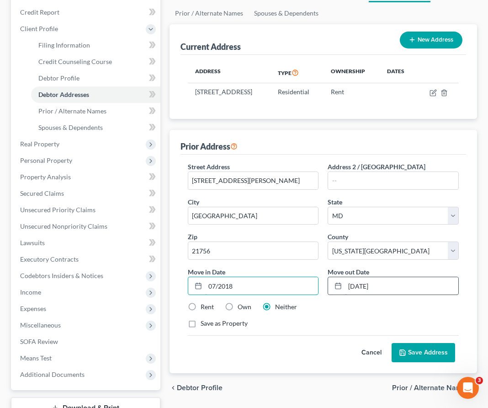
type input "07/2018"
click at [365, 293] on input "[DATE]" at bounding box center [401, 285] width 113 height 17
type input "01/23"
click at [426, 359] on button "Save Address" at bounding box center [424, 352] width 64 height 19
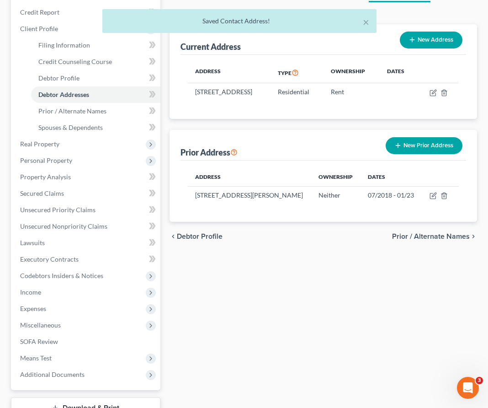
scroll to position [192, 0]
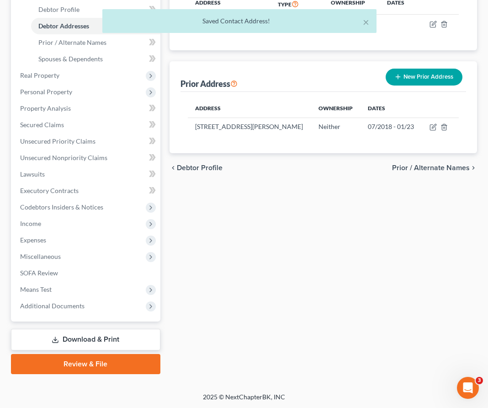
click at [85, 335] on link "Download & Print" at bounding box center [85, 339] width 149 height 21
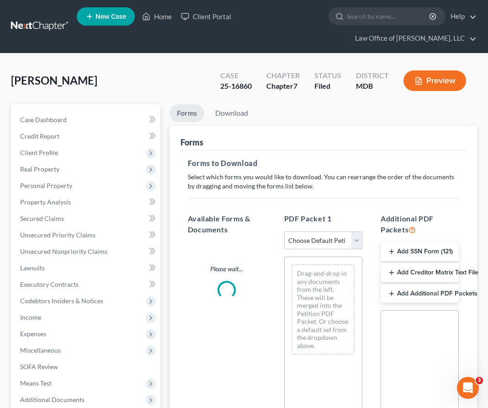
click at [353, 240] on select "Choose Default Petition PDF Packet Complete Bankruptcy Petition (all forms and …" at bounding box center [323, 240] width 78 height 18
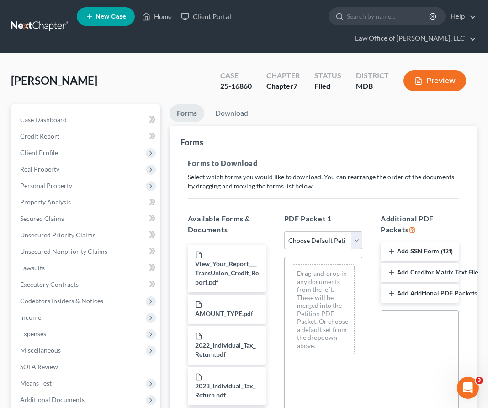
select select "0"
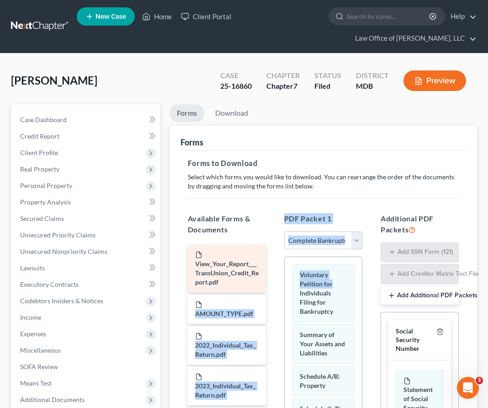
drag, startPoint x: 356, startPoint y: 282, endPoint x: 229, endPoint y: 279, distance: 126.2
click at [229, 280] on div "Available Forms & Documents View_Your_Report___TransUnion_Credit_Report.pdf AMO…" at bounding box center [323, 367] width 289 height 322
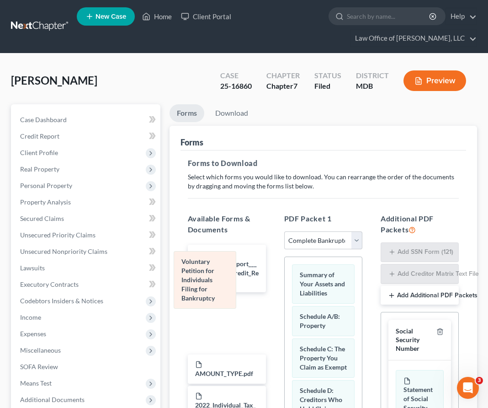
drag, startPoint x: 329, startPoint y: 282, endPoint x: 206, endPoint y: 268, distance: 123.3
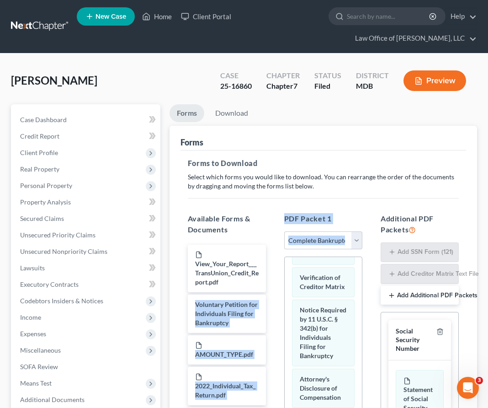
scroll to position [194, 0]
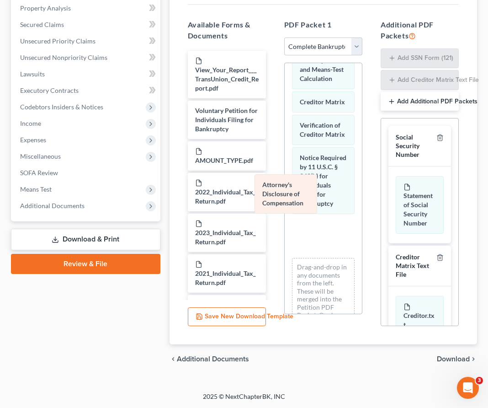
drag, startPoint x: 317, startPoint y: 196, endPoint x: 202, endPoint y: 190, distance: 114.4
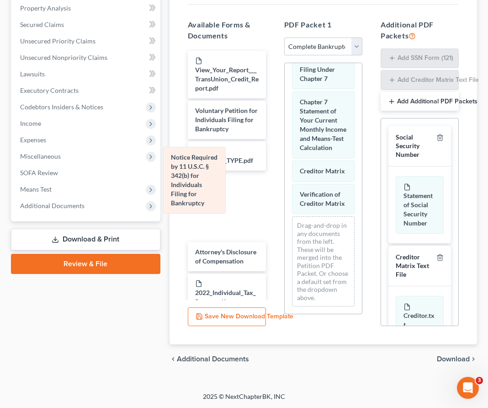
drag, startPoint x: 332, startPoint y: 186, endPoint x: 199, endPoint y: 186, distance: 133.0
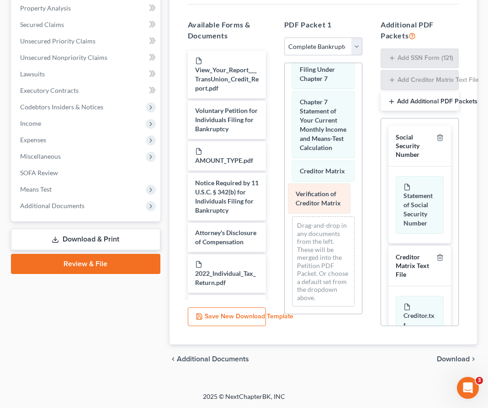
drag, startPoint x: 314, startPoint y: 194, endPoint x: 230, endPoint y: 194, distance: 83.6
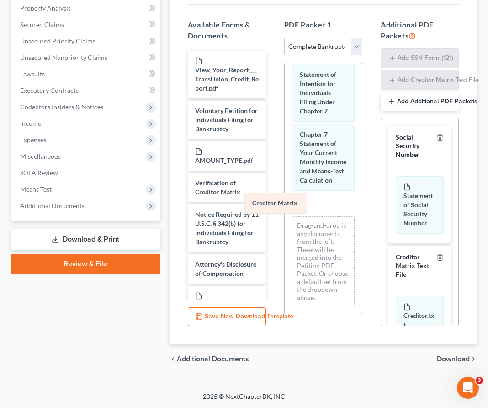
drag, startPoint x: 322, startPoint y: 200, endPoint x: 226, endPoint y: 200, distance: 95.5
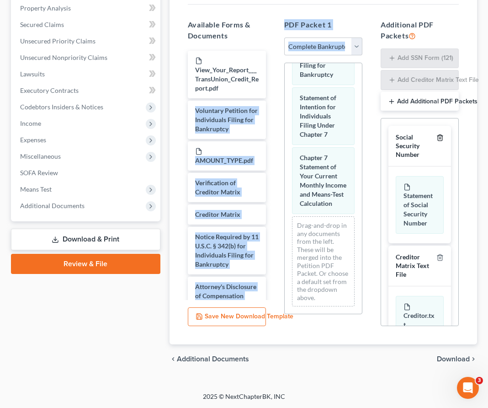
click at [443, 139] on icon "button" at bounding box center [440, 137] width 7 height 7
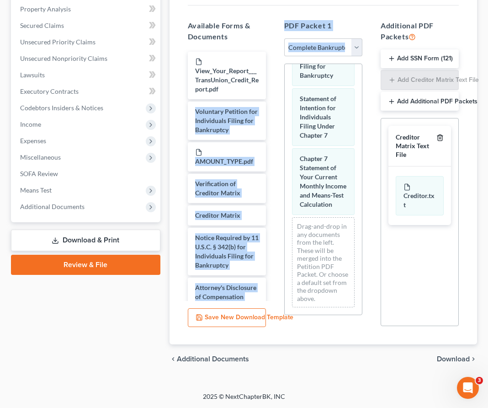
click at [443, 139] on icon "button" at bounding box center [440, 137] width 7 height 7
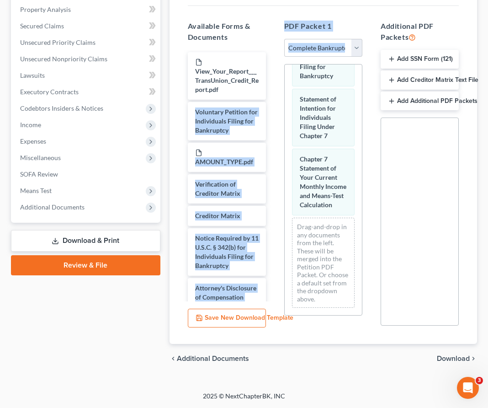
scroll to position [192, 0]
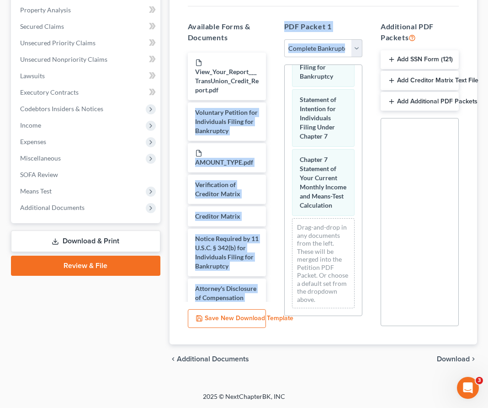
click at [467, 359] on span "Download" at bounding box center [453, 358] width 33 height 7
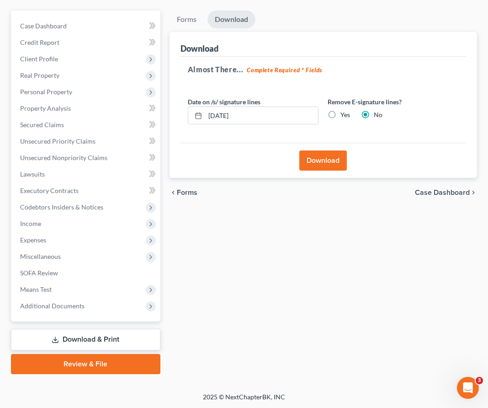
click at [309, 152] on button "Download" at bounding box center [323, 160] width 48 height 20
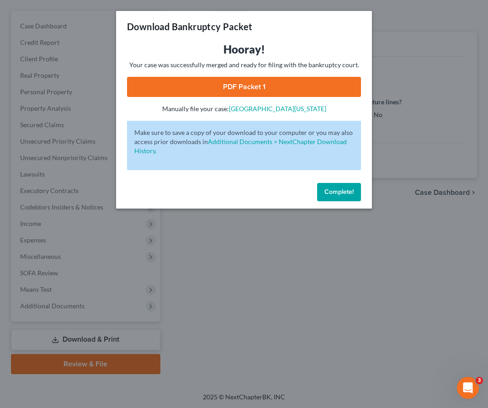
click at [261, 85] on link "PDF Packet 1" at bounding box center [244, 87] width 234 height 20
click at [330, 197] on button "Complete!" at bounding box center [339, 192] width 44 height 18
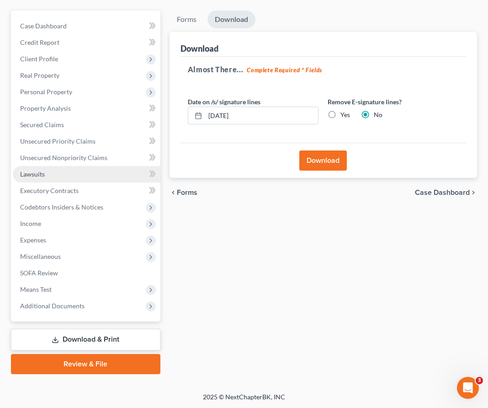
click at [80, 172] on link "Lawsuits" at bounding box center [87, 174] width 148 height 16
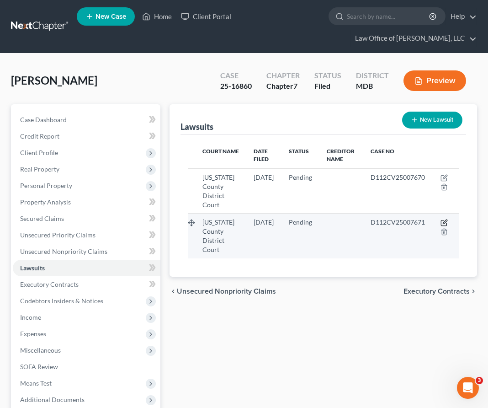
click at [448, 219] on icon "button" at bounding box center [444, 222] width 7 height 7
select select "21"
select select "0"
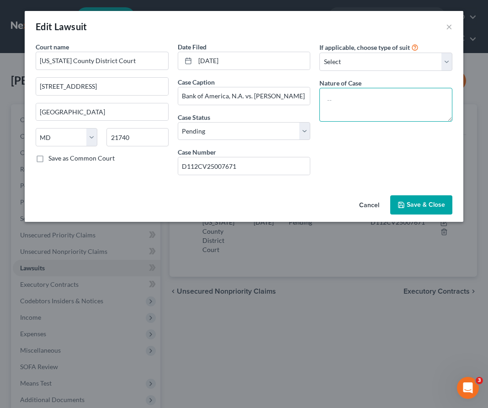
click at [368, 108] on textarea at bounding box center [386, 105] width 133 height 34
type textarea "Contract"
click at [428, 196] on button "Save & Close" at bounding box center [421, 204] width 62 height 19
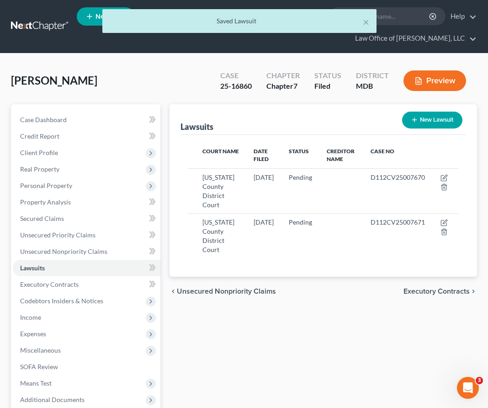
click at [426, 115] on button "New Lawsuit" at bounding box center [432, 120] width 60 height 17
select select "0"
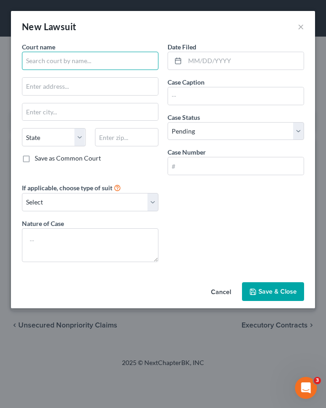
click at [34, 59] on input "text" at bounding box center [90, 61] width 137 height 18
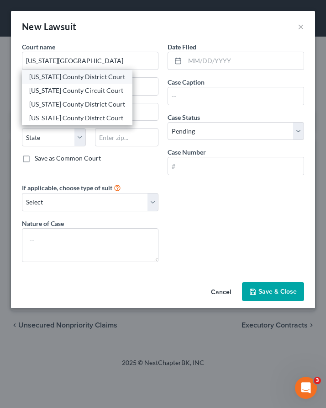
click at [61, 74] on div "[US_STATE] County District Court" at bounding box center [77, 76] width 96 height 9
type input "[US_STATE] County District Court"
type input "[STREET_ADDRESS]"
type input "[GEOGRAPHIC_DATA]"
select select "21"
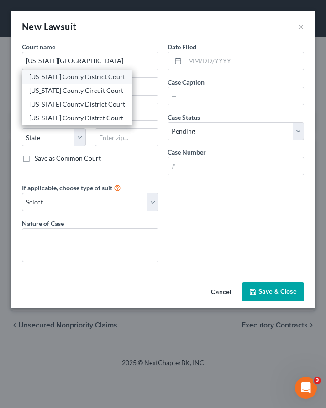
type input "21740"
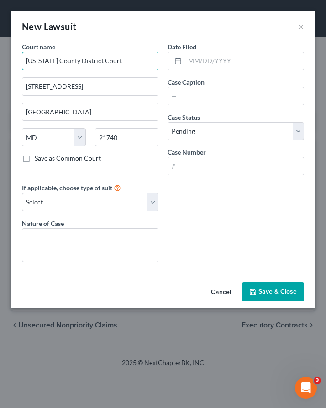
click at [59, 61] on input "[US_STATE] County District Court" at bounding box center [90, 61] width 137 height 18
click at [128, 60] on input "[US_STATE] County District Court" at bounding box center [90, 61] width 137 height 18
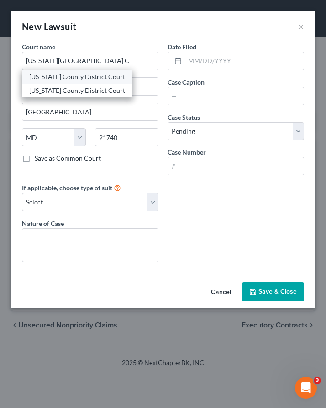
click at [76, 77] on div "[US_STATE] County District Court" at bounding box center [77, 76] width 96 height 9
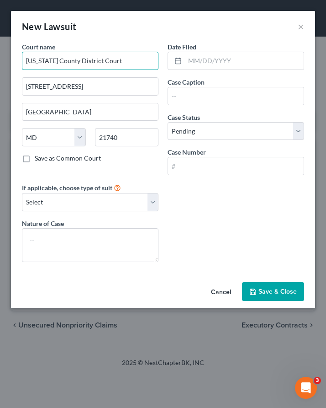
click at [134, 59] on input "[US_STATE] County District Court" at bounding box center [90, 61] width 137 height 18
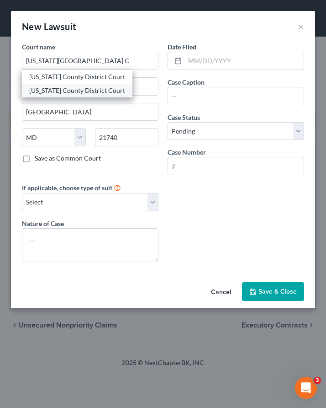
click at [63, 91] on div "[US_STATE] County District Court" at bounding box center [77, 90] width 96 height 9
type input "[US_STATE] County District Court"
type input "[STREET_ADDRESS]"
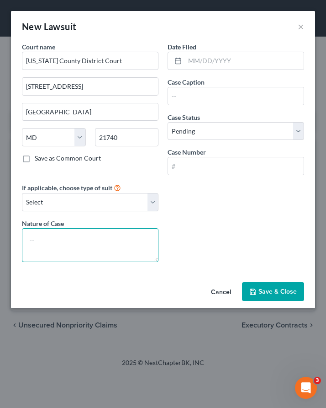
click at [87, 237] on textarea at bounding box center [90, 245] width 137 height 34
type textarea "Contract"
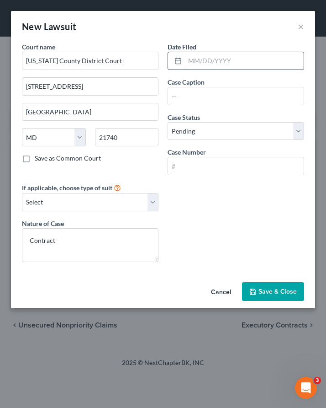
click at [205, 63] on input "text" at bounding box center [244, 60] width 119 height 17
type input "[DATE]"
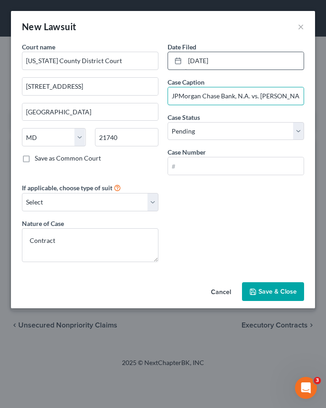
scroll to position [0, 1]
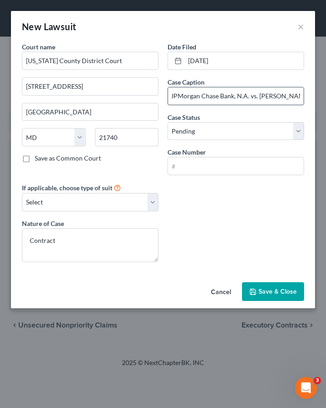
click at [179, 96] on input "JPMorgan Chase Bank, N.A. vs. [PERSON_NAME]" at bounding box center [236, 95] width 136 height 17
type input "[PERSON_NAME] [PERSON_NAME] Bank, N.A. vs. [PERSON_NAME]"
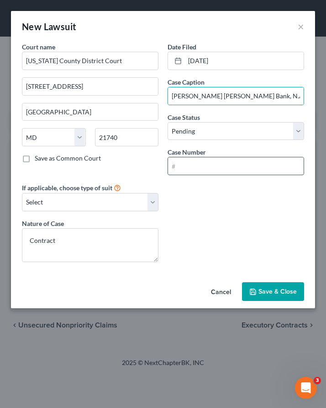
click at [184, 169] on input "text" at bounding box center [236, 165] width 136 height 17
paste input "D112CV25008019"
type input "D112CV25008019"
click at [282, 286] on button "Save & Close" at bounding box center [273, 291] width 62 height 19
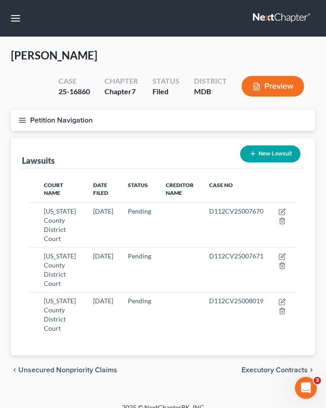
click at [22, 118] on icon "button" at bounding box center [22, 120] width 8 height 8
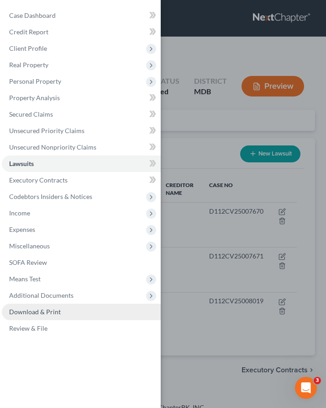
click at [37, 311] on span "Download & Print" at bounding box center [35, 312] width 52 height 8
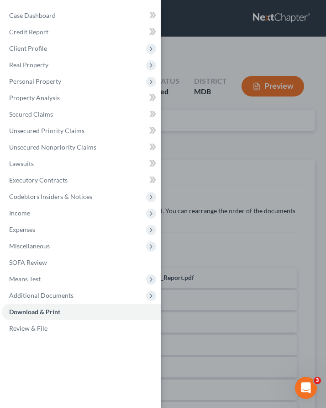
click at [207, 147] on div "Case Dashboard Payments Invoices Payments Payments Credit Report Client Profile" at bounding box center [163, 204] width 326 height 408
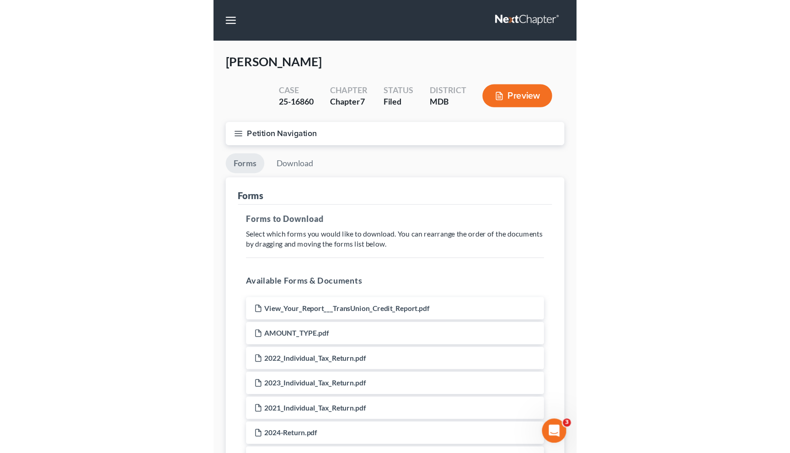
scroll to position [20, 0]
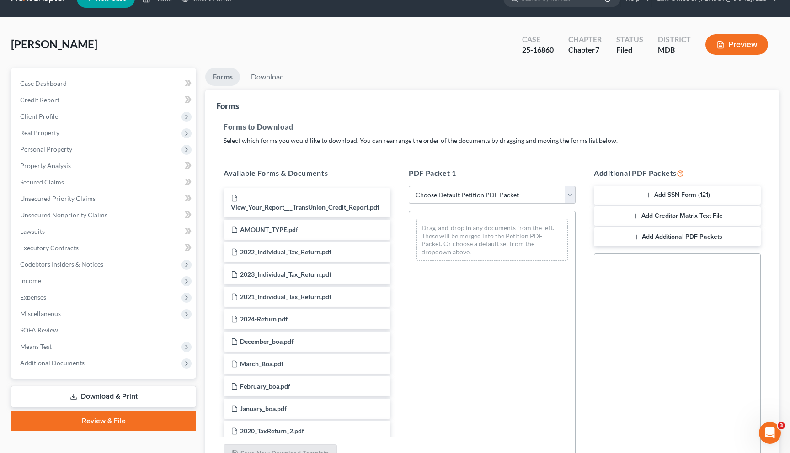
click at [549, 200] on div "Additional PDF Packets Add SSN Form (121) Add Creditor Matrix Text File Add Add…" at bounding box center [677, 315] width 185 height 310
click at [549, 198] on select "Choose Default Petition PDF Packet Complete Bankruptcy Petition (all forms and …" at bounding box center [492, 195] width 167 height 18
select select "0"
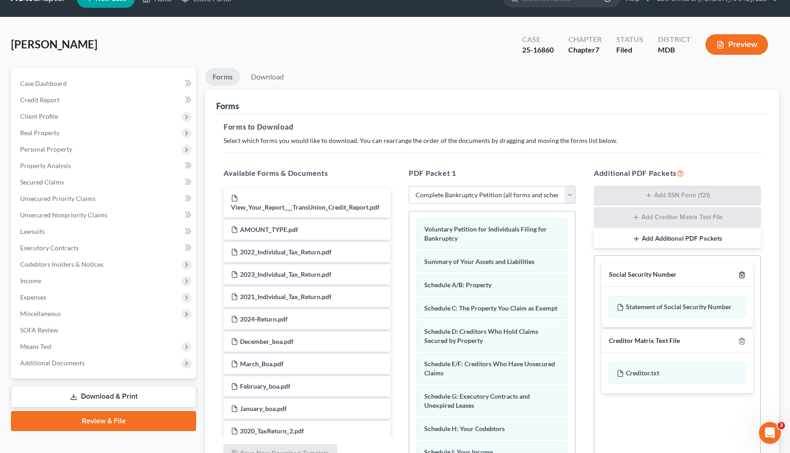
click at [549, 276] on icon "button" at bounding box center [741, 275] width 7 height 7
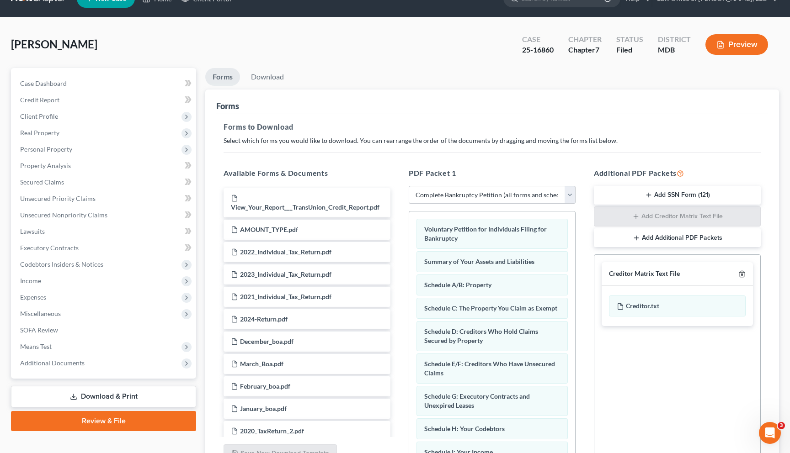
click at [549, 276] on icon "button" at bounding box center [741, 274] width 7 height 7
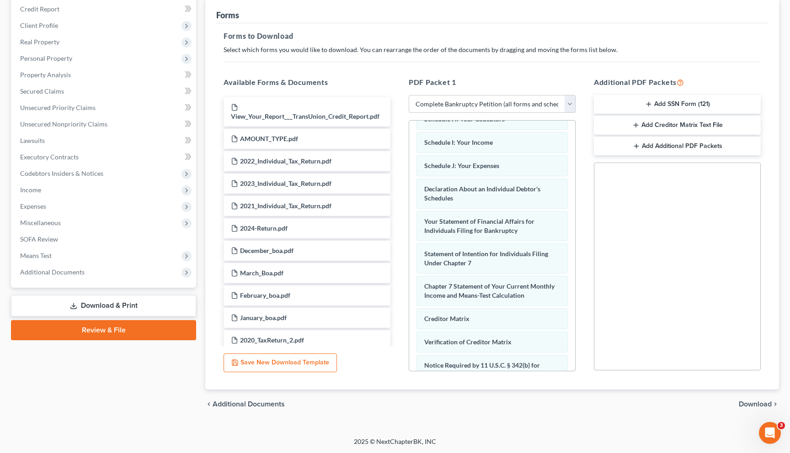
scroll to position [300, 0]
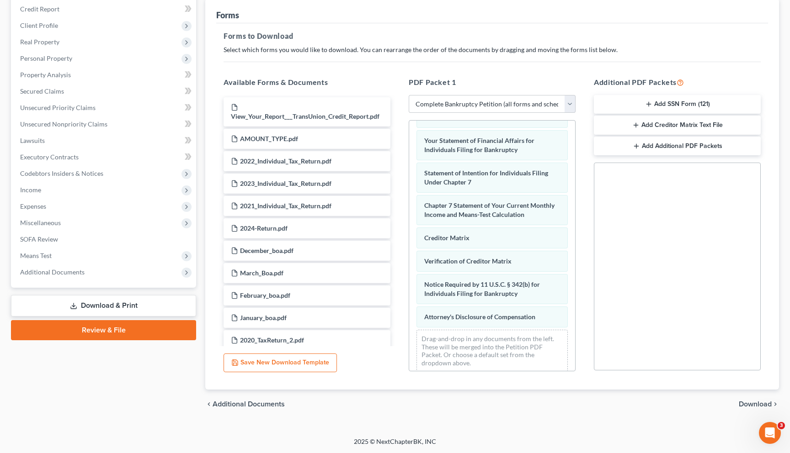
click at [549, 403] on span "Download" at bounding box center [755, 404] width 33 height 7
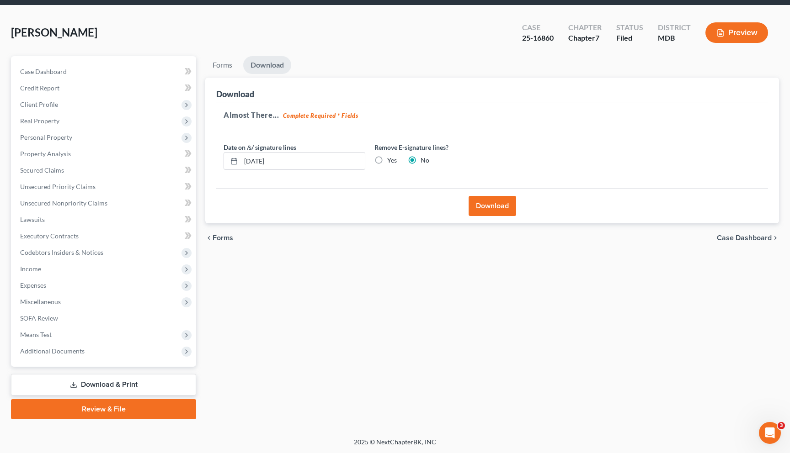
click at [500, 199] on button "Download" at bounding box center [493, 206] width 48 height 20
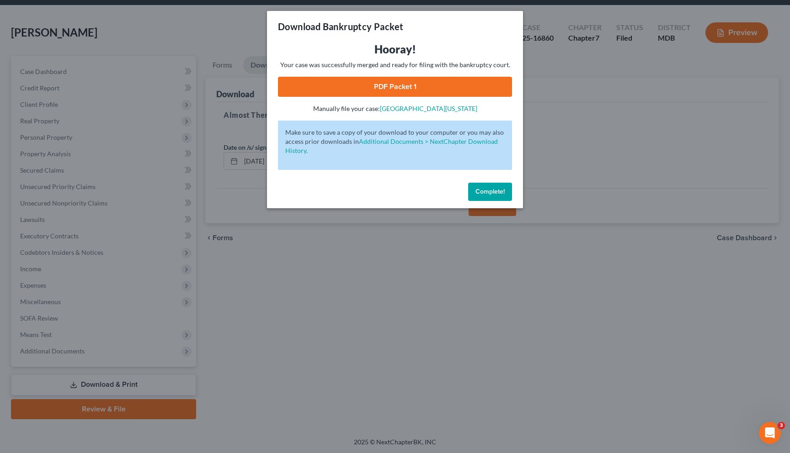
click at [390, 80] on link "PDF Packet 1" at bounding box center [395, 87] width 234 height 20
